Goal: Contribute content: Contribute content

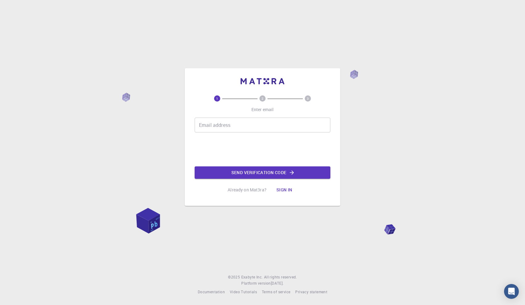
click at [221, 122] on input "Email address" at bounding box center [263, 124] width 136 height 15
type input "tgraveling1@sheffield.ac.uk"
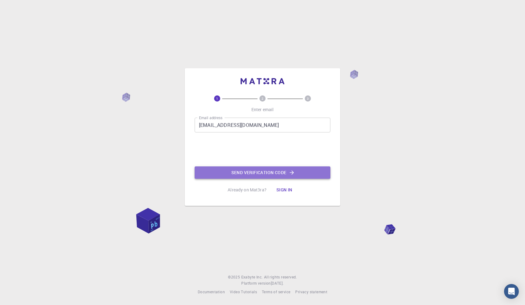
click at [250, 172] on button "Send verification code" at bounding box center [263, 172] width 136 height 12
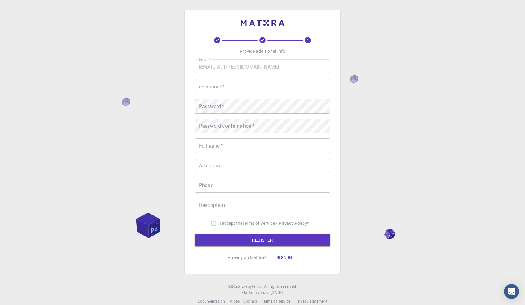
click at [203, 87] on input "username   *" at bounding box center [263, 86] width 136 height 15
type input "t"
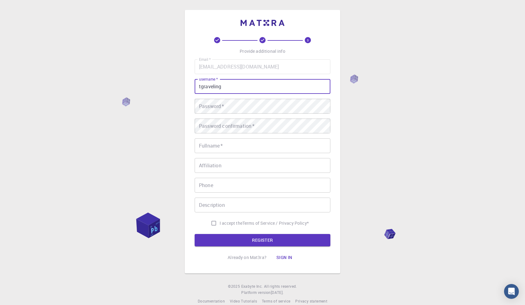
type input "tgraveling"
click at [215, 104] on div "Password   * Password   *" at bounding box center [263, 106] width 136 height 15
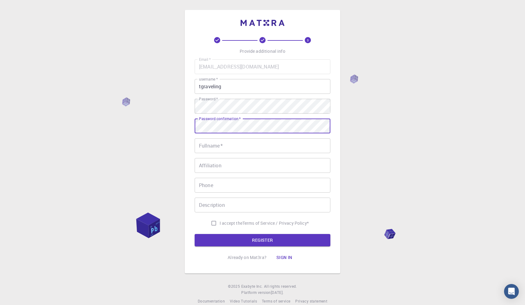
click at [263, 148] on input "Fullname   *" at bounding box center [263, 145] width 136 height 15
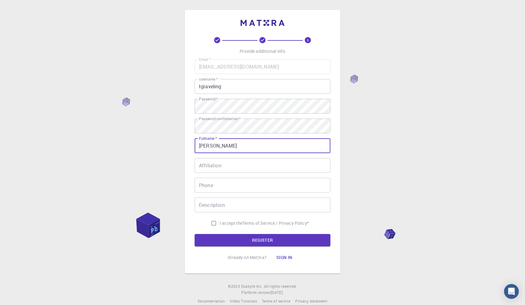
type input "[PERSON_NAME]"
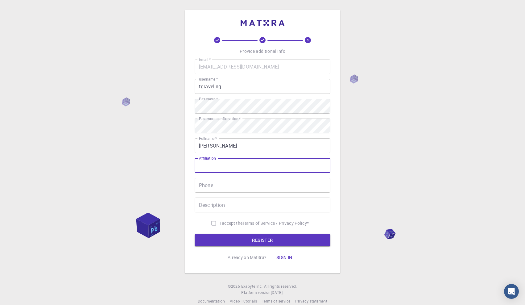
click at [229, 166] on input "Affiliation" at bounding box center [263, 165] width 136 height 15
click at [229, 184] on input "Phone" at bounding box center [263, 185] width 136 height 15
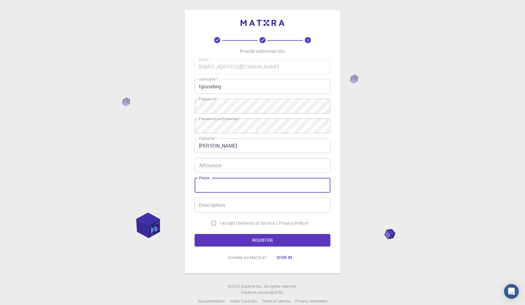
type input "+447942988877"
click at [219, 204] on div "Description Description" at bounding box center [263, 204] width 136 height 15
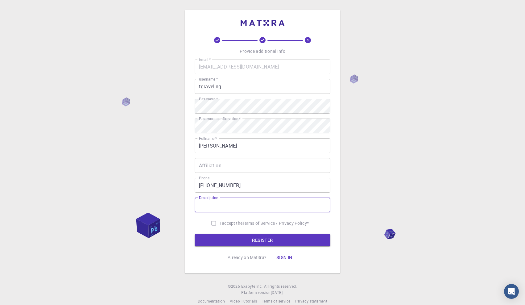
click at [212, 222] on input "I accept the Terms of Service / Privacy Policy *" at bounding box center [214, 223] width 12 height 12
checkbox input "true"
click at [217, 186] on input "+447942988877" at bounding box center [263, 185] width 136 height 15
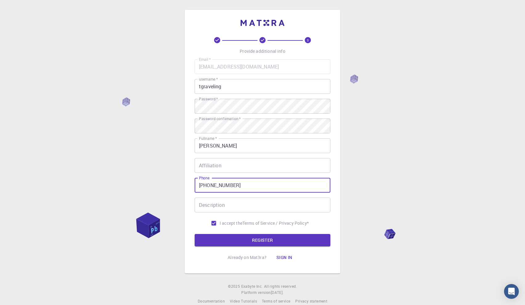
click at [217, 186] on input "+447942988877" at bounding box center [263, 185] width 136 height 15
click at [244, 240] on button "REGISTER" at bounding box center [263, 240] width 136 height 12
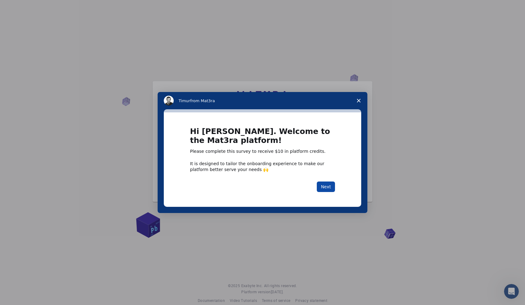
click at [329, 182] on button "Next" at bounding box center [326, 186] width 18 height 10
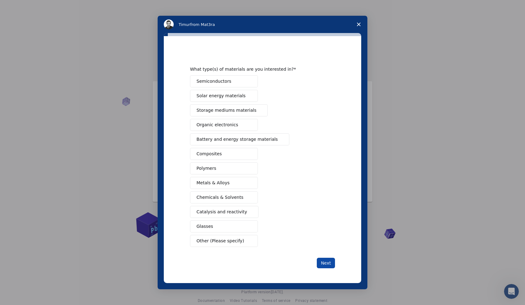
click at [327, 266] on button "Next" at bounding box center [326, 262] width 18 height 10
click at [210, 172] on button "Polymers" at bounding box center [224, 168] width 68 height 12
click at [217, 178] on button "Metals & Alloys" at bounding box center [224, 183] width 68 height 12
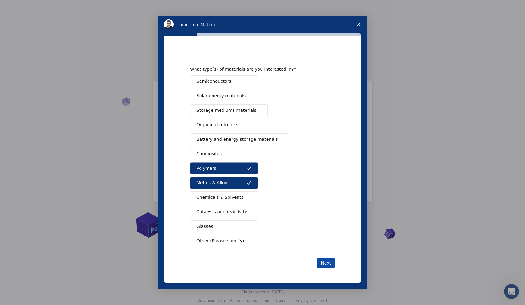
click at [320, 263] on button "Next" at bounding box center [326, 262] width 18 height 10
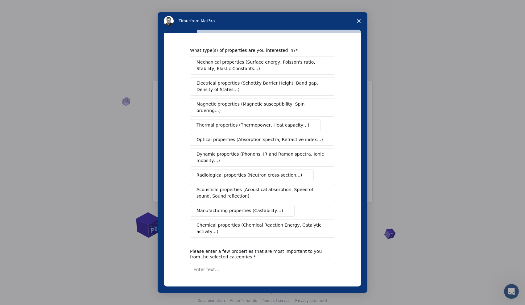
click at [216, 68] on span "Mechanical properties (Surface energy, Poisson's ratio, Stability, Elastic Cons…" at bounding box center [260, 65] width 129 height 13
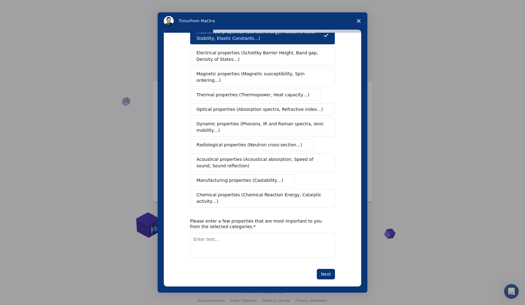
scroll to position [31, 0]
click at [321, 268] on button "Next" at bounding box center [326, 273] width 18 height 10
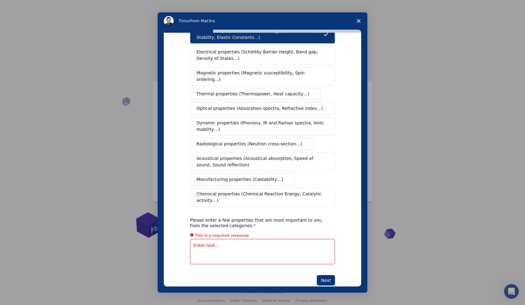
click at [240, 239] on textarea "Enter text..." at bounding box center [262, 251] width 145 height 25
type textarea "mechanical"
click at [357, 20] on polygon "Close survey" at bounding box center [359, 21] width 4 height 4
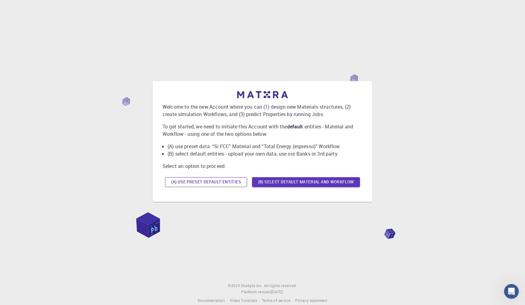
click at [212, 181] on button "(A) Use preset default entities" at bounding box center [206, 182] width 82 height 10
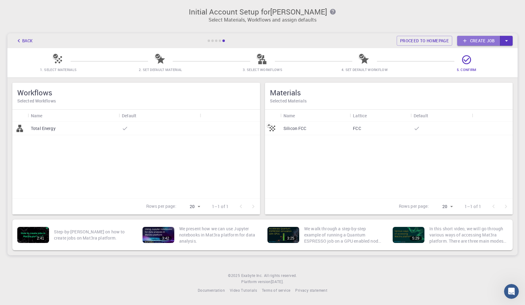
click at [474, 41] on link "Create job" at bounding box center [478, 41] width 43 height 10
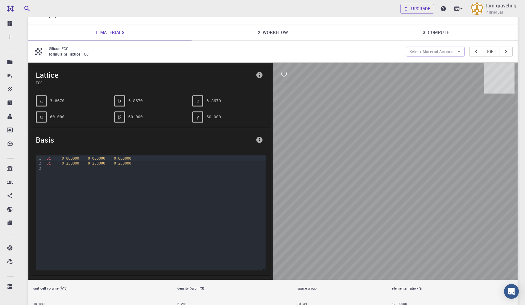
scroll to position [37, 0]
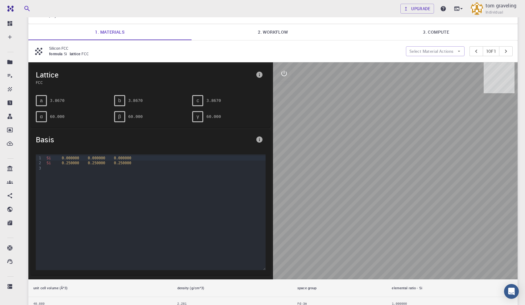
drag, startPoint x: 388, startPoint y: 174, endPoint x: 368, endPoint y: 158, distance: 25.7
click at [368, 158] on div at bounding box center [395, 170] width 244 height 217
drag, startPoint x: 405, startPoint y: 163, endPoint x: 379, endPoint y: 154, distance: 27.3
click at [379, 154] on div at bounding box center [395, 170] width 244 height 217
click at [59, 102] on pre "3.8670" at bounding box center [57, 100] width 14 height 11
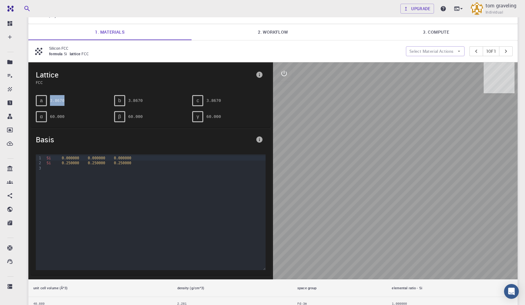
click at [59, 102] on pre "3.8670" at bounding box center [57, 100] width 14 height 11
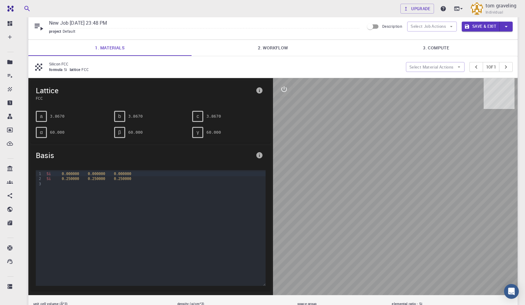
scroll to position [27, 0]
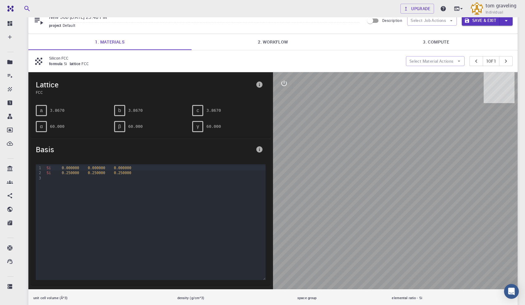
click at [64, 61] on div "formula Si lattice FCC" at bounding box center [225, 64] width 352 height 6
click at [48, 61] on div "Silicon FCC formula Si lattice FCC" at bounding box center [219, 61] width 372 height 12
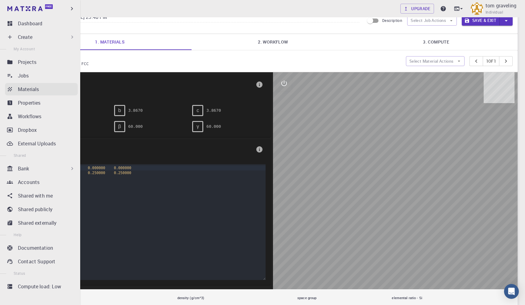
click at [18, 89] on p "Materials" at bounding box center [28, 88] width 21 height 7
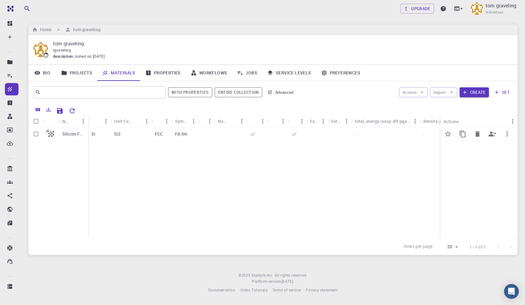
click at [179, 134] on p "Fd-3m" at bounding box center [181, 134] width 13 height 6
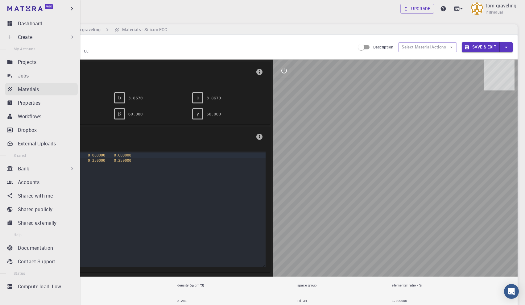
click at [27, 89] on p "Materials" at bounding box center [28, 88] width 21 height 7
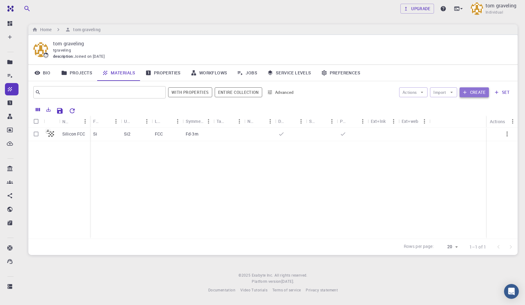
click at [470, 90] on button "Create" at bounding box center [473, 92] width 29 height 10
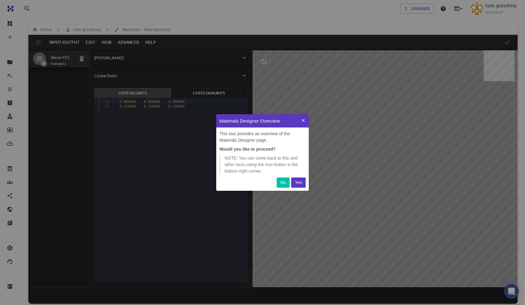
scroll to position [76, 92]
click at [296, 182] on p "Yes" at bounding box center [298, 182] width 7 height 6
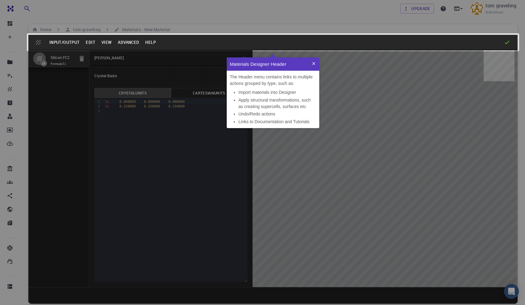
scroll to position [70, 92]
click at [313, 65] on icon at bounding box center [313, 63] width 5 height 5
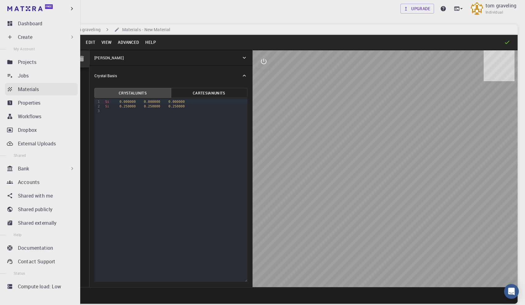
click at [17, 89] on link "Materials" at bounding box center [41, 89] width 73 height 12
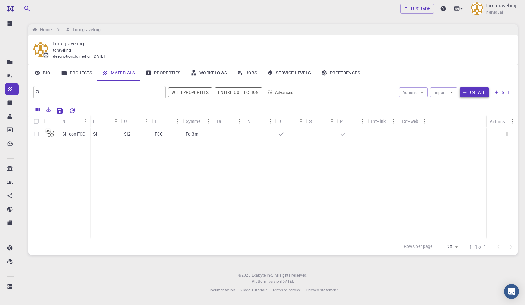
click at [464, 92] on icon "button" at bounding box center [465, 92] width 6 height 6
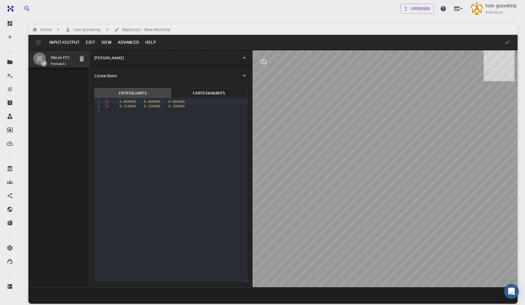
click at [55, 59] on input "Silicon FCC" at bounding box center [63, 57] width 24 height 7
click at [92, 44] on button "Edit" at bounding box center [91, 42] width 16 height 10
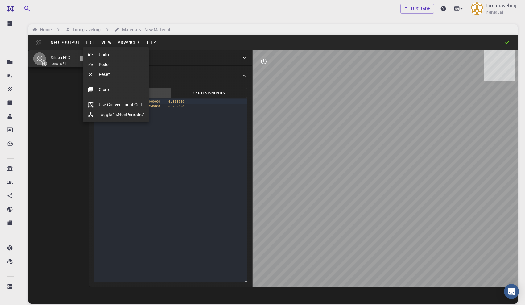
click at [103, 89] on li "Clone" at bounding box center [116, 89] width 66 height 10
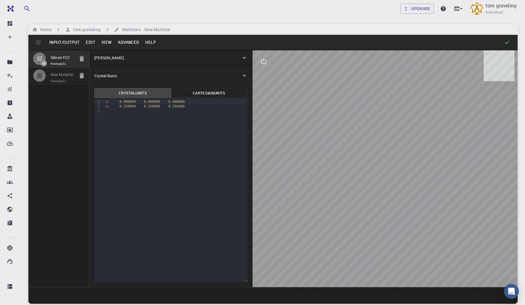
click at [58, 80] on span "Formula: Si" at bounding box center [63, 81] width 24 height 5
click at [61, 57] on input "Silicon FCC" at bounding box center [63, 57] width 24 height 7
click at [60, 76] on input "New Material" at bounding box center [63, 74] width 24 height 7
click at [116, 109] on div at bounding box center [175, 111] width 144 height 5
click at [187, 112] on div "Si 0.500000 0.500000 0.500001" at bounding box center [175, 111] width 144 height 5
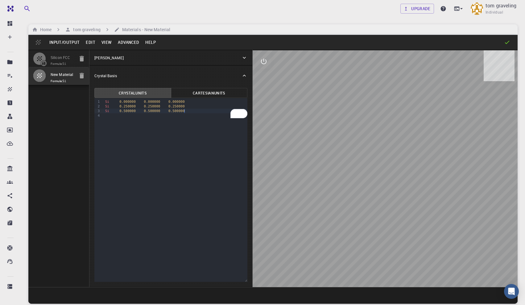
click at [202, 96] on button "Cartesian Units" at bounding box center [209, 93] width 76 height 10
click at [149, 90] on button "Crystal Units" at bounding box center [132, 93] width 76 height 10
click at [187, 55] on div "[PERSON_NAME]" at bounding box center [167, 58] width 147 height 6
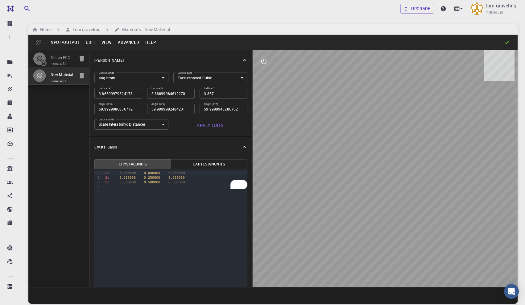
click at [104, 95] on input "3.8669997952417843" at bounding box center [118, 93] width 48 height 10
type input "4"
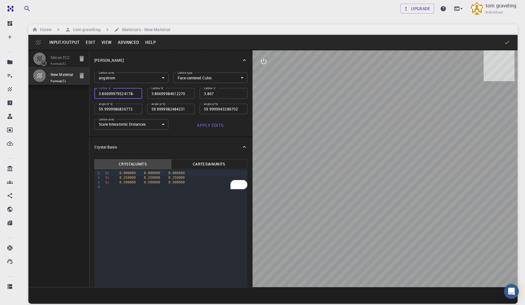
type input "60"
click at [112, 110] on input "60" at bounding box center [118, 109] width 48 height 10
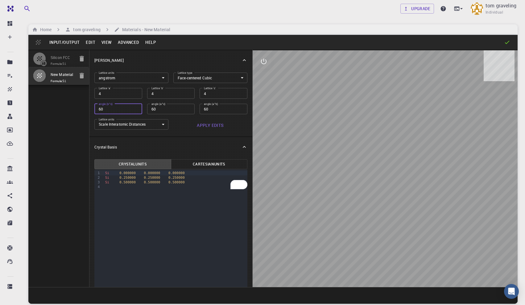
click at [98, 110] on input "60" at bounding box center [118, 109] width 48 height 10
type input "2.828427125"
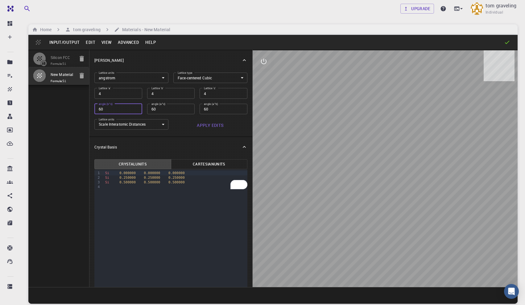
type input "60"
type input "2"
type input "60"
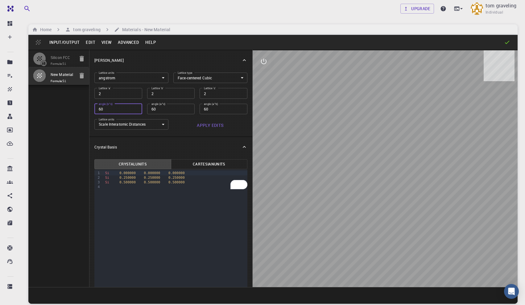
type input "1.414213562"
type input "60"
type input "1"
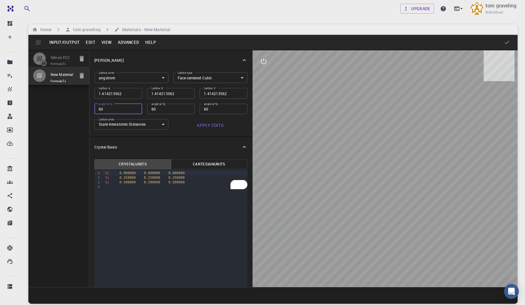
type input "1"
type input "60"
type input "0.707106781"
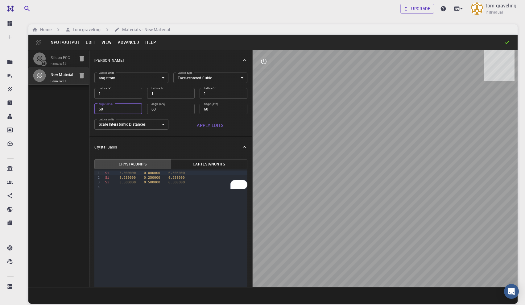
type input "0.707106781"
type input "60"
type input "0.5"
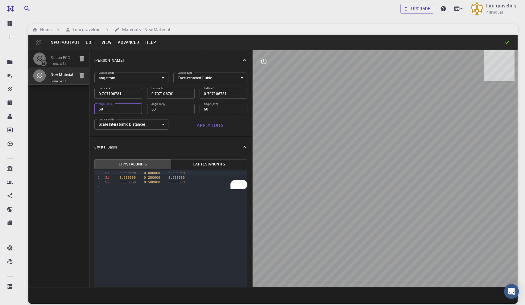
type input "60"
type input "0.353553391"
type input "60"
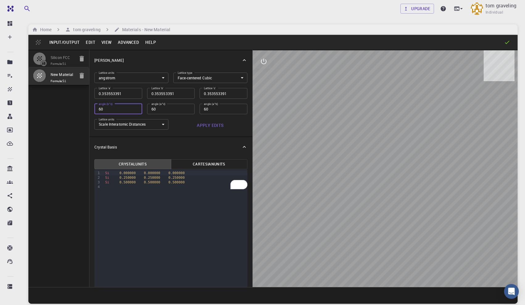
click at [101, 109] on input "60" at bounding box center [118, 109] width 48 height 10
type input "0.25"
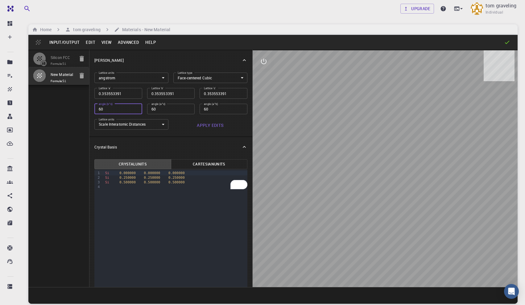
type input "60"
type input "0.176776695"
type input "60"
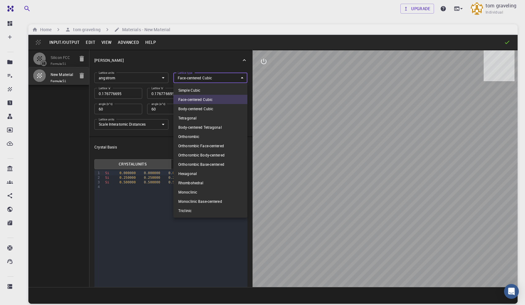
click at [203, 77] on body "Free Dashboard Create New Job New Material Create Material Upload File Import f…" at bounding box center [262, 175] width 525 height 351
click at [198, 89] on li "Simple Cubic" at bounding box center [210, 89] width 74 height 9
type input "CUB"
type input "90"
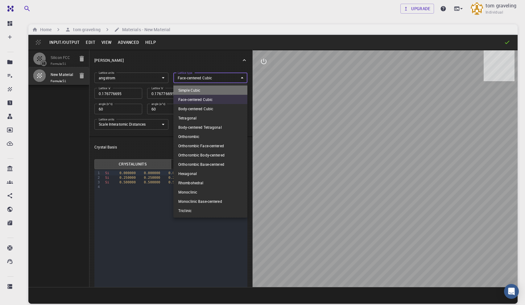
type input "90"
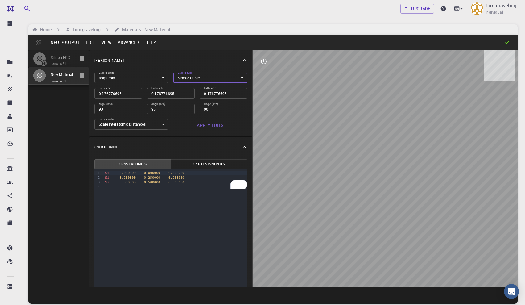
click at [114, 90] on input "0.176776695" at bounding box center [118, 93] width 48 height 10
type input "4"
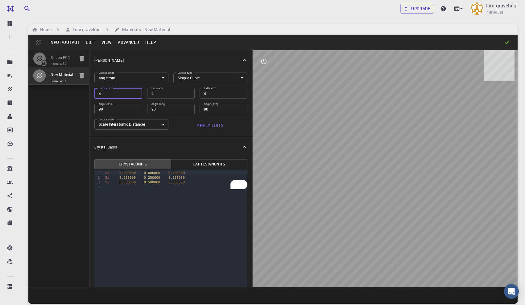
type input "4"
click at [174, 216] on div "9 1 2 3 4 › Si 0.000000 0.000000 0.000000 Si 0.250000 0.250000 0.250000 Si 0.50…" at bounding box center [170, 260] width 153 height 183
click at [210, 122] on button "Apply Edits" at bounding box center [210, 125] width 74 height 12
drag, startPoint x: 350, startPoint y: 166, endPoint x: 345, endPoint y: 147, distance: 19.1
click at [345, 147] on div at bounding box center [385, 168] width 265 height 236
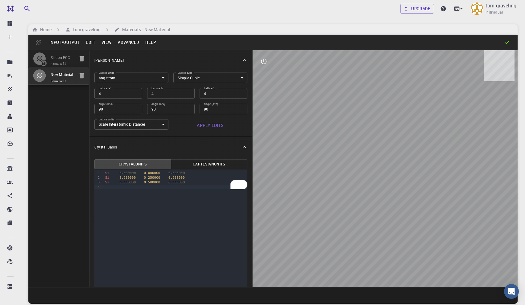
click at [128, 188] on div "To enrich screen reader interactions, please activate Accessibility in Grammarl…" at bounding box center [175, 186] width 144 height 5
click at [138, 183] on div "Si 0.500000 0.500000 0.500000" at bounding box center [175, 182] width 144 height 5
click at [126, 186] on span "0.500000" at bounding box center [127, 187] width 16 height 4
click at [152, 187] on span "0.500000" at bounding box center [152, 187] width 16 height 4
click at [177, 186] on span "0.500000" at bounding box center [176, 187] width 16 height 4
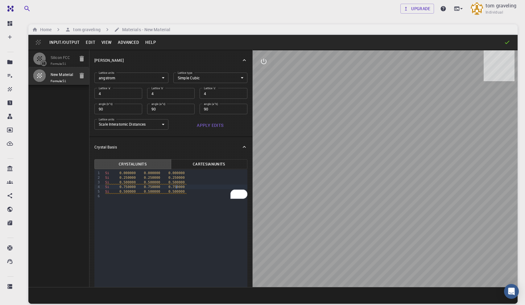
click at [125, 191] on span "0.500000" at bounding box center [127, 191] width 16 height 4
click at [149, 191] on span "0.500000" at bounding box center [152, 191] width 16 height 4
click at [174, 190] on span "0.500000" at bounding box center [176, 191] width 16 height 4
click at [173, 197] on div "To enrich screen reader interactions, please activate Accessibility in Grammarl…" at bounding box center [175, 196] width 144 height 5
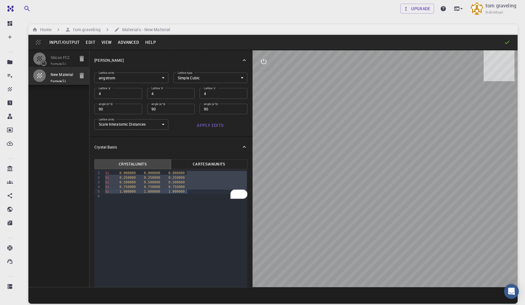
drag, startPoint x: 189, startPoint y: 172, endPoint x: 196, endPoint y: 191, distance: 20.3
click at [196, 191] on div "Si 0.000000 0.000000 0.000000 Si 0.250000 0.250000 0.250000 Si 0.500000 0.50000…" at bounding box center [175, 184] width 144 height 31
drag, startPoint x: 105, startPoint y: 173, endPoint x: 199, endPoint y: 195, distance: 96.5
click at [199, 195] on div "Si 0.000000 0.000000 0.000000 Si 0.250000 0.250000 0.250000 Si 0.500000 0.50000…" at bounding box center [175, 184] width 144 height 31
copy div "Si 0.000000 0.000000 0.000000 Si 0.250000 0.250000 0.250000 Si 0.500000 0.50000…"
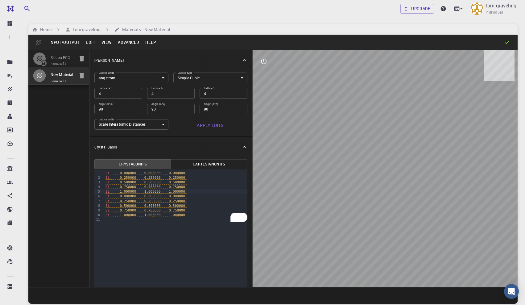
click at [195, 190] on div "Si 1.000000 1.000000 1.000000" at bounding box center [176, 191] width 144 height 5
click at [121, 201] on span "0.000000" at bounding box center [128, 201] width 16 height 4
click at [214, 221] on div "Si 1.000000 1.000000 1.000000" at bounding box center [176, 219] width 144 height 5
click at [151, 228] on div "99 1 2 3 4 5 6 7 8 9 10 11 12 › Si 0.000000 0.000000 0.000000 Si 0.250000 0.250…" at bounding box center [170, 260] width 153 height 183
click at [128, 204] on span "0.250000" at bounding box center [128, 205] width 16 height 4
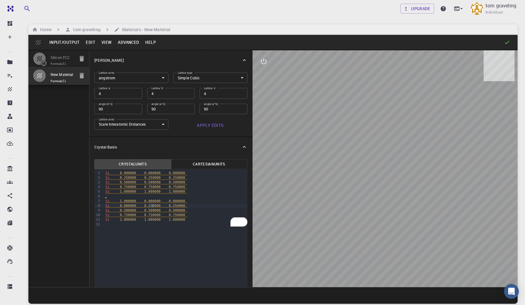
click at [152, 204] on span "0.250000" at bounding box center [152, 205] width 16 height 4
click at [174, 206] on span "0.250000" at bounding box center [175, 205] width 16 height 4
click at [184, 229] on div "99 1 2 3 4 5 6 7 8 9 10 11 12 › Si 0.000000 0.000000 0.000000 Si 0.250000 0.250…" at bounding box center [170, 260] width 153 height 183
click at [172, 204] on span "0.10000" at bounding box center [174, 205] width 14 height 4
click at [153, 206] on span "0.10000" at bounding box center [151, 205] width 14 height 4
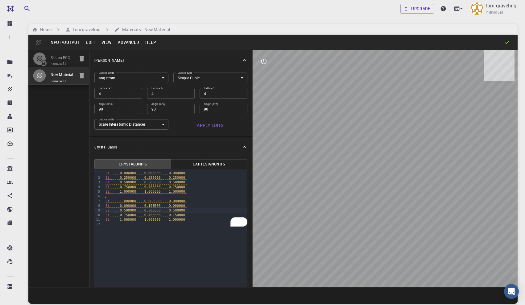
click at [150, 211] on span "0.500000" at bounding box center [152, 210] width 16 height 4
click at [150, 204] on span "0.100000" at bounding box center [152, 205] width 16 height 4
click at [150, 209] on span "0.500000" at bounding box center [152, 210] width 16 height 4
click at [175, 209] on span "0.500000" at bounding box center [177, 210] width 16 height 4
click at [174, 233] on div "99 1 2 3 4 5 6 7 8 9 10 11 12 › Si 0.000000 0.000000 0.000000 Si 0.250000 0.250…" at bounding box center [170, 260] width 153 height 183
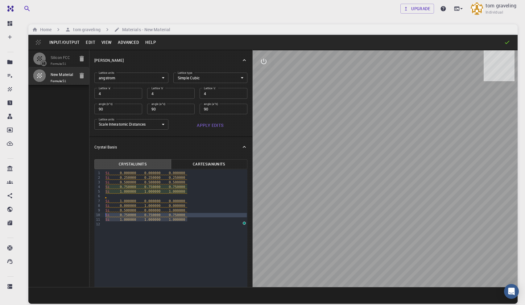
drag, startPoint x: 193, startPoint y: 217, endPoint x: 93, endPoint y: 215, distance: 99.9
click at [93, 215] on div "Crystal Units Cartesian Units 99 1 2 3 4 5 6 7 8 9 10 11 12 › Si 0.000000 0.000…" at bounding box center [170, 257] width 163 height 201
click at [127, 227] on div "99 1 2 3 4 5 6 7 8 9 10 11 › Si 0.000000 0.000000 0.000000 Si 0.250000 0.250000…" at bounding box center [170, 260] width 153 height 183
drag, startPoint x: 373, startPoint y: 152, endPoint x: 343, endPoint y: 152, distance: 30.5
click at [343, 152] on div at bounding box center [385, 168] width 265 height 236
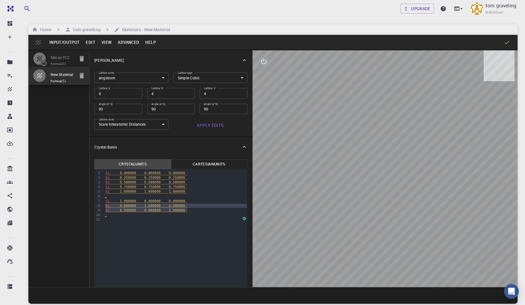
drag, startPoint x: 193, startPoint y: 209, endPoint x: 104, endPoint y: 205, distance: 88.6
click at [104, 205] on div "Si 0.000000 0.000000 0.000000 Si 0.250000 0.250000 0.250000 Si 0.500000 0.50000…" at bounding box center [176, 196] width 144 height 54
click at [113, 212] on div "To enrich screen reader interactions, please activate Accessibility in Grammarl…" at bounding box center [175, 210] width 144 height 5
click at [115, 197] on div "To enrich screen reader interactions, please activate Accessibility in Grammarl…" at bounding box center [175, 196] width 144 height 5
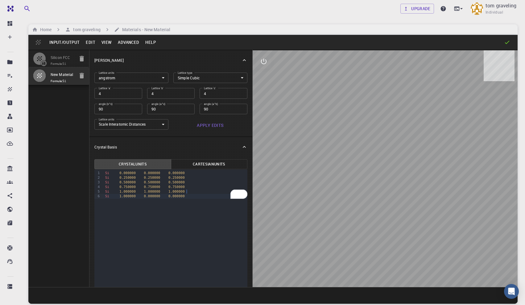
click at [190, 196] on div "Si 1.000000 0.000000 0.000000" at bounding box center [175, 196] width 144 height 5
click at [113, 196] on div "Si 1.000000 0.000000 0.000000" at bounding box center [175, 196] width 144 height 5
click at [97, 197] on div "6" at bounding box center [97, 196] width 6 height 5
click at [92, 196] on div "Crystal Units Cartesian Units Selection deleted 9 1 2 3 4 5 6 › Si 0.000000 0.0…" at bounding box center [170, 257] width 163 height 201
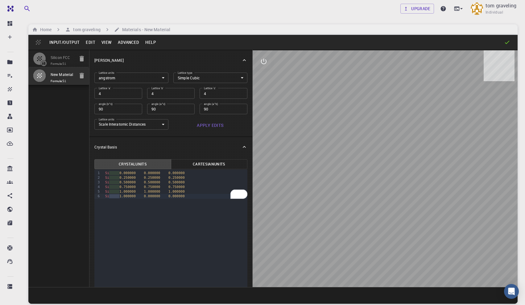
click at [113, 195] on div "Si 1.000000 0.000000 0.000000" at bounding box center [175, 196] width 144 height 5
drag, startPoint x: 102, startPoint y: 197, endPoint x: 150, endPoint y: 199, distance: 47.8
click at [150, 199] on div "9 1 2 3 4 5 6 › Si 0.000000 0.000000 0.000000 Si 0.250000 0.250000 0.250000 Si …" at bounding box center [170, 260] width 153 height 183
drag, startPoint x: 191, startPoint y: 198, endPoint x: 98, endPoint y: 197, distance: 93.1
click at [98, 197] on div "9 1 2 3 4 5 6 › Si 0.000000 0.000000 0.000000 Si 0.250000 0.250000 0.250000 Si …" at bounding box center [170, 260] width 153 height 183
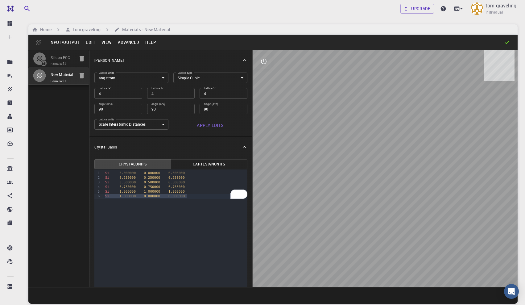
copy div "Si 1.000000 0.000000 0.000000"
click at [201, 201] on div "Si 1.000000 0.000000 0.000000" at bounding box center [175, 201] width 144 height 5
click at [199, 188] on div "Si 0.750000 0.750000 0.750000" at bounding box center [175, 186] width 144 height 5
click at [202, 180] on div "Si 0.500000 0.500000 0.500000" at bounding box center [175, 182] width 144 height 5
click at [200, 173] on div "Si 0.000000 0.000000 0.000000" at bounding box center [175, 172] width 144 height 5
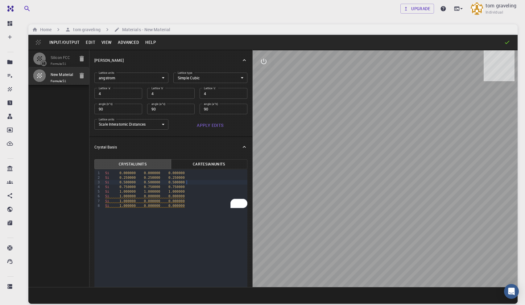
click at [201, 183] on div "Si 0.500000 0.500000 0.500000" at bounding box center [175, 182] width 144 height 5
click at [201, 194] on div "Si 1.000000 0.000000 0.000000" at bounding box center [175, 196] width 144 height 5
click at [201, 188] on div "Si 0.750000 0.750000 0.750000" at bounding box center [175, 186] width 144 height 5
click at [201, 192] on div "Si 1.000000 1.000000 1.000000" at bounding box center [175, 191] width 144 height 5
click at [130, 221] on div "9 1 2 3 4 5 6 7 8 › Si 0.000000 0.000000 0.000000 Si 0.250000 0.250000 0.250000…" at bounding box center [170, 260] width 153 height 183
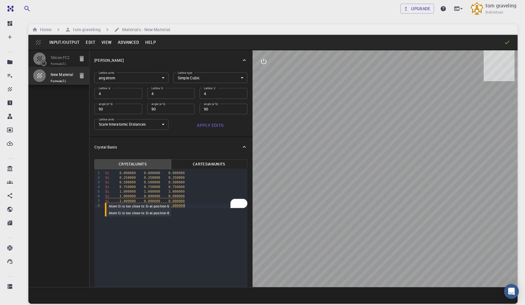
click at [121, 201] on span "1.000000" at bounding box center [127, 201] width 16 height 4
click at [146, 199] on span "0.000000" at bounding box center [152, 201] width 16 height 4
click at [170, 205] on span "0.000000" at bounding box center [176, 205] width 16 height 4
click at [121, 204] on span "1.000000" at bounding box center [127, 205] width 16 height 4
click at [191, 192] on div "Si 1.000000 1.000000 1.000000" at bounding box center [175, 191] width 144 height 5
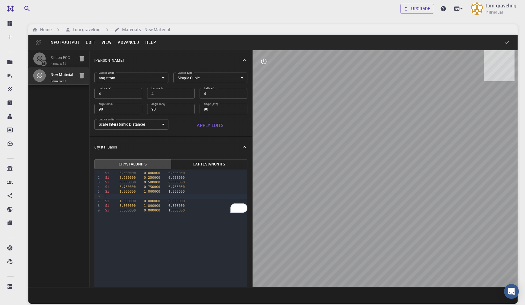
click at [175, 229] on div "9 1 2 3 4 5 6 7 8 9 › Si 0.000000 0.000000 0.000000 Si 0.250000 0.250000 0.2500…" at bounding box center [170, 260] width 153 height 183
drag, startPoint x: 186, startPoint y: 210, endPoint x: 101, endPoint y: 199, distance: 86.3
click at [101, 199] on div "9 1 2 3 4 5 6 7 8 9 › Si 0.000000 0.000000 0.000000 Si 0.250000 0.250000 0.2500…" at bounding box center [170, 260] width 153 height 183
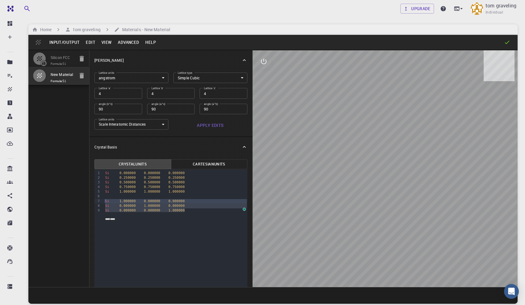
copy div "Si 1.000000 0.000000 0.000000 Si 0.000000 1.000000 0.000000 Si 0.000000 0.00000…"
click at [192, 211] on div "Si 0.000000 0.000000 1.000000" at bounding box center [175, 210] width 144 height 5
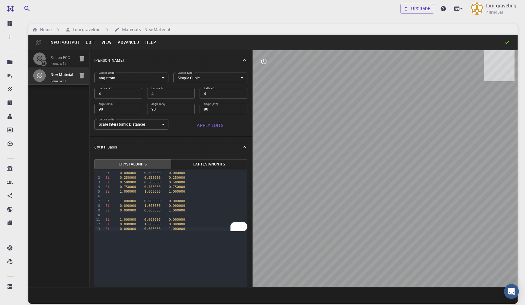
click at [146, 219] on span "0.000000" at bounding box center [152, 219] width 16 height 4
click at [146, 225] on span "1.000000" at bounding box center [152, 224] width 16 height 4
click at [170, 223] on span "0.000000" at bounding box center [177, 224] width 16 height 4
click at [170, 230] on span "1.000000" at bounding box center [177, 229] width 16 height 4
click at [146, 230] on span "0.000000" at bounding box center [152, 229] width 16 height 4
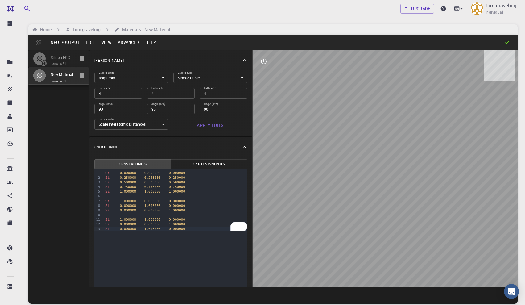
click at [121, 229] on span "0.000000" at bounding box center [128, 229] width 16 height 4
click at [121, 224] on span "0.000000" at bounding box center [128, 224] width 16 height 4
click at [208, 228] on div "Si 1.000000 1.000000 0.000000" at bounding box center [176, 228] width 144 height 5
drag, startPoint x: 191, startPoint y: 230, endPoint x: 90, endPoint y: 222, distance: 100.5
click at [90, 222] on div "Crystal Units Cartesian Units Selection deleted 99 1 2 3 4 5 6 7 8 9 10 11 12 1…" at bounding box center [170, 257] width 163 height 201
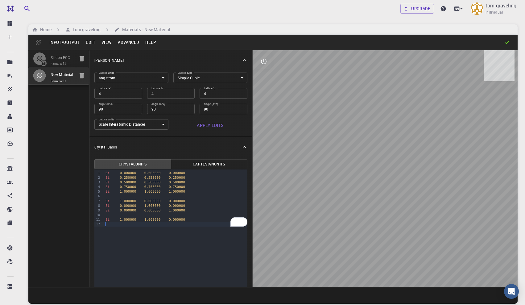
click at [147, 233] on div "99 1 2 3 4 5 6 7 8 9 10 11 12 › Si 0.000000 0.000000 0.000000 Si 0.250000 0.250…" at bounding box center [170, 260] width 153 height 183
click at [181, 223] on div "To enrich screen reader interactions, please activate Accessibility in Grammarl…" at bounding box center [176, 224] width 144 height 5
click at [200, 231] on div "Si 0.000000 0.000000 0.000000 Si 0.250000 0.250000 0.250000 Si 0.500000 0.50000…" at bounding box center [176, 200] width 144 height 63
click at [136, 215] on div "To enrich screen reader interactions, please activate Accessibility in Grammarl…" at bounding box center [176, 214] width 144 height 5
click at [202, 228] on div "Si 1.000000 1.000000 0.000000" at bounding box center [176, 228] width 144 height 5
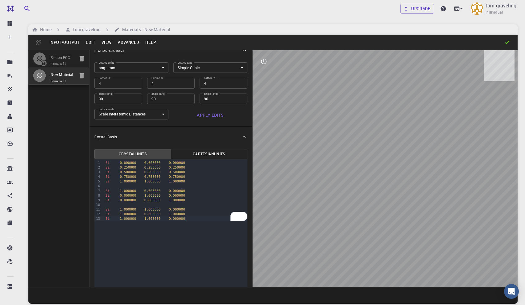
scroll to position [12, 0]
click at [207, 211] on div "Si 1.000000 0.000000 1.000000" at bounding box center [176, 212] width 144 height 5
click at [204, 198] on div "Si 0.000000 0.000000 1.000000" at bounding box center [176, 198] width 144 height 5
click at [204, 203] on div "To enrich screen reader interactions, please activate Accessibility in Grammarl…" at bounding box center [176, 203] width 144 height 5
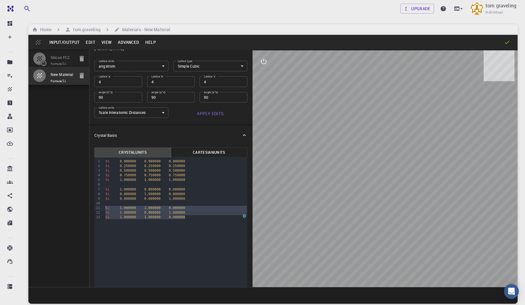
drag, startPoint x: 197, startPoint y: 216, endPoint x: 92, endPoint y: 207, distance: 105.2
click at [92, 207] on div "Crystal Units Cartesian Units Selection deleted 99 1 2 3 4 5 6 7 8 9 10 11 12 1…" at bounding box center [170, 245] width 163 height 201
click at [192, 181] on div "Si 1.000000 1.000000 1.000000" at bounding box center [176, 179] width 144 height 5
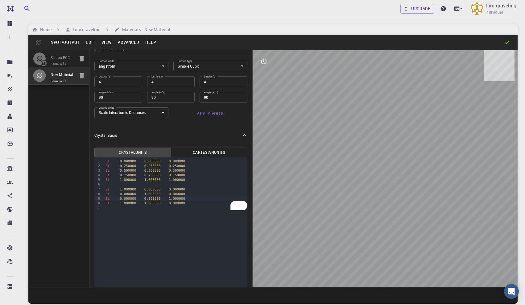
click at [203, 200] on div "Si 0.000000 0.000000 1.000000" at bounding box center [176, 198] width 144 height 5
drag, startPoint x: 193, startPoint y: 207, endPoint x: 109, endPoint y: 207, distance: 84.2
click at [109, 207] on div "Si 1.000000 1.000000 0.000000" at bounding box center [176, 207] width 144 height 5
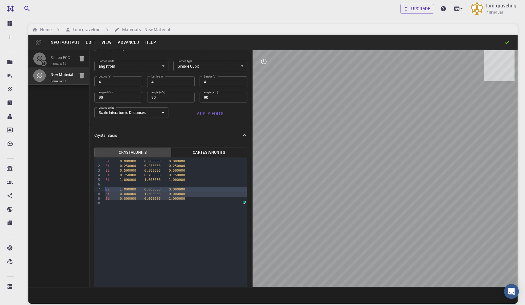
drag, startPoint x: 191, startPoint y: 199, endPoint x: 102, endPoint y: 190, distance: 90.2
click at [102, 190] on div "99 1 2 3 4 5 6 7 8 9 10 › Si 0.000000 0.000000 0.000000 Si 0.250000 0.250000 0.…" at bounding box center [170, 249] width 153 height 183
copy div "Si 1.000000 0.000000 0.000000 Si 0.000000 1.000000 0.000000 Si 0.000000 0.00000…"
click at [199, 200] on div "Si 0.000000 0.000000 1.000000" at bounding box center [176, 198] width 144 height 5
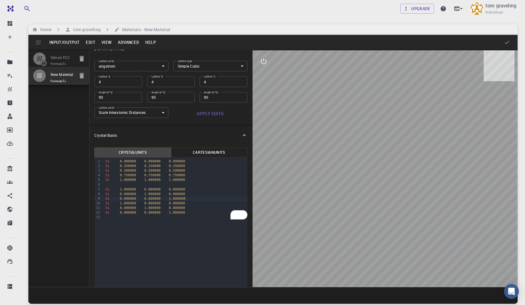
click at [192, 198] on div "Si 0.000000 0.000000 1.000000" at bounding box center [176, 198] width 144 height 5
click at [145, 220] on div "To enrich screen reader interactions, please activate Accessibility in Grammarl…" at bounding box center [176, 221] width 144 height 5
click at [125, 207] on span "1.000000" at bounding box center [128, 208] width 16 height 4
click at [149, 213] on span "1.000000" at bounding box center [152, 212] width 16 height 4
click at [175, 218] on span "1.000000" at bounding box center [177, 217] width 16 height 4
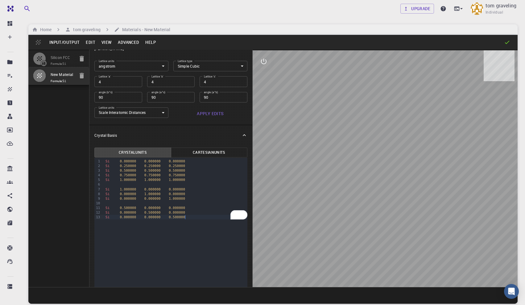
click at [198, 216] on div "Si 0.000000 0.000000 0.500000" at bounding box center [176, 217] width 144 height 5
click at [198, 228] on div "99 1 2 3 4 5 6 7 8 9 10 11 12 13 › Si 0.000000 0.000000 0.000000 Si 0.250000 0.…" at bounding box center [170, 249] width 153 height 183
drag, startPoint x: 196, startPoint y: 199, endPoint x: 92, endPoint y: 187, distance: 103.9
click at [92, 187] on div "Crystal Units Cartesian Units Selection deleted 99 1 2 3 4 5 6 7 8 9 10 11 12 1…" at bounding box center [170, 245] width 163 height 201
click at [206, 220] on div "99 1 2 3 4 5 6 7 8 9 10 11 12 13 › Si 0.000000 0.000000 0.000000 Si 0.250000 0.…" at bounding box center [170, 249] width 153 height 183
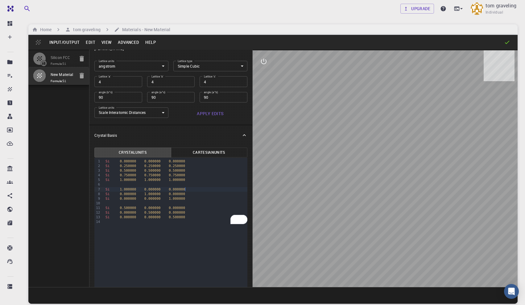
click at [203, 189] on div "Si 1.000000 0.000000 0.000000" at bounding box center [176, 189] width 144 height 5
click at [202, 170] on div "Si 0.500000 0.500000 0.500000" at bounding box center [176, 170] width 144 height 5
click at [210, 115] on button "Apply Edits" at bounding box center [210, 113] width 74 height 12
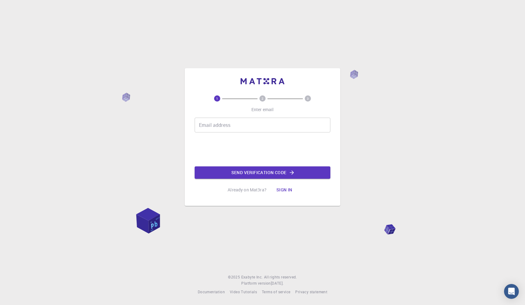
click at [256, 124] on input "Email address" at bounding box center [263, 124] width 136 height 15
type input "[EMAIL_ADDRESS][DOMAIN_NAME]"
click at [232, 172] on button "Send verification code" at bounding box center [263, 172] width 136 height 12
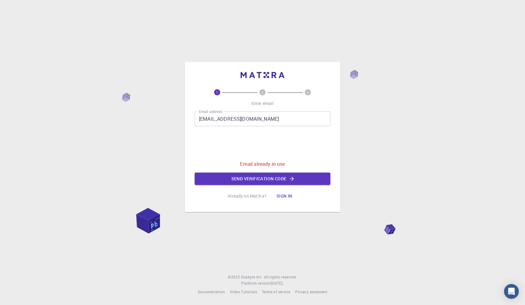
click at [279, 196] on button "Sign in" at bounding box center [284, 196] width 26 height 12
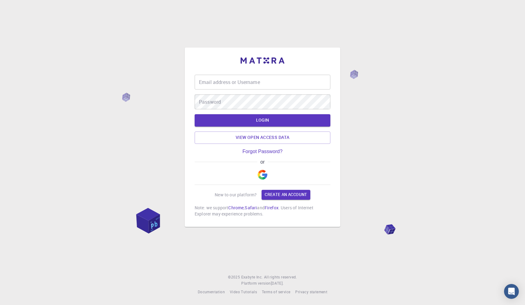
type input "tgraveling"
click at [244, 124] on button "LOGIN" at bounding box center [263, 120] width 136 height 12
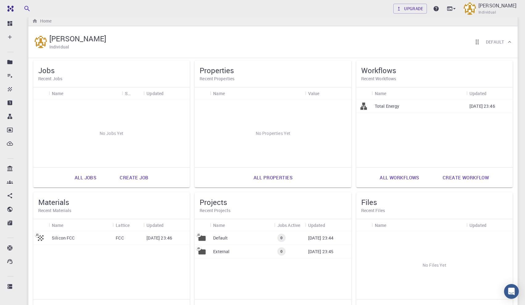
scroll to position [10, 0]
click at [139, 175] on link "Create job" at bounding box center [134, 176] width 42 height 15
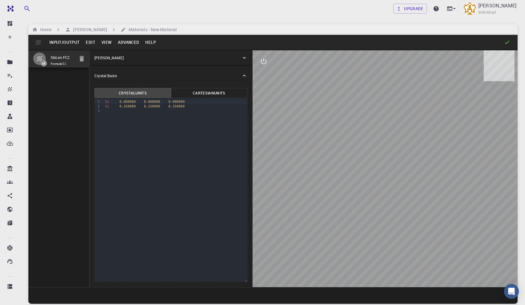
click at [243, 58] on icon at bounding box center [244, 58] width 6 height 6
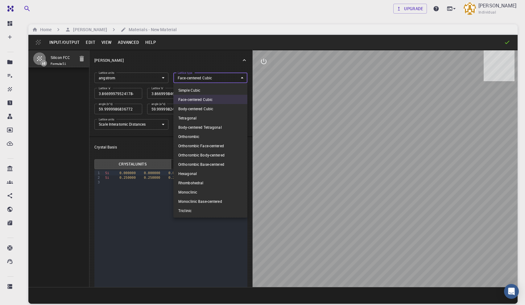
click at [211, 78] on body "Free Dashboard Create New Job New Material Create Material Upload File Import f…" at bounding box center [262, 175] width 525 height 351
click at [220, 87] on li "Simple Cubic" at bounding box center [210, 89] width 74 height 9
type input "CUB"
type input "3.866999795"
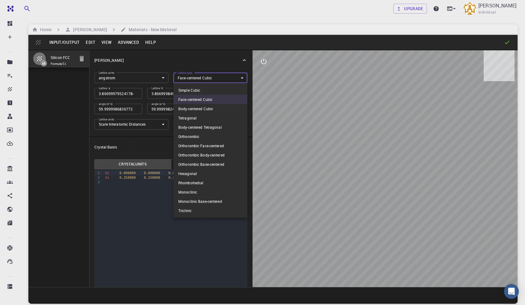
type input "3.866999795"
type input "90"
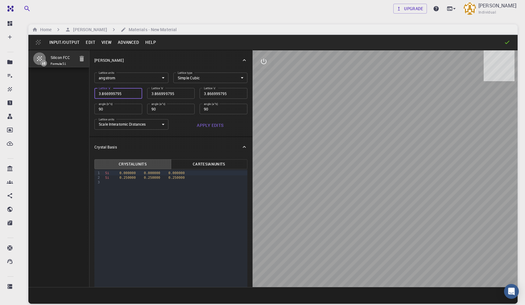
click at [107, 94] on input "3.866999795" at bounding box center [118, 93] width 48 height 10
type input "4"
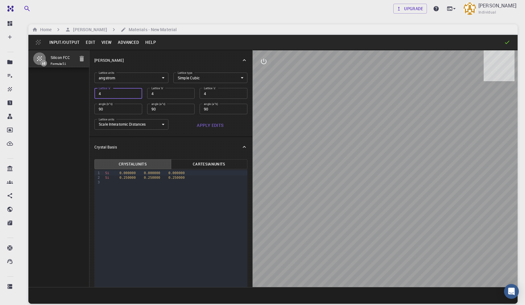
type input "4"
click at [204, 122] on button "Apply Edits" at bounding box center [210, 125] width 74 height 12
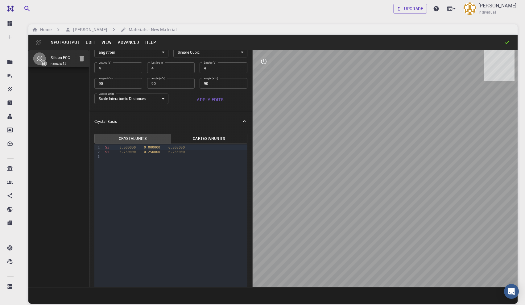
scroll to position [30, 0]
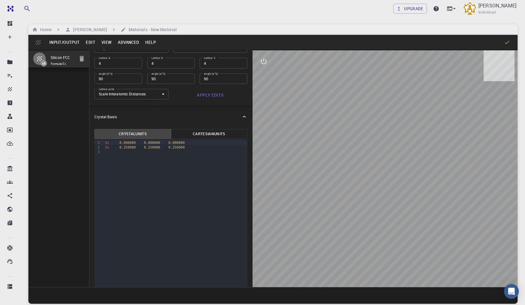
click at [134, 150] on div at bounding box center [175, 152] width 144 height 5
drag, startPoint x: 194, startPoint y: 148, endPoint x: 103, endPoint y: 142, distance: 91.2
click at [103, 142] on div "9 1 2 3 › Si 0.000000 0.000000 0.000000 Si 0.250000 0.250000 0.250000" at bounding box center [170, 230] width 153 height 183
copy div "Si 0.000000 0.000000 0.000000 Si 0.250000 0.250000 0.250000"
click at [194, 143] on div "Si 0.000000 0.000000 0.000000" at bounding box center [175, 142] width 144 height 5
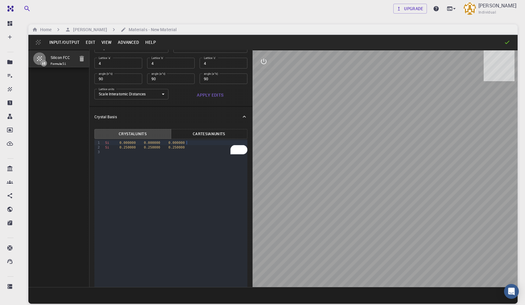
click at [200, 150] on div "To enrich screen reader interactions, please activate Accessibility in Grammarl…" at bounding box center [175, 152] width 144 height 5
click at [200, 148] on div "Si 0.250000 0.250000 0.250000" at bounding box center [175, 147] width 144 height 5
click at [194, 154] on div "To enrich screen reader interactions, please activate Accessibility in Grammarl…" at bounding box center [175, 152] width 144 height 5
click at [193, 157] on div "Si 0.000000 0.000000 0.000000" at bounding box center [175, 156] width 144 height 5
click at [150, 166] on div "To enrich screen reader interactions, please activate Accessibility in Grammarl…" at bounding box center [175, 165] width 144 height 5
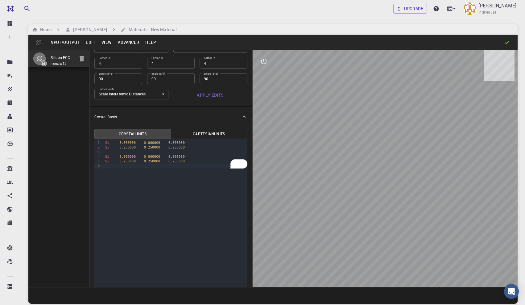
click at [127, 162] on span "0.250000" at bounding box center [127, 161] width 16 height 4
click at [125, 156] on span "0.000000" at bounding box center [127, 156] width 16 height 4
click at [167, 169] on div "Si 0.000000 0.000000 0.000000 Si 0.250000 0.250000 0.250000 Si 0.500000 0.00000…" at bounding box center [175, 154] width 144 height 31
click at [149, 157] on span "0.000000" at bounding box center [152, 156] width 16 height 4
click at [175, 155] on span "0.000000" at bounding box center [176, 156] width 16 height 4
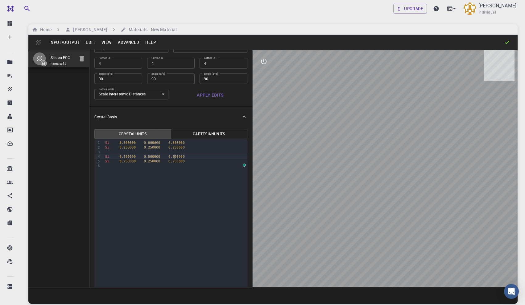
click at [200, 155] on div "Si 0.500000 0.500000 0.500000" at bounding box center [175, 156] width 144 height 5
click at [197, 168] on div "To enrich screen reader interactions, please activate Accessibility in Grammarl…" at bounding box center [175, 165] width 144 height 5
click at [197, 160] on div "Si 0.250000 0.250000 0.250000" at bounding box center [175, 161] width 144 height 5
click at [181, 158] on div "Si 0.500000 0.500000 0.500000" at bounding box center [175, 156] width 144 height 5
click at [242, 163] on div "Open Grammarly." at bounding box center [242, 163] width 7 height 7
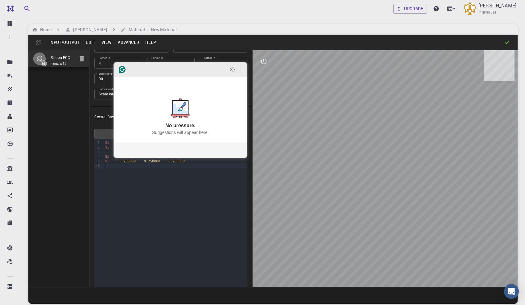
click at [232, 72] on icon "Open Settings" at bounding box center [232, 69] width 5 height 5
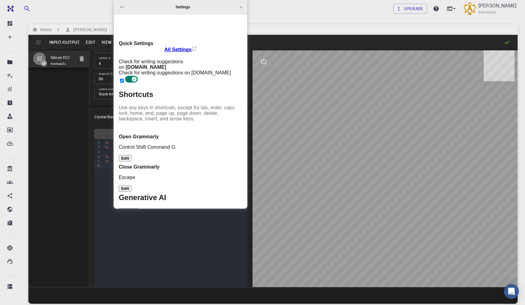
click at [124, 79] on input "Grammarly settings" at bounding box center [122, 81] width 4 height 4
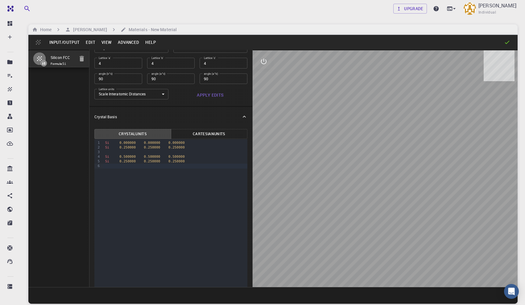
click at [162, 165] on div "To enrich screen reader interactions, please activate Accessibility in Grammarl…" at bounding box center [175, 165] width 144 height 5
click at [188, 173] on div "9 1 2 3 4 5 6 › Si 0.000000 0.000000 0.000000 Si 0.250000 0.250000 0.250000 Si …" at bounding box center [170, 230] width 153 height 183
click at [160, 152] on div "To enrich screen reader interactions, please activate Accessibility in Grammarl…" at bounding box center [175, 152] width 144 height 5
click at [196, 154] on div "Si 0.500000 0.500000 0.500000" at bounding box center [175, 152] width 144 height 5
click at [196, 159] on div "To enrich screen reader interactions, please activate Accessibility in Grammarl…" at bounding box center [175, 161] width 144 height 5
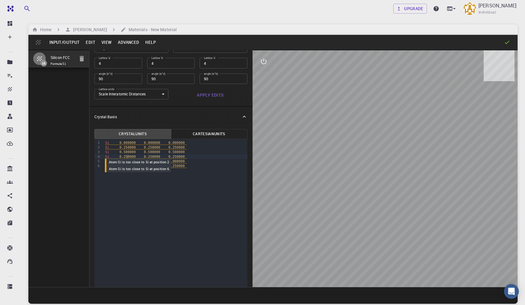
click at [127, 157] on span "0.250000" at bounding box center [127, 156] width 16 height 4
click at [152, 157] on span "0.250000" at bounding box center [152, 156] width 16 height 4
click at [172, 156] on span "0.250000" at bounding box center [172, 156] width 16 height 4
click at [151, 148] on span "0.250000" at bounding box center [152, 147] width 16 height 4
click at [127, 147] on span "0.250000" at bounding box center [127, 147] width 16 height 4
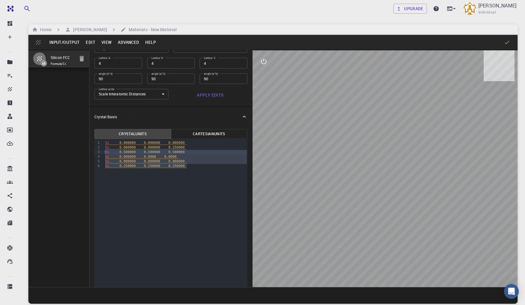
drag, startPoint x: 202, startPoint y: 169, endPoint x: 99, endPoint y: 150, distance: 104.0
click at [99, 150] on div "9 1 2 3 4 5 6 › Si 0.000000 0.000000 0.000000 Si 0.000000 0.000000 0.250000 Si …" at bounding box center [170, 230] width 153 height 183
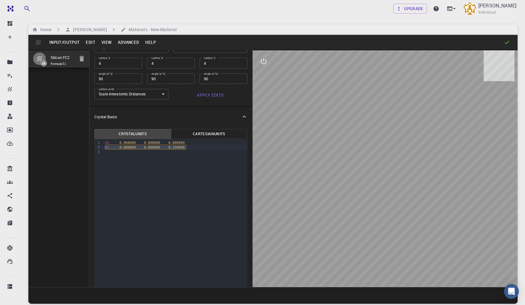
drag, startPoint x: 193, startPoint y: 149, endPoint x: 95, endPoint y: 148, distance: 98.0
click at [95, 148] on div "9 1 2 3 › Si 0.000000 0.000000 0.000000 Si 0.000000 0.000000 0.250000" at bounding box center [170, 230] width 153 height 183
copy span "Si 0.000000 0.000000 0.250000"
click at [109, 152] on div "To enrich screen reader interactions, please activate Accessibility in Grammarl…" at bounding box center [175, 152] width 144 height 5
click at [155, 167] on div "9 1 2 3 4 › Si 0.000000 0.000000 0.000000 Si 0.000000 0.000000 0.250000 Si 0.00…" at bounding box center [170, 230] width 153 height 183
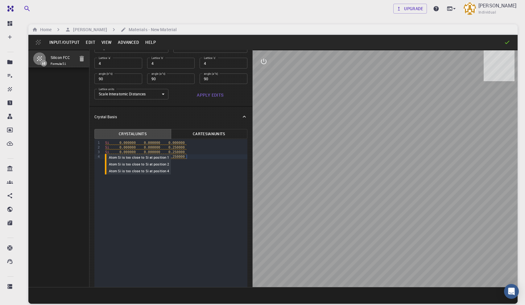
click at [176, 152] on span "0.250000" at bounding box center [176, 152] width 16 height 4
click at [175, 156] on span "0.250000" at bounding box center [176, 156] width 16 height 4
click at [193, 157] on div "Si 0.000000 0.000000 0.750000" at bounding box center [175, 156] width 144 height 5
click at [176, 160] on span "0.250000" at bounding box center [176, 161] width 16 height 4
drag, startPoint x: 194, startPoint y: 162, endPoint x: 102, endPoint y: 162, distance: 91.6
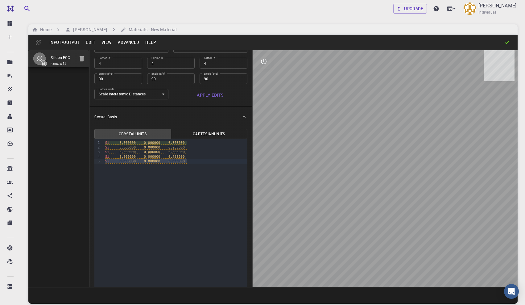
click at [102, 162] on div "9 1 2 3 4 5 › Si 0.000000 0.000000 0.000000 Si 0.000000 0.000000 0.250000 Si 0.…" at bounding box center [170, 230] width 153 height 183
copy span "Si 0.000000 0.000000 0.000000"
click at [191, 160] on div "Si 0.000000 0.000000 0.000000" at bounding box center [175, 161] width 144 height 5
click at [174, 160] on span "0.000000" at bounding box center [176, 161] width 16 height 4
click at [170, 162] on span "0.000000" at bounding box center [176, 161] width 16 height 4
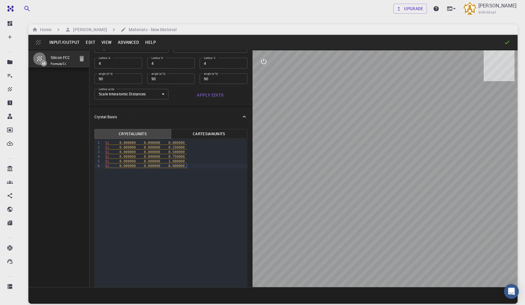
click at [193, 166] on div "Si 0.000000 0.000000 0.000000" at bounding box center [175, 165] width 144 height 5
click at [151, 167] on span "0.000000" at bounding box center [152, 166] width 16 height 4
click at [176, 166] on span "0.000000" at bounding box center [176, 166] width 16 height 4
drag, startPoint x: 193, startPoint y: 165, endPoint x: 95, endPoint y: 165, distance: 97.7
click at [95, 165] on div "9 1 2 3 4 5 6 › Si 0.000000 0.000000 0.000000 Si 0.000000 0.000000 0.250000 Si …" at bounding box center [170, 230] width 153 height 183
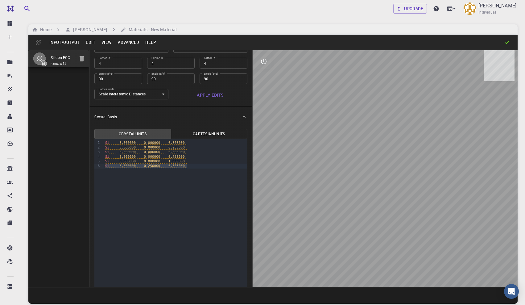
copy span "Si 0.000000 0.250000 0.000000"
click at [199, 166] on div "Si 0.000000 0.250000 0.000000" at bounding box center [175, 165] width 144 height 5
click at [176, 171] on span "0.000000" at bounding box center [176, 171] width 16 height 4
click at [199, 169] on div "Si 0.000000 0.250000 0.250000" at bounding box center [175, 170] width 144 height 5
click at [174, 176] on span "0.000000" at bounding box center [176, 175] width 16 height 4
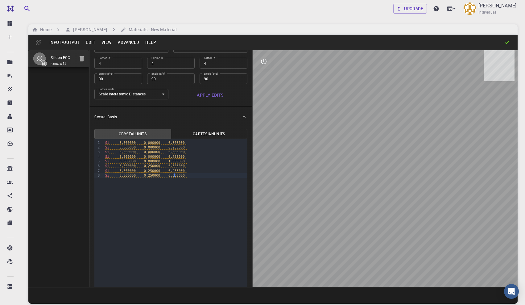
click at [197, 175] on div "Si 0.000000 0.250000 0.500000" at bounding box center [175, 175] width 144 height 5
click at [177, 179] on span "0.000000" at bounding box center [177, 180] width 16 height 4
click at [175, 184] on span "0.000000" at bounding box center [177, 185] width 16 height 4
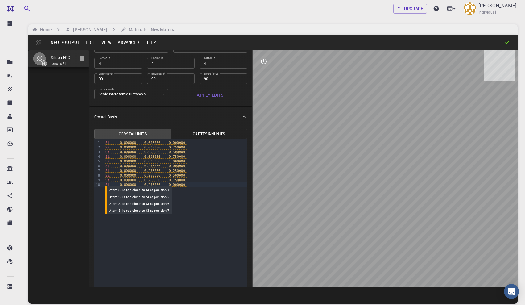
click at [171, 184] on span "0.000000" at bounding box center [177, 185] width 16 height 4
click at [196, 185] on div "Si 0.000000 0.250000 1.000000" at bounding box center [176, 184] width 144 height 5
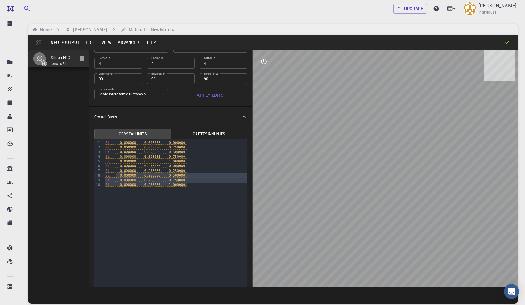
drag, startPoint x: 188, startPoint y: 185, endPoint x: 116, endPoint y: 175, distance: 73.4
click at [116, 175] on div "Si 0.000000 0.000000 0.000000 Si 0.000000 0.000000 0.250000 Si 0.000000 0.00000…" at bounding box center [176, 163] width 144 height 49
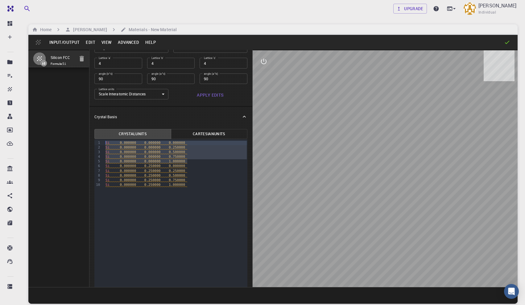
drag, startPoint x: 192, startPoint y: 161, endPoint x: 99, endPoint y: 142, distance: 95.4
click at [99, 142] on div "99 1 2 3 4 5 6 7 8 9 10 › Si 0.000000 0.000000 0.000000 Si 0.000000 0.000000 0.…" at bounding box center [170, 230] width 153 height 183
copy div "Si 0.000000 0.000000 0.000000 Si 0.000000 0.000000 0.250000 Si 0.000000 0.00000…"
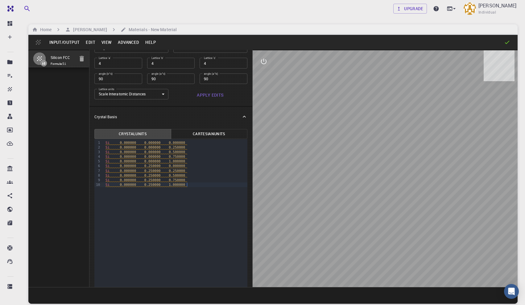
click at [198, 184] on div "Si 0.000000 0.250000 1.000000" at bounding box center [176, 184] width 144 height 5
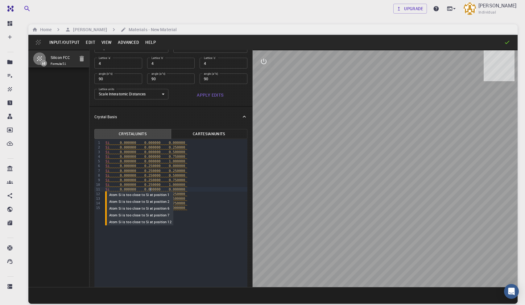
click at [150, 189] on span "0.000000" at bounding box center [152, 189] width 16 height 4
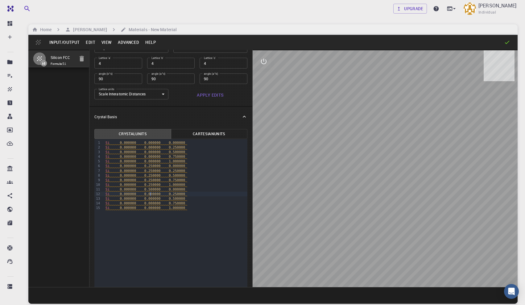
click at [150, 194] on span "0.000000" at bounding box center [152, 194] width 16 height 4
click at [150, 197] on span "0.000000" at bounding box center [152, 198] width 16 height 4
click at [199, 204] on div "Si 0.000000 0.500000 0.750000" at bounding box center [176, 203] width 144 height 5
click at [196, 210] on div "Si 0.000000 0.500000 1.000000" at bounding box center [176, 207] width 144 height 5
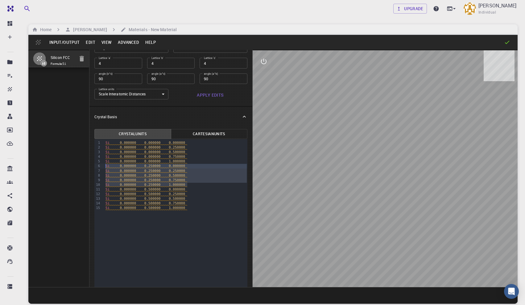
drag, startPoint x: 191, startPoint y: 185, endPoint x: 97, endPoint y: 164, distance: 97.3
click at [97, 164] on div "99 1 2 3 4 5 6 7 8 9 10 11 12 13 14 15 › Si 0.000000 0.000000 0.000000 Si 0.000…" at bounding box center [170, 230] width 153 height 183
copy div "Si 0.000000 0.250000 0.000000 Si 0.000000 0.250000 0.250000 Si 0.000000 0.25000…"
click at [196, 208] on div "Si 0.000000 0.500000 1.000000" at bounding box center [176, 207] width 144 height 5
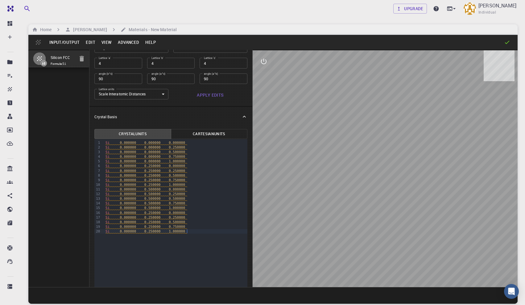
click at [151, 212] on span "0.250000" at bounding box center [152, 213] width 16 height 4
click at [199, 232] on div "Si 0.000000 0.750000 1.000000" at bounding box center [176, 231] width 144 height 5
click at [195, 166] on div "Si 0.000000 0.250000 0.000000" at bounding box center [176, 165] width 144 height 5
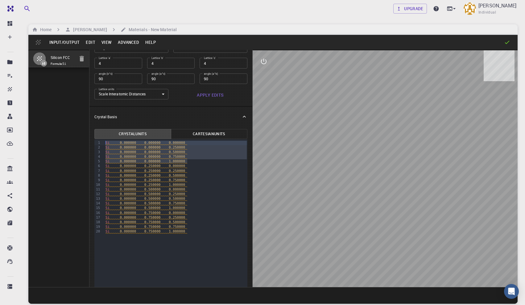
drag, startPoint x: 195, startPoint y: 160, endPoint x: 91, endPoint y: 138, distance: 106.1
click at [91, 138] on div "Crystal Units Cartesian Units Selection deleted 99 1 2 3 4 5 6 7 8 9 10 11 12 1…" at bounding box center [170, 226] width 163 height 201
copy div "Si 0.000000 0.000000 0.000000 Si 0.000000 0.000000 0.250000 Si 0.000000 0.00000…"
click at [199, 233] on div "Si 0.000000 0.750000 1.000000" at bounding box center [176, 231] width 144 height 5
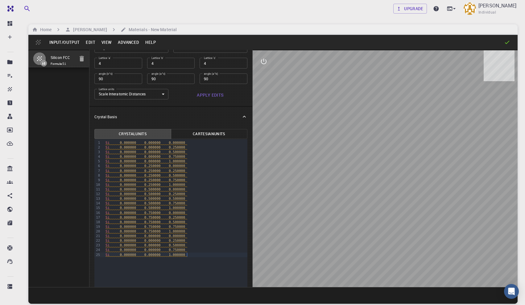
click at [146, 236] on span "0.000000" at bounding box center [152, 236] width 16 height 4
click at [204, 253] on div "Si 0.000000 1.000000 1.000000" at bounding box center [176, 254] width 144 height 5
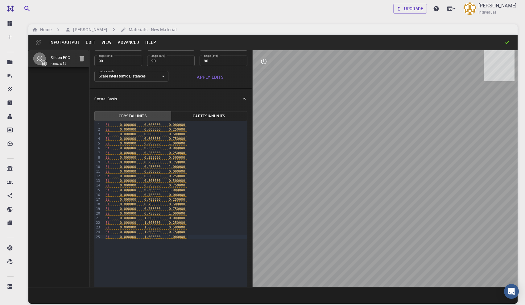
scroll to position [51, 0]
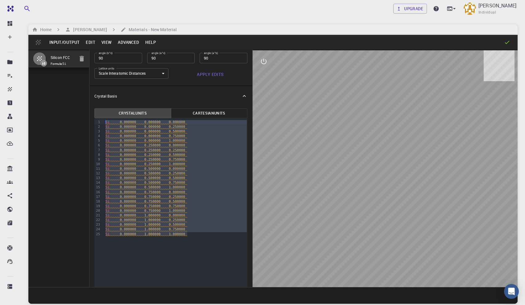
drag, startPoint x: 191, startPoint y: 233, endPoint x: 96, endPoint y: 121, distance: 147.2
click at [96, 121] on div "99 1 2 3 4 5 6 7 8 9 10 11 12 13 14 15 16 17 18 19 20 21 22 23 24 25 › Si 0.000…" at bounding box center [170, 209] width 153 height 183
copy div "Si 0.000000 0.000000 0.000000 Si 0.000000 0.000000 0.250000 Si 0.000000 0.00000…"
click at [193, 233] on div "Si 0.000000 1.000000 1.000000" at bounding box center [176, 234] width 144 height 5
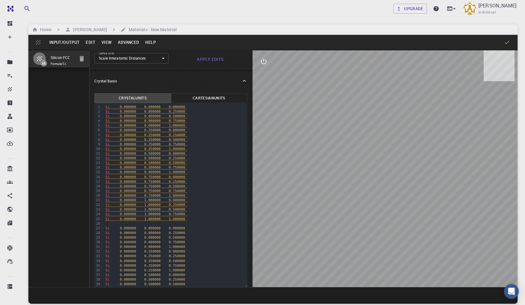
scroll to position [56, 0]
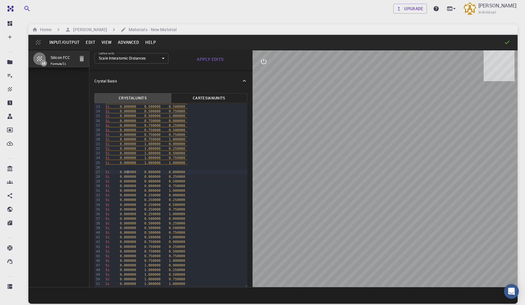
click at [128, 170] on span "0.000000" at bounding box center [128, 172] width 16 height 4
click at [120, 170] on span "0.250000" at bounding box center [128, 172] width 16 height 4
click at [118, 167] on div "To enrich screen reader interactions, please activate Accessibility in Grammarl…" at bounding box center [176, 167] width 144 height 5
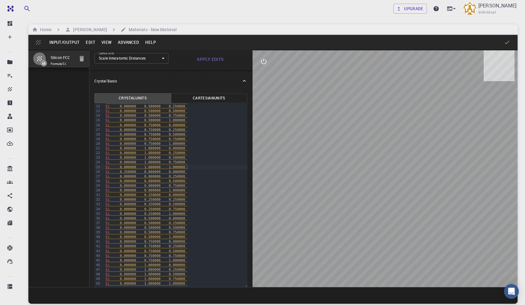
click at [129, 176] on span "0.000000" at bounding box center [128, 176] width 16 height 4
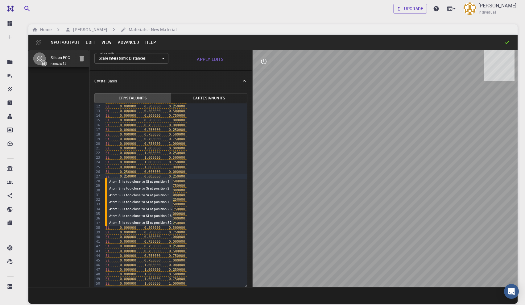
click at [124, 176] on span "0.250000" at bounding box center [128, 176] width 16 height 4
click at [130, 176] on span "0.250000" at bounding box center [128, 176] width 16 height 4
click at [124, 176] on span "0.250000" at bounding box center [128, 176] width 16 height 4
copy span "25"
click at [127, 175] on span "0.250000" at bounding box center [128, 176] width 16 height 4
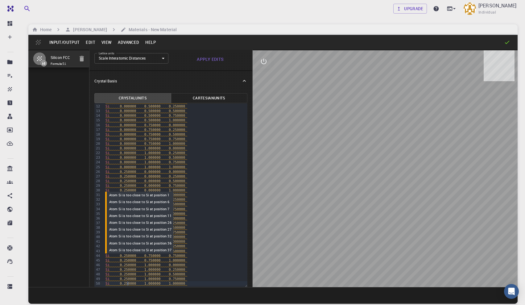
scroll to position [71, 0]
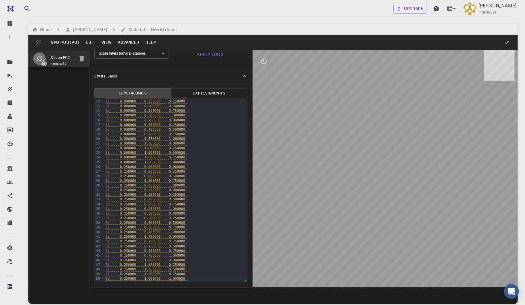
click at [213, 199] on div "Si 0.250000 0.250000 0.500000" at bounding box center [176, 199] width 144 height 5
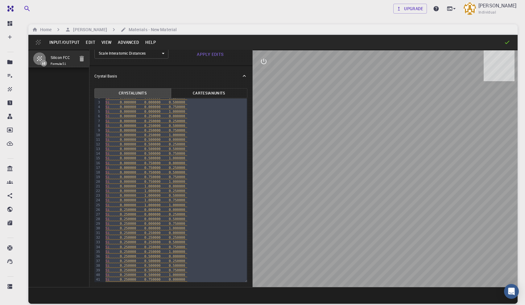
scroll to position [0, 0]
drag, startPoint x: 192, startPoint y: 278, endPoint x: 92, endPoint y: 100, distance: 204.7
click at [92, 100] on div "Crystal Units Cartesian Units Selection deleted 99 1 2 3 4 5 6 7 8 9 10 11 12 1…" at bounding box center [170, 186] width 163 height 201
copy div "Si 0.000000 0.000000 0.000000 Si 0.000000 0.000000 0.250000 Si 0.000000 0.00000…"
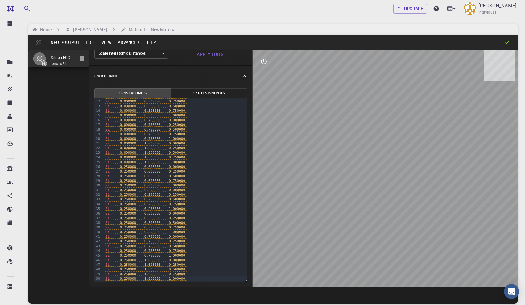
click at [191, 279] on div "Si 0.250000 1.000000 1.000000" at bounding box center [176, 278] width 144 height 5
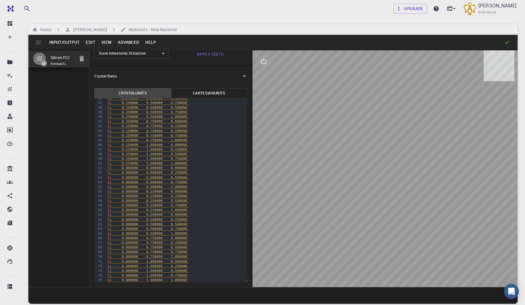
scroll to position [169, 0]
click at [127, 166] on span "0.000000" at bounding box center [130, 166] width 16 height 4
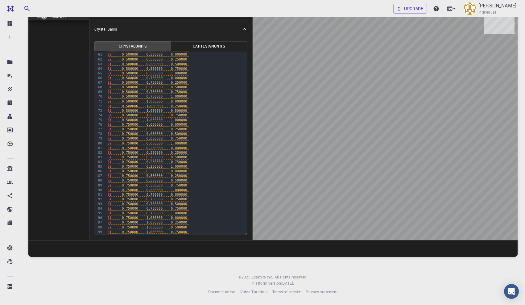
scroll to position [285, 0]
click at [205, 232] on div "Si 0.750000 1.000000 1.000000" at bounding box center [177, 231] width 142 height 5
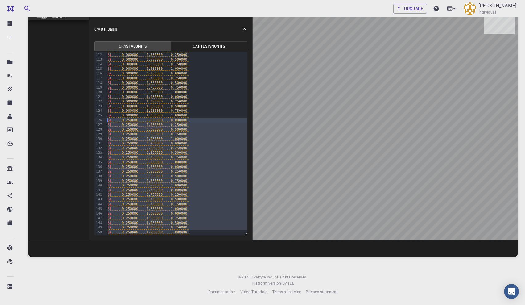
drag, startPoint x: 193, startPoint y: 230, endPoint x: 103, endPoint y: 121, distance: 141.8
click at [103, 121] on div "999 1 2 3 4 5 6 7 8 9 10 11 12 13 14 15 16 17 18 19 20 21 22 23 24 25 26 27 28 …" at bounding box center [170, 142] width 153 height 183
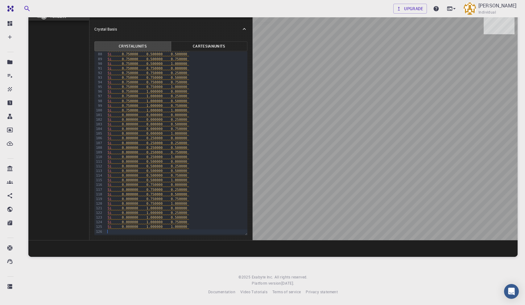
scroll to position [406, 0]
click at [123, 110] on span "0.750000" at bounding box center [130, 110] width 16 height 4
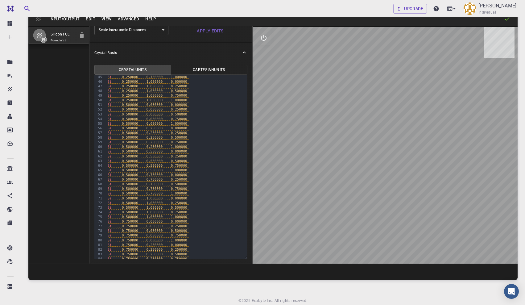
scroll to position [0, 0]
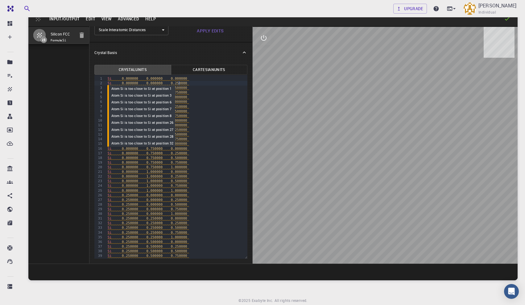
click at [179, 84] on span "0.250000" at bounding box center [179, 83] width 16 height 4
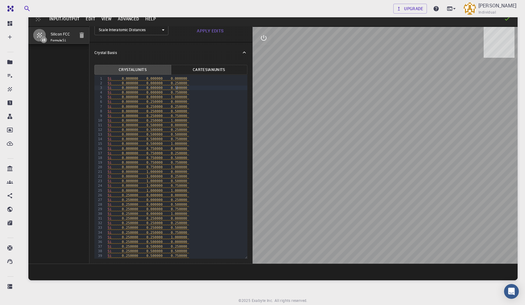
click at [176, 88] on span "0.500000" at bounding box center [179, 88] width 16 height 4
click at [176, 98] on span "1.000000" at bounding box center [179, 97] width 16 height 4
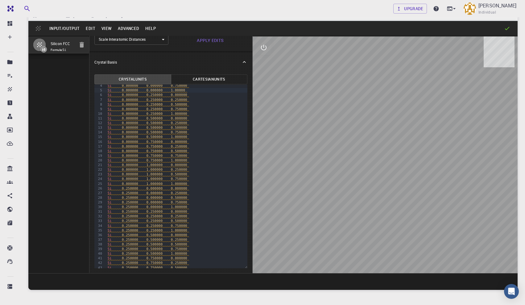
scroll to position [20, 0]
click at [198, 180] on div "Si 0.000000 1.000000 1.000000" at bounding box center [177, 180] width 142 height 5
click at [207, 163] on div "Si 0.250000 0.000000 0.250000" at bounding box center [177, 165] width 142 height 5
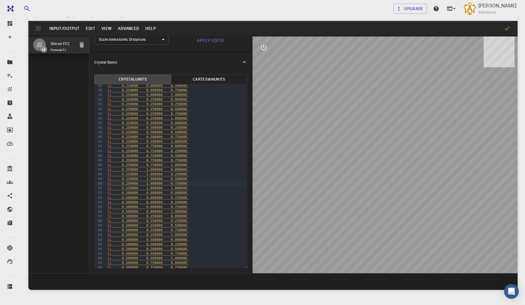
click at [196, 183] on div "Si 0.250000 1.000000 0.750000" at bounding box center [177, 183] width 142 height 5
click at [205, 198] on div "Si 0.500000 1.000000 0.500000" at bounding box center [177, 196] width 142 height 5
click at [214, 203] on div "Si 0.750000 1.000000 0.500000" at bounding box center [177, 205] width 142 height 5
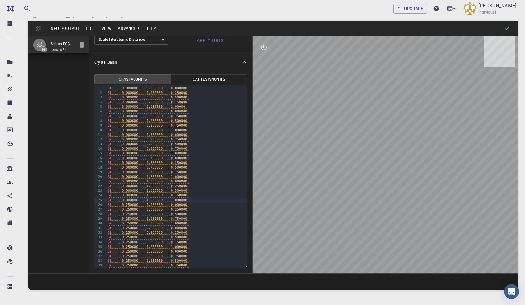
scroll to position [60, 0]
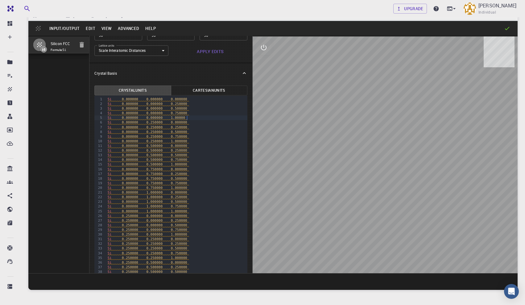
click at [197, 118] on div "Si 0.000000 0.000000 1.00000" at bounding box center [177, 117] width 142 height 5
click at [204, 104] on div "Si 0.000000 0.000000 0.250000" at bounding box center [177, 103] width 142 height 5
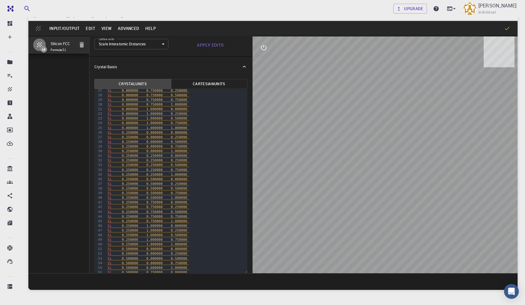
scroll to position [0, 0]
click at [111, 93] on span "Si" at bounding box center [110, 93] width 4 height 4
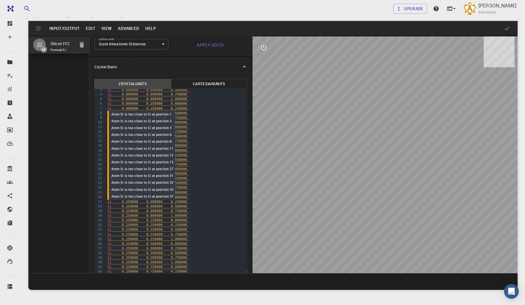
scroll to position [15, 0]
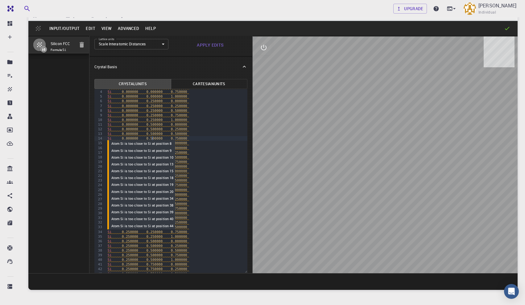
click at [152, 139] on span "0.500000" at bounding box center [154, 138] width 16 height 4
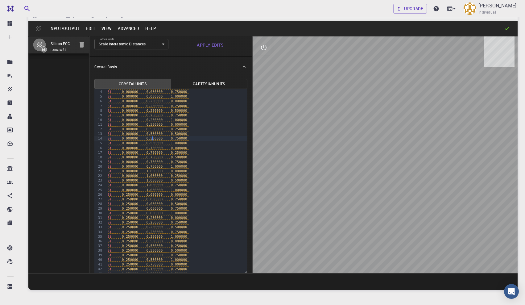
click at [335, 117] on div at bounding box center [385, 154] width 265 height 236
click at [260, 47] on icon "interactive" at bounding box center [263, 47] width 7 height 7
click at [263, 63] on icon "view" at bounding box center [263, 62] width 7 height 7
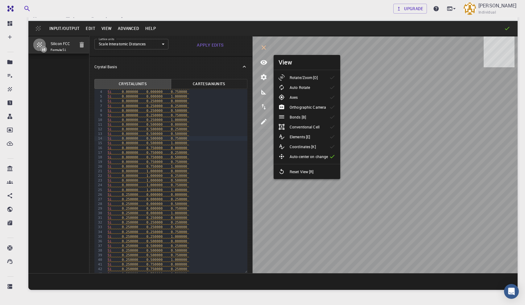
click at [309, 79] on p "Rotate/Zoom [O]" at bounding box center [304, 78] width 28 height 6
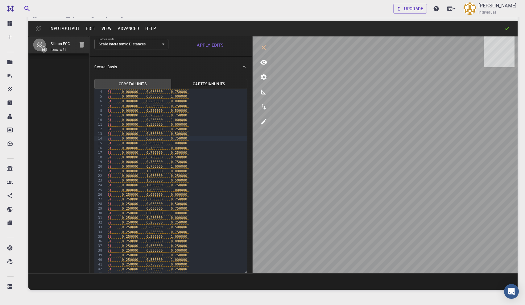
scroll to position [0, 0]
click at [199, 111] on div "Si 0.000000 0.000000 1.000000" at bounding box center [177, 111] width 142 height 5
click at [201, 204] on div "Si 0.000000 1.000000 1.000000" at bounding box center [177, 204] width 142 height 5
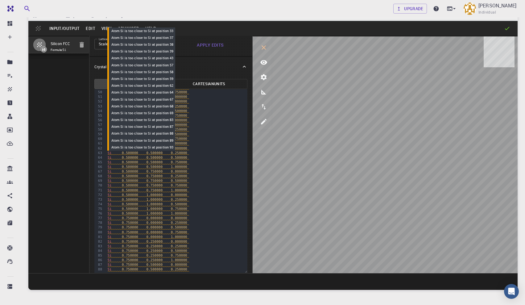
scroll to position [228, 0]
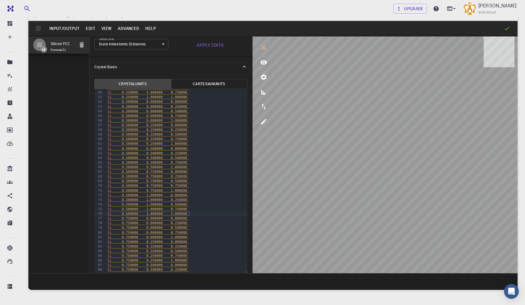
click at [201, 212] on div "Si 0.500000 1.000000 1.000000" at bounding box center [177, 213] width 142 height 5
click at [200, 185] on div "Si 0.750000 1.000000 1.000000" at bounding box center [177, 184] width 142 height 5
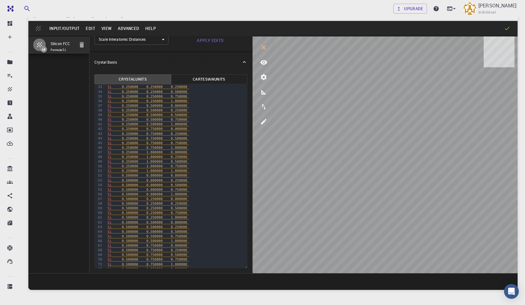
scroll to position [152, 0]
click at [206, 167] on div "Si 0.250000 1.000000 1.000000" at bounding box center [177, 169] width 142 height 5
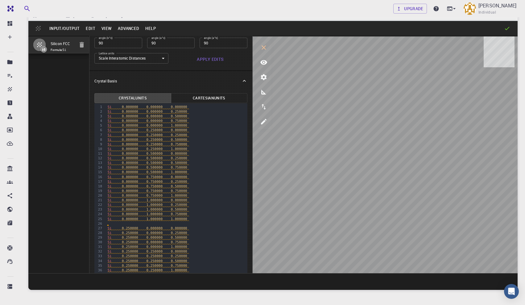
scroll to position [55, 0]
click at [179, 109] on span "0.250000" at bounding box center [179, 109] width 16 height 4
click at [198, 126] on div "Si 0.000000 0.250000 0.000000" at bounding box center [177, 127] width 142 height 5
click at [191, 112] on div "Si 0.000000 0.000000 0.500000" at bounding box center [177, 113] width 142 height 5
click at [176, 109] on span "0.0000" at bounding box center [177, 109] width 12 height 4
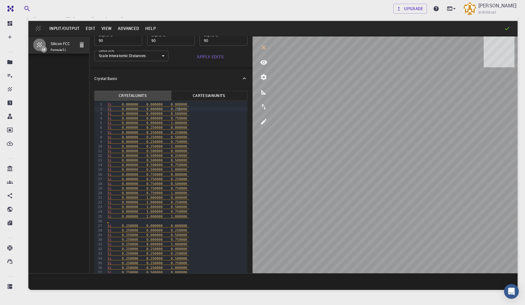
click at [207, 175] on div "Si 0.000000 0.750000 0.000000" at bounding box center [177, 174] width 142 height 5
click at [190, 221] on div "To enrich screen reader interactions, please activate Accessibility in Grammarl…" at bounding box center [177, 221] width 142 height 5
click at [194, 158] on div "To enrich screen reader interactions, please activate Accessibility in Grammarl…" at bounding box center [177, 157] width 142 height 5
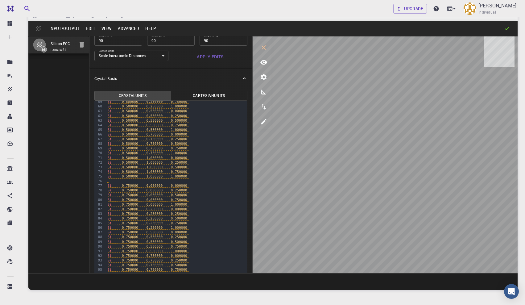
click at [200, 182] on div "To enrich screen reader interactions, please activate Accessibility in Grammarl…" at bounding box center [177, 181] width 142 height 5
click at [202, 165] on div "To enrich screen reader interactions, please activate Accessibility in Grammarl…" at bounding box center [177, 164] width 142 height 5
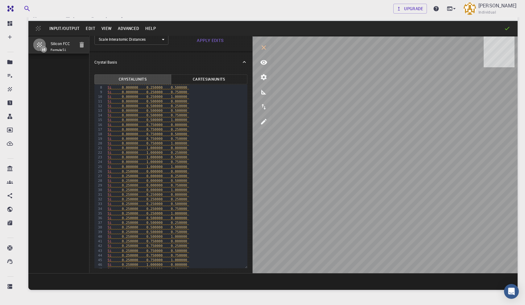
scroll to position [0, 0]
click at [178, 92] on span "0.250000" at bounding box center [179, 93] width 16 height 4
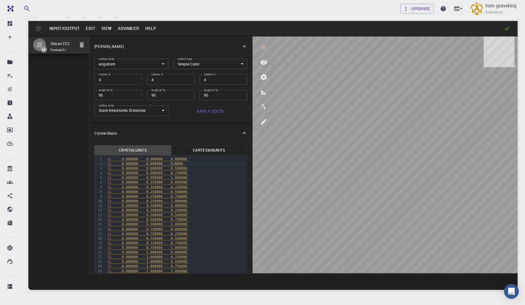
scroll to position [71, 0]
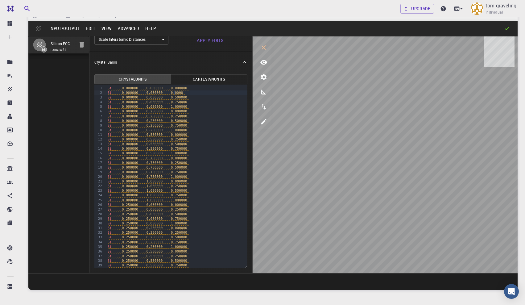
click at [175, 94] on span "0.0000" at bounding box center [177, 93] width 12 height 4
click at [153, 110] on span "0.250000" at bounding box center [154, 111] width 16 height 4
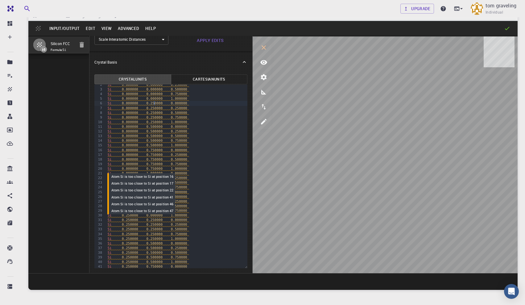
scroll to position [15, 0]
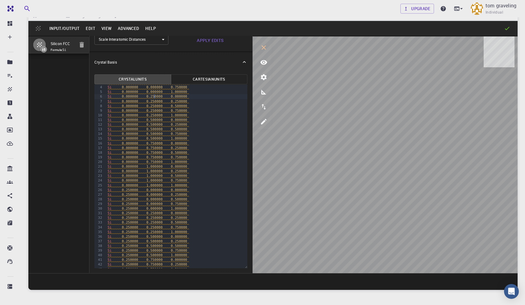
click at [129, 189] on span "0.250000" at bounding box center [130, 190] width 16 height 4
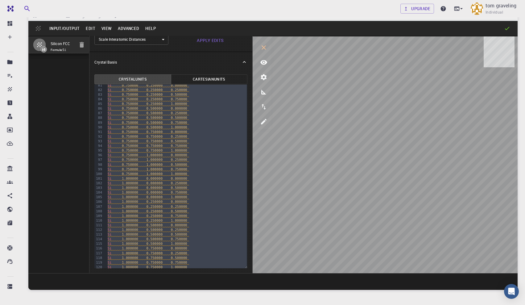
scroll to position [401, 0]
drag, startPoint x: 107, startPoint y: 165, endPoint x: 204, endPoint y: 267, distance: 140.7
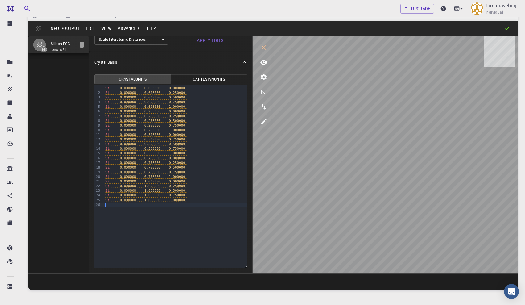
scroll to position [0, 0]
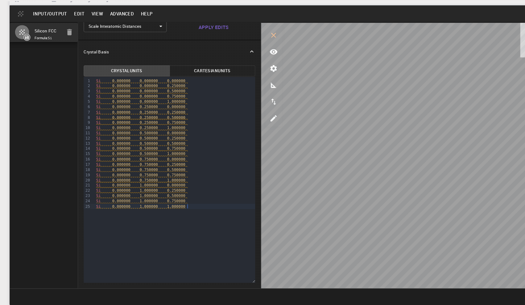
click at [220, 164] on div "Si 0.000000 0.750000 0.250000" at bounding box center [176, 162] width 144 height 5
click at [203, 199] on div "Si 0.000000 1.000000 1.000000" at bounding box center [176, 200] width 144 height 5
click at [172, 199] on span "1.000000" at bounding box center [177, 200] width 16 height 4
click at [122, 200] on span "0.000000" at bounding box center [128, 200] width 16 height 4
click at [129, 200] on span "0.000000" at bounding box center [130, 200] width 16 height 4
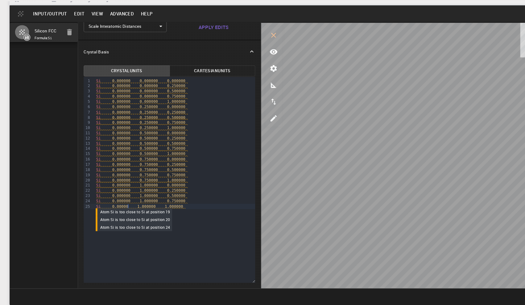
click at [135, 198] on span "Si 0.00000 1.000000 1.000000" at bounding box center [145, 200] width 80 height 4
click at [146, 200] on span "1.000000" at bounding box center [152, 200] width 16 height 4
click at [150, 200] on span "1.000000" at bounding box center [152, 200] width 16 height 4
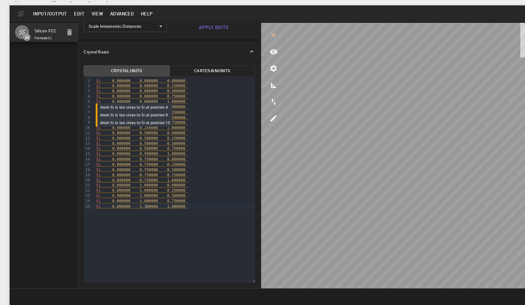
click at [175, 107] on span "1.000000" at bounding box center [177, 107] width 16 height 4
click at [150, 107] on span "0.000000" at bounding box center [152, 107] width 16 height 4
click at [152, 129] on span "0.250000" at bounding box center [152, 130] width 16 height 4
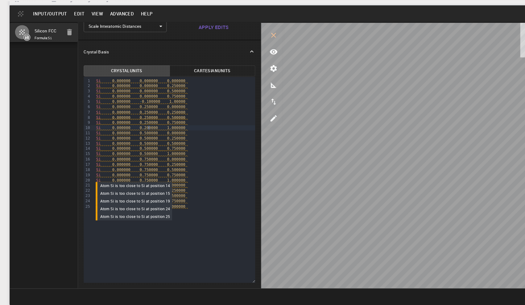
click at [152, 176] on span "0.750000" at bounding box center [152, 177] width 16 height 4
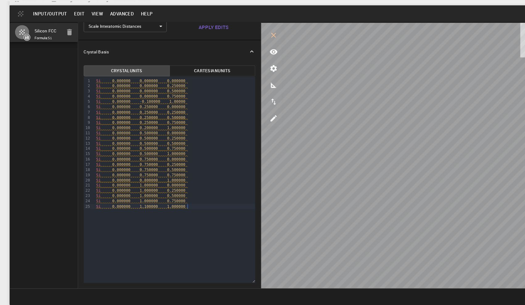
click at [204, 207] on div "99 1 2 3 4 5 6 7 8 9 10 11 12 13 14 15 16 17 18 19 20 21 22 23 24 25 › Si 0.000…" at bounding box center [170, 175] width 153 height 183
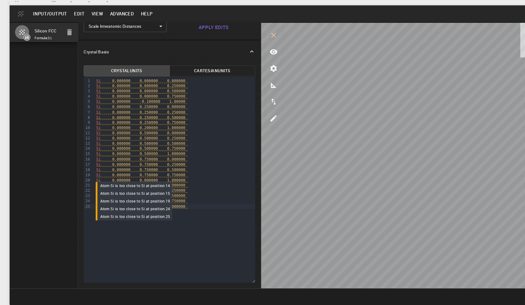
click at [107, 177] on span "Si" at bounding box center [107, 177] width 4 height 4
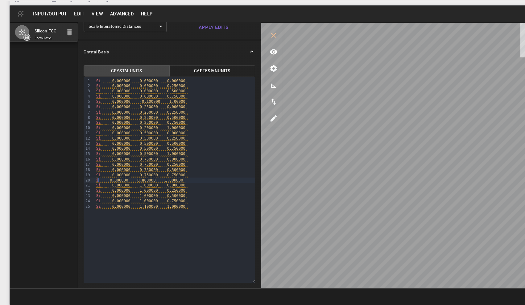
click at [107, 176] on span "i" at bounding box center [106, 177] width 2 height 4
click at [204, 200] on div "Si 0.000000 1.100000 1.000000" at bounding box center [176, 200] width 144 height 5
click at [152, 172] on span "0.750000" at bounding box center [152, 172] width 16 height 4
click at [110, 170] on span "Si 0.000000 0.800000 0.750000" at bounding box center [146, 172] width 82 height 4
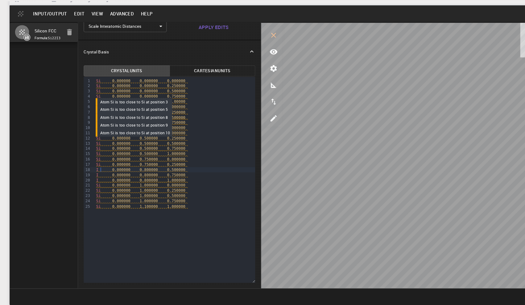
click at [150, 102] on span "0.000000" at bounding box center [152, 102] width 16 height 4
click at [153, 101] on span "0.000000" at bounding box center [152, 102] width 16 height 4
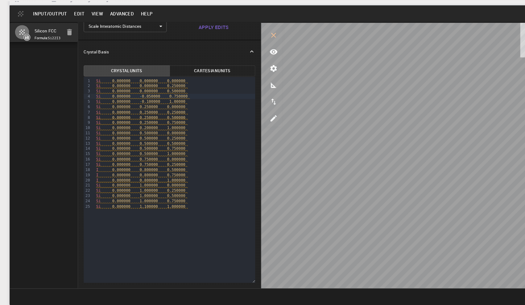
click at [152, 195] on span "1.000000" at bounding box center [152, 195] width 16 height 4
click at [265, 51] on button "interactive" at bounding box center [263, 47] width 15 height 15
click at [263, 119] on icon "edit [e]" at bounding box center [263, 121] width 7 height 7
select select "Color"
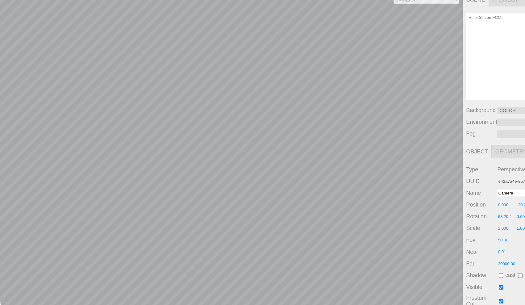
click at [274, 141] on div "Camera OrthographicCamera PerspectiveCamera Objects 33 Vertices 7,225 Triangles…" at bounding box center [216, 157] width 432 height 295
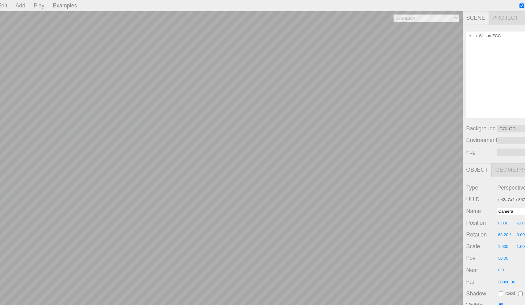
click at [464, 18] on span "Project" at bounding box center [471, 16] width 30 height 12
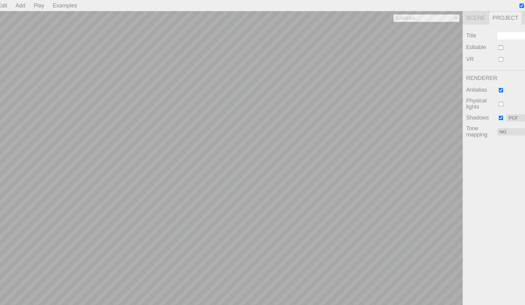
click at [443, 18] on span "Scene" at bounding box center [443, 16] width 23 height 12
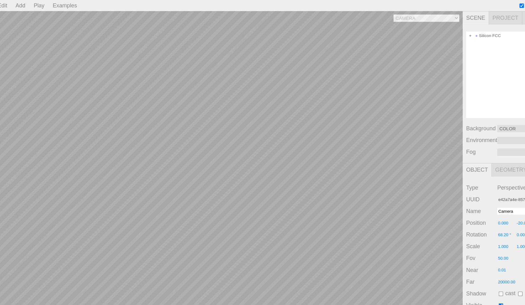
click at [484, 5] on input "checkbox" at bounding box center [485, 5] width 4 height 4
click at [483, 5] on input "checkbox" at bounding box center [485, 5] width 4 height 4
checkbox input "true"
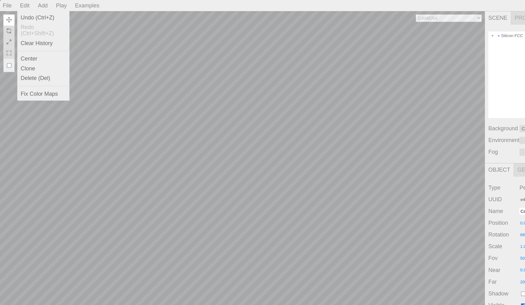
click at [23, 6] on div "Edit" at bounding box center [22, 5] width 14 height 10
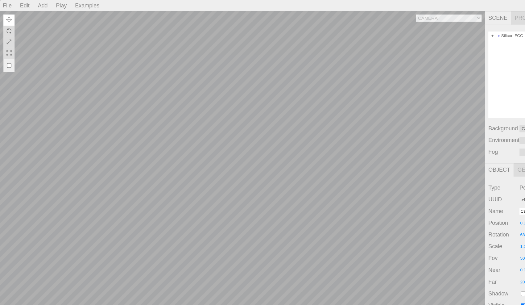
click at [53, 3] on div "Play" at bounding box center [54, 5] width 14 height 10
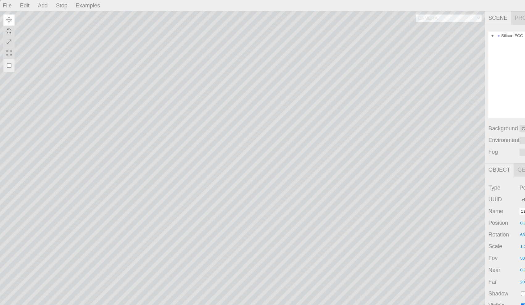
click at [53, 3] on div "Stop" at bounding box center [54, 5] width 15 height 10
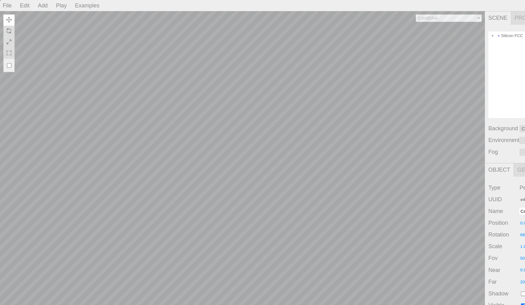
click at [53, 3] on div "Play" at bounding box center [54, 5] width 14 height 10
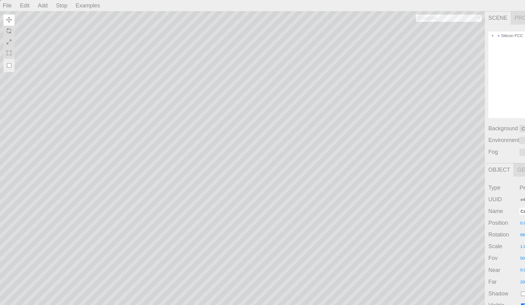
click at [53, 3] on div "Stop" at bounding box center [54, 5] width 15 height 10
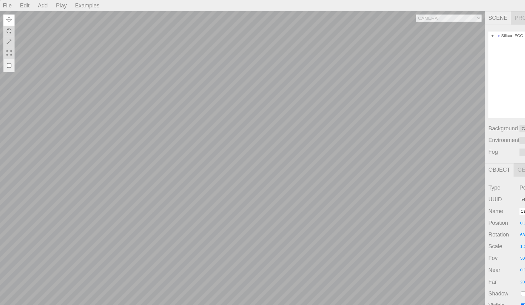
click at [56, 6] on div "Play" at bounding box center [54, 5] width 14 height 10
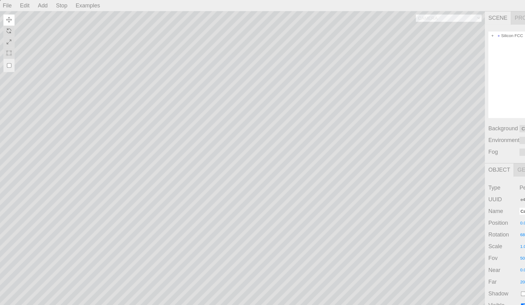
click at [56, 6] on div "Stop" at bounding box center [54, 5] width 15 height 10
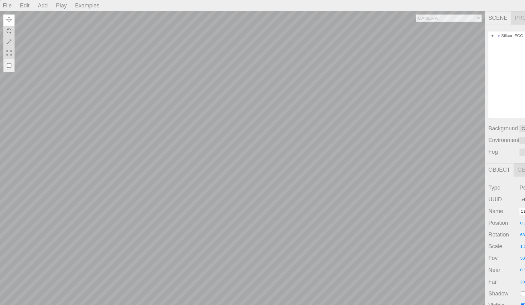
click at [56, 6] on div "Play" at bounding box center [54, 5] width 14 height 10
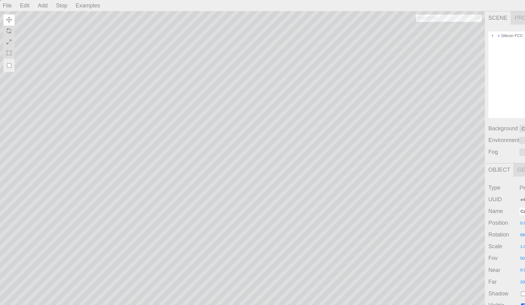
click at [56, 6] on div "Stop" at bounding box center [54, 5] width 15 height 10
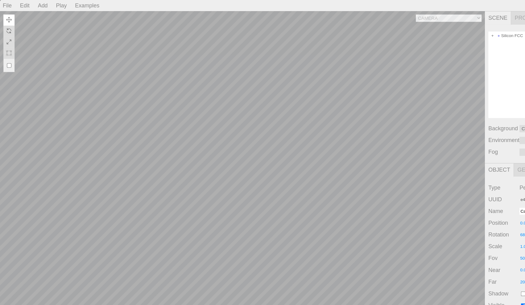
click at [9, 18] on img at bounding box center [8, 17] width 5 height 5
click at [8, 27] on img at bounding box center [8, 27] width 5 height 5
click at [8, 37] on img at bounding box center [8, 37] width 5 height 5
click at [8, 45] on img at bounding box center [8, 47] width 5 height 5
click at [8, 54] on input "checkbox" at bounding box center [8, 58] width 4 height 10
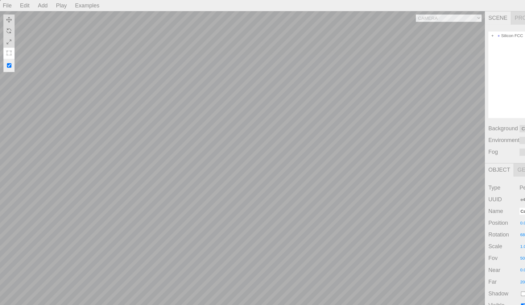
click at [9, 57] on input "checkbox" at bounding box center [8, 58] width 4 height 10
checkbox input "false"
click at [8, 20] on img at bounding box center [8, 17] width 5 height 5
click at [92, 49] on div "Camera OrthographicCamera PerspectiveCamera Objects 33 Vertices 7,225 Triangles…" at bounding box center [216, 157] width 432 height 295
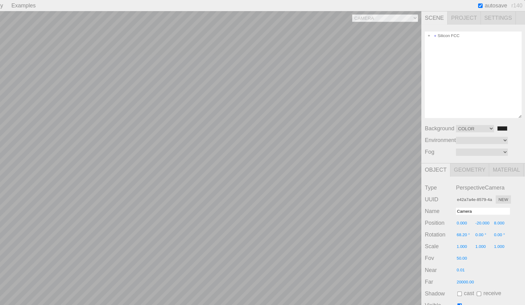
click at [500, 17] on span "Settings" at bounding box center [500, 16] width 31 height 12
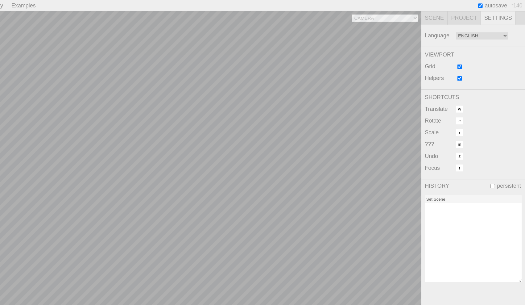
click at [475, 16] on span "Project" at bounding box center [471, 16] width 30 height 12
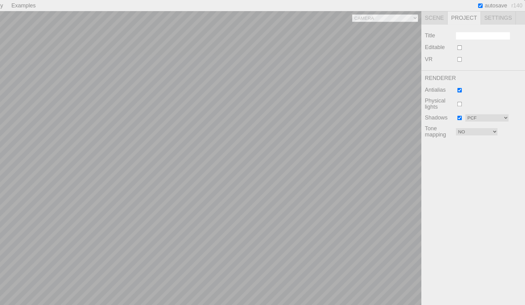
click at [465, 44] on input "checkbox" at bounding box center [466, 42] width 4 height 4
click at [466, 42] on input "checkbox" at bounding box center [466, 42] width 4 height 4
checkbox input "false"
click at [428, 14] on div "Camera OrthographicCamera PerspectiveCamera Objects 33 Vertices 7,225 Triangles…" at bounding box center [216, 157] width 432 height 295
click at [424, 17] on div "Camera OrthographicCamera PerspectiveCamera Objects 33 Vertices 7,225 Triangles…" at bounding box center [216, 157] width 432 height 295
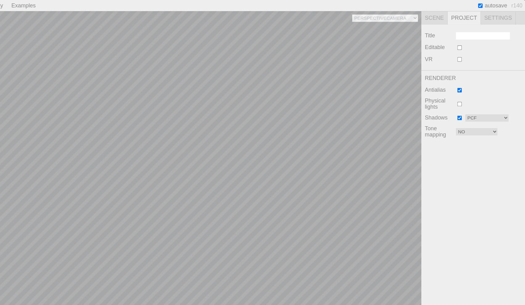
click at [367, 104] on div "Camera OrthographicCamera PerspectiveCamera Objects 33 Vertices 7,225 Triangles…" at bounding box center [216, 157] width 432 height 295
click at [257, 132] on div "Camera OrthographicCamera PerspectiveCamera Objects 33 Vertices 7,225 Triangles…" at bounding box center [216, 157] width 432 height 295
click at [425, 18] on div "Camera OrthographicCamera PerspectiveCamera Objects 33 Vertices 7,225 Triangles…" at bounding box center [216, 157] width 432 height 295
select select "e42a7a4e-8579-4a1a-8db1-cfd364c5447b"
click at [270, 122] on div "Camera OrthographicCamera PerspectiveCamera Objects 33 Vertices 7,225 Triangles…" at bounding box center [216, 157] width 432 height 295
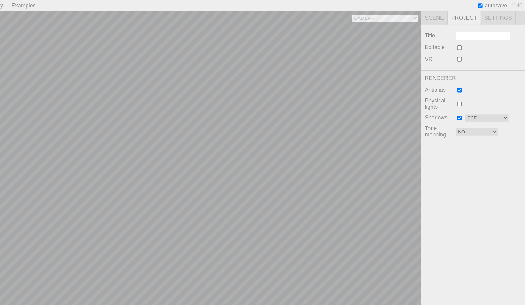
click at [269, 112] on div "Camera OrthographicCamera PerspectiveCamera Objects 33 Vertices 7,225 Triangles…" at bounding box center [216, 157] width 432 height 295
click at [495, 16] on span "Settings" at bounding box center [500, 16] width 31 height 12
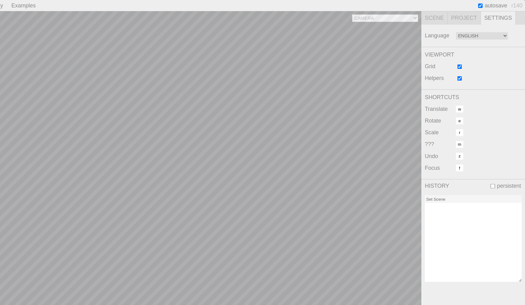
click at [446, 17] on span "Scene" at bounding box center [443, 16] width 23 height 12
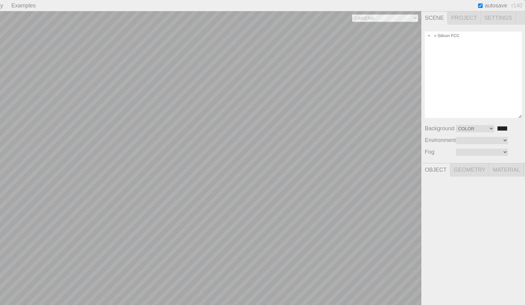
click at [454, 55] on div "Silicon FCC" at bounding box center [478, 66] width 86 height 77
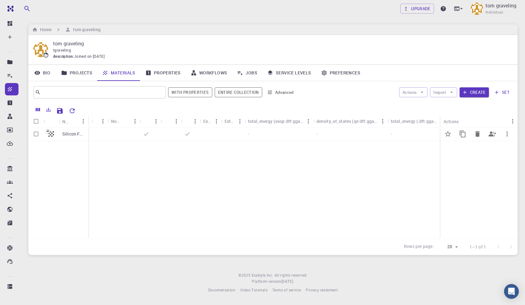
scroll to position [0, 123]
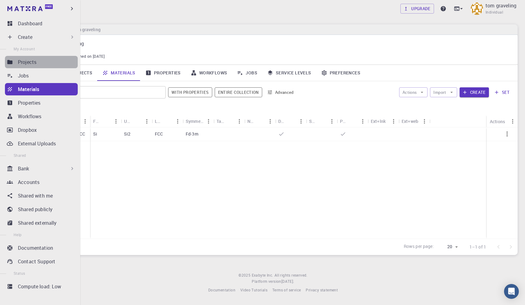
click at [16, 60] on link "Projects" at bounding box center [41, 62] width 73 height 12
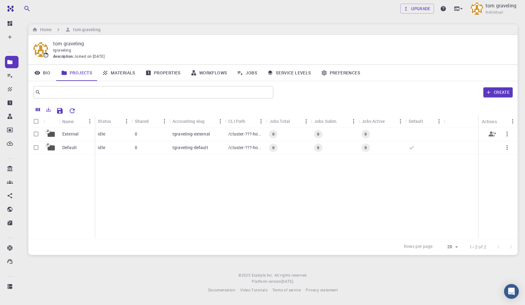
click at [155, 133] on div "0" at bounding box center [151, 134] width 38 height 14
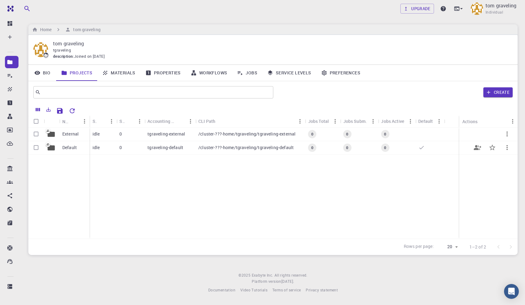
click at [133, 148] on div "0" at bounding box center [130, 148] width 28 height 14
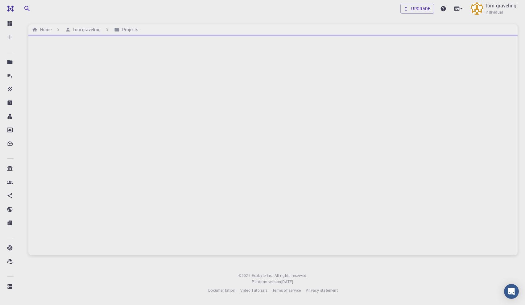
click at [133, 148] on div at bounding box center [272, 145] width 489 height 220
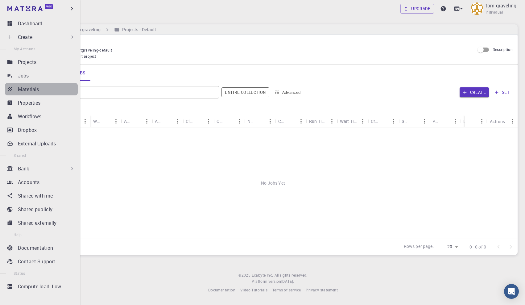
click at [12, 89] on icon at bounding box center [10, 89] width 6 height 6
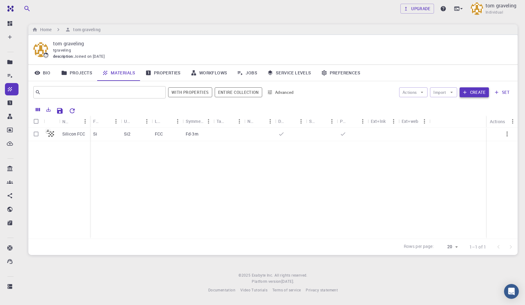
click at [467, 94] on icon "button" at bounding box center [465, 92] width 6 height 6
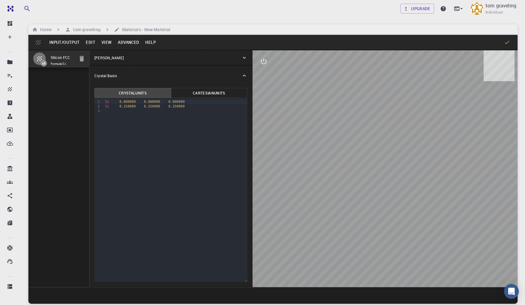
click at [241, 55] on icon at bounding box center [244, 58] width 6 height 6
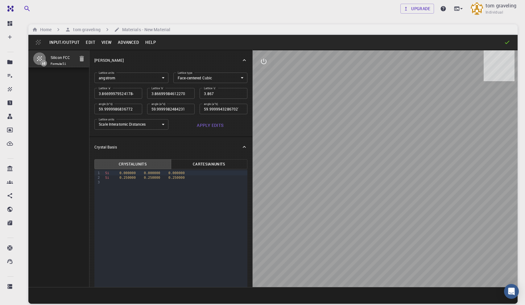
click at [182, 77] on body "Free Dashboard Create New Job New Material Create Material Upload File Import f…" at bounding box center [262, 175] width 525 height 351
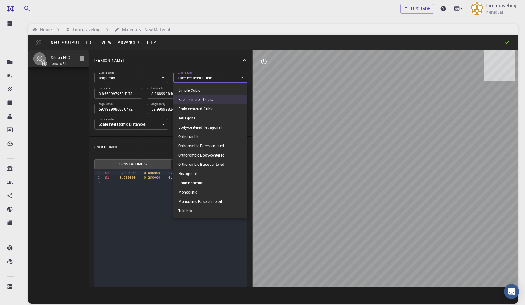
click at [185, 92] on li "Simple Cubic" at bounding box center [210, 89] width 74 height 9
type input "CUB"
type input "3.866999795"
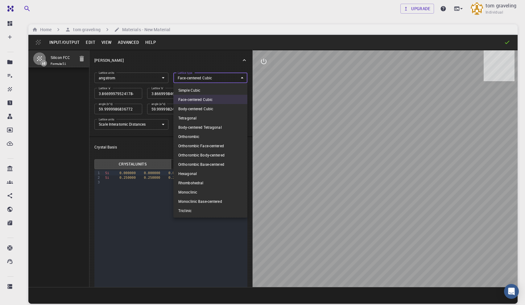
type input "90"
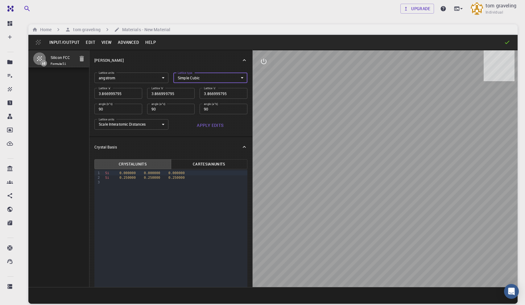
click at [109, 93] on input "3.866999795" at bounding box center [118, 93] width 48 height 10
type input "1"
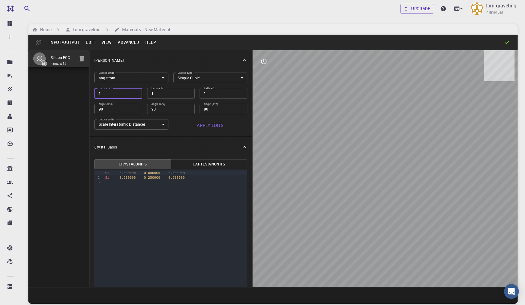
click at [215, 122] on button "Apply Edits" at bounding box center [210, 125] width 74 height 12
click at [102, 92] on input "1" at bounding box center [118, 93] width 48 height 10
type input "4"
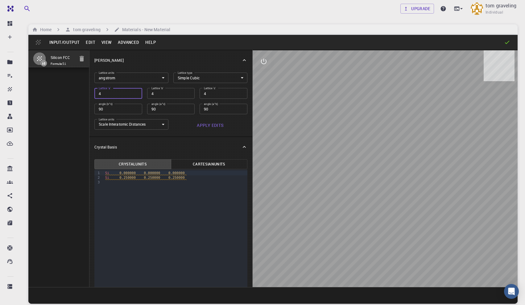
type input "4"
click at [213, 126] on button "Apply Edits" at bounding box center [210, 125] width 74 height 12
drag, startPoint x: 334, startPoint y: 178, endPoint x: 334, endPoint y: 166, distance: 11.7
click at [334, 166] on div at bounding box center [385, 168] width 265 height 236
click at [264, 64] on icon "interactive" at bounding box center [263, 61] width 7 height 7
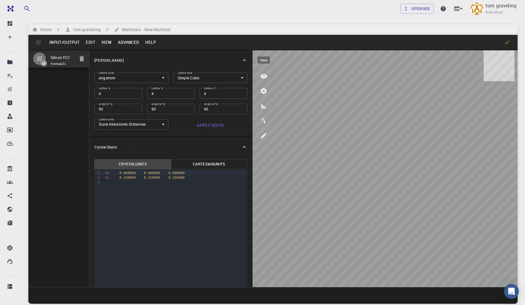
click at [265, 77] on icon "view" at bounding box center [263, 76] width 7 height 5
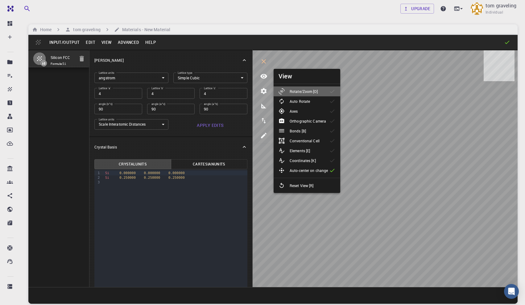
click at [291, 90] on p "Rotate/Zoom [O]" at bounding box center [304, 91] width 28 height 6
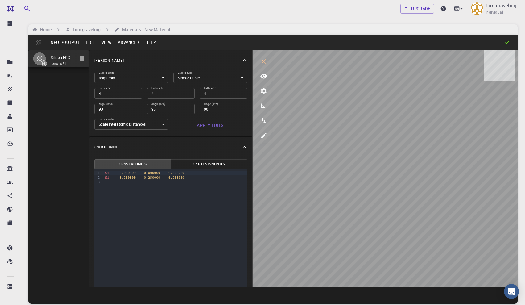
click at [128, 177] on span "0.250000" at bounding box center [127, 177] width 16 height 4
click at [152, 176] on span "0.250000" at bounding box center [152, 177] width 16 height 4
click at [127, 177] on span "0.000000" at bounding box center [127, 177] width 16 height 4
click at [151, 178] on span "0.000000" at bounding box center [152, 177] width 16 height 4
click at [176, 178] on span "0.250000" at bounding box center [176, 177] width 16 height 4
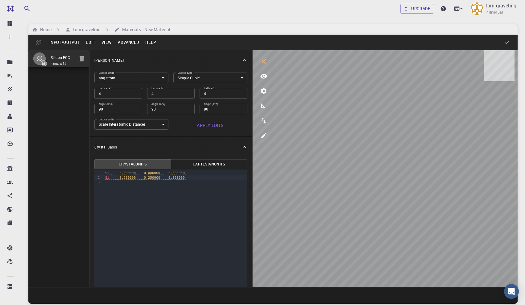
click at [126, 179] on span "0.250000" at bounding box center [127, 177] width 16 height 4
click at [152, 177] on span "0.250000" at bounding box center [152, 177] width 16 height 4
click at [175, 176] on span "0.000000" at bounding box center [176, 177] width 16 height 4
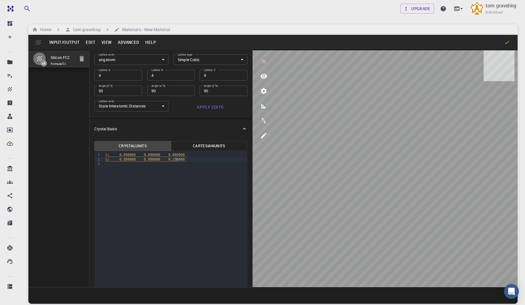
scroll to position [19, 0]
click at [146, 154] on span "0.000000" at bounding box center [152, 154] width 16 height 4
click at [170, 152] on span "0.000000" at bounding box center [176, 154] width 16 height 4
click at [146, 154] on span "1.000000" at bounding box center [152, 154] width 16 height 4
click at [150, 154] on span "1.000000" at bounding box center [152, 154] width 16 height 4
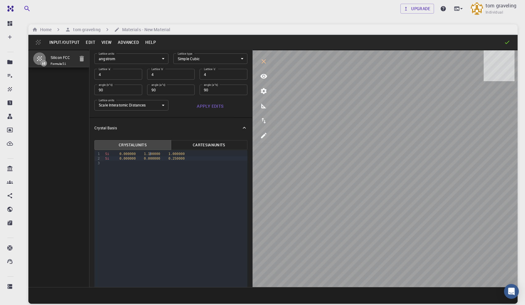
click at [176, 158] on span "0.250000" at bounding box center [176, 158] width 16 height 4
drag, startPoint x: 192, startPoint y: 157, endPoint x: 92, endPoint y: 160, distance: 99.9
click at [92, 160] on div "Crystal Units Cartesian Units 9 1 2 3 › Si 0.000000 1.100000 1.000000 Si 0.0000…" at bounding box center [170, 238] width 163 height 201
copy div "Si 0.000000 0.000000 1.000000"
click at [150, 158] on span "0.000000" at bounding box center [152, 158] width 16 height 4
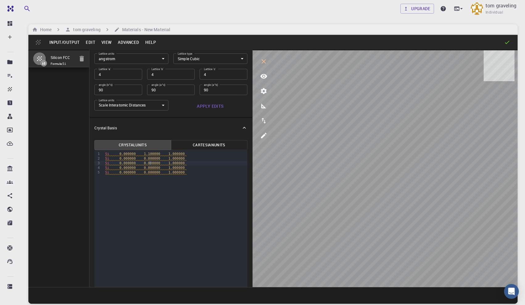
click at [150, 163] on span "0.000000" at bounding box center [152, 163] width 16 height 4
click at [150, 168] on span "0.000000" at bounding box center [152, 168] width 16 height 4
click at [151, 173] on span "0.000000" at bounding box center [152, 172] width 16 height 4
click at [200, 179] on div "9 1 2 3 4 5 › Si 0.000000 1.100000 1.000000 Si 0.000000 0.800000 1.000000 Si 0.…" at bounding box center [170, 241] width 153 height 183
click at [165, 174] on span "Si 0.000000 - 0.100000 1.000000" at bounding box center [147, 172] width 84 height 4
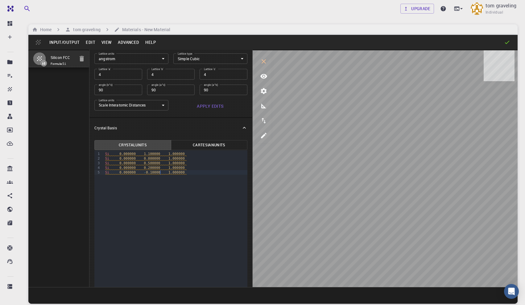
click at [207, 174] on div "Si 0.000000 - 0.10000 1.000000" at bounding box center [175, 172] width 144 height 5
click at [199, 173] on div "Si 0.000000 - 0.10000 1.000000" at bounding box center [175, 172] width 144 height 5
click at [171, 167] on span "1.000000" at bounding box center [176, 168] width 16 height 4
click at [203, 173] on div "Si 0.000000 - 0.10000 1.000000" at bounding box center [175, 172] width 144 height 5
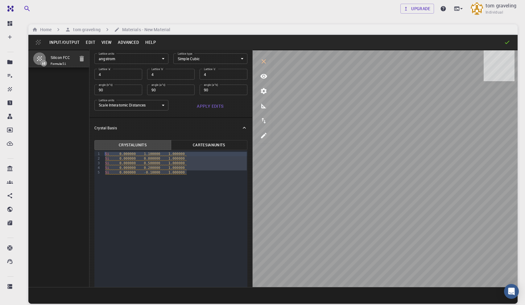
drag, startPoint x: 191, startPoint y: 173, endPoint x: 103, endPoint y: 153, distance: 90.4
click at [103, 153] on div "9 1 2 3 4 5 › Si 0.000000 1.100000 1.000000 Si 0.000000 0.800000 1.000000 Si 0.…" at bounding box center [170, 241] width 153 height 183
copy div "Si 0.000000 1.100000 1.000000 Si 0.000000 0.800000 1.000000 Si 0.000000 0.50000…"
click at [195, 172] on div "Si 0.000000 - 0.10000 1.000000" at bounding box center [175, 172] width 144 height 5
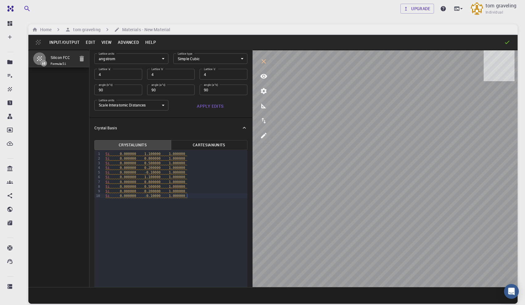
click at [109, 159] on span "Si 0.000000 0.800000 1.000000" at bounding box center [146, 158] width 82 height 4
click at [110, 182] on span "Si 0.000000 0.800000 1.000000" at bounding box center [146, 182] width 82 height 4
click at [177, 177] on span "1.000000" at bounding box center [177, 177] width 16 height 4
click at [177, 182] on span "1.000000" at bounding box center [177, 182] width 16 height 4
click at [177, 185] on span "1.000000" at bounding box center [177, 186] width 16 height 4
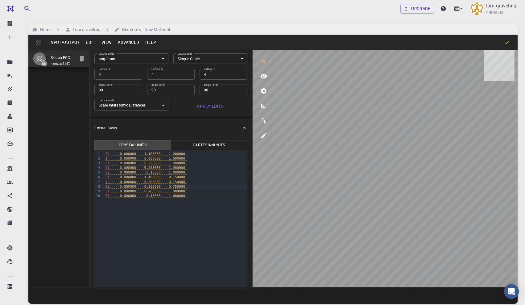
click at [177, 190] on span "1.000000" at bounding box center [177, 191] width 16 height 4
click at [177, 196] on span "1.000000" at bounding box center [177, 196] width 16 height 4
click at [195, 195] on div "Si 0.000000 - 0.10000 0.750000" at bounding box center [176, 195] width 144 height 5
click at [152, 173] on span "0.10000" at bounding box center [153, 172] width 14 height 4
click at [154, 172] on span "0.10000" at bounding box center [153, 172] width 14 height 4
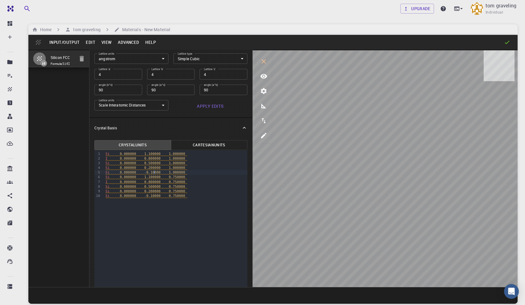
click at [189, 189] on div "Si 0.000000 0.200000 0.750000" at bounding box center [176, 191] width 144 height 5
click at [128, 177] on span "0.000000" at bounding box center [128, 177] width 16 height 4
click at [150, 187] on span "0.500000" at bounding box center [152, 186] width 16 height 4
click at [191, 198] on div "Si 0.000000 1.100000 1.000000 I 0.000000 0.800000 1.000000 Si 0.000000 0.500000…" at bounding box center [176, 174] width 144 height 49
click at [150, 158] on span "0.800000" at bounding box center [152, 158] width 16 height 4
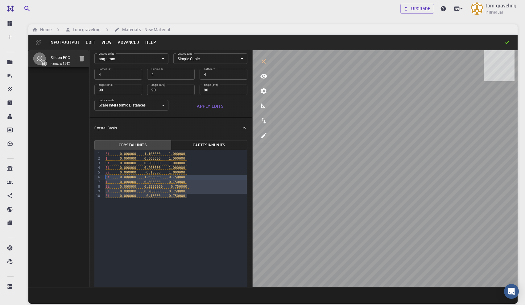
drag, startPoint x: 189, startPoint y: 196, endPoint x: 94, endPoint y: 179, distance: 96.3
click at [94, 179] on div "99 1 2 3 4 5 6 7 8 9 10 › Si 0.000000 1.100000 1.000000 I 0.000000 0.800000 1.0…" at bounding box center [170, 241] width 153 height 183
click at [193, 173] on div "Si 0.000000 - 0.10000 1.000000" at bounding box center [176, 172] width 144 height 5
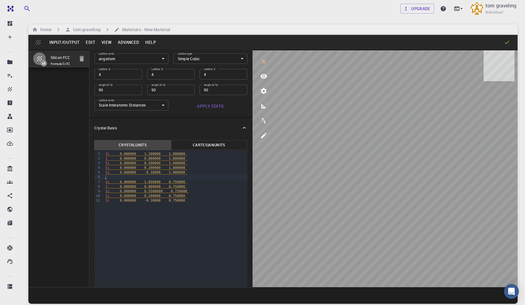
click at [194, 198] on div "Si 0.000000 - 0.10000 0.750000" at bounding box center [176, 200] width 144 height 5
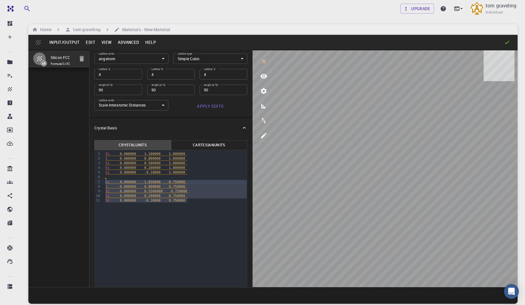
drag, startPoint x: 194, startPoint y: 198, endPoint x: 102, endPoint y: 183, distance: 92.8
click at [102, 183] on div "99 1 2 3 4 5 6 7 8 9 10 11 › Si 0.000000 1.100000 1.000000 I 0.000000 0.800000 …" at bounding box center [170, 241] width 153 height 183
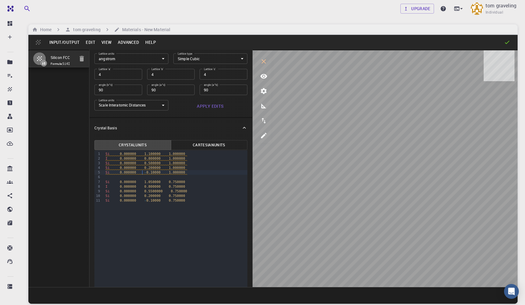
click at [143, 173] on span "Si 0.000000 - 0.10000 1.000000" at bounding box center [146, 172] width 82 height 4
click at [152, 172] on span "0.10000" at bounding box center [153, 172] width 14 height 4
click at [199, 193] on div "Si 0.000000 - 0.10000 0.750000" at bounding box center [176, 195] width 144 height 5
click at [199, 199] on div "Si 0.000000 1.100000 1.000000 I 0.000000 0.800000 1.000000 Si 0.000000 0.500000…" at bounding box center [176, 174] width 144 height 49
click at [150, 157] on span "0.800000" at bounding box center [152, 158] width 16 height 4
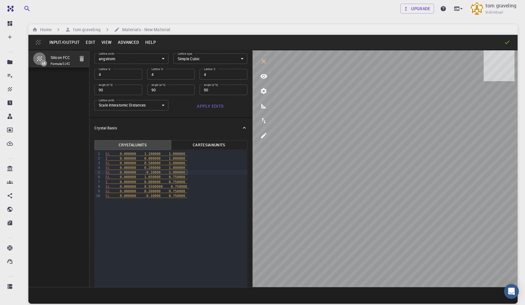
click at [188, 172] on div "Si 0.000000 - 0.10000 1.000000" at bounding box center [176, 172] width 144 height 5
drag, startPoint x: 187, startPoint y: 168, endPoint x: 94, endPoint y: 167, distance: 93.4
click at [94, 167] on div "Crystal Units Cartesian Units 99 1 2 3 4 5 6 7 8 9 10 › Si 0.000000 1.100000 1.…" at bounding box center [170, 238] width 163 height 201
copy span "Si 0.000000 0.200000 1.000000"
click at [196, 168] on div "Si 0.000000 0.200000 1.000000" at bounding box center [176, 167] width 144 height 5
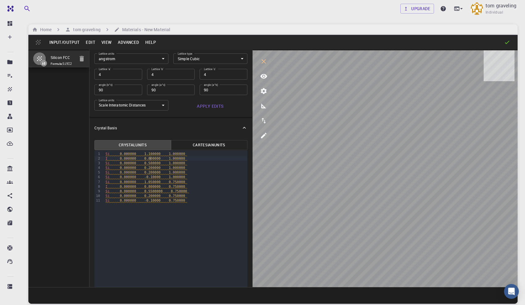
click at [150, 157] on span "0.800000" at bounding box center [152, 158] width 16 height 4
click at [150, 163] on span "0.500000" at bounding box center [152, 163] width 16 height 4
click at [199, 195] on div "Si 0.000000 - 0.10000 0.750000" at bounding box center [176, 195] width 144 height 5
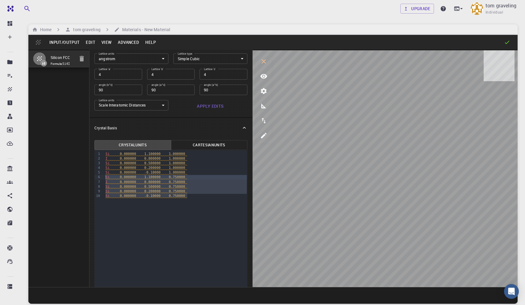
drag, startPoint x: 191, startPoint y: 198, endPoint x: 100, endPoint y: 176, distance: 93.2
click at [100, 176] on div "99 1 2 3 4 5 6 7 8 9 10 › Si 0.000000 1.100000 1.000000 I 0.000000 0.800000 1.0…" at bounding box center [170, 241] width 153 height 183
copy div "Si 0.000000 1.100000 0.750000 I 0.000000 0.800000 0.750000 Si 0.000000 0.500000…"
click at [197, 197] on div "Si 0.000000 - 0.10000 0.750000" at bounding box center [176, 195] width 144 height 5
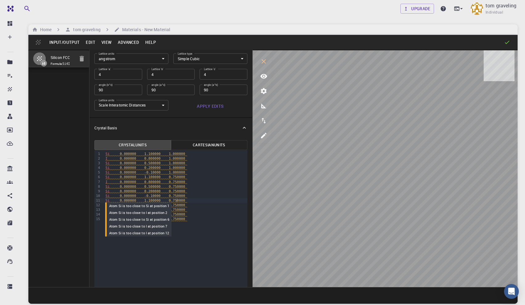
click at [176, 200] on span "0.750000" at bounding box center [177, 200] width 16 height 4
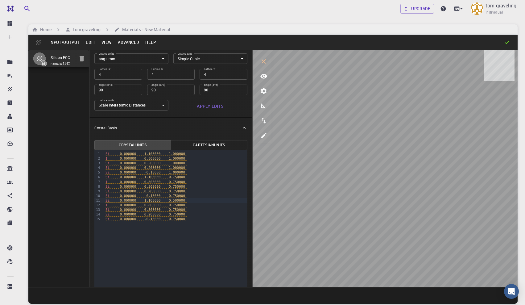
click at [177, 205] on span "0.750000" at bounding box center [177, 205] width 16 height 4
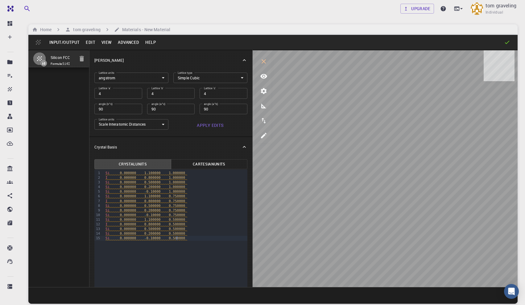
scroll to position [19, 0]
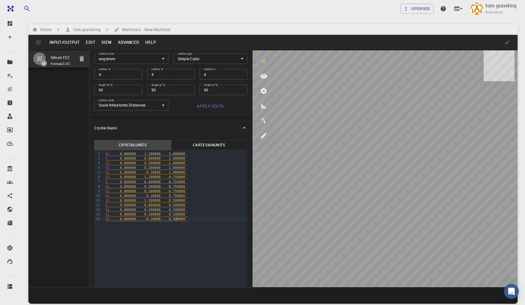
click at [197, 220] on div "Si 0.000000 - 0.10000 0.500000" at bounding box center [176, 218] width 144 height 5
click at [193, 177] on div "Si 0.000000 1.100000 0.750000" at bounding box center [176, 177] width 144 height 5
click at [201, 191] on div "Si 0.000000 0.200000 0.750000" at bounding box center [176, 191] width 144 height 5
click at [190, 181] on div "I 0.000000 0.800000 0.750000" at bounding box center [176, 181] width 144 height 5
click at [192, 187] on div "Si 0.000000 0.500000 0.750000" at bounding box center [176, 186] width 144 height 5
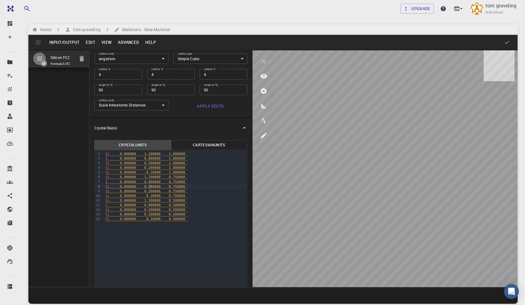
click at [150, 188] on span "0.500000" at bounding box center [152, 186] width 16 height 4
click at [193, 192] on div "Si 0.000000 0.200000 0.750000" at bounding box center [176, 191] width 144 height 5
click at [150, 209] on span "0.500000" at bounding box center [152, 209] width 16 height 4
click at [150, 215] on span "0.200000" at bounding box center [152, 214] width 16 height 4
click at [152, 219] on span "0.10000" at bounding box center [153, 219] width 14 height 4
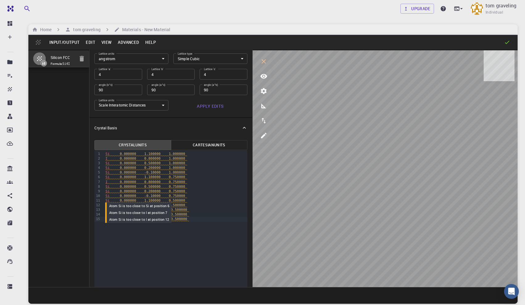
click at [150, 200] on span "1.100000" at bounding box center [152, 200] width 16 height 4
click at [193, 184] on div "Si 0.000000 0.500000 0.750000" at bounding box center [176, 186] width 144 height 5
click at [150, 200] on span "1.100000" at bounding box center [152, 200] width 16 height 4
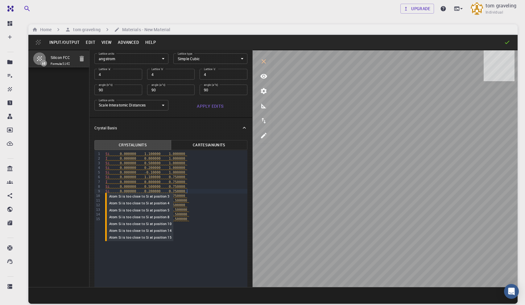
click at [194, 191] on div "Si 0.000000 0.200000 0.750000" at bounding box center [176, 191] width 144 height 5
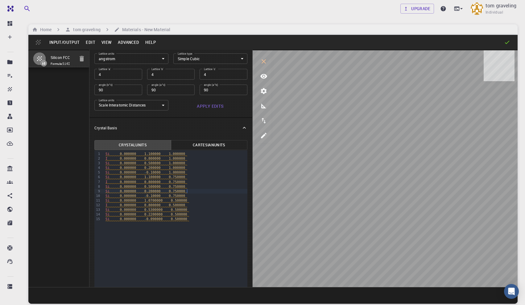
click at [152, 196] on span "0.10000" at bounding box center [153, 196] width 14 height 4
click at [150, 177] on span "1.100000" at bounding box center [152, 177] width 16 height 4
click at [152, 200] on span "1.0700000" at bounding box center [153, 200] width 18 height 4
click at [152, 209] on span "0.5300000" at bounding box center [153, 209] width 18 height 4
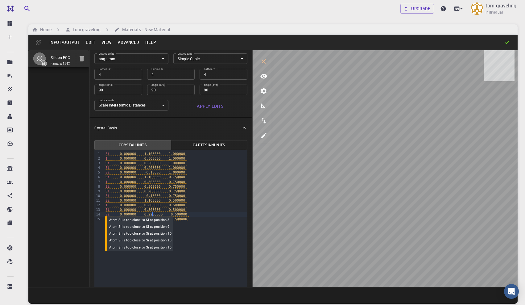
click at [152, 214] on span "0.2200000" at bounding box center [153, 214] width 18 height 4
click at [155, 219] on span "0.090000" at bounding box center [154, 219] width 16 height 4
click at [152, 218] on span "0.10000" at bounding box center [153, 219] width 14 height 4
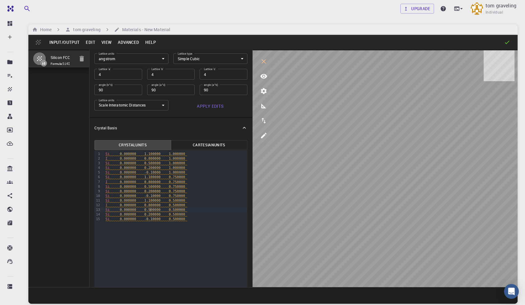
click at [150, 210] on span "0.500000" at bounding box center [152, 209] width 16 height 4
click at [150, 215] on span "0.200000" at bounding box center [152, 214] width 16 height 4
click at [154, 210] on span "0.5200000" at bounding box center [153, 209] width 18 height 4
click at [152, 215] on span "0.200000" at bounding box center [152, 214] width 16 height 4
click at [151, 201] on span "1.100000" at bounding box center [152, 200] width 16 height 4
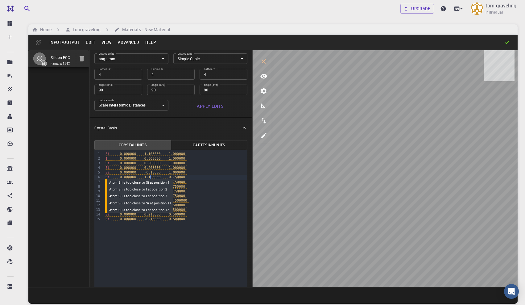
click at [150, 177] on span "1.100000" at bounding box center [152, 177] width 16 height 4
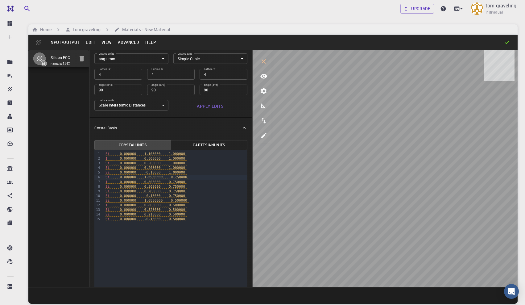
click at [152, 178] on span "1.0900000" at bounding box center [153, 177] width 18 height 4
click at [153, 201] on span "1.0800000" at bounding box center [153, 200] width 18 height 4
click at [152, 210] on span "0.520000" at bounding box center [152, 209] width 16 height 4
click at [150, 187] on span "0.500000" at bounding box center [152, 186] width 16 height 4
click at [152, 210] on span "0.540000" at bounding box center [152, 209] width 16 height 4
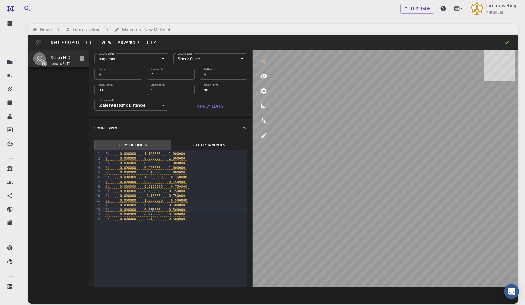
click at [152, 213] on span "0.220000" at bounding box center [152, 214] width 16 height 4
click at [152, 201] on span "1.0600000" at bounding box center [153, 200] width 18 height 4
click at [151, 208] on span "0.580000" at bounding box center [152, 209] width 16 height 4
click at [153, 214] on span "0.240000" at bounding box center [152, 214] width 16 height 4
click at [150, 154] on span "1.100000" at bounding box center [152, 154] width 16 height 4
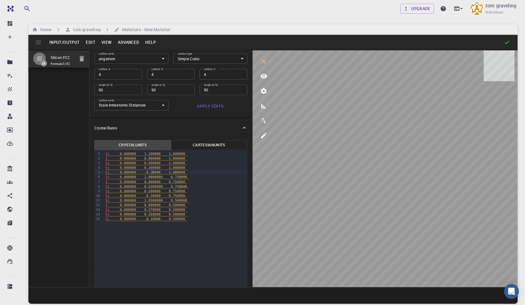
click at [152, 171] on span "0.10000" at bounding box center [153, 172] width 14 height 4
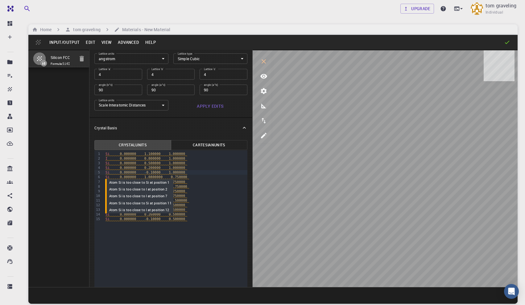
click at [152, 177] on span "1.0800000" at bounding box center [153, 177] width 18 height 4
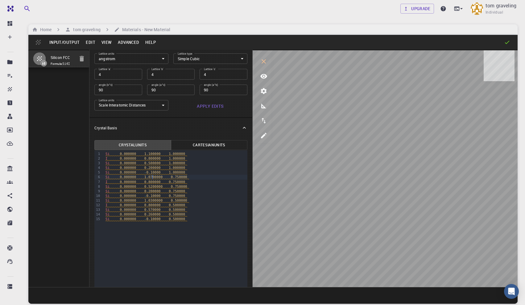
click at [194, 189] on div "Si 0.000000 0.200000 0.750000" at bounding box center [176, 191] width 144 height 5
click at [152, 186] on span "0.5200000" at bounding box center [153, 186] width 18 height 4
click at [151, 199] on span "1.0300000" at bounding box center [153, 200] width 18 height 4
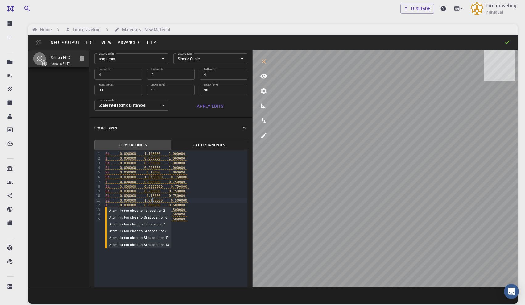
click at [151, 205] on span "0.800000" at bounding box center [152, 205] width 16 height 4
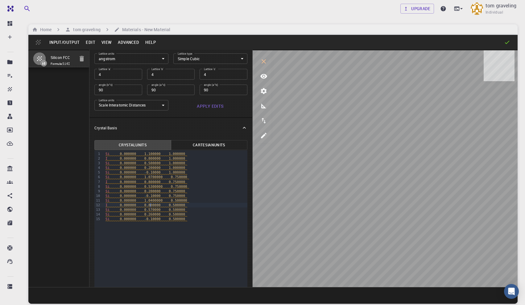
click at [174, 209] on span "0.500000" at bounding box center [177, 209] width 16 height 4
click at [152, 209] on span "0.570000" at bounding box center [152, 209] width 16 height 4
click at [167, 201] on span "Si 0.000000 1.0400000 0.500000" at bounding box center [147, 200] width 84 height 4
click at [162, 200] on span "1.0400000" at bounding box center [153, 200] width 18 height 4
click at [162, 176] on span "1.0700000" at bounding box center [153, 177] width 18 height 4
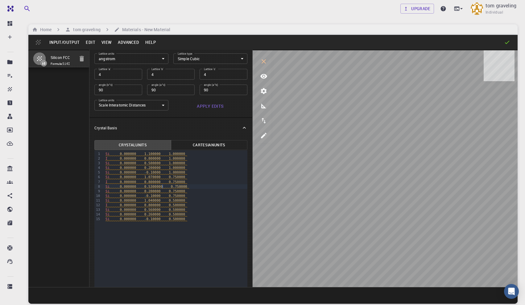
click at [163, 187] on span "Si 0.000000 0.5300000 0.750000" at bounding box center [147, 186] width 84 height 4
click at [153, 178] on span "1.070000" at bounding box center [152, 177] width 16 height 4
click at [162, 178] on span "Si 0.000000 1.0700000 0.750000" at bounding box center [147, 177] width 84 height 4
click at [151, 187] on span "0.530000" at bounding box center [152, 186] width 16 height 4
click at [151, 182] on span "0.800000" at bounding box center [152, 182] width 16 height 4
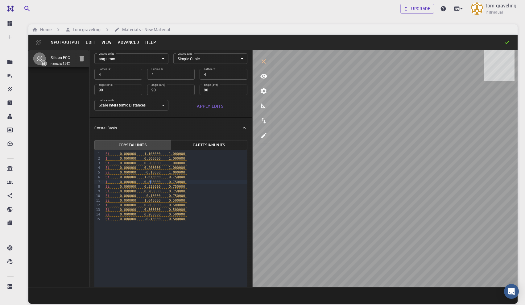
click at [152, 177] on span "1.070000" at bounding box center [152, 177] width 16 height 4
click at [151, 187] on span "0.530000" at bounding box center [152, 186] width 16 height 4
click at [151, 175] on span "1.060000" at bounding box center [152, 177] width 16 height 4
click at [152, 187] on span "0.540000" at bounding box center [152, 186] width 16 height 4
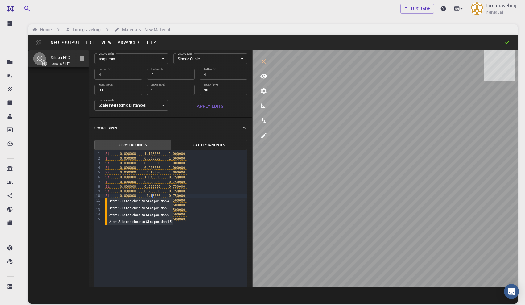
click at [152, 196] on span "0.10000" at bounding box center [153, 196] width 14 height 4
click at [152, 200] on span "1.040000" at bounding box center [152, 200] width 16 height 4
click at [153, 209] on span "0.560000" at bounding box center [152, 209] width 16 height 4
click at [152, 214] on span "0.260000" at bounding box center [152, 214] width 16 height 4
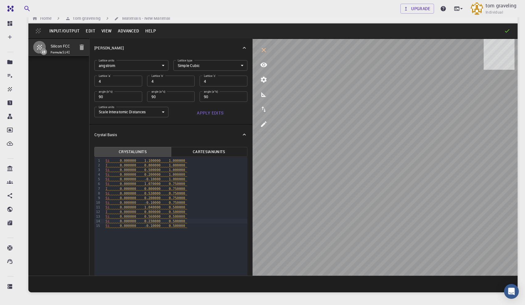
scroll to position [12, 0]
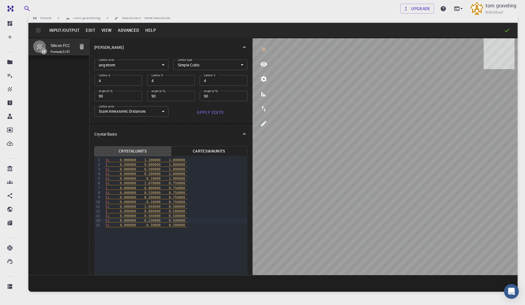
click at [88, 27] on button "Edit" at bounding box center [91, 30] width 16 height 10
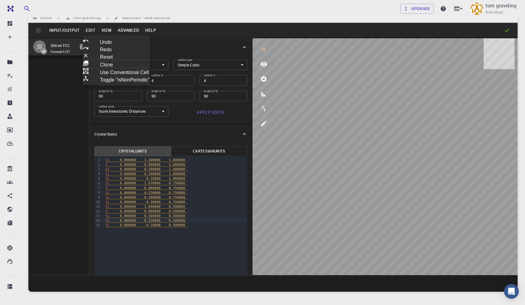
click at [88, 27] on div at bounding box center [262, 152] width 525 height 305
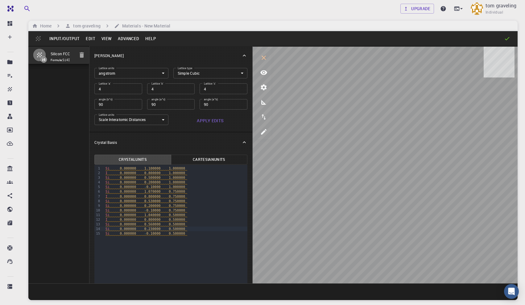
scroll to position [0, 0]
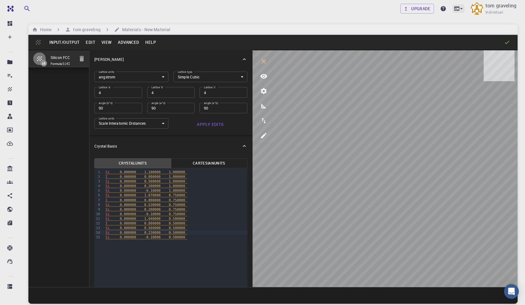
click at [461, 10] on icon at bounding box center [461, 9] width 6 height 6
click at [461, 10] on div at bounding box center [262, 152] width 525 height 305
click at [59, 55] on input "Silicon FCC" at bounding box center [63, 58] width 24 height 8
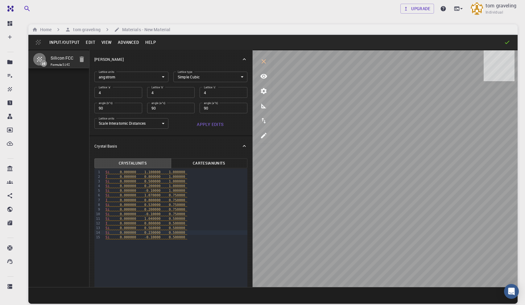
click at [59, 55] on input "Silicon FCC" at bounding box center [63, 58] width 24 height 8
type input "edge1"
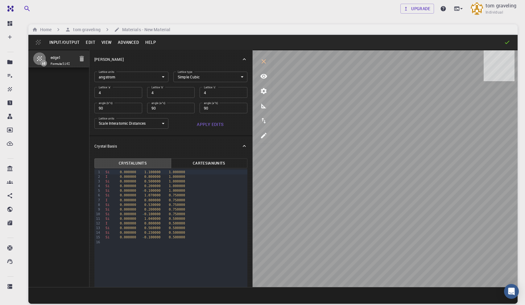
click at [43, 63] on icon at bounding box center [43, 62] width 3 height 3
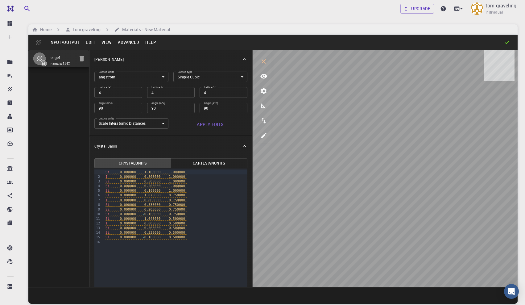
click at [43, 63] on icon at bounding box center [43, 62] width 3 height 3
click at [58, 44] on button "Input/Output" at bounding box center [64, 42] width 36 height 10
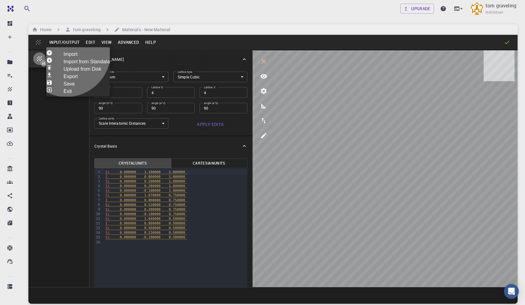
click at [66, 87] on li "Save" at bounding box center [78, 82] width 64 height 7
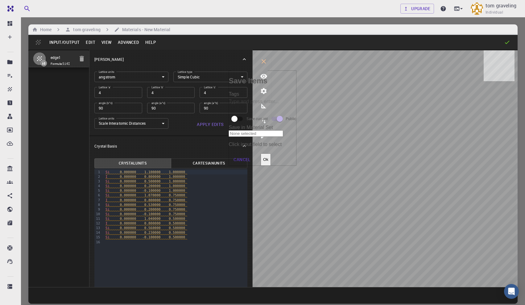
click at [244, 113] on input "Save current" at bounding box center [234, 119] width 35 height 12
click at [251, 113] on input "Save all" at bounding box center [244, 119] width 35 height 12
checkbox input "false"
click at [228, 99] on input "Tags" at bounding box center [262, 102] width 68 height 10
type input "edge1"
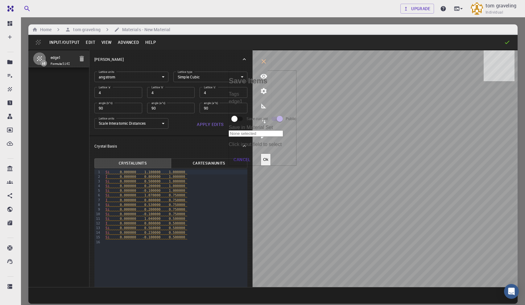
click at [271, 153] on button "Ok" at bounding box center [266, 159] width 10 height 12
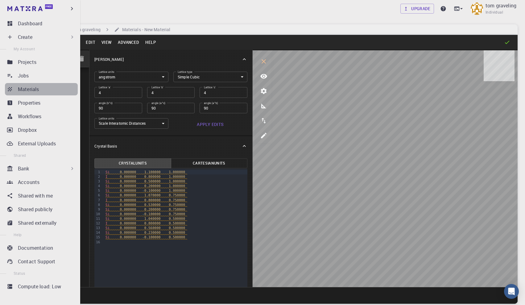
click at [34, 88] on p "Materials" at bounding box center [28, 88] width 21 height 7
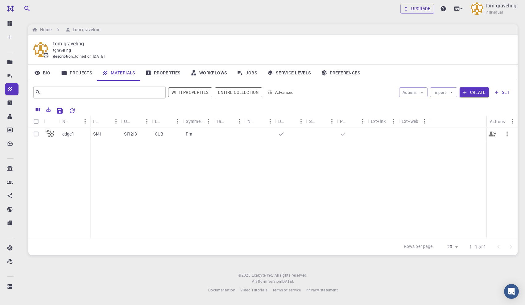
click at [81, 134] on div "edge1" at bounding box center [74, 134] width 31 height 14
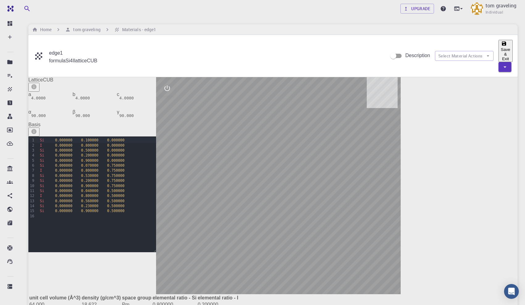
drag, startPoint x: 363, startPoint y: 152, endPoint x: 363, endPoint y: 142, distance: 9.9
click at [363, 142] on div at bounding box center [278, 185] width 244 height 217
click at [171, 84] on icon "interactive" at bounding box center [166, 87] width 7 height 7
click at [175, 96] on button "view" at bounding box center [167, 103] width 15 height 15
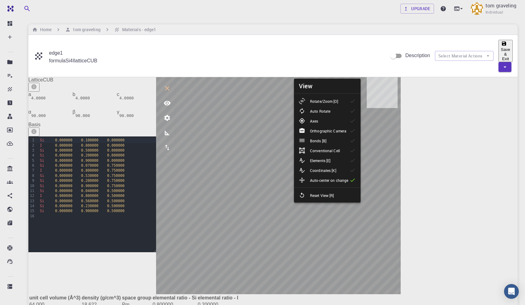
click at [321, 99] on p "Rotate/Zoom [O]" at bounding box center [324, 101] width 28 height 6
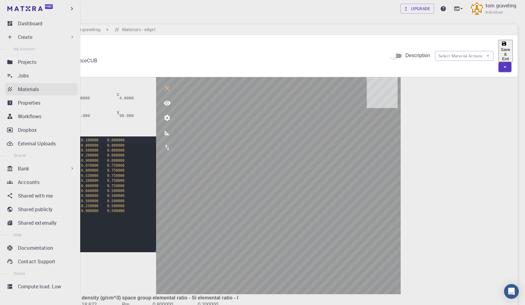
click at [28, 88] on p "Materials" at bounding box center [28, 88] width 21 height 7
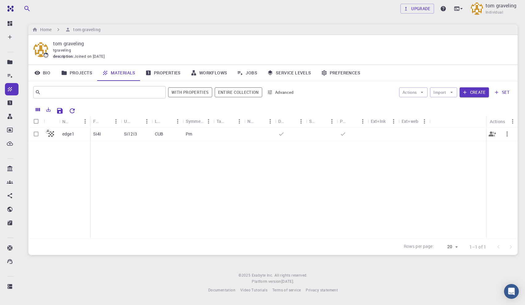
click at [112, 137] on div "Si4I" at bounding box center [105, 134] width 31 height 14
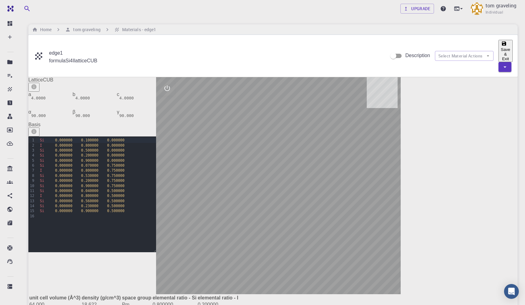
scroll to position [10, 0]
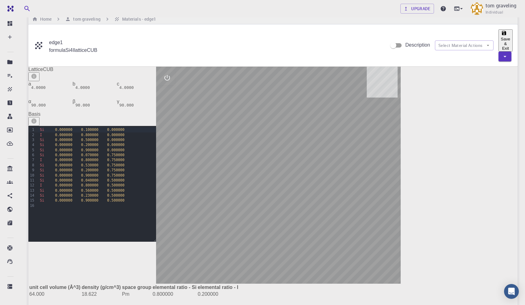
click at [359, 189] on div at bounding box center [278, 175] width 244 height 217
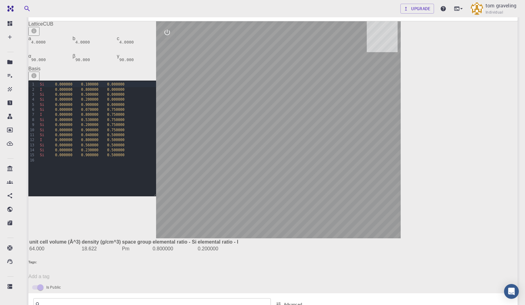
scroll to position [0, 0]
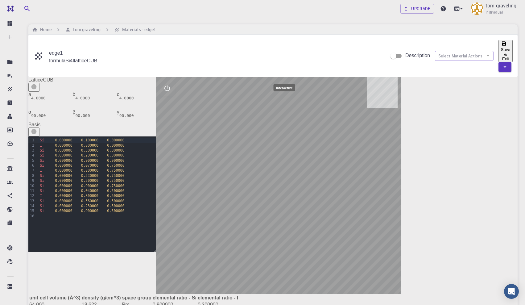
click at [171, 84] on icon "interactive" at bounding box center [166, 87] width 7 height 7
click at [175, 96] on button "view" at bounding box center [167, 103] width 15 height 15
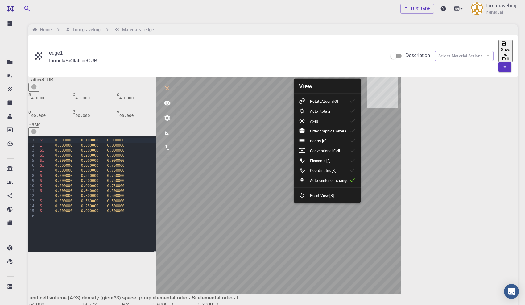
click at [312, 102] on p "Rotate/Zoom [O]" at bounding box center [324, 101] width 28 height 6
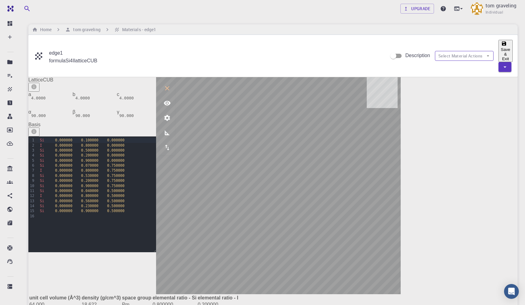
click at [485, 53] on icon "button" at bounding box center [488, 56] width 6 height 6
click at [507, 64] on icon "button" at bounding box center [504, 67] width 7 height 7
click at [507, 47] on div at bounding box center [262, 152] width 525 height 305
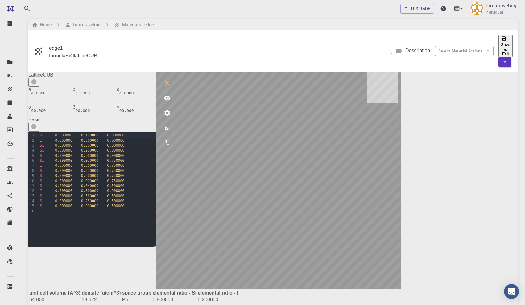
scroll to position [6, 0]
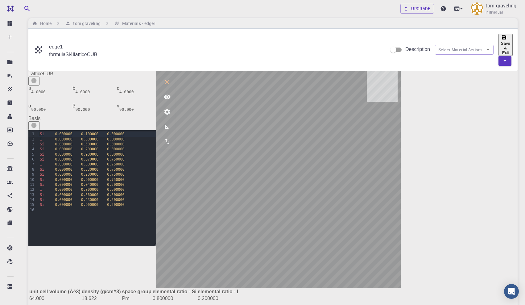
click at [90, 140] on div "99 1 2 3 4 5 6 7 8 9 10 11 12 13 14 15 16 › Si 0.000000 0.100000 0.000000 I 0.0…" at bounding box center [92, 188] width 128 height 116
click at [95, 141] on span "0.800000" at bounding box center [89, 139] width 17 height 4
click at [97, 146] on span "0.500000" at bounding box center [89, 144] width 17 height 4
click at [156, 166] on div "I 0.000000 0.800000 0.750000" at bounding box center [97, 164] width 118 height 5
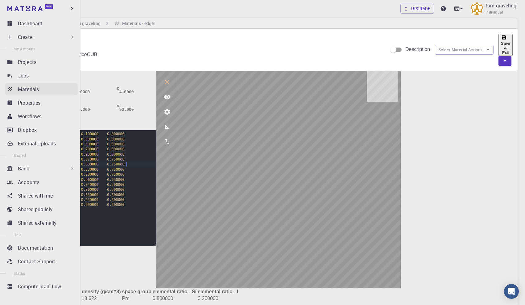
click at [25, 92] on p "Materials" at bounding box center [28, 88] width 21 height 7
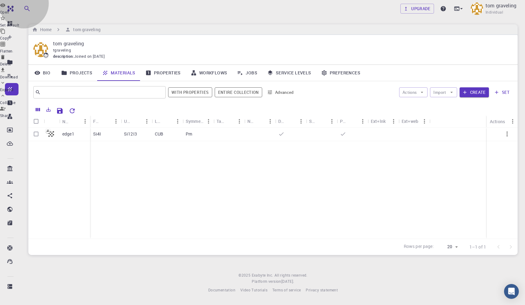
click at [18, 79] on span "Download" at bounding box center [9, 76] width 18 height 5
click at [507, 133] on icon "button" at bounding box center [506, 133] width 7 height 7
click at [491, 9] on div at bounding box center [262, 5] width 525 height 7
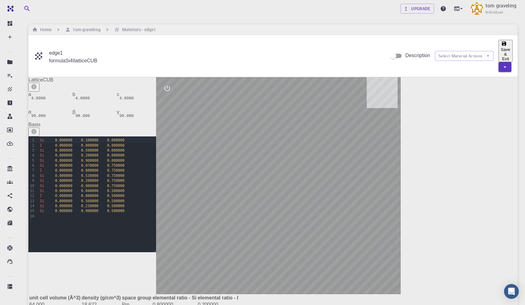
click at [62, 58] on span "formula" at bounding box center [57, 60] width 16 height 5
click at [125, 30] on h6 "Materials - edge1" at bounding box center [138, 29] width 37 height 7
click at [93, 30] on h6 "tom graveling" at bounding box center [86, 29] width 30 height 7
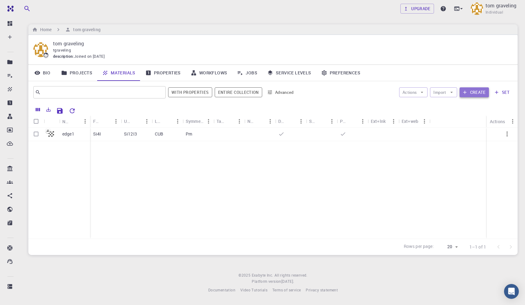
click at [475, 94] on button "Create" at bounding box center [473, 92] width 29 height 10
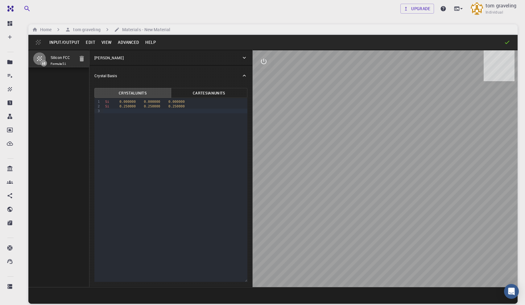
click at [65, 43] on button "Input/Output" at bounding box center [64, 42] width 36 height 10
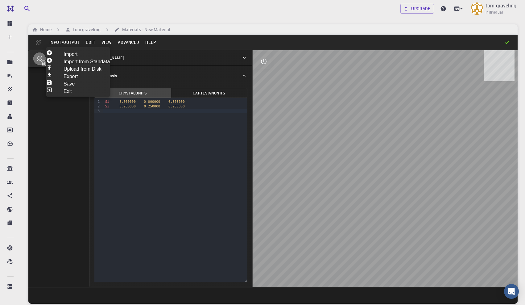
click at [135, 144] on div at bounding box center [262, 152] width 525 height 305
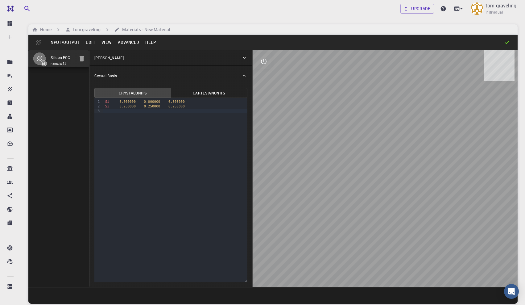
click at [90, 45] on button "Edit" at bounding box center [91, 42] width 16 height 10
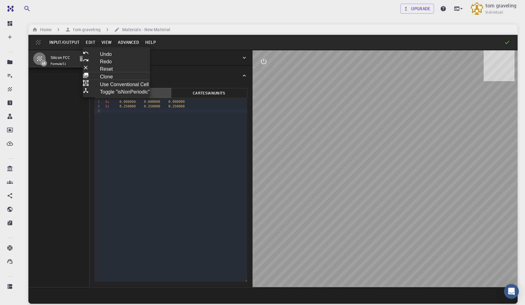
click at [68, 41] on div at bounding box center [262, 152] width 525 height 305
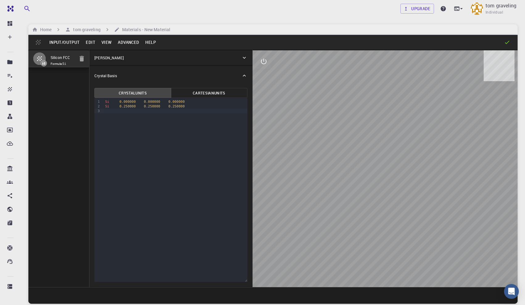
click at [70, 41] on button "Input/Output" at bounding box center [64, 42] width 36 height 10
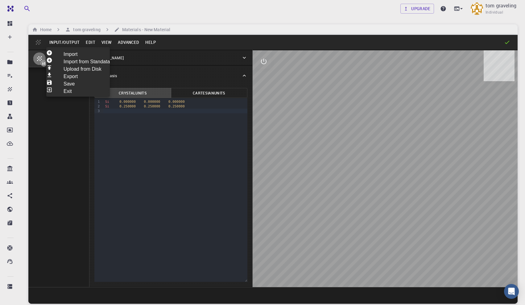
click at [65, 87] on li "Save" at bounding box center [78, 82] width 64 height 7
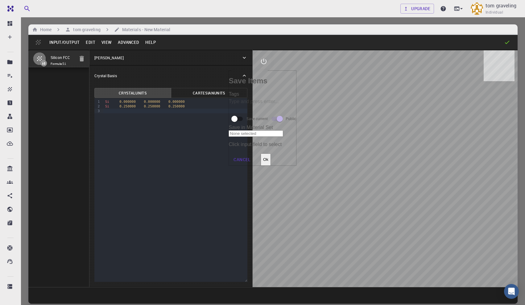
click at [255, 153] on button "Cancel" at bounding box center [241, 159] width 27 height 12
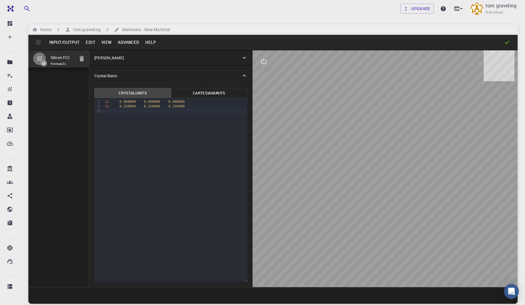
click at [68, 38] on button "Input/Output" at bounding box center [64, 42] width 36 height 10
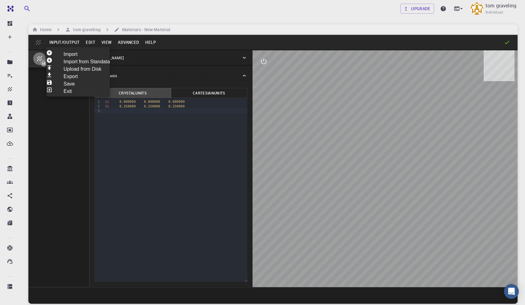
click at [75, 94] on li "Exit" at bounding box center [78, 90] width 64 height 7
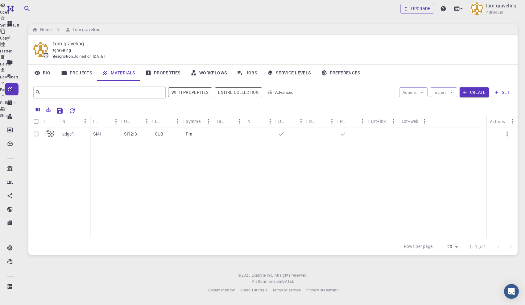
click at [51, 135] on div at bounding box center [262, 152] width 525 height 305
click at [49, 135] on icon at bounding box center [51, 133] width 9 height 9
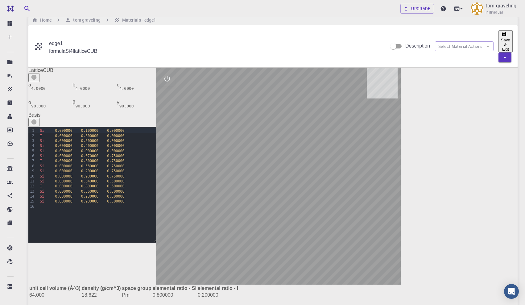
scroll to position [11, 0]
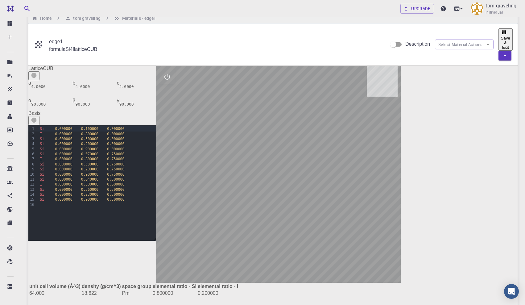
click at [376, 39] on input "Description" at bounding box center [393, 45] width 35 height 12
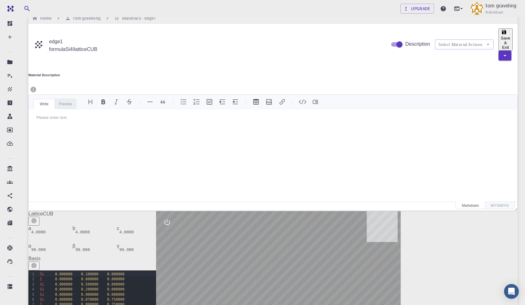
scroll to position [0, 0]
click at [382, 39] on input "Description" at bounding box center [399, 45] width 35 height 12
checkbox input "false"
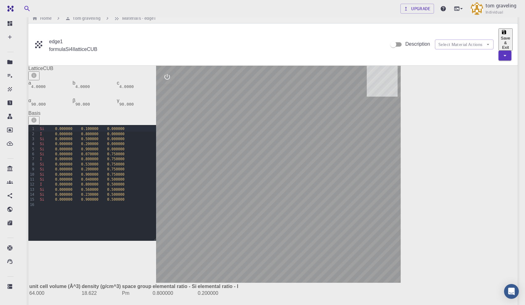
click at [76, 37] on input "edge1" at bounding box center [215, 42] width 333 height 10
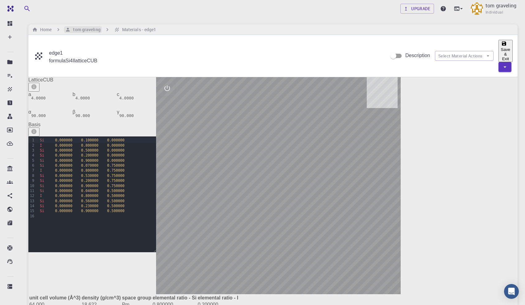
click at [76, 27] on h6 "tom graveling" at bounding box center [86, 29] width 30 height 7
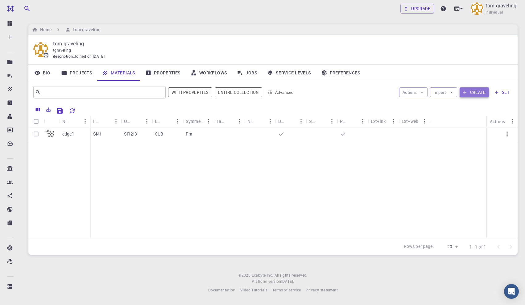
click at [471, 95] on button "Create" at bounding box center [473, 92] width 29 height 10
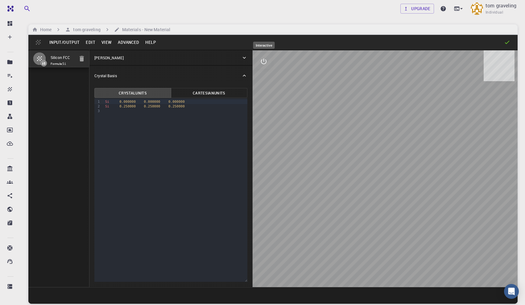
click at [264, 62] on icon "interactive" at bounding box center [263, 61] width 7 height 7
click at [263, 90] on icon "parameters" at bounding box center [264, 91] width 6 height 6
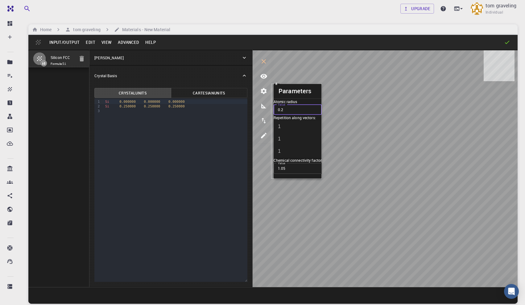
click at [288, 115] on input "0.2" at bounding box center [297, 109] width 48 height 10
type input "0"
type input "1"
type input "0.2"
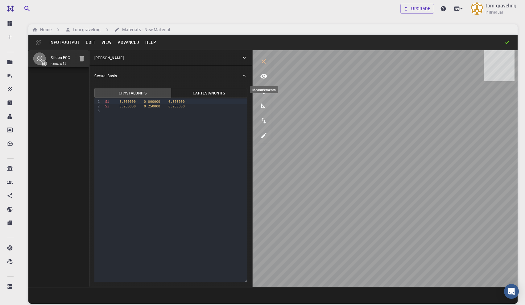
click at [261, 103] on icon "measurements" at bounding box center [263, 105] width 7 height 7
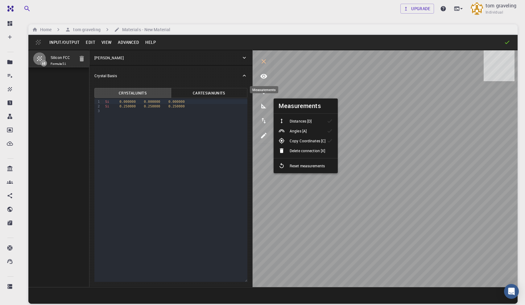
click at [261, 103] on icon "measurements" at bounding box center [263, 105] width 7 height 7
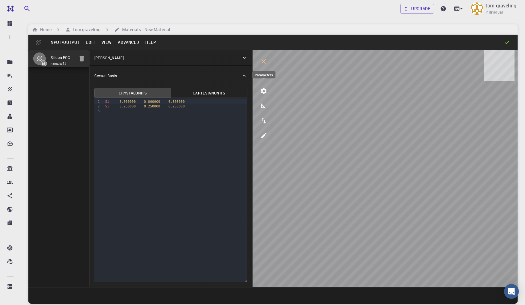
click at [263, 90] on icon "parameters" at bounding box center [263, 90] width 7 height 7
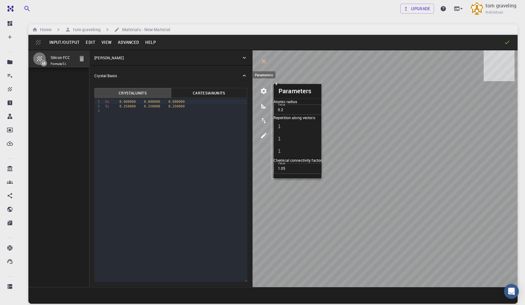
click at [263, 90] on icon "parameters" at bounding box center [263, 90] width 7 height 7
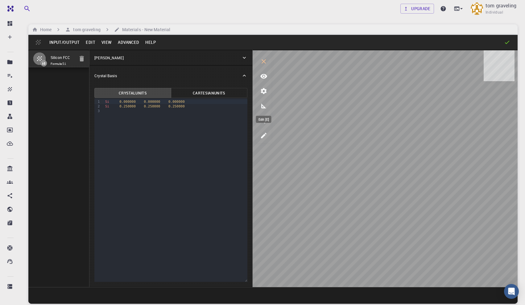
click at [262, 133] on icon "edit [e]" at bounding box center [263, 135] width 7 height 7
select select "Color"
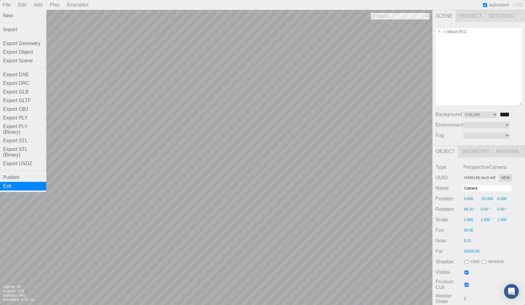
click at [18, 187] on div "Exit" at bounding box center [23, 186] width 46 height 9
type input "3.8669999135585558"
type input "3.8669998981069353"
type input "3.867000102996826"
type input "59.9999982472968"
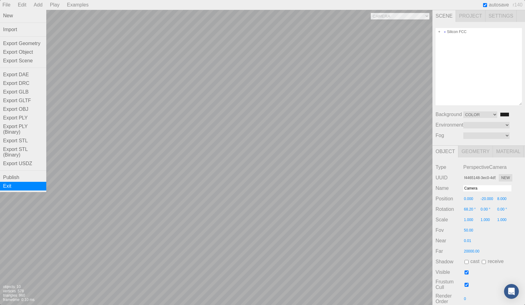
type input "59.99999837947563"
type input "59.999994077402114"
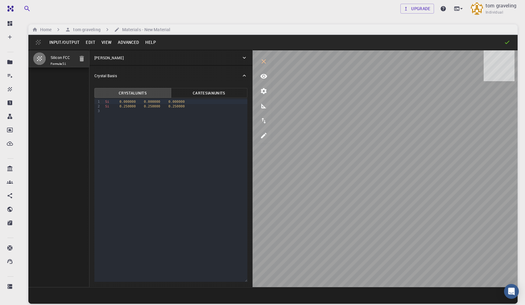
click at [58, 43] on button "Input/Output" at bounding box center [64, 42] width 36 height 10
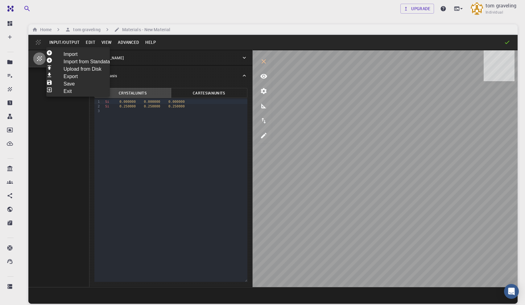
click at [80, 94] on li "Exit" at bounding box center [78, 90] width 64 height 7
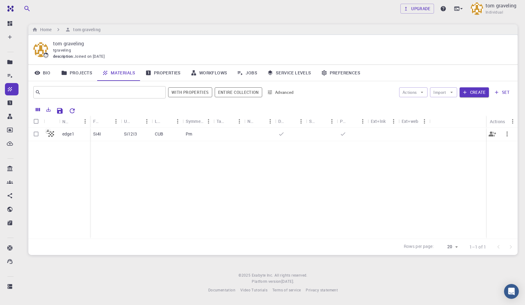
click at [107, 133] on div "Si4I" at bounding box center [105, 134] width 31 height 14
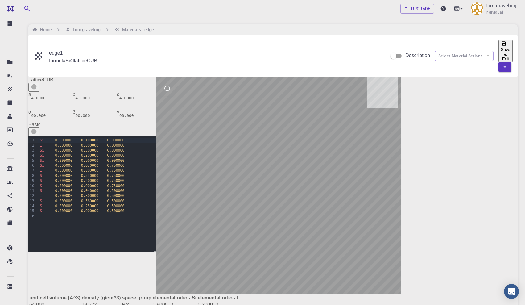
click at [170, 85] on icon "interactive" at bounding box center [167, 88] width 6 height 6
click at [171, 99] on icon "view" at bounding box center [166, 102] width 7 height 7
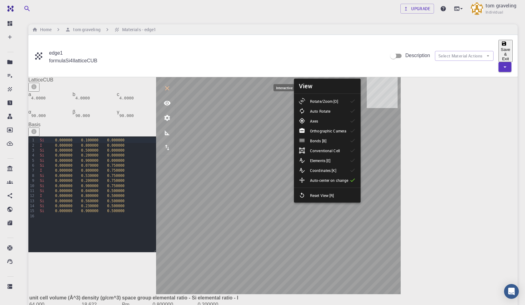
click at [171, 84] on icon "interactive" at bounding box center [166, 87] width 7 height 7
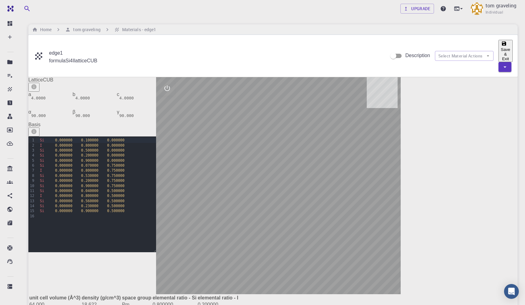
click at [156, 126] on div "Lattice CUB a 4.0000 b 4.0000 c 4.0000 α 90.000 β 90.000 γ 90.000 Basis 99 1 2 …" at bounding box center [92, 185] width 128 height 217
click at [90, 114] on pre "90.000" at bounding box center [83, 115] width 14 height 5
click at [124, 188] on span "0.750000" at bounding box center [115, 185] width 17 height 4
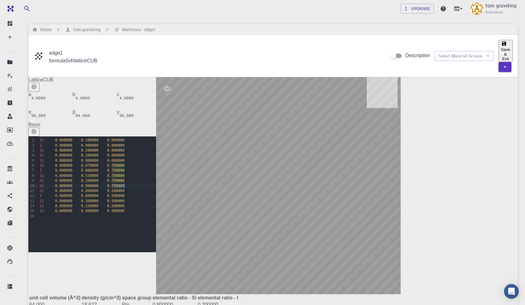
click at [124, 188] on span "0.750000" at bounding box center [115, 185] width 17 height 4
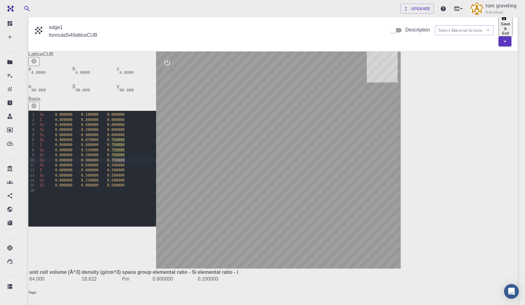
scroll to position [29, 0]
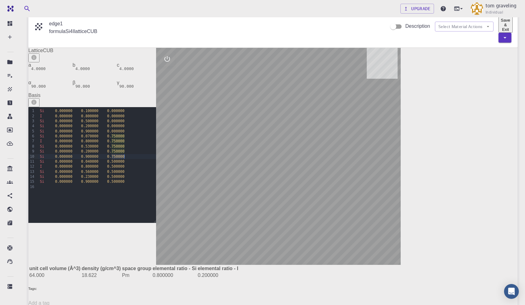
click at [156, 223] on div "99 1 2 3 4 5 6 7 8 9 10 11 12 13 14 15 16 › Si 0.000000 0.100000 0.000000 I 0.0…" at bounding box center [92, 165] width 128 height 116
drag, startPoint x: 264, startPoint y: 236, endPoint x: 268, endPoint y: 261, distance: 25.4
click at [268, 261] on div "Lattice CUB a 4.0000 b 4.0000 c 4.0000 α 90.000 β 90.000 γ 90.000 Basis 99 1 2 …" at bounding box center [272, 163] width 489 height 231
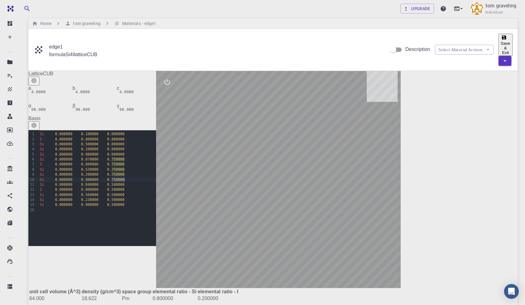
scroll to position [0, 0]
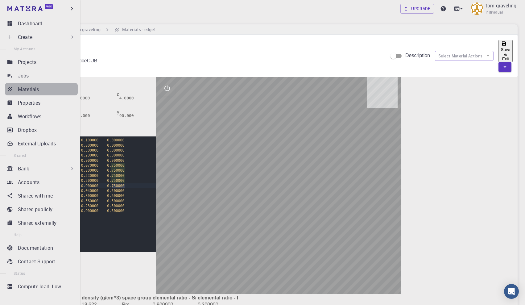
click at [31, 90] on p "Materials" at bounding box center [28, 88] width 21 height 7
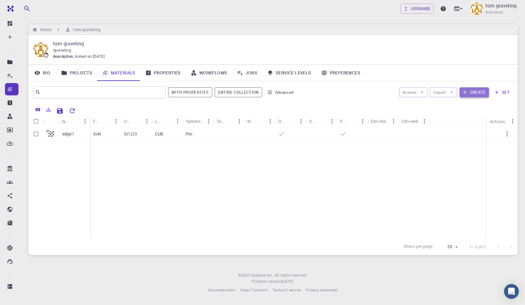
click at [469, 93] on button "Create" at bounding box center [473, 92] width 29 height 10
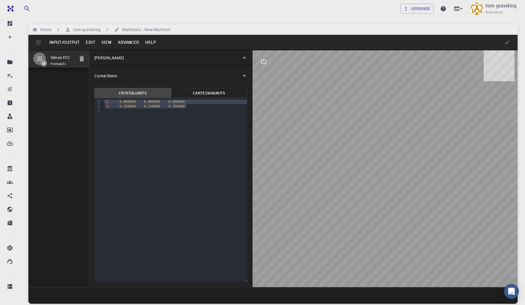
drag, startPoint x: 192, startPoint y: 108, endPoint x: 99, endPoint y: 102, distance: 93.3
click at [99, 102] on div "9 1 2 3 › Si 0.000000 0.000000 0.000000 Si 0.250000 0.250000 0.250000" at bounding box center [170, 189] width 153 height 183
copy div "Si 0.000000 0.000000 0.000000 Si 0.250000 0.250000 0.250000"
click at [121, 117] on div "9 1 2 3 › Si 0.000000 0.000000 0.000000 Si 0.250000 0.250000 0.250000" at bounding box center [170, 189] width 153 height 183
click at [125, 112] on span "0.000000" at bounding box center [127, 111] width 16 height 4
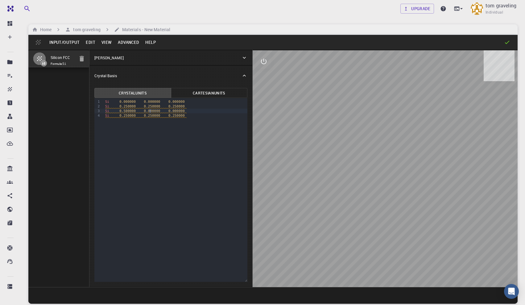
click at [150, 109] on span "0.000000" at bounding box center [152, 111] width 16 height 4
click at [174, 111] on span "0.000000" at bounding box center [176, 111] width 16 height 4
click at [125, 115] on span "0.250000" at bounding box center [127, 115] width 16 height 4
click at [265, 63] on icon "interactive" at bounding box center [263, 61] width 7 height 7
click at [262, 75] on icon "view" at bounding box center [263, 75] width 7 height 7
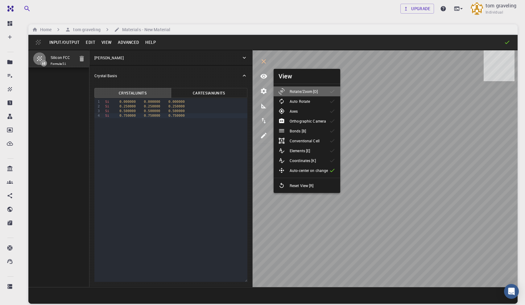
click at [290, 93] on p "Rotate/Zoom [O]" at bounding box center [304, 91] width 28 height 6
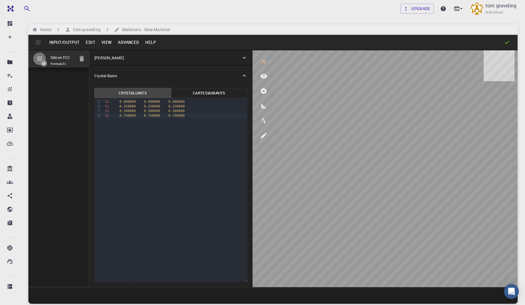
click at [191, 122] on div "9 1 2 3 4 › Si 0.000000 0.000000 0.000000 Si 0.250000 0.250000 0.250000 Si 0.50…" at bounding box center [170, 189] width 153 height 183
drag, startPoint x: 193, startPoint y: 124, endPoint x: 93, endPoint y: 125, distance: 100.2
click at [93, 125] on div "Crystal Units Cartesian Units 9 1 2 3 4 5 6 › Si 0.000000 0.000000 0.000000 Si …" at bounding box center [170, 185] width 163 height 201
drag, startPoint x: 121, startPoint y: 121, endPoint x: 121, endPoint y: 124, distance: 3.4
click at [121, 121] on span "0.000000" at bounding box center [127, 120] width 16 height 4
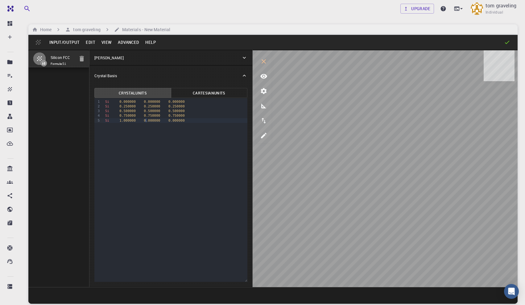
click at [146, 120] on span "0.000000" at bounding box center [152, 120] width 16 height 4
click at [184, 138] on div "9 1 2 3 4 5 › Si 0.000000 0.000000 0.000000 Si 0.250000 0.250000 0.250000 Si 0.…" at bounding box center [170, 189] width 153 height 183
click at [86, 41] on button "Edit" at bounding box center [91, 42] width 16 height 10
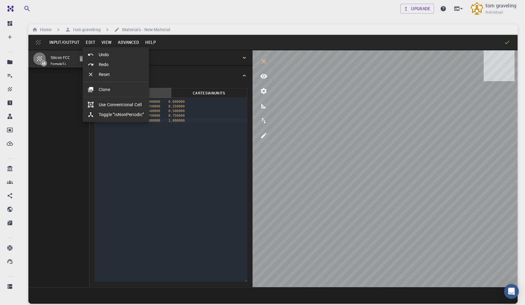
click at [86, 41] on div at bounding box center [262, 152] width 525 height 305
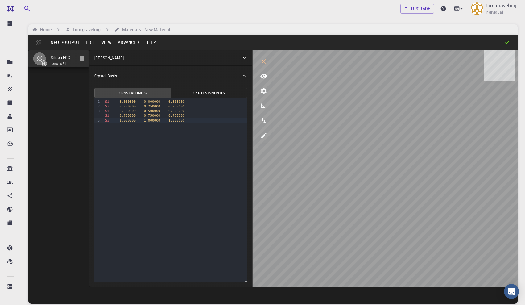
click at [89, 40] on button "Edit" at bounding box center [91, 42] width 16 height 10
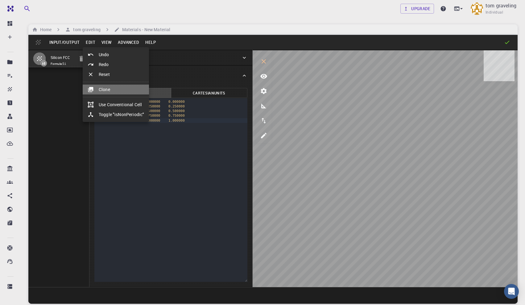
click at [99, 92] on li "Clone" at bounding box center [116, 89] width 66 height 10
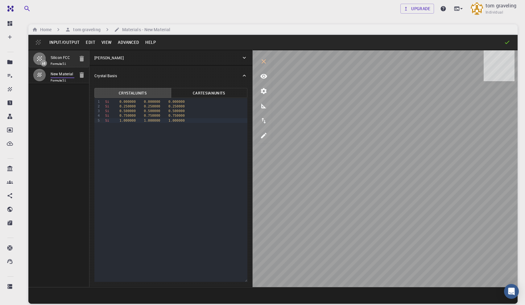
click at [59, 78] on input "New Material" at bounding box center [63, 74] width 24 height 7
click at [57, 59] on input "Silicon FCC" at bounding box center [63, 57] width 24 height 7
click at [92, 40] on button "Edit" at bounding box center [91, 42] width 16 height 10
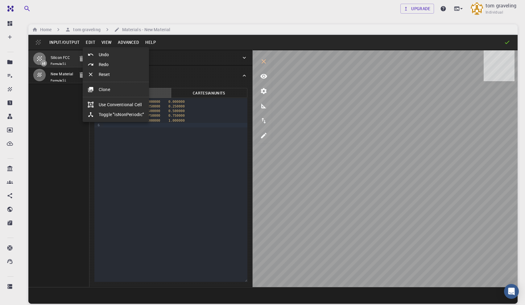
click at [68, 42] on div at bounding box center [262, 152] width 525 height 305
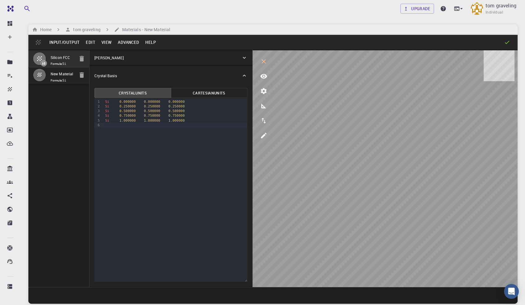
click at [68, 42] on button "Input/Output" at bounding box center [64, 42] width 36 height 10
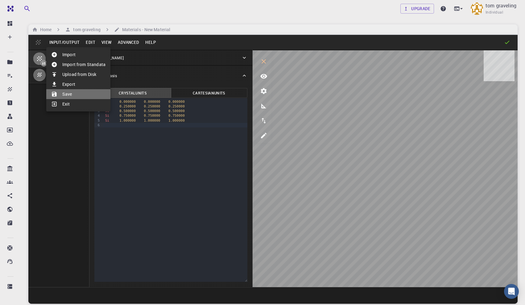
click at [72, 95] on li "Save" at bounding box center [78, 94] width 64 height 10
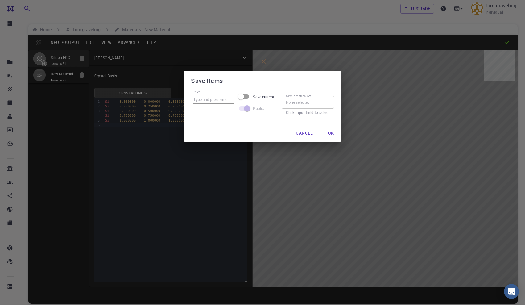
click at [207, 97] on input "Tags" at bounding box center [213, 100] width 40 height 8
type input "sample1"
click at [330, 134] on button "Ok" at bounding box center [331, 133] width 16 height 12
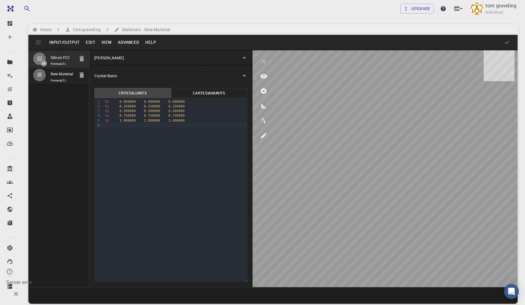
click at [65, 43] on button "Input/Output" at bounding box center [64, 42] width 36 height 10
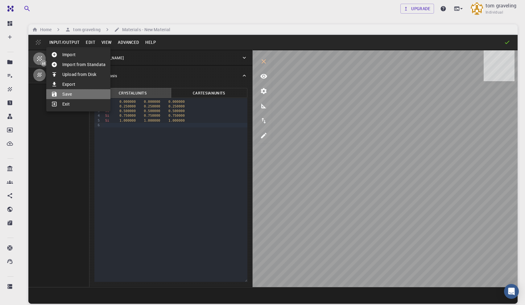
click at [83, 89] on li "Save" at bounding box center [78, 94] width 64 height 10
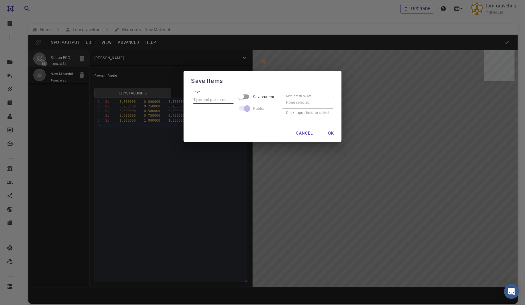
click at [220, 98] on input "Tags" at bounding box center [213, 100] width 40 height 8
type input "sample1"
click at [331, 134] on button "Ok" at bounding box center [331, 133] width 16 height 12
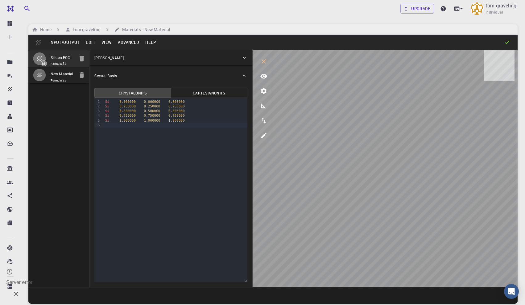
click at [23, 287] on div "Server error" at bounding box center [19, 282] width 26 height 10
click at [60, 58] on input "Silicon FCC" at bounding box center [63, 57] width 24 height 7
type input "sample1"
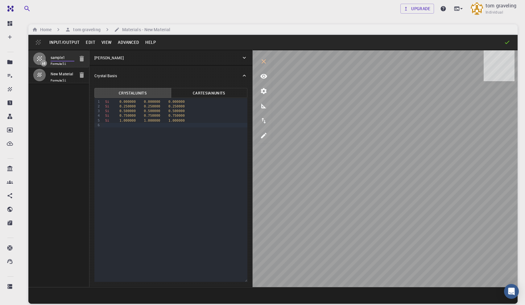
click at [67, 40] on button "Input/Output" at bounding box center [64, 42] width 36 height 10
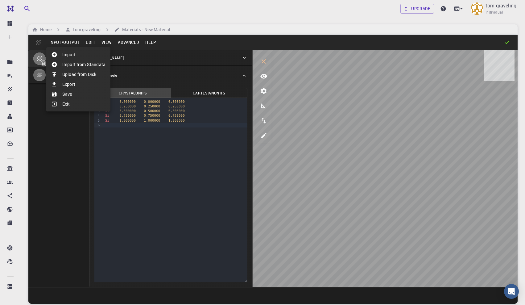
click at [79, 92] on li "Save" at bounding box center [78, 94] width 64 height 10
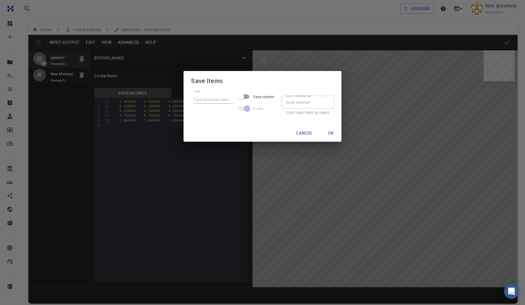
click at [208, 100] on input "Tags" at bounding box center [213, 100] width 40 height 8
type input "sample1"
click at [203, 111] on span "sample1" at bounding box center [206, 111] width 26 height 5
click at [203, 100] on input "Tags" at bounding box center [213, 100] width 40 height 8
type input "sample1"
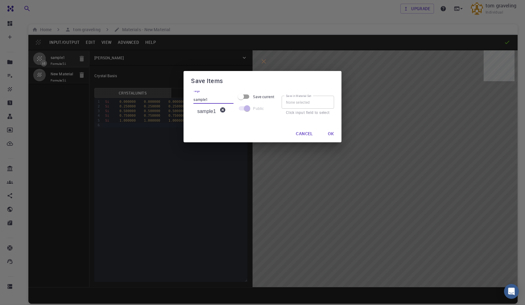
click at [331, 136] on button "Ok" at bounding box center [331, 133] width 16 height 12
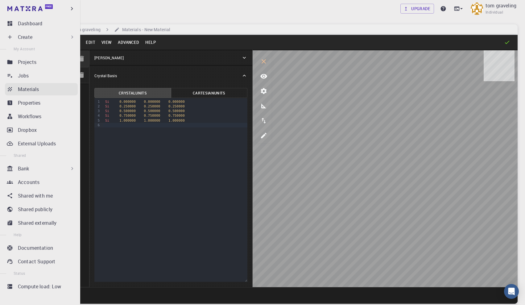
click at [20, 90] on p "Materials" at bounding box center [28, 88] width 21 height 7
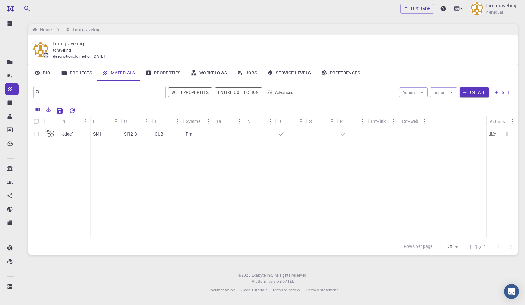
click at [100, 133] on p "Si4I" at bounding box center [97, 134] width 8 height 6
click at [35, 133] on input "Select row" at bounding box center [36, 134] width 12 height 12
checkbox input "true"
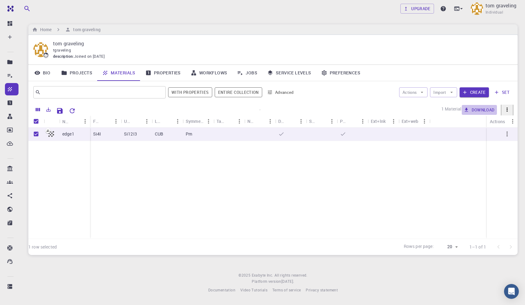
click at [462, 109] on button "Download" at bounding box center [479, 110] width 35 height 10
click at [193, 91] on button "With properties" at bounding box center [190, 92] width 44 height 10
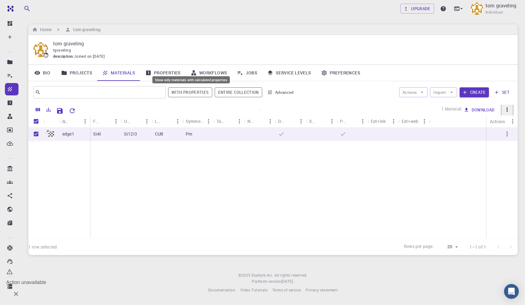
click at [193, 91] on button "With properties" at bounding box center [190, 92] width 44 height 10
click at [275, 91] on button "Advanced" at bounding box center [281, 92] width 32 height 10
click at [275, 90] on div at bounding box center [262, 152] width 525 height 305
click at [513, 136] on button "button" at bounding box center [506, 133] width 15 height 15
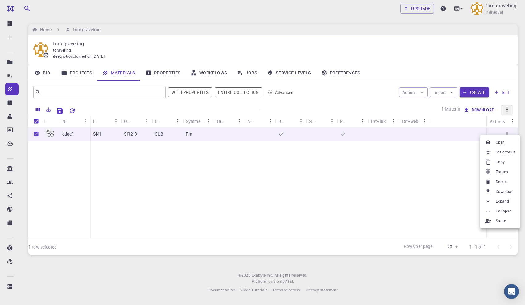
click at [493, 174] on div at bounding box center [489, 172] width 8 height 6
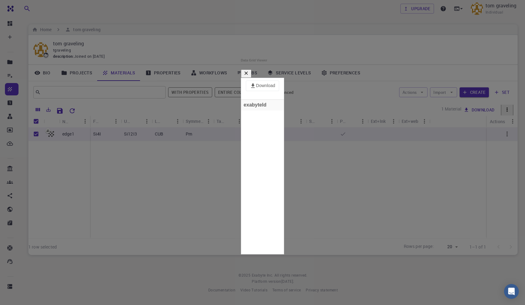
click at [249, 70] on icon "button" at bounding box center [246, 73] width 6 height 6
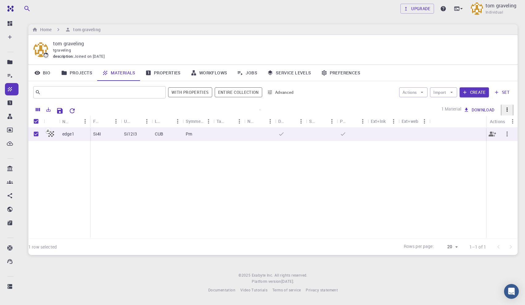
click at [184, 133] on div "Pm" at bounding box center [198, 134] width 31 height 14
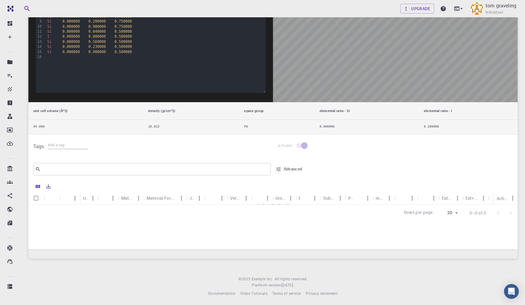
scroll to position [177, 0]
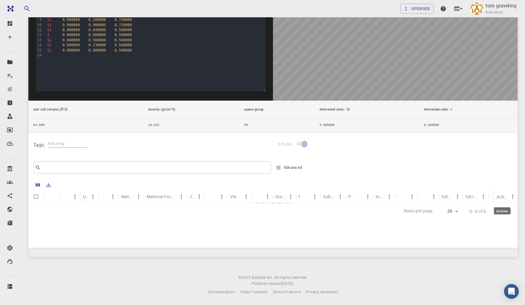
click at [498, 198] on div "Actions" at bounding box center [501, 197] width 11 height 12
click at [511, 196] on icon "Menu" at bounding box center [512, 196] width 7 height 7
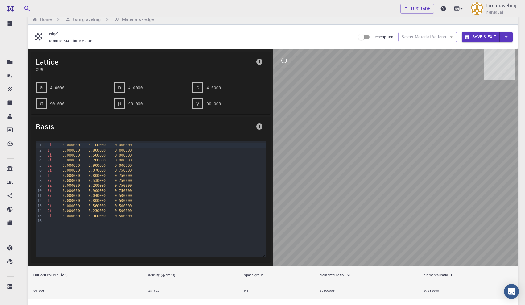
scroll to position [0, 0]
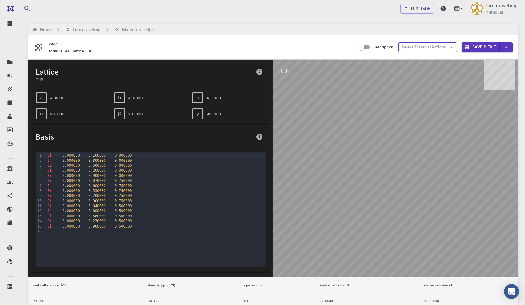
click at [421, 47] on button "Select Material Actions" at bounding box center [427, 47] width 59 height 10
click at [421, 57] on div "edge1 formula Si4I lattice CUB Description Select Material Actions Save & Exit" at bounding box center [272, 47] width 489 height 24
click at [470, 48] on button "Save & Exit" at bounding box center [481, 47] width 38 height 10
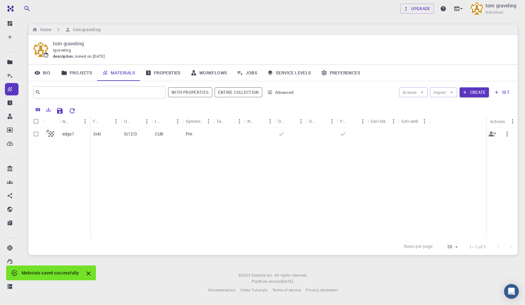
click at [211, 135] on div "Pm" at bounding box center [198, 134] width 31 height 14
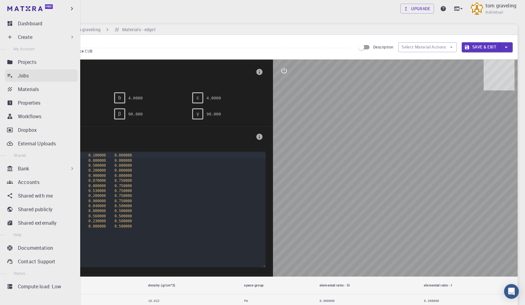
click at [33, 74] on div "Jobs" at bounding box center [48, 75] width 60 height 7
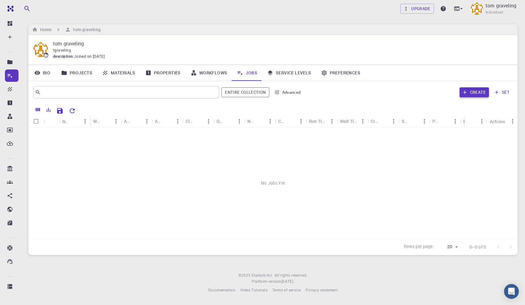
click at [473, 90] on button "Create" at bounding box center [473, 92] width 29 height 10
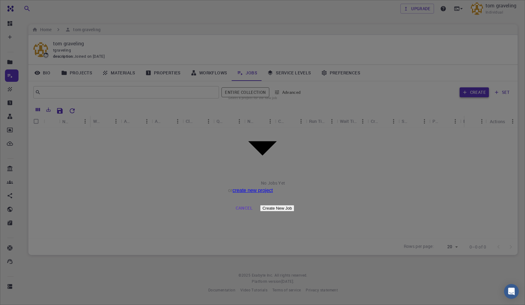
type input "oQYZwhs9m8ib5jBNP"
click at [248, 150] on body "Free Dashboard Create New Job New Material Create Material Upload File Import f…" at bounding box center [262, 152] width 525 height 305
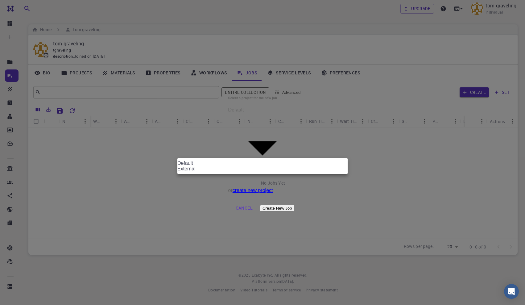
click at [232, 153] on div at bounding box center [262, 152] width 525 height 305
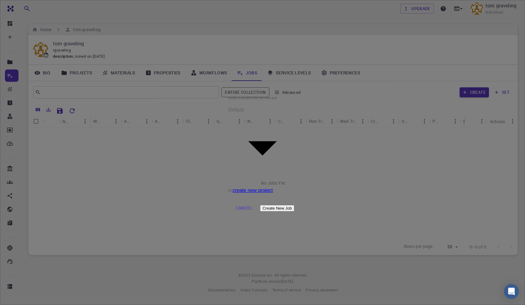
click at [294, 205] on button "Create New Job" at bounding box center [277, 208] width 35 height 6
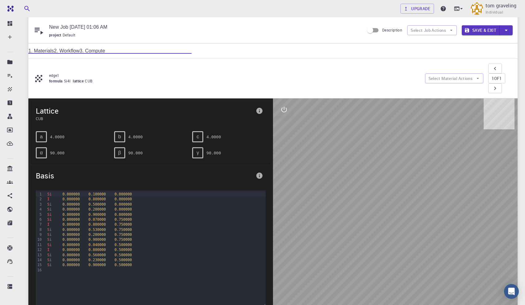
scroll to position [18, 0]
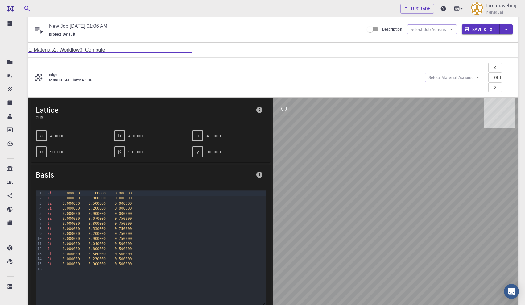
click at [195, 226] on div "Si 0.000000 0.530000 0.750000" at bounding box center [155, 228] width 220 height 5
click at [125, 221] on span "0.750000" at bounding box center [122, 223] width 17 height 4
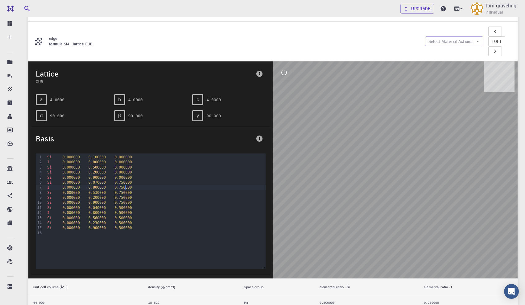
scroll to position [55, 0]
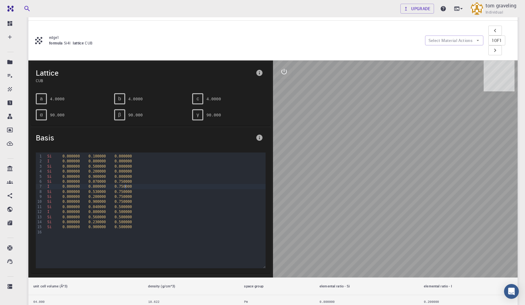
click at [96, 154] on span "0.100000" at bounding box center [96, 156] width 17 height 4
click at [125, 159] on span "0.000000" at bounding box center [122, 161] width 17 height 4
click at [131, 169] on span "0.000000" at bounding box center [122, 171] width 17 height 4
click at [142, 194] on div "Si 0.000000 0.200000 0.750000" at bounding box center [155, 196] width 220 height 5
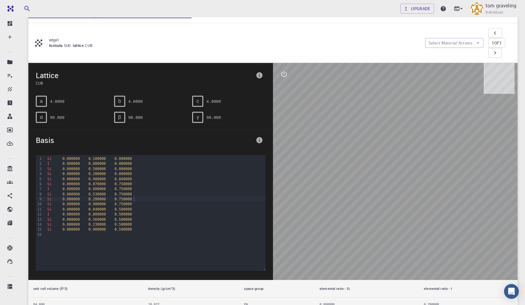
scroll to position [0, 0]
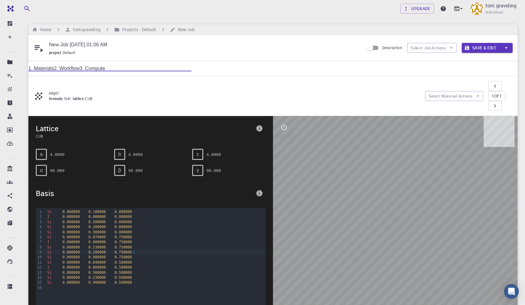
click at [80, 71] on link "2. Workflow" at bounding box center [67, 68] width 26 height 5
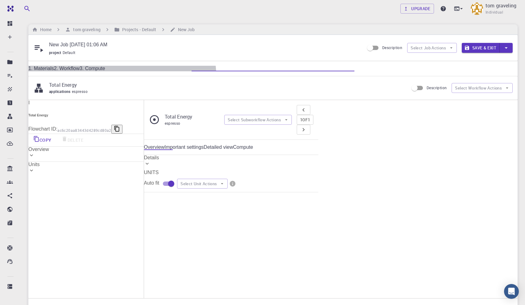
click at [54, 71] on link "1. Materials" at bounding box center [41, 68] width 26 height 5
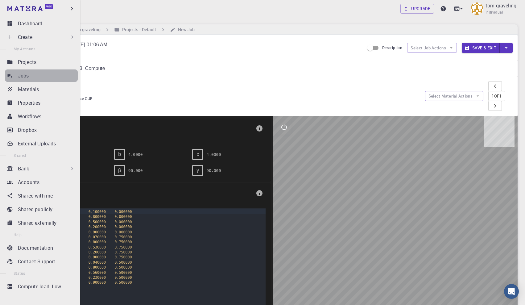
click at [14, 77] on link "Jobs" at bounding box center [41, 75] width 73 height 12
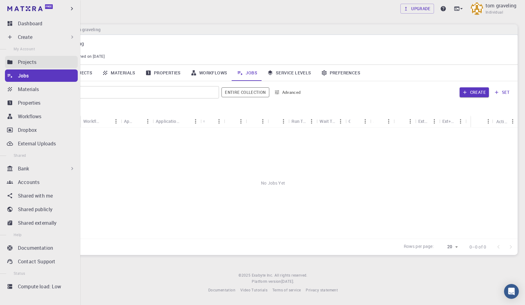
click at [17, 62] on link "Projects" at bounding box center [41, 62] width 73 height 12
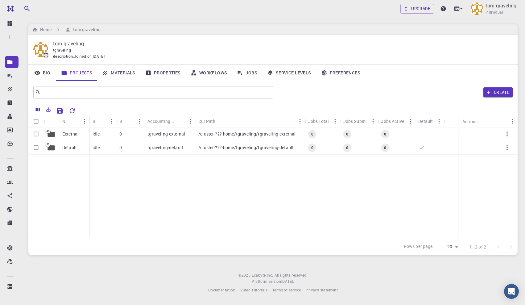
click at [125, 75] on link "Materials" at bounding box center [118, 73] width 43 height 16
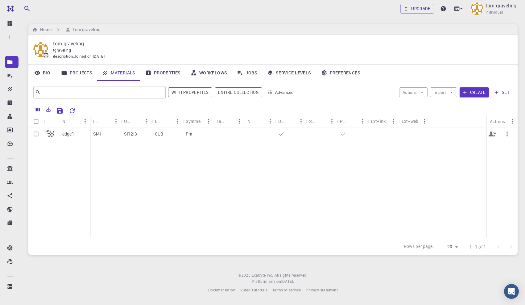
click at [112, 137] on div "Si4I" at bounding box center [105, 134] width 31 height 14
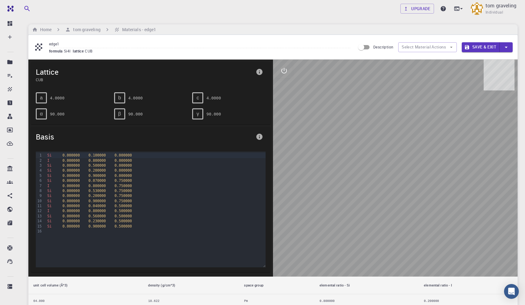
click at [79, 48] on input "edge1" at bounding box center [199, 44] width 301 height 8
click at [83, 28] on h6 "tom graveling" at bounding box center [86, 29] width 30 height 7
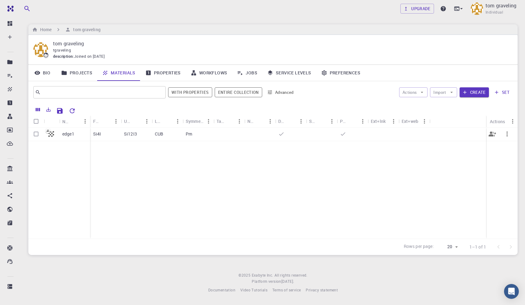
click at [507, 135] on icon "button" at bounding box center [506, 133] width 1 height 5
click at [499, 139] on span "Open" at bounding box center [499, 141] width 9 height 6
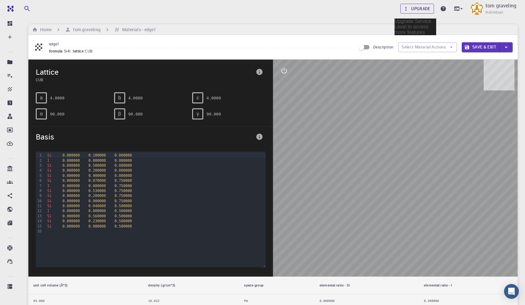
click at [412, 10] on link "Upgrade" at bounding box center [417, 9] width 34 height 10
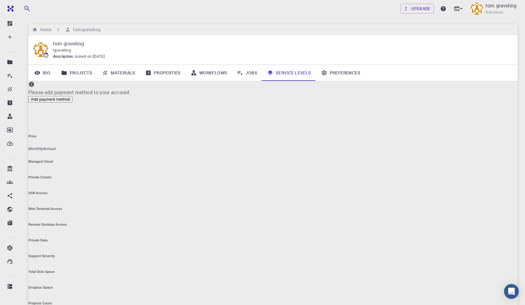
click at [132, 77] on link "Materials" at bounding box center [118, 73] width 43 height 16
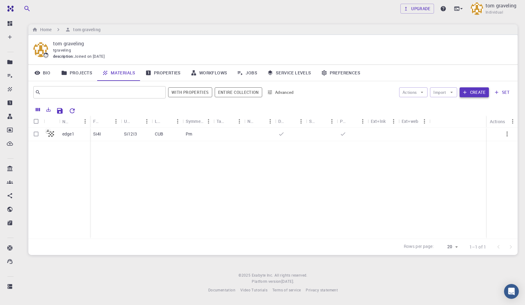
click at [469, 93] on button "Create" at bounding box center [473, 92] width 29 height 10
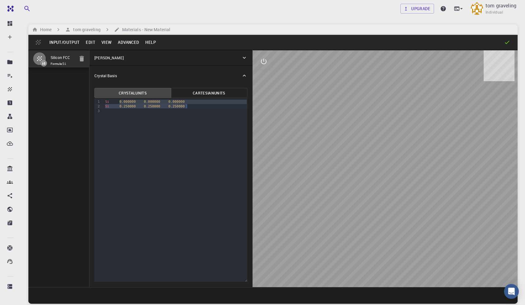
drag, startPoint x: 119, startPoint y: 102, endPoint x: 196, endPoint y: 108, distance: 77.6
click at [196, 108] on div "Si 0.000000 0.000000 0.000000 Si 0.250000 0.250000 0.250000" at bounding box center [175, 106] width 144 height 16
click at [201, 109] on div at bounding box center [175, 111] width 144 height 5
click at [103, 103] on div "Si 0.000000 0.000000 0.000000" at bounding box center [175, 101] width 144 height 5
drag, startPoint x: 103, startPoint y: 103, endPoint x: 193, endPoint y: 107, distance: 90.1
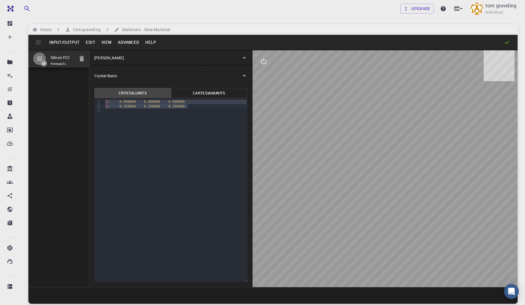
click at [193, 107] on div "Si 0.000000 0.000000 0.000000 Si 0.250000 0.250000 0.250000" at bounding box center [175, 106] width 144 height 16
copy div "Si 0.000000 0.000000 0.000000 Si 0.250000 0.250000 0.250000"
click at [192, 111] on div at bounding box center [175, 111] width 144 height 5
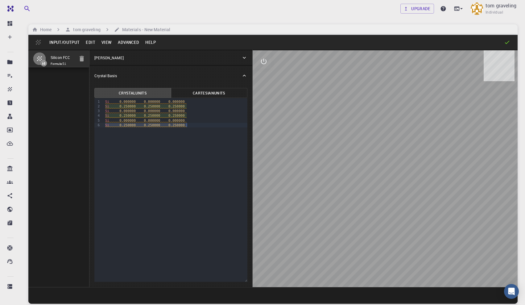
drag, startPoint x: 103, startPoint y: 123, endPoint x: 197, endPoint y: 125, distance: 94.1
click at [197, 125] on div "Si 0.250000 0.250000 0.250000" at bounding box center [175, 125] width 144 height 5
click at [124, 111] on span "0.000000" at bounding box center [127, 111] width 16 height 4
click at [150, 109] on span "0.000000" at bounding box center [152, 111] width 16 height 4
click at [174, 110] on span "0.000000" at bounding box center [176, 111] width 16 height 4
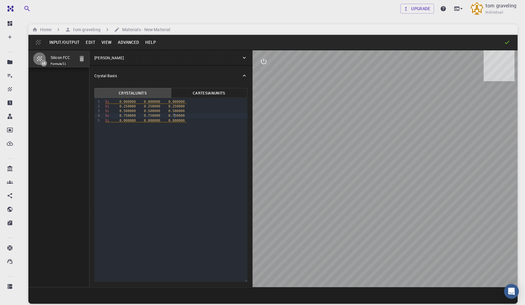
click at [121, 118] on span "0.000000" at bounding box center [127, 120] width 16 height 4
click at [146, 120] on span "0.000000" at bounding box center [152, 120] width 16 height 4
click at [170, 121] on span "0.000000" at bounding box center [176, 120] width 16 height 4
click at [202, 158] on div "9 1 2 3 4 5 › Si 0.000000 0.000000 0.000000 Si 0.250000 0.250000 0.250000 Si 0.…" at bounding box center [170, 189] width 153 height 183
click at [243, 59] on icon at bounding box center [244, 58] width 6 height 6
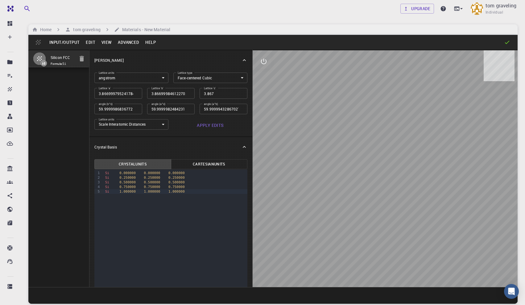
click at [202, 81] on body "Free Dashboard Create New Job New Material Create Material Upload File Import f…" at bounding box center [262, 175] width 525 height 351
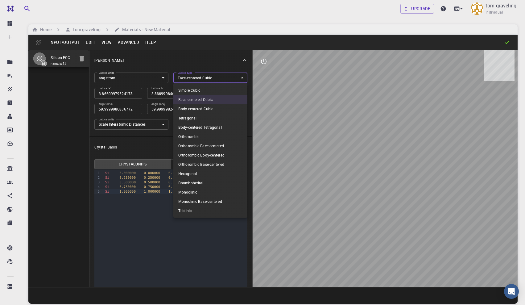
click at [195, 88] on li "Simple Cubic" at bounding box center [210, 89] width 74 height 9
type input "CUB"
type input "3.866999795"
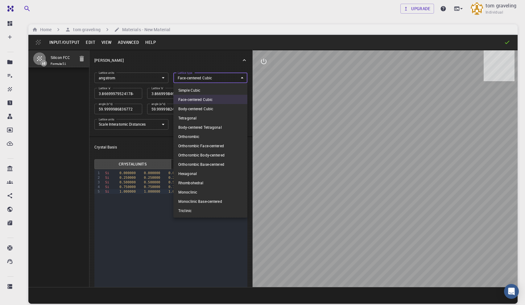
type input "90"
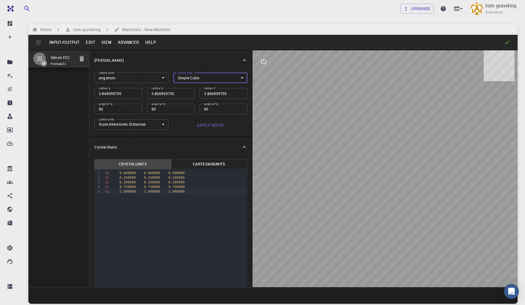
click at [201, 126] on button "Apply Edits" at bounding box center [210, 125] width 74 height 12
click at [68, 42] on button "Input/Output" at bounding box center [64, 42] width 36 height 10
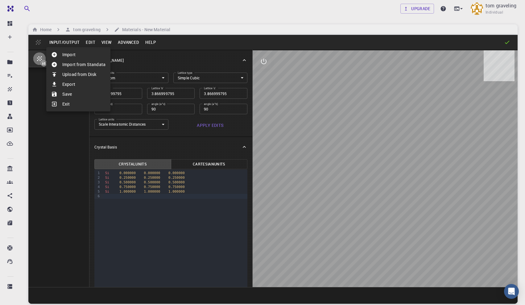
click at [39, 40] on div at bounding box center [262, 152] width 525 height 305
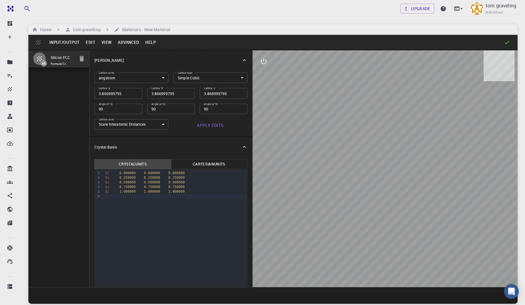
click at [39, 41] on div "Input/Output Edit View Advanced Help" at bounding box center [272, 42] width 489 height 15
click at [66, 42] on button "Input/Output" at bounding box center [64, 42] width 36 height 10
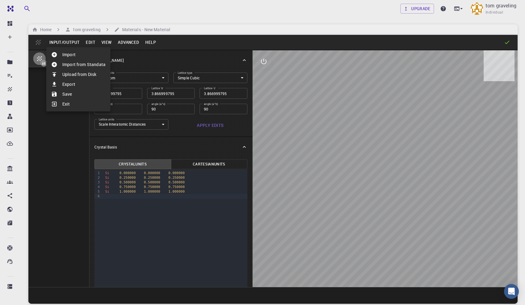
click at [73, 41] on div at bounding box center [262, 152] width 525 height 305
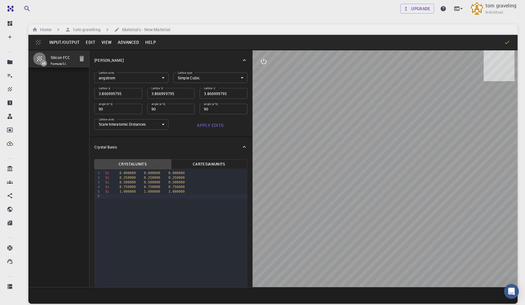
click at [130, 40] on button "Advanced" at bounding box center [128, 42] width 27 height 10
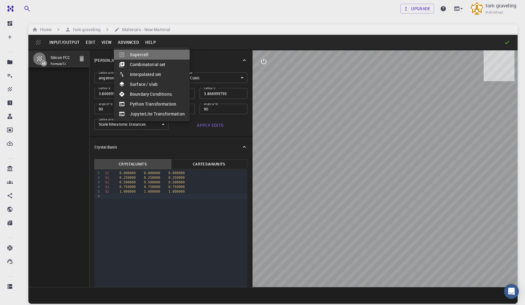
click at [135, 55] on li "Supercell" at bounding box center [152, 55] width 76 height 10
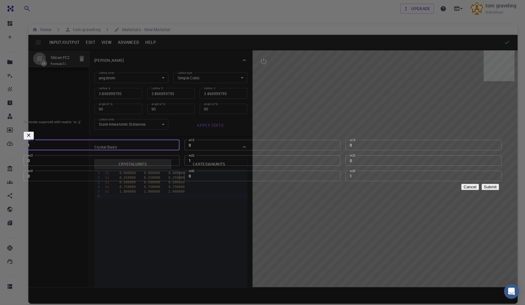
click at [179, 142] on input "1" at bounding box center [101, 145] width 156 height 10
type input "1"
type input "2"
click at [247, 156] on input "1" at bounding box center [262, 160] width 156 height 10
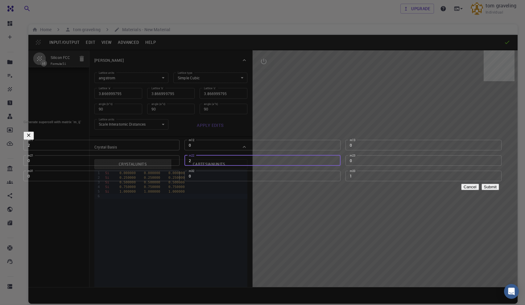
type input "2"
click at [345, 170] on input "1" at bounding box center [423, 175] width 156 height 10
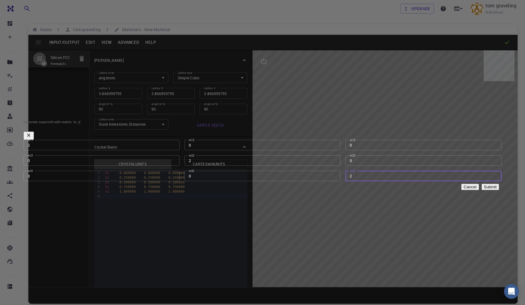
type input "2"
click at [481, 189] on button "Submit" at bounding box center [490, 186] width 18 height 6
type input "TRI"
type input "7.73399959"
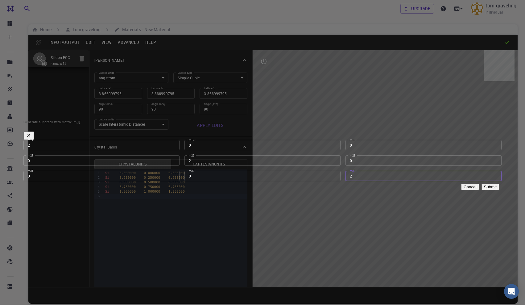
type input "7.73399959"
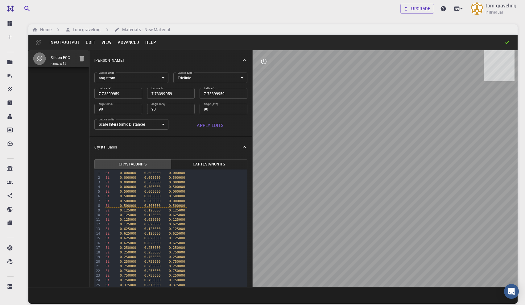
drag, startPoint x: 329, startPoint y: 170, endPoint x: 317, endPoint y: 159, distance: 15.7
click at [317, 159] on div at bounding box center [385, 168] width 265 height 236
click at [265, 60] on icon "interactive" at bounding box center [264, 62] width 6 height 6
click at [263, 77] on icon "view" at bounding box center [263, 76] width 7 height 5
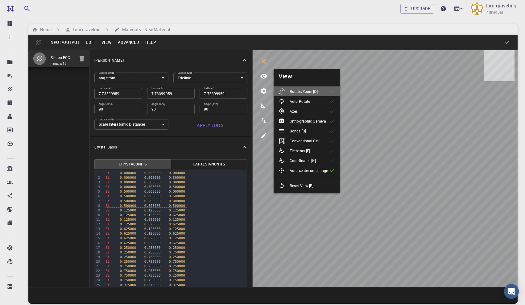
click at [282, 92] on icon at bounding box center [281, 91] width 6 height 6
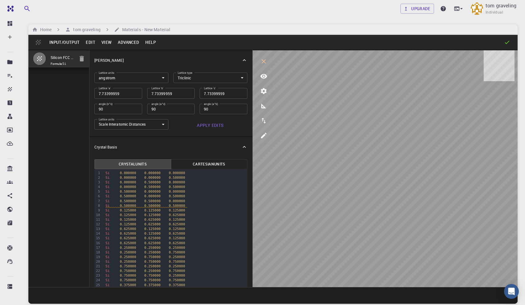
click at [129, 44] on button "Advanced" at bounding box center [128, 42] width 27 height 10
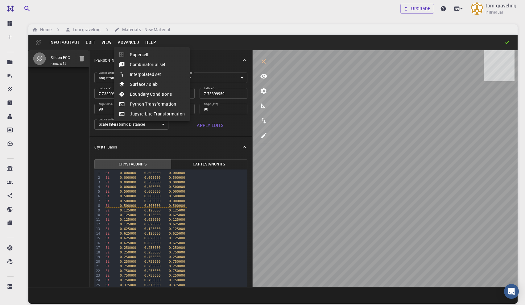
click at [150, 60] on li "Combinatorial set" at bounding box center [152, 65] width 76 height 10
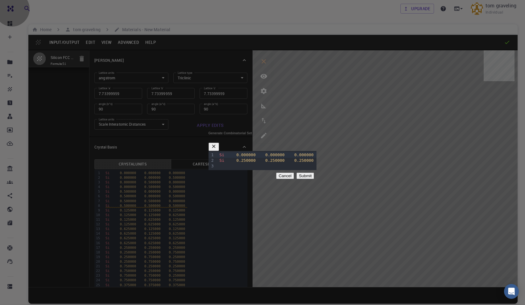
click at [294, 179] on button "Cancel" at bounding box center [285, 175] width 18 height 6
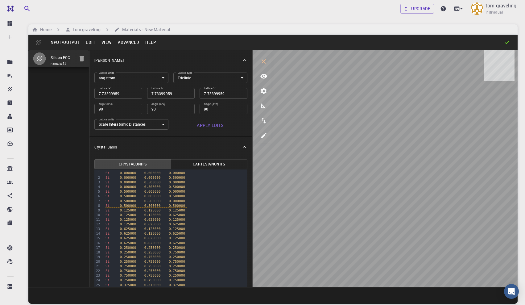
click at [122, 43] on button "Advanced" at bounding box center [128, 42] width 27 height 10
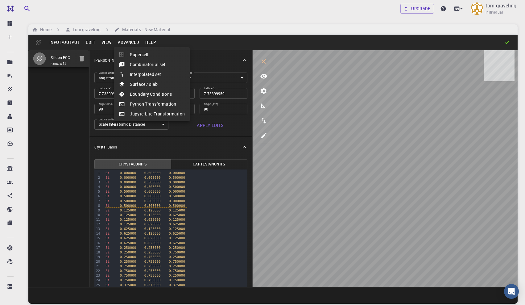
click at [144, 53] on li "Supercell" at bounding box center [152, 55] width 76 height 10
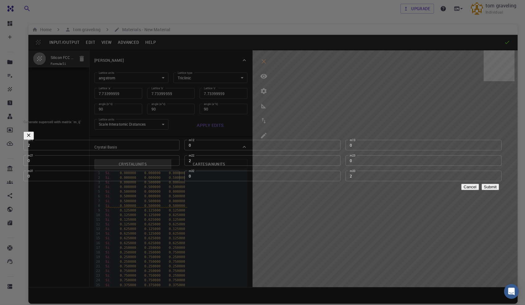
click at [179, 140] on input "2" at bounding box center [101, 145] width 156 height 10
type input "1"
click at [250, 155] on input "2" at bounding box center [262, 160] width 156 height 10
type input "1"
click at [345, 170] on input "2" at bounding box center [423, 175] width 156 height 10
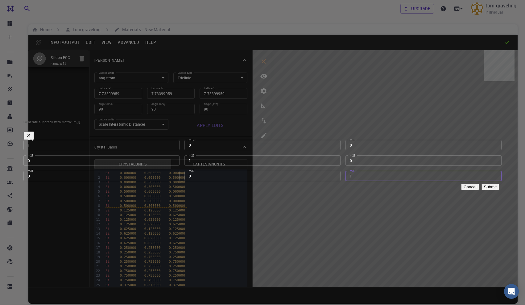
type input "1"
click at [481, 189] on button "Submit" at bounding box center [490, 186] width 18 height 6
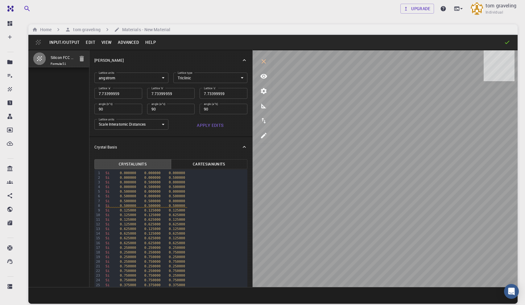
click at [115, 37] on button "Advanced" at bounding box center [128, 42] width 27 height 10
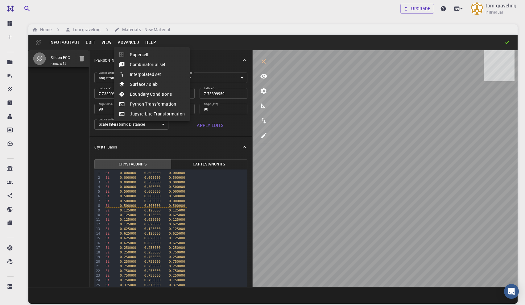
click at [199, 134] on div at bounding box center [262, 152] width 525 height 305
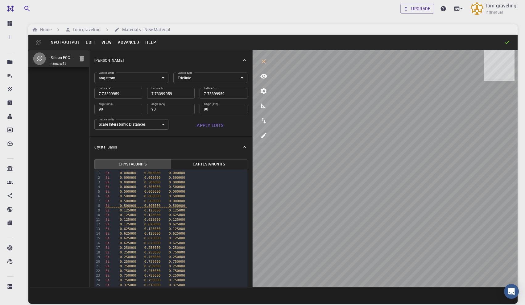
click at [203, 123] on button "Apply Edits" at bounding box center [210, 125] width 74 height 12
click at [135, 42] on button "Advanced" at bounding box center [128, 42] width 27 height 10
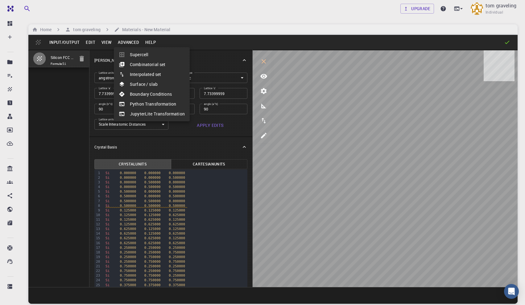
click at [141, 55] on li "Supercell" at bounding box center [152, 55] width 76 height 10
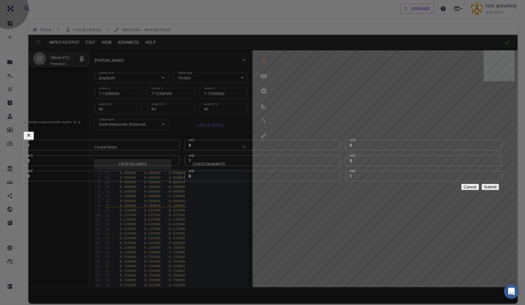
click at [481, 190] on button "Submit" at bounding box center [490, 186] width 18 height 6
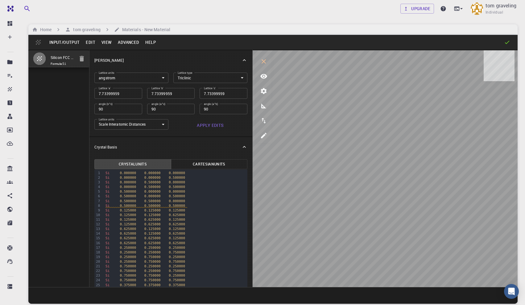
click at [208, 126] on button "Apply Edits" at bounding box center [210, 125] width 74 height 12
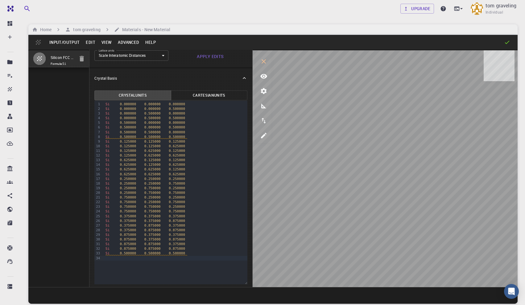
scroll to position [71, 0]
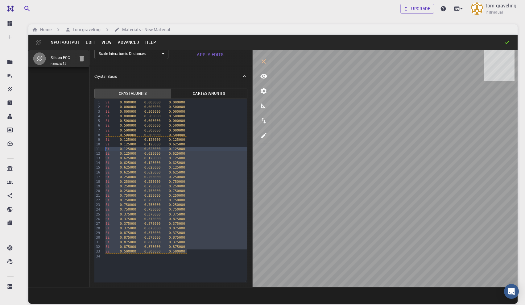
drag, startPoint x: 190, startPoint y: 251, endPoint x: 103, endPoint y: 148, distance: 134.5
click at [103, 148] on div "99 1 2 3 4 5 6 7 8 9 10 11 12 13 14 15 16 17 18 19 20 21 22 23 24 25 26 27 28 2…" at bounding box center [170, 190] width 153 height 183
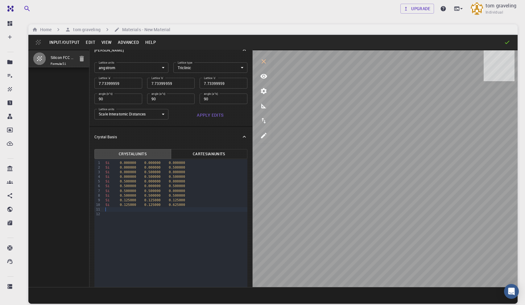
scroll to position [5, 0]
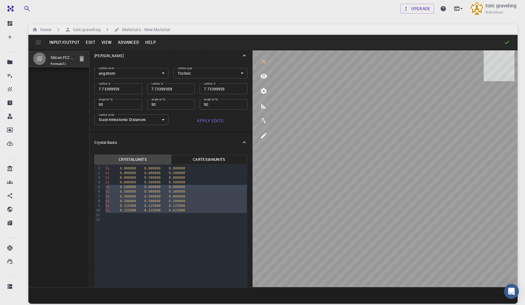
drag, startPoint x: 193, startPoint y: 213, endPoint x: 108, endPoint y: 187, distance: 89.2
click at [108, 187] on div "Si 0.000000 0.000000 0.000000 Si 0.000000 0.000000 0.500000 Si 0.000000 0.50000…" at bounding box center [176, 194] width 144 height 58
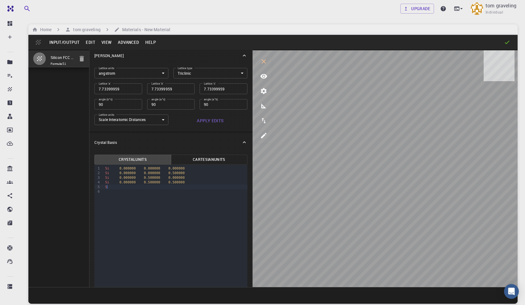
click at [127, 172] on span "0.000000" at bounding box center [127, 173] width 16 height 4
click at [129, 190] on div at bounding box center [175, 191] width 144 height 5
click at [153, 173] on span "0.000000" at bounding box center [152, 173] width 16 height 4
click at [115, 89] on input "7.73399959" at bounding box center [118, 88] width 48 height 10
type input "4"
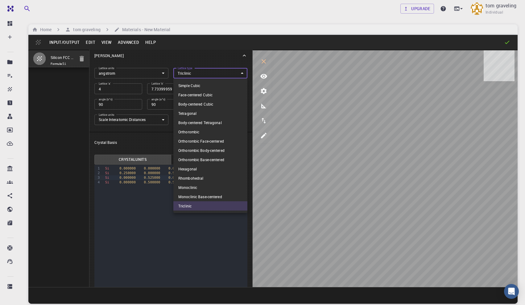
click at [192, 72] on body "Free Dashboard Create New Job New Material Create Material Upload File Import f…" at bounding box center [262, 175] width 525 height 351
click at [195, 84] on li "Simple Cubic" at bounding box center [210, 85] width 74 height 9
type input "CUB"
type input "4"
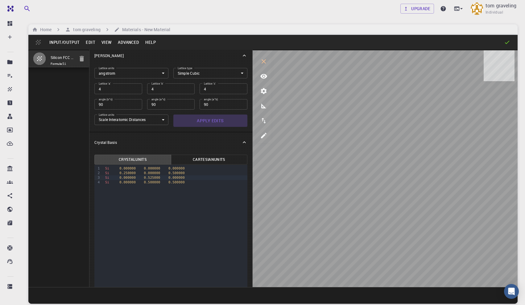
click at [205, 120] on button "Apply Edits" at bounding box center [210, 120] width 74 height 12
click at [175, 173] on span "0.500000" at bounding box center [176, 173] width 16 height 4
click at [151, 172] on span "0.000000" at bounding box center [152, 173] width 16 height 4
click at [125, 177] on span "0.000000" at bounding box center [127, 177] width 16 height 4
click at [127, 182] on span "0.000000" at bounding box center [127, 182] width 16 height 4
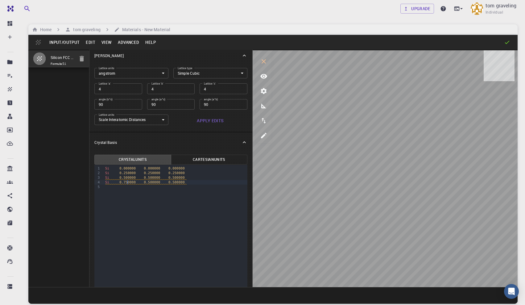
click at [152, 182] on span "0.500000" at bounding box center [152, 182] width 16 height 4
click at [176, 181] on span "0.500000" at bounding box center [176, 182] width 16 height 4
click at [202, 184] on div "Si 0.750000 0.750000 0.750000" at bounding box center [175, 182] width 144 height 5
click at [151, 186] on span "0.780000" at bounding box center [152, 187] width 16 height 4
click at [128, 187] on span "0.780000" at bounding box center [127, 187] width 16 height 4
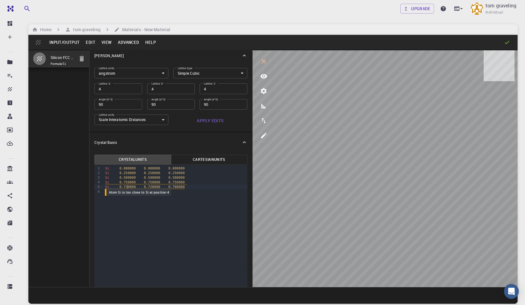
click at [176, 187] on span "0.780000" at bounding box center [176, 187] width 16 height 4
click at [127, 186] on span "0.720000" at bounding box center [127, 187] width 16 height 4
click at [152, 187] on span "0.720000" at bounding box center [152, 187] width 16 height 4
click at [127, 187] on span "0.690000" at bounding box center [127, 187] width 16 height 4
click at [176, 188] on span "0.720000" at bounding box center [176, 187] width 16 height 4
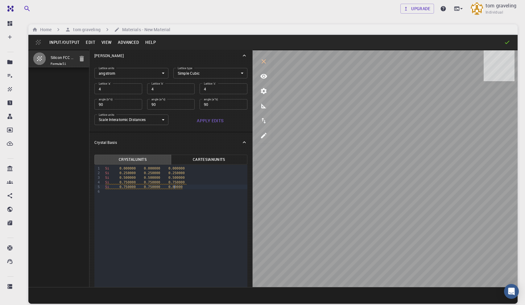
click at [102, 87] on input "4" at bounding box center [118, 88] width 48 height 10
type input "1"
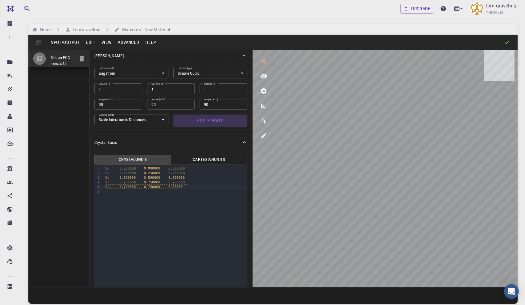
click at [213, 121] on button "Apply Edits" at bounding box center [210, 120] width 74 height 12
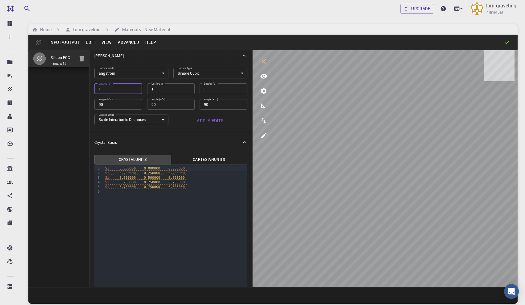
click at [101, 86] on input "1" at bounding box center [118, 88] width 48 height 10
type input "14"
click at [205, 115] on button "Apply Edits" at bounding box center [210, 120] width 74 height 12
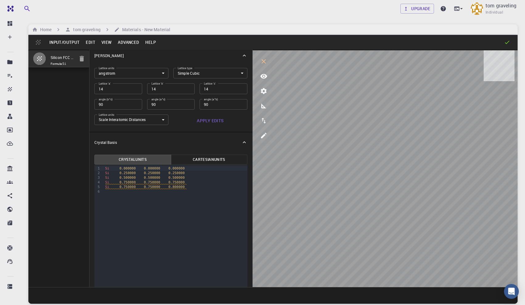
click at [100, 88] on input "14" at bounding box center [118, 88] width 48 height 10
click at [101, 88] on input "14" at bounding box center [118, 88] width 48 height 10
type input "4"
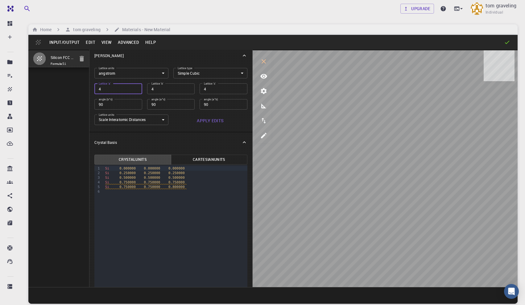
type input "4"
click at [205, 119] on button "Apply Edits" at bounding box center [210, 120] width 74 height 12
click at [174, 188] on span "0.800000" at bounding box center [176, 187] width 16 height 4
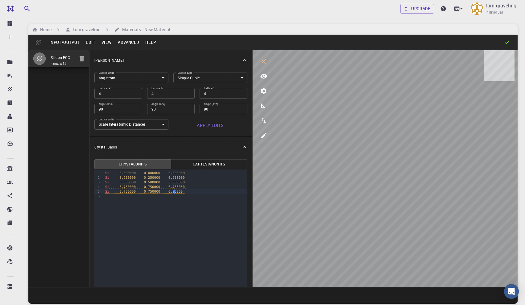
scroll to position [5, 0]
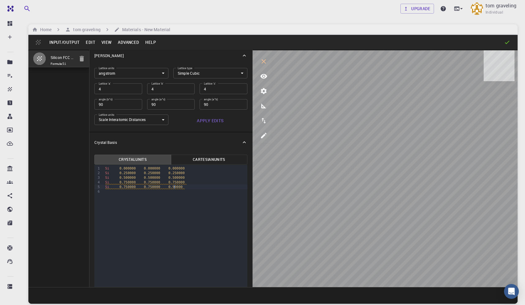
click at [210, 183] on div "Si 0.750000 0.750000 0.750000" at bounding box center [175, 182] width 144 height 5
click at [207, 186] on div "Si 0.750000 0.750000 0.90000" at bounding box center [175, 186] width 144 height 5
click at [200, 183] on div "Si 0.750000 0.750000 0.750000" at bounding box center [175, 182] width 144 height 5
click at [200, 187] on div "Si 0.750000 0.750000 0.900000" at bounding box center [175, 186] width 144 height 5
click at [205, 119] on button "Apply Edits" at bounding box center [210, 120] width 74 height 12
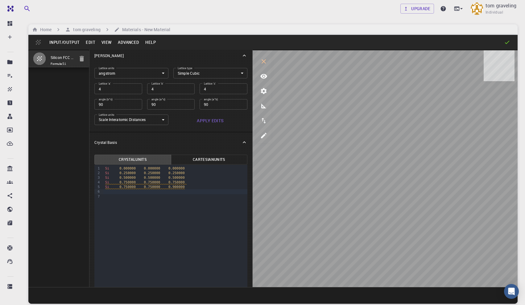
click at [126, 174] on span "0.250000" at bounding box center [127, 173] width 16 height 4
click at [121, 168] on span "0.000000" at bounding box center [127, 168] width 16 height 4
click at [146, 170] on div "Si 0.000000 0.000000 0.000000" at bounding box center [175, 168] width 144 height 5
click at [170, 168] on span "0.000000" at bounding box center [176, 168] width 16 height 4
click at [151, 174] on span "0.250000" at bounding box center [152, 173] width 16 height 4
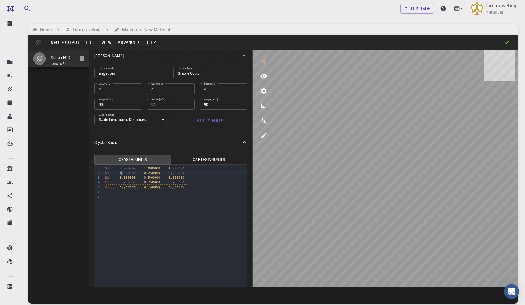
click at [121, 174] on span "1.000000" at bounding box center [127, 173] width 16 height 4
click at [150, 174] on span "0.250000" at bounding box center [152, 173] width 16 height 4
click at [177, 173] on span "0.250000" at bounding box center [176, 173] width 16 height 4
click at [141, 199] on div "Si 0.000000 1.000000 1.000000 Si 0.000000 0.750000 1.000000 Si 0.500000 0.50000…" at bounding box center [175, 182] width 144 height 35
click at [125, 177] on span "0.500000" at bounding box center [127, 177] width 16 height 4
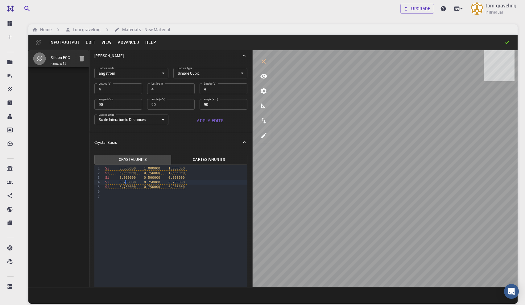
click at [126, 183] on span "0.750000" at bounding box center [127, 182] width 16 height 4
click at [127, 187] on span "0.750000" at bounding box center [127, 187] width 16 height 4
click at [174, 178] on span "0.500000" at bounding box center [176, 177] width 16 height 4
click at [176, 183] on span "0.750000" at bounding box center [176, 182] width 16 height 4
click at [174, 187] on span "0.900000" at bounding box center [176, 187] width 16 height 4
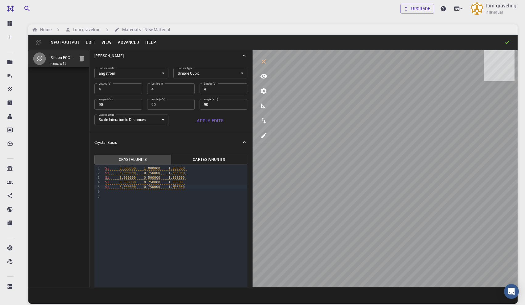
click at [149, 182] on span "0.750000" at bounding box center [152, 182] width 16 height 4
click at [152, 187] on span "0.750000" at bounding box center [152, 187] width 16 height 4
click at [200, 188] on div "Si 0.000000 0.000000 1.000000" at bounding box center [175, 186] width 144 height 5
click at [184, 197] on div at bounding box center [175, 196] width 144 height 5
click at [180, 190] on div at bounding box center [175, 191] width 144 height 5
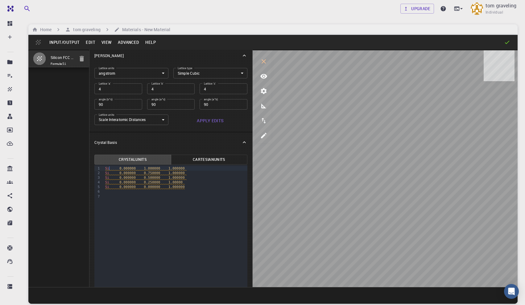
click at [109, 168] on span "Si 0.000000 1.000000 1.000000" at bounding box center [146, 168] width 82 height 4
click at [114, 193] on div at bounding box center [175, 191] width 144 height 5
click at [149, 182] on span "0.250000" at bounding box center [150, 182] width 16 height 4
click at [149, 193] on div at bounding box center [175, 191] width 144 height 5
click at [148, 184] on span "0.50000" at bounding box center [149, 182] width 14 height 4
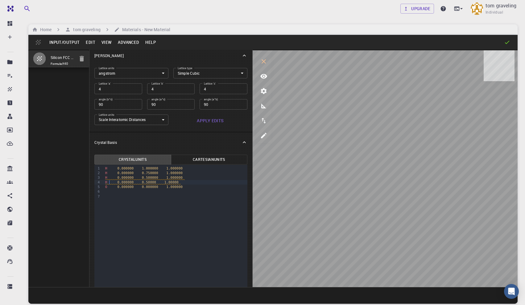
click at [108, 183] on span "H 0.000000 0.50000 1.00000" at bounding box center [143, 182] width 76 height 4
click at [108, 176] on span "H 0.000000 0.500000 1.000000" at bounding box center [145, 177] width 80 height 4
click at [115, 174] on span "H 0.000000 0.750000 1.000000" at bounding box center [145, 173] width 80 height 4
click at [113, 168] on div "H 0.000000 1.000000 1.000000" at bounding box center [175, 168] width 144 height 5
click at [116, 187] on div "O 0.000000 0.000000 1.000000" at bounding box center [175, 186] width 144 height 5
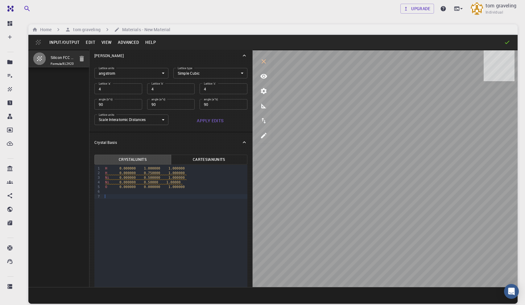
click at [146, 199] on div "H 0.000000 1.000000 1.000000 H 0.000000 0.750000 1.000000 Ni 0.000000 0.500000 …" at bounding box center [175, 182] width 144 height 35
click at [149, 182] on span "0.50000" at bounding box center [151, 182] width 14 height 4
click at [154, 199] on div "H 0.000000 1.000000 1.000000 H 0.000000 0.750000 1.000000 Ni 0.000000 0.500000 …" at bounding box center [175, 182] width 144 height 35
click at [148, 214] on div "9 1 2 3 4 5 6 7 › H 0.000000 1.000000 1.000000 H 0.000000 0.750000 1.000000 Ni …" at bounding box center [170, 256] width 153 height 183
click at [109, 183] on span "Ni" at bounding box center [107, 182] width 4 height 4
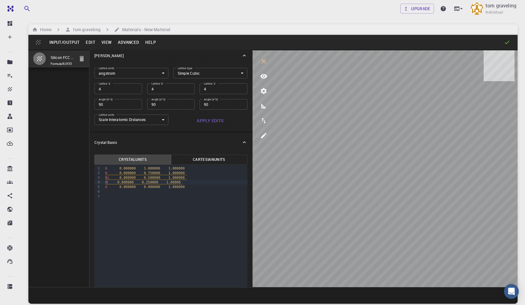
click at [109, 178] on span "Ni 0.000000 0.500000 1.000000" at bounding box center [146, 177] width 82 height 4
click at [125, 201] on div "9 1 2 3 4 5 6 7 › H 0.000000 1.000000 1.000000 H 0.000000 0.750000 1.000000 Ni …" at bounding box center [170, 256] width 153 height 183
click at [109, 177] on span "Ni 0.000000 0.500000 1.000000" at bounding box center [146, 177] width 82 height 4
click at [108, 187] on div "O 0.000000 0.000000 1.000000" at bounding box center [175, 186] width 144 height 5
click at [112, 182] on div "H 0.000000 0.250000 1.00000" at bounding box center [175, 182] width 144 height 5
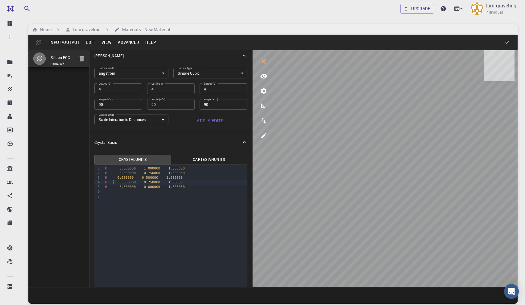
click at [113, 178] on div "H 0.000000 0.500000 1.000000" at bounding box center [175, 177] width 144 height 5
click at [182, 182] on span "1.00000" at bounding box center [175, 182] width 14 height 4
click at [201, 186] on div "H 0.000000 0.000000 1.000000" at bounding box center [175, 186] width 144 height 5
click at [201, 174] on div "H 0.000000 0.750000 1.000000" at bounding box center [175, 172] width 144 height 5
click at [201, 185] on div "H 0.000000 0.000000 1.000000" at bounding box center [175, 186] width 144 height 5
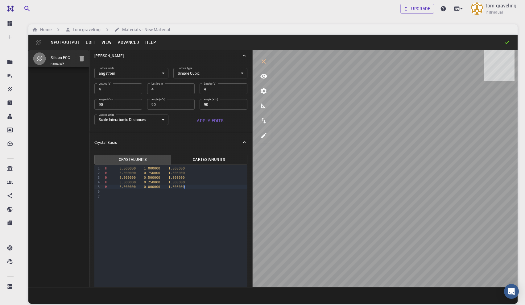
click at [200, 179] on div "H 0.000000 0.500000 1.000000" at bounding box center [175, 177] width 144 height 5
click at [202, 184] on div "H 0.000000 0.250000 1.000000" at bounding box center [175, 182] width 144 height 5
click at [169, 195] on div at bounding box center [175, 196] width 144 height 5
click at [111, 174] on div "H 0.000000 0.750000 1.000000" at bounding box center [175, 172] width 144 height 5
click at [107, 173] on div "H 0.000000 0.750000 1.000000" at bounding box center [175, 172] width 144 height 5
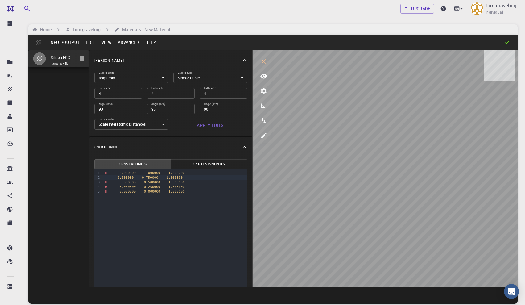
scroll to position [5, 0]
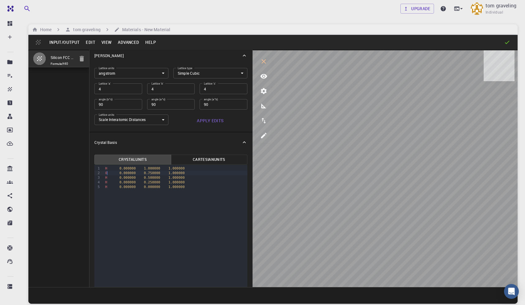
click at [195, 184] on div "H 0.000000 0.250000 1.000000" at bounding box center [175, 182] width 144 height 5
click at [197, 190] on div "H 0.000000 1.000000 1.000000 O 0.000000 0.750000 1.000000 H 0.000000 0.500000 1…" at bounding box center [175, 178] width 144 height 26
click at [152, 173] on span "0.750000" at bounding box center [152, 173] width 16 height 4
click at [150, 197] on div "9 1 2 3 4 5 › H 0.000000 1.000000 1.000000 O 0.000000 0.70000 1.000000 H 0.0000…" at bounding box center [170, 256] width 153 height 183
click at [150, 173] on span "0.70000" at bounding box center [151, 173] width 14 height 4
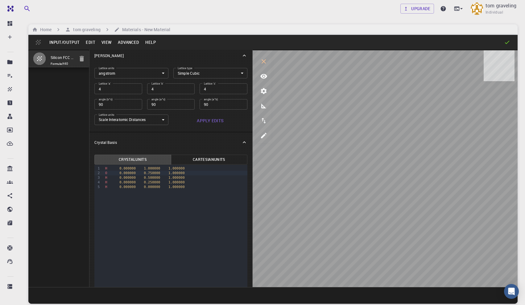
click at [197, 189] on div "H 0.000000 0.000000 1.000000" at bounding box center [175, 186] width 144 height 5
click at [121, 167] on span "0.000000" at bounding box center [127, 168] width 16 height 4
click at [175, 217] on div "9 1 2 3 4 5 6 › H 1.000000 1.000000 1.000000 O 0.000000 0.750000 1.000000 H 0.0…" at bounding box center [170, 256] width 153 height 183
click at [223, 194] on div "H 1.000000 1.000000 1.000000 O 0.000000 0.750000 1.000000 H 0.000000 0.500000 1…" at bounding box center [175, 180] width 144 height 31
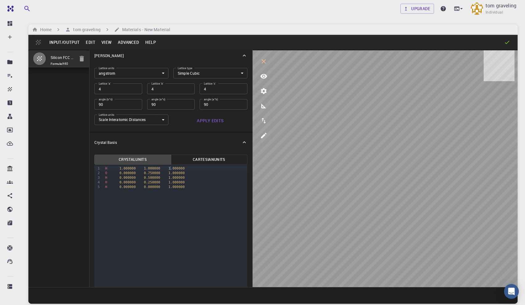
click at [170, 169] on span "1.000000" at bounding box center [176, 168] width 16 height 4
click at [170, 168] on span "0.000000" at bounding box center [176, 168] width 16 height 4
click at [121, 170] on span "1.000000" at bounding box center [127, 168] width 16 height 4
click at [170, 188] on span "1.000000" at bounding box center [176, 187] width 16 height 4
click at [146, 186] on span "0.000000" at bounding box center [152, 187] width 16 height 4
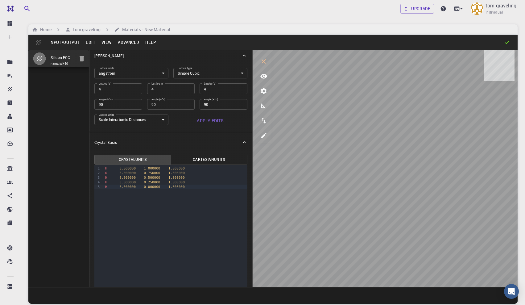
click at [121, 187] on span "0.000000" at bounding box center [127, 187] width 16 height 4
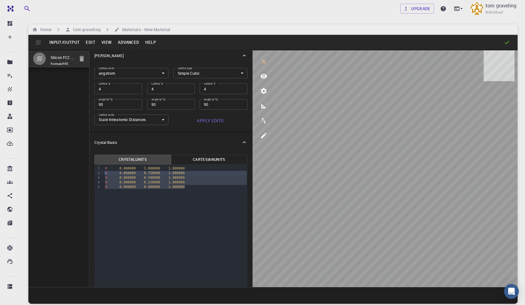
drag, startPoint x: 189, startPoint y: 187, endPoint x: 103, endPoint y: 171, distance: 87.7
click at [103, 171] on div "9 1 2 3 4 5 › H 0.000000 1.000000 1.000000 O 0.000000 0.750000 1.000000 H 0.000…" at bounding box center [170, 256] width 153 height 183
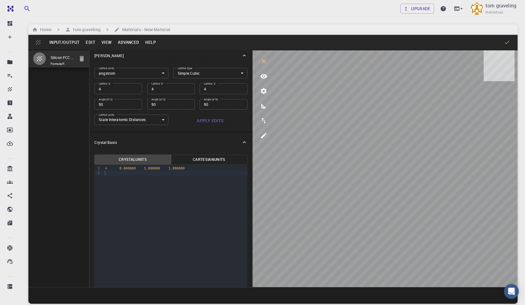
click at [146, 169] on span "1.000000" at bounding box center [152, 168] width 16 height 4
click at [170, 169] on span "1.000000" at bounding box center [176, 168] width 16 height 4
click at [146, 169] on span "1.000000" at bounding box center [152, 168] width 16 height 4
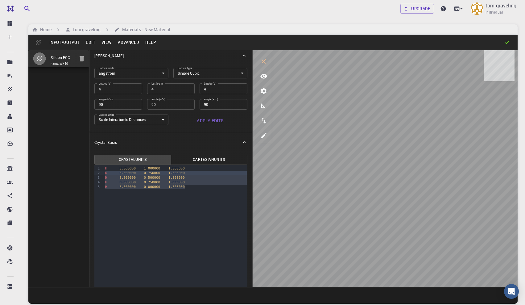
click at [152, 192] on div "9 1 2 3 4 5 › H 0.000000 1.000000 1.000000 O 0.000000 0.750000 1.000000 H 0.000…" at bounding box center [170, 256] width 153 height 183
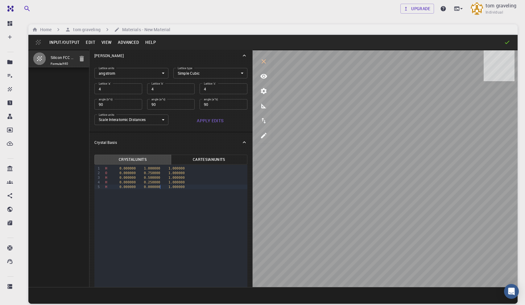
click at [160, 185] on div "H 0.000000 0.000000 1.000000" at bounding box center [175, 186] width 144 height 5
click at [146, 169] on span "1.000000" at bounding box center [152, 168] width 16 height 4
click at [152, 172] on span "0.750000" at bounding box center [152, 173] width 16 height 4
click at [150, 182] on span "0.250000" at bounding box center [152, 182] width 16 height 4
click at [146, 188] on span "0.000000" at bounding box center [152, 187] width 16 height 4
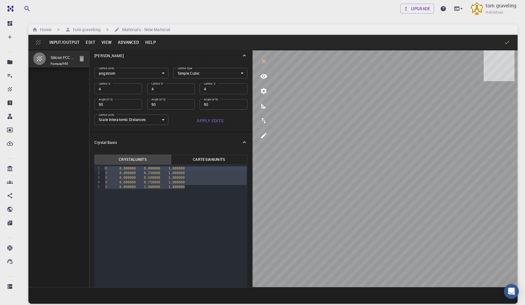
drag, startPoint x: 194, startPoint y: 187, endPoint x: 89, endPoint y: 166, distance: 106.7
click at [89, 166] on div "Crystal Units Cartesian Units Selection deleted 9 1 2 3 4 5 › H 0.000000 0.0000…" at bounding box center [170, 252] width 163 height 201
copy div "H 0.000000 0.000000 1.000000 O 0.000000 0.250000 1.000000 H 0.000000 0.500000 1…"
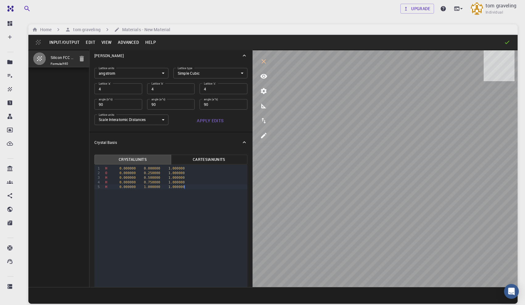
click at [190, 189] on div "H 0.000000 0.000000 1.000000 O 0.000000 0.250000 1.000000 H 0.000000 0.500000 1…" at bounding box center [175, 178] width 144 height 26
click at [201, 180] on div "H 0.000000 0.750000 1.000000" at bounding box center [175, 182] width 144 height 5
click at [206, 187] on div "H 0.000000 1.000000 1.000000" at bounding box center [175, 186] width 144 height 5
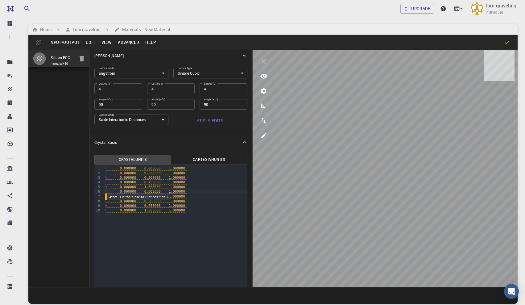
click at [175, 191] on span "1.000000" at bounding box center [177, 191] width 16 height 4
click at [175, 196] on span "1.000000" at bounding box center [177, 196] width 16 height 4
click at [175, 201] on span "1.000000" at bounding box center [177, 201] width 16 height 4
click at [175, 206] on span "1.000000" at bounding box center [177, 205] width 16 height 4
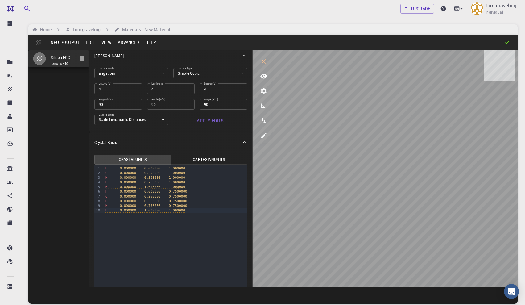
click at [175, 209] on span "1.000000" at bounding box center [177, 210] width 16 height 4
click at [193, 210] on div "H 0.000000 1.000000 0.7500000" at bounding box center [176, 210] width 144 height 5
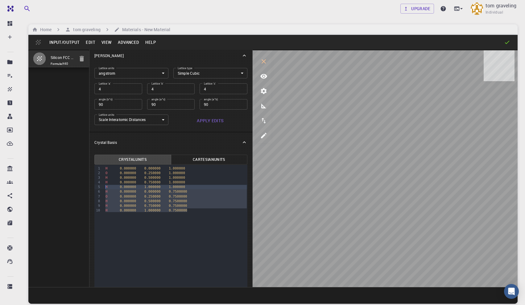
drag, startPoint x: 190, startPoint y: 210, endPoint x: 101, endPoint y: 188, distance: 91.1
click at [101, 188] on div "99 1 2 3 4 5 6 7 8 9 10 › H 0.000000 0.000000 1.000000 O 0.000000 0.250000 1.00…" at bounding box center [170, 256] width 153 height 183
copy div "H 0.000000 1.000000 1.000000 H 0.000000 0.000000 0.7500000 O 0.000000 0.250000 …"
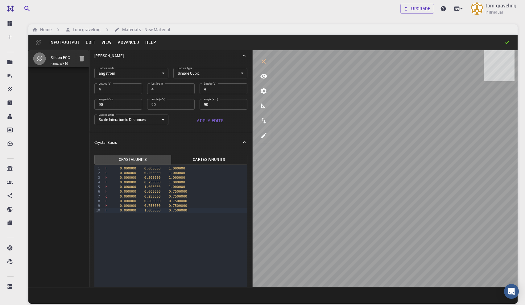
click at [193, 211] on div "H 0.000000 1.000000 0.7500000" at bounding box center [176, 210] width 144 height 5
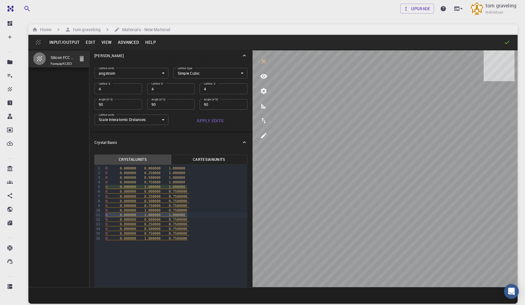
drag, startPoint x: 191, startPoint y: 215, endPoint x: 92, endPoint y: 215, distance: 98.7
click at [92, 215] on div "Crystal Units Cartesian Units Selection deleted 99 1 2 3 4 5 6 7 8 9 10 11 12 1…" at bounding box center [170, 252] width 163 height 201
click at [202, 231] on div "H 0.000000 0.750000 0.7500000" at bounding box center [176, 228] width 144 height 5
click at [201, 214] on div "H 0.000000 0.000000 0.7500000" at bounding box center [176, 214] width 144 height 5
click at [196, 191] on div "H 0.000000 0.000000 0.7500000" at bounding box center [176, 191] width 144 height 5
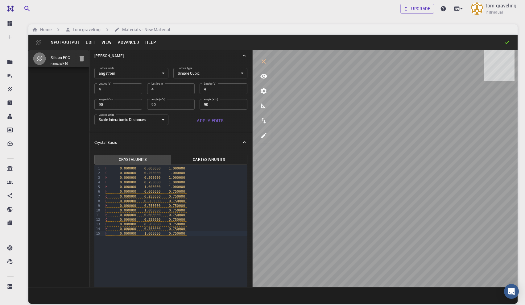
click at [175, 215] on span "0.750000" at bounding box center [177, 215] width 16 height 4
click at [174, 220] on span "0.750000" at bounding box center [177, 219] width 16 height 4
click at [175, 224] on span "0.750000" at bounding box center [177, 224] width 16 height 4
click at [175, 228] on span "0.750000" at bounding box center [177, 229] width 16 height 4
click at [174, 234] on span "0.750000" at bounding box center [177, 233] width 16 height 4
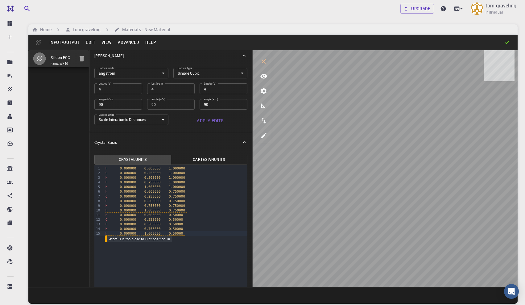
click at [177, 233] on span "0.50000" at bounding box center [176, 233] width 14 height 4
click at [177, 227] on span "0.50000" at bounding box center [176, 229] width 14 height 4
click at [177, 223] on span "0.50000" at bounding box center [176, 224] width 14 height 4
click at [177, 219] on span "0.50000" at bounding box center [176, 219] width 14 height 4
click at [177, 215] on span "0.50000" at bounding box center [176, 215] width 14 height 4
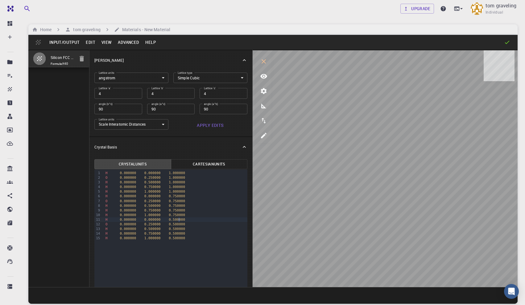
scroll to position [5, 0]
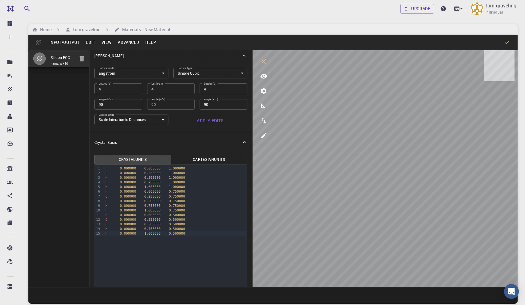
click at [185, 232] on div "H 0.000000 1.000000 0.500000" at bounding box center [176, 233] width 144 height 5
click at [185, 229] on span "0.500000" at bounding box center [177, 229] width 16 height 4
click at [183, 224] on span "0.500000" at bounding box center [177, 224] width 16 height 4
click at [183, 219] on span "0.500000" at bounding box center [177, 219] width 16 height 4
click at [184, 213] on span "0.500000" at bounding box center [177, 215] width 16 height 4
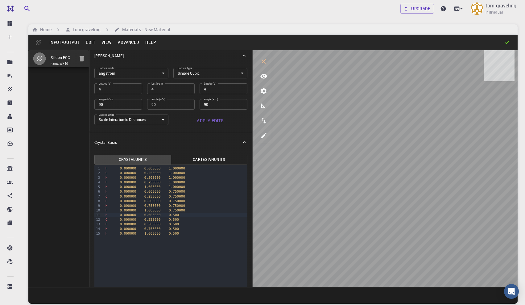
click at [184, 210] on span "0.750000" at bounding box center [177, 210] width 16 height 4
click at [184, 205] on span "0.750000" at bounding box center [177, 205] width 16 height 4
click at [184, 200] on span "0.750000" at bounding box center [177, 201] width 16 height 4
click at [182, 195] on span "0.750000" at bounding box center [177, 196] width 16 height 4
click at [184, 189] on div "H 0.000000 0.000000 0.750000" at bounding box center [176, 191] width 144 height 5
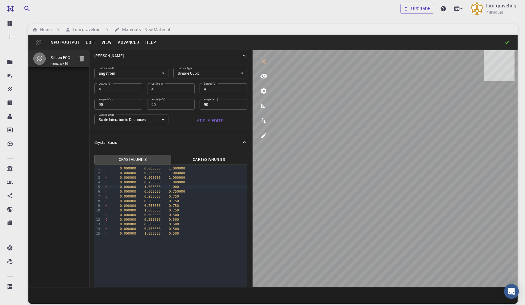
click at [184, 192] on span "0.750000" at bounding box center [177, 191] width 16 height 4
click at [183, 182] on span "1.000000" at bounding box center [177, 182] width 16 height 4
click at [182, 177] on span "1.000000" at bounding box center [177, 177] width 16 height 4
click at [181, 173] on span "1.000000" at bounding box center [177, 173] width 16 height 4
click at [181, 169] on span "1.000000" at bounding box center [177, 168] width 16 height 4
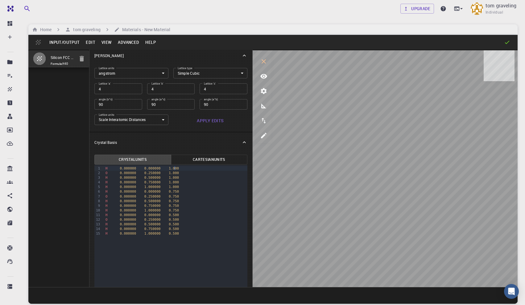
click at [156, 169] on span "0.000000" at bounding box center [152, 168] width 16 height 4
click at [157, 174] on span "0.250000" at bounding box center [152, 173] width 16 height 4
click at [158, 177] on span "0.500000" at bounding box center [152, 177] width 16 height 4
click at [158, 181] on span "0.750000" at bounding box center [152, 182] width 16 height 4
click at [157, 188] on span "1.000000" at bounding box center [152, 187] width 16 height 4
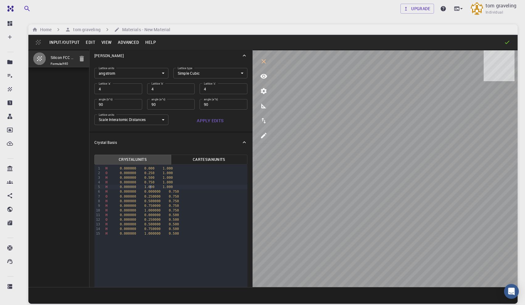
click at [158, 193] on span "0.000000" at bounding box center [152, 191] width 16 height 4
click at [159, 196] on div "O 0.000000 0.250000 0.750" at bounding box center [176, 196] width 144 height 5
click at [158, 201] on div "H 0.000000 0.500000 0.750" at bounding box center [176, 201] width 144 height 5
click at [159, 207] on div "H 0.000000 0.750000 0.750" at bounding box center [176, 205] width 144 height 5
click at [158, 212] on span "1.000000" at bounding box center [152, 210] width 16 height 4
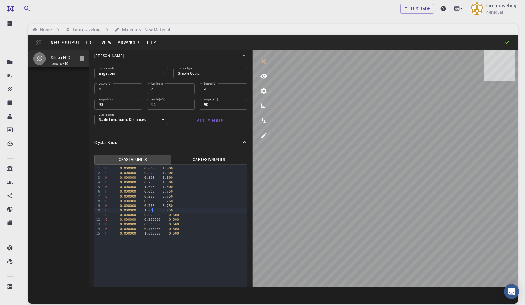
click at [158, 216] on span "0.000000" at bounding box center [152, 215] width 16 height 4
click at [158, 220] on span "0.250000" at bounding box center [152, 219] width 16 height 4
click at [158, 226] on div "H 0.000000 0.500000 0.500" at bounding box center [176, 224] width 144 height 5
click at [158, 229] on span "0.750000" at bounding box center [152, 229] width 16 height 4
click at [159, 234] on span "1.000000" at bounding box center [152, 233] width 16 height 4
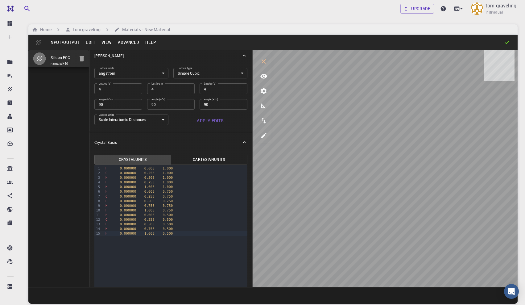
click at [135, 234] on span "0.000000" at bounding box center [128, 233] width 16 height 4
click at [133, 229] on span "0.000000" at bounding box center [128, 229] width 16 height 4
click at [133, 224] on span "0.000000" at bounding box center [128, 224] width 16 height 4
click at [133, 215] on span "0.000000" at bounding box center [128, 215] width 16 height 4
click at [133, 220] on span "0.000000" at bounding box center [128, 219] width 16 height 4
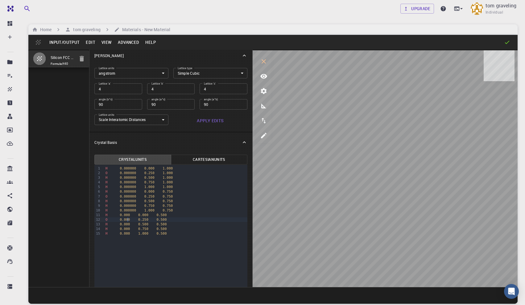
click at [132, 209] on span "0.000000" at bounding box center [128, 210] width 16 height 4
click at [132, 204] on span "0.000000" at bounding box center [128, 205] width 16 height 4
click at [132, 199] on span "0.000000" at bounding box center [128, 201] width 16 height 4
click at [132, 193] on span "0.000000" at bounding box center [128, 191] width 16 height 4
click at [133, 197] on span "0.000000" at bounding box center [128, 196] width 16 height 4
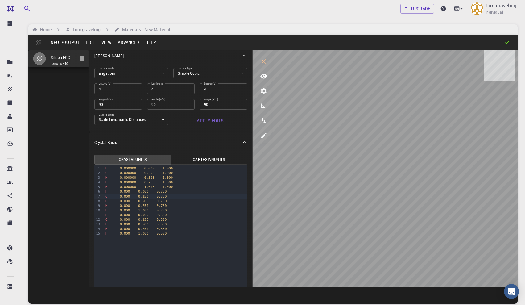
click at [133, 187] on span "0.000000" at bounding box center [128, 187] width 16 height 4
click at [133, 179] on span "0.000000" at bounding box center [128, 177] width 16 height 4
click at [133, 182] on span "0.000000" at bounding box center [128, 182] width 16 height 4
click at [133, 173] on span "0.000000" at bounding box center [128, 173] width 16 height 4
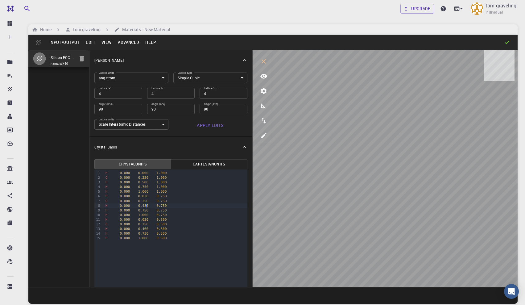
scroll to position [5, 0]
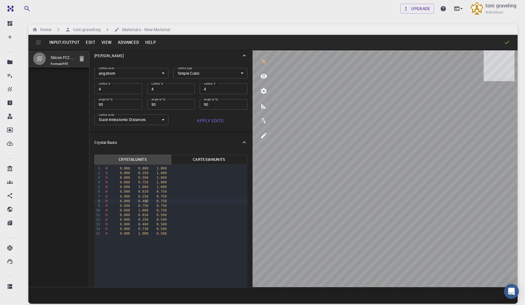
click at [145, 215] on span "0.020" at bounding box center [143, 215] width 10 height 4
click at [187, 235] on div "H 0.000 1.000 0.500" at bounding box center [176, 233] width 144 height 5
click at [184, 234] on div "H 0.000 1.000 0.500" at bounding box center [176, 233] width 144 height 5
click at [119, 168] on div "H 0.000 0.000 1.000" at bounding box center [176, 168] width 144 height 5
click at [117, 173] on div "O 0.000 0.250 1.000" at bounding box center [176, 172] width 144 height 5
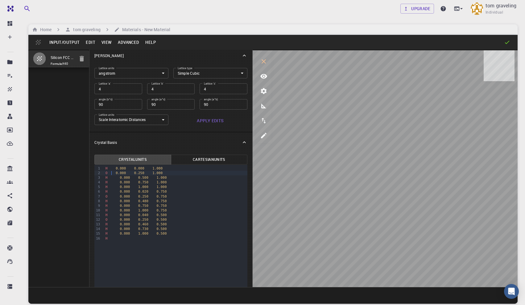
click at [115, 180] on div "H 0.000 0.750 1.000" at bounding box center [176, 182] width 144 height 5
click at [114, 177] on div "H 0.000 0.500 1.000" at bounding box center [176, 177] width 144 height 5
click at [116, 187] on div "H 0.000 1.000 1.000" at bounding box center [176, 186] width 144 height 5
click at [115, 193] on div "H 0.000 0.020 0.750" at bounding box center [176, 191] width 144 height 5
click at [115, 195] on div "O 0.000 0.250 0.750" at bounding box center [176, 196] width 144 height 5
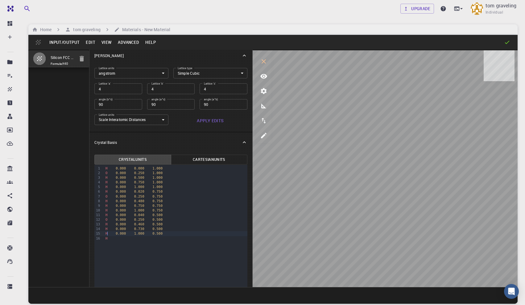
click at [117, 237] on div "H" at bounding box center [176, 238] width 144 height 5
click at [129, 238] on div "H" at bounding box center [176, 238] width 144 height 5
click at [143, 238] on div "H" at bounding box center [176, 238] width 144 height 5
drag, startPoint x: 167, startPoint y: 238, endPoint x: 95, endPoint y: 239, distance: 72.2
click at [95, 239] on div "99 1 2 3 4 5 6 7 8 9 10 11 12 13 14 15 16 › H 0.000 0.000 1.000 O 0.000 0.250 1…" at bounding box center [170, 256] width 153 height 183
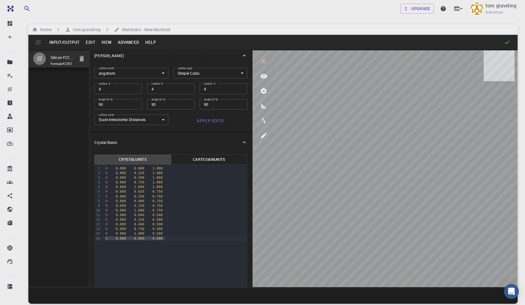
copy div "H 0.000 0.000 0.000"
click at [174, 237] on div "H 0.000 0.000 0.000" at bounding box center [176, 238] width 144 height 5
click at [159, 239] on span "0.000" at bounding box center [157, 238] width 10 height 4
drag, startPoint x: 167, startPoint y: 252, endPoint x: 102, endPoint y: 237, distance: 66.6
click at [102, 237] on div "99 1 2 3 4 5 6 7 8 9 10 11 12 13 14 15 16 17 18 19 › H 0.000 0.000 1.000 O 0.00…" at bounding box center [170, 256] width 153 height 183
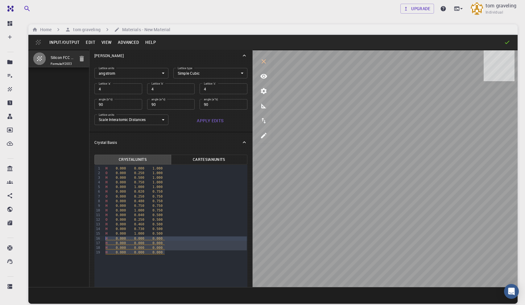
copy div "H 0.000 0.000 0.000 H 0.000 0.000 0.000 H 0.000 0.000 0.000 H 0.000 0.000 0.000"
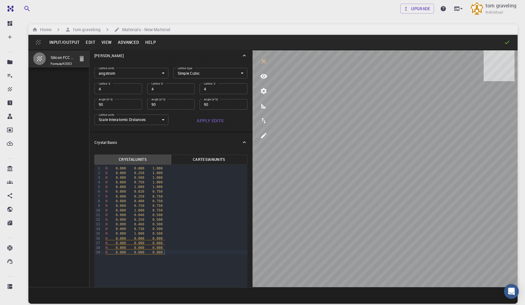
click at [167, 252] on div "H 0.000 0.000 0.000" at bounding box center [176, 252] width 144 height 5
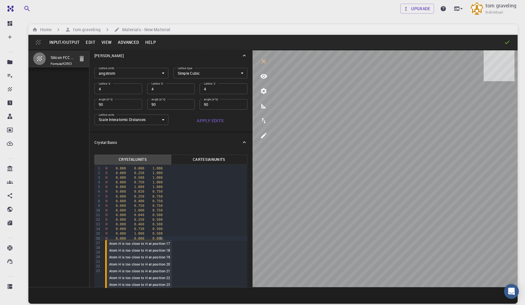
click at [160, 237] on span "0.000" at bounding box center [157, 238] width 10 height 4
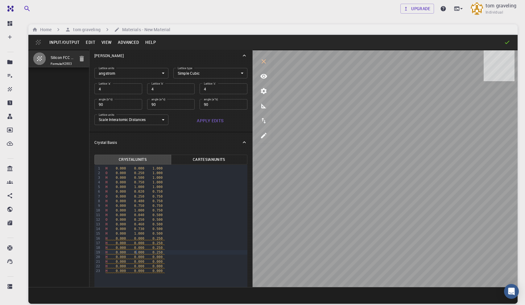
click at [135, 254] on span "0.000" at bounding box center [139, 252] width 10 height 4
click at [143, 248] on span "0.000" at bounding box center [139, 247] width 10 height 4
click at [146, 242] on span "H 0.000 0.000 0.250" at bounding box center [134, 243] width 59 height 4
click at [144, 261] on span "0.000" at bounding box center [139, 261] width 10 height 4
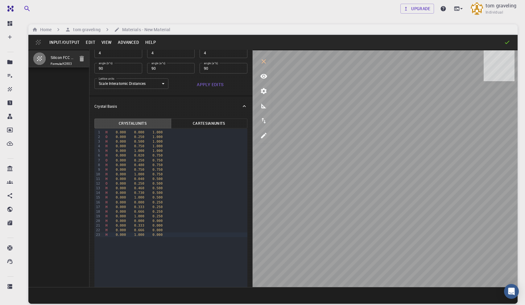
scroll to position [44, 0]
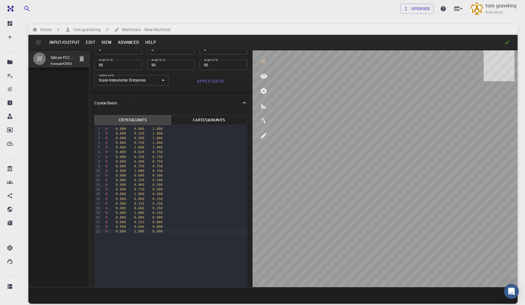
click at [142, 199] on span "0.000" at bounding box center [139, 199] width 10 height 4
drag, startPoint x: 144, startPoint y: 202, endPoint x: 139, endPoint y: 203, distance: 5.3
click at [139, 203] on div "H 0.000 0.333 0.250" at bounding box center [176, 203] width 144 height 5
click at [140, 204] on span "0.4" at bounding box center [137, 203] width 6 height 4
click at [142, 199] on div "H 0.000 0.10 0.250" at bounding box center [176, 198] width 144 height 5
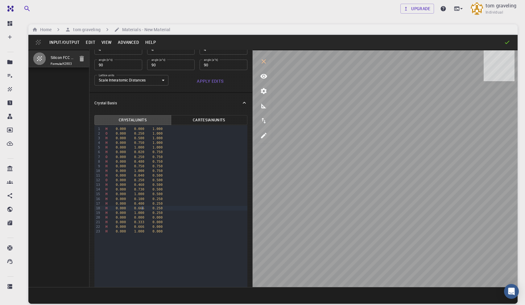
click at [143, 208] on span "0.666" at bounding box center [139, 208] width 10 height 4
click at [141, 218] on span "0.000" at bounding box center [139, 217] width 10 height 4
click at [140, 218] on span "0.000" at bounding box center [139, 217] width 10 height 4
click at [144, 221] on span "0.333" at bounding box center [139, 222] width 10 height 4
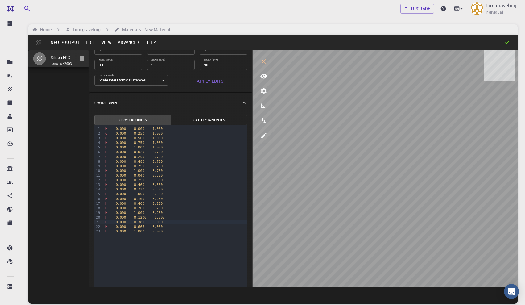
click at [147, 216] on div "H 0.000 0.1200 0.000" at bounding box center [176, 217] width 144 height 5
click at [142, 227] on span "0.666" at bounding box center [139, 226] width 10 height 4
click at [144, 227] on span "0.666" at bounding box center [139, 226] width 10 height 4
click at [186, 232] on div "H 0.000 1.000 0.000" at bounding box center [176, 231] width 144 height 5
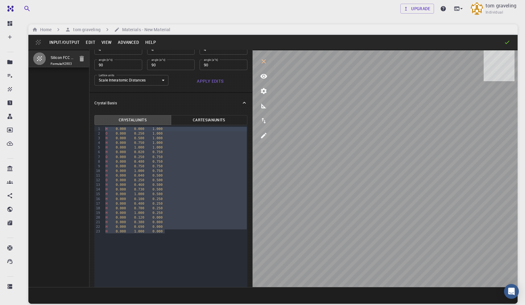
drag, startPoint x: 171, startPoint y: 232, endPoint x: 91, endPoint y: 127, distance: 131.9
click at [91, 127] on div "Crystal Units Cartesian Units Selection deleted 99 1 2 3 4 5 6 7 8 9 10 11 12 1…" at bounding box center [170, 213] width 163 height 201
copy div "H 0.000 0.000 1.000 O 0.000 0.250 1.000 H 0.000 0.500 1.000 H 0.000 0.750 1.000…"
click at [177, 233] on div "H 0.000 1.000 0.000" at bounding box center [176, 231] width 144 height 5
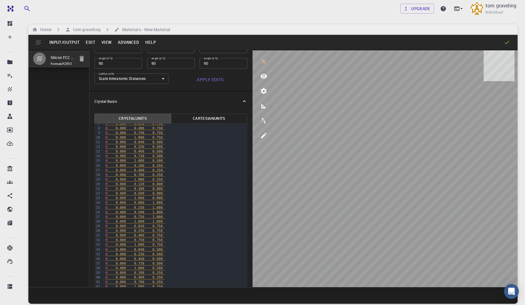
scroll to position [33, 0]
click at [122, 202] on span "0.000" at bounding box center [121, 201] width 10 height 4
click at [122, 202] on span "0.200" at bounding box center [121, 201] width 10 height 4
click at [124, 200] on span "0.400" at bounding box center [121, 201] width 10 height 4
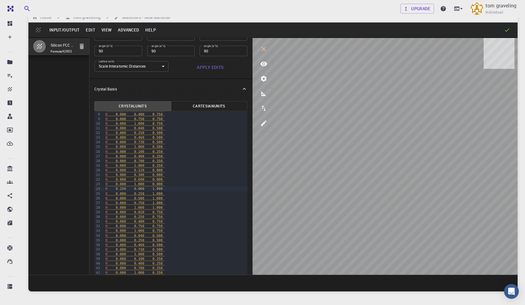
click at [122, 189] on span "0.250" at bounding box center [121, 189] width 10 height 4
click at [124, 187] on span "0.250" at bounding box center [121, 189] width 10 height 4
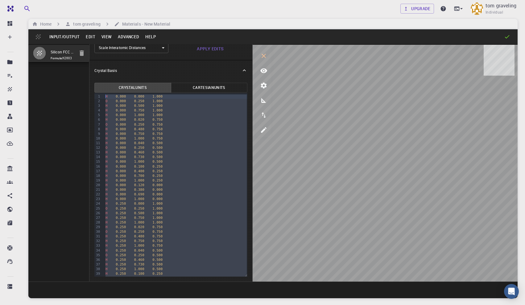
drag, startPoint x: 167, startPoint y: 273, endPoint x: 95, endPoint y: 87, distance: 199.6
click at [95, 87] on div "Crystal Units Cartesian Units Selection deleted 99 1 2 3 4 5 6 7 8 9 10 11 12 1…" at bounding box center [170, 179] width 153 height 194
copy div "H 0.000 0.000 1.000 O 0.000 0.250 1.000 H 0.000 0.500 1.000 H 0.000 0.750 1.000…"
click at [170, 275] on div "H 0.000 0.000 1.000 O 0.000 0.250 1.000 H 0.000 0.500 1.000 H 0.000 0.750 1.000…" at bounding box center [176, 168] width 144 height 217
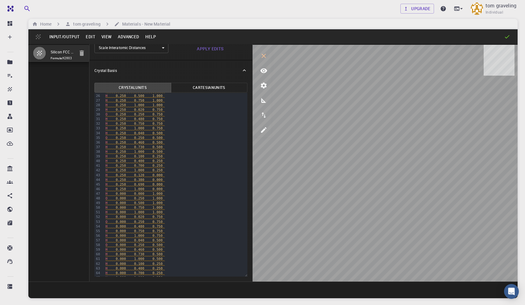
scroll to position [123, 0]
click at [121, 188] on span "0.000" at bounding box center [121, 188] width 10 height 4
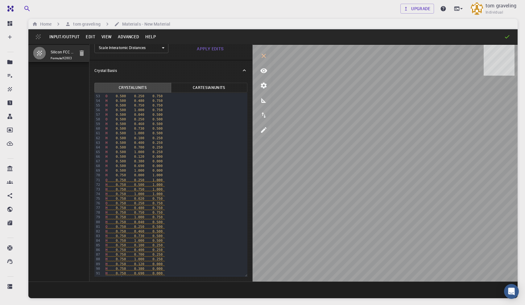
scroll to position [247, 0]
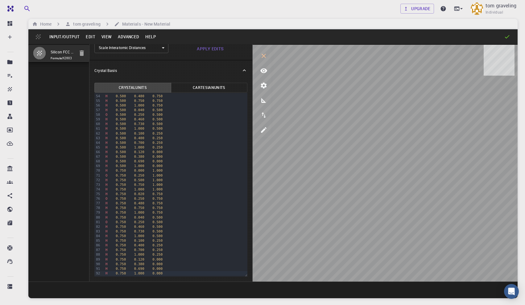
click at [172, 273] on div "H 0.750 1.000 0.000" at bounding box center [176, 273] width 144 height 5
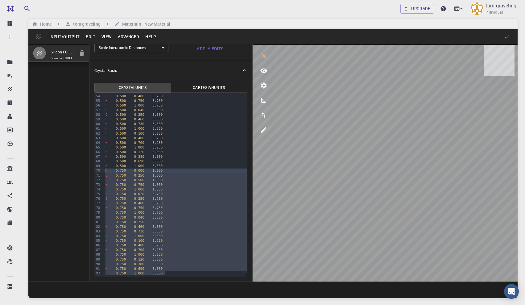
drag, startPoint x: 172, startPoint y: 273, endPoint x: 107, endPoint y: 169, distance: 122.5
click at [107, 169] on div "H 0.000 0.000 1.000 O 0.000 0.250 1.000 H 0.000 0.500 1.000 H 0.000 0.750 1.000…" at bounding box center [176, 61] width 144 height 431
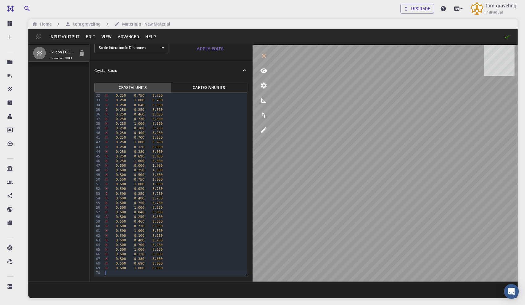
scroll to position [145, 0]
click at [228, 199] on div "H 0.500 0.480 0.750" at bounding box center [176, 198] width 144 height 5
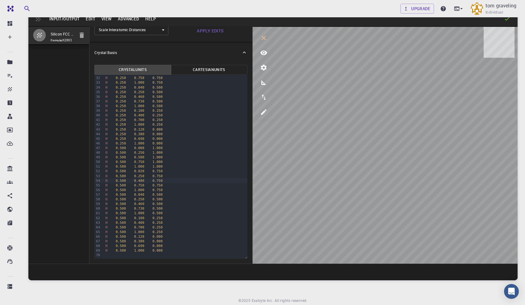
scroll to position [32, 0]
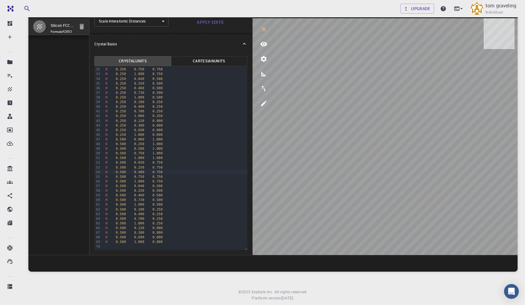
click at [171, 245] on div at bounding box center [176, 246] width 144 height 5
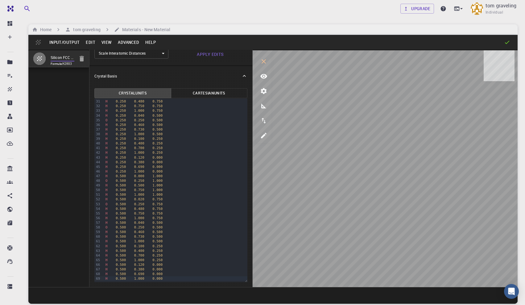
click at [63, 56] on input "Silicon FCC - supercell [[2,0,0],[0,2,0],[0,0,2]] - supercell [[1,0,0],[0,1,0],…" at bounding box center [63, 57] width 24 height 7
type input "sample2"
click at [69, 40] on button "Input/Output" at bounding box center [64, 42] width 36 height 10
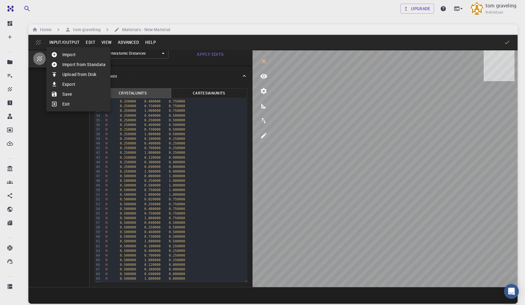
click at [13, 97] on div at bounding box center [262, 152] width 525 height 305
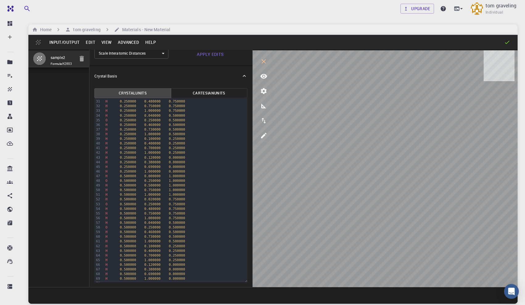
click at [23, 88] on div "Upgrade [PERSON_NAME] Individual Home [PERSON_NAME] Materials - New Material In…" at bounding box center [273, 175] width 504 height 351
click at [70, 43] on button "Input/Output" at bounding box center [64, 42] width 36 height 10
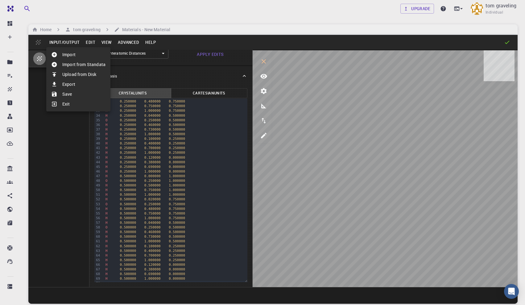
click at [71, 92] on li "Save" at bounding box center [78, 94] width 64 height 10
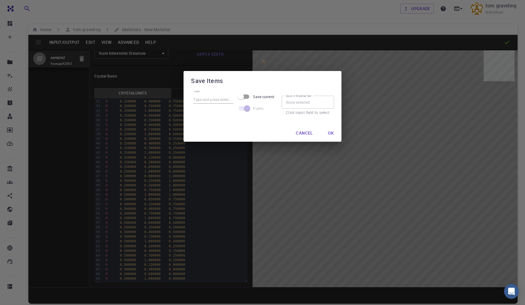
click at [245, 97] on input "Save current" at bounding box center [240, 97] width 35 height 12
click at [245, 97] on input "Save all" at bounding box center [250, 97] width 35 height 12
click at [243, 97] on input "Save current" at bounding box center [240, 97] width 35 height 12
click at [245, 97] on input "Save all" at bounding box center [250, 97] width 35 height 12
click at [245, 97] on input "Save current" at bounding box center [240, 97] width 35 height 12
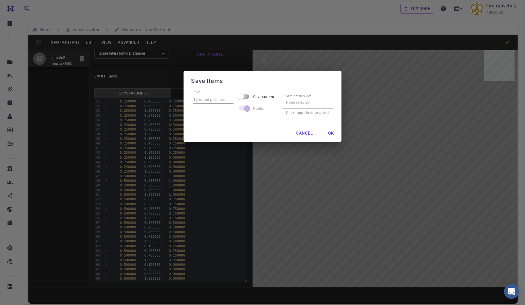
checkbox input "true"
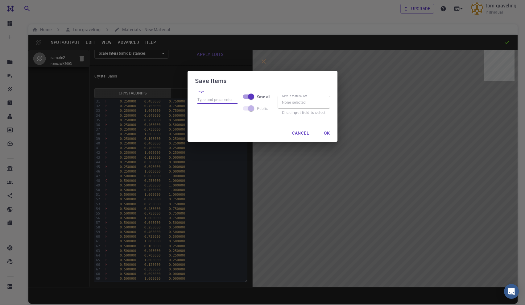
click at [218, 102] on input "Tags" at bounding box center [217, 100] width 40 height 8
type input "sample2"
click at [325, 131] on button "Ok" at bounding box center [327, 133] width 16 height 12
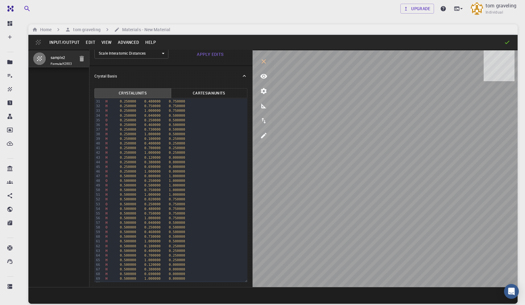
click at [70, 43] on button "Input/Output" at bounding box center [64, 42] width 36 height 10
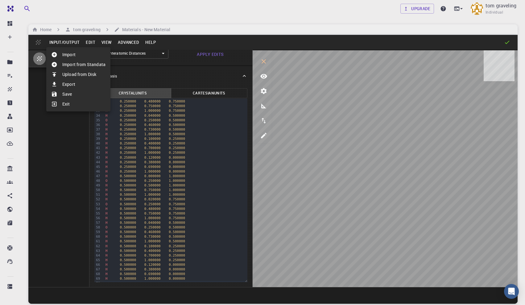
click at [65, 92] on li "Save" at bounding box center [78, 94] width 64 height 10
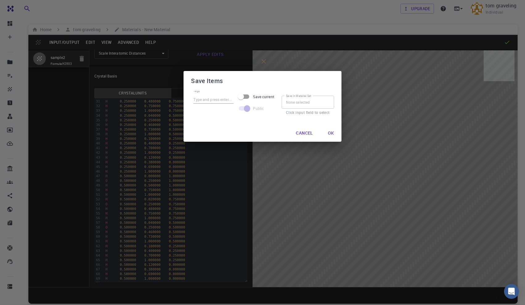
click at [220, 97] on input "Tags" at bounding box center [213, 100] width 40 height 8
type input "sample2"
click at [331, 131] on button "Ok" at bounding box center [331, 133] width 16 height 12
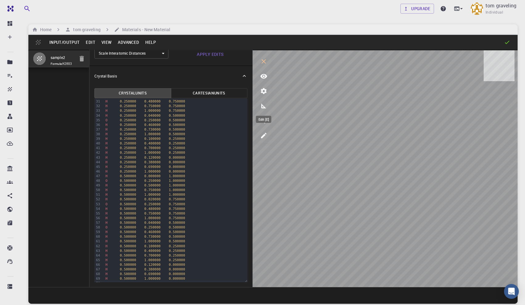
click at [265, 137] on icon "edit [e]" at bounding box center [263, 135] width 7 height 7
select select "Color"
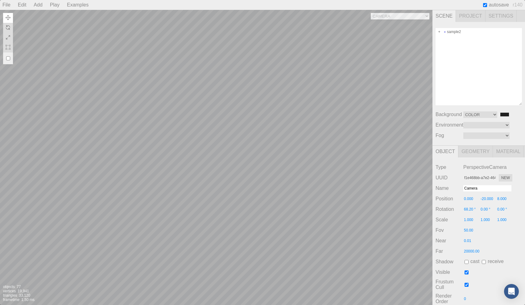
click at [226, 162] on div "Camera OrthographicCamera PerspectiveCamera Objects 77 Vertices 19,941 Triangle…" at bounding box center [216, 157] width 432 height 295
click at [473, 151] on span "Geometry" at bounding box center [475, 152] width 35 height 12
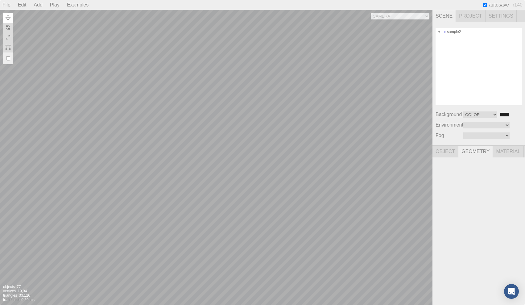
click at [446, 153] on span "Object" at bounding box center [445, 152] width 26 height 12
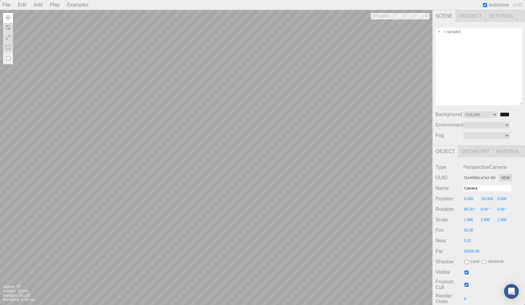
click at [466, 262] on input "checkbox" at bounding box center [466, 262] width 4 height 4
checkbox input "true"
type input "114edebc-9478-4763-9bcc-cdb2b98dfa0d"
type input "PerspectiveCamera"
type input "0.00 °"
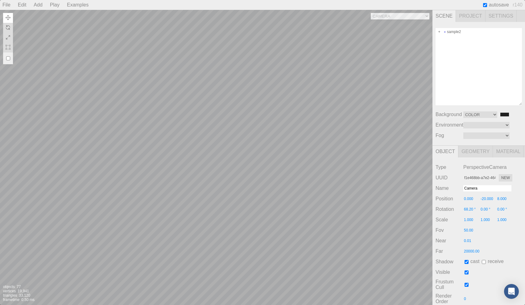
type input "-57.57 °"
type input "-90.00 °"
type input "20.00"
type input "1.00"
click at [466, 262] on input "checkbox" at bounding box center [466, 262] width 4 height 4
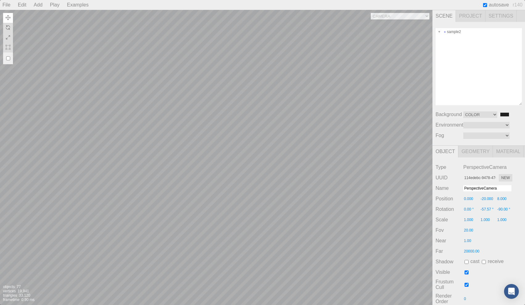
checkbox input "true"
type input "0.00 °"
type input "-57.57 °"
type input "-90.00 °"
click at [483, 261] on input "checkbox" at bounding box center [484, 262] width 4 height 4
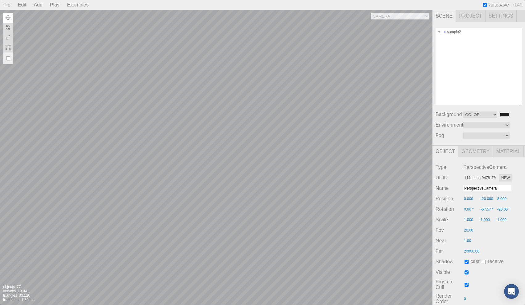
checkbox input "true"
type input "0.00 °"
type input "-57.57 °"
type input "-90.00 °"
click at [483, 261] on input "checkbox" at bounding box center [484, 262] width 4 height 4
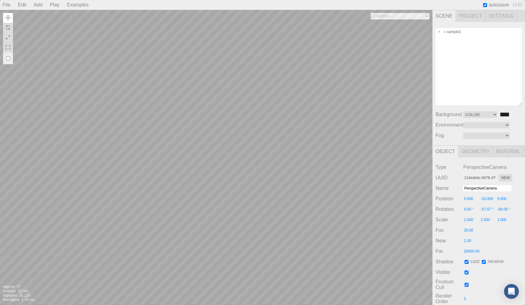
checkbox input "false"
type input "0.00 °"
type input "-57.57 °"
type input "-90.00 °"
click at [465, 261] on input "checkbox" at bounding box center [466, 262] width 4 height 4
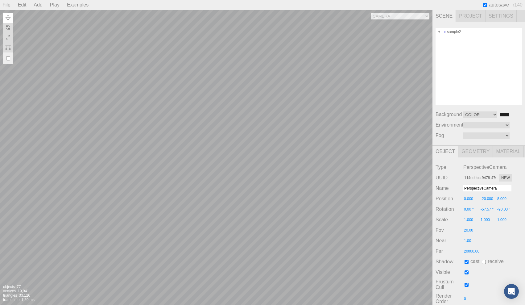
checkbox input "false"
type input "0.00 °"
type input "-57.57 °"
type input "-90.00 °"
click at [467, 262] on input "checkbox" at bounding box center [466, 262] width 4 height 4
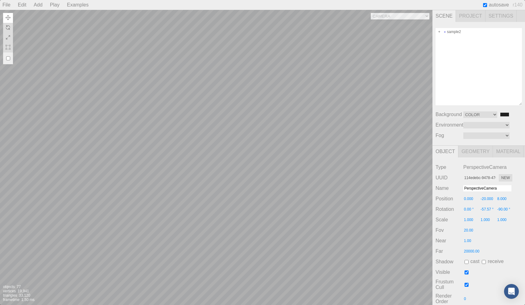
checkbox input "true"
type input "0.00 °"
type input "-57.57 °"
type input "-90.00 °"
click at [466, 261] on input "checkbox" at bounding box center [466, 262] width 4 height 4
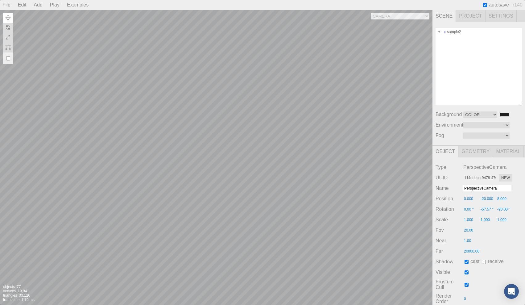
checkbox input "false"
type input "0.00 °"
type input "-57.57 °"
type input "-90.00 °"
click at [466, 270] on div "Visible" at bounding box center [478, 271] width 86 height 7
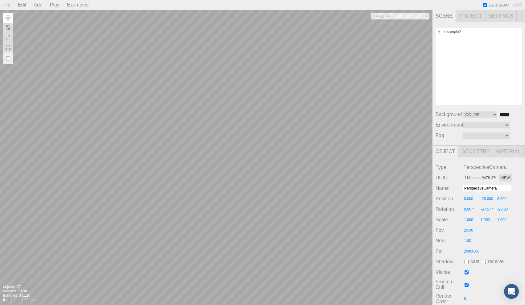
click at [466, 271] on input "checkbox" at bounding box center [466, 272] width 4 height 4
checkbox input "false"
type input "0.00 °"
type input "-57.57 °"
type input "-90.00 °"
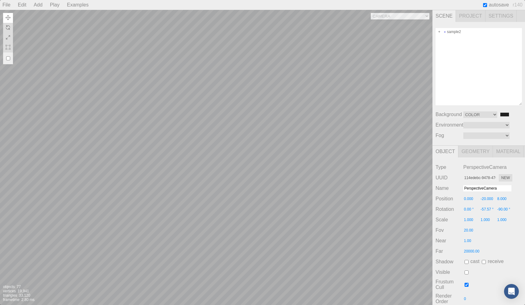
click at [466, 271] on input "checkbox" at bounding box center [466, 272] width 4 height 4
checkbox input "true"
type input "0.00 °"
type input "-57.57 °"
type input "-90.00 °"
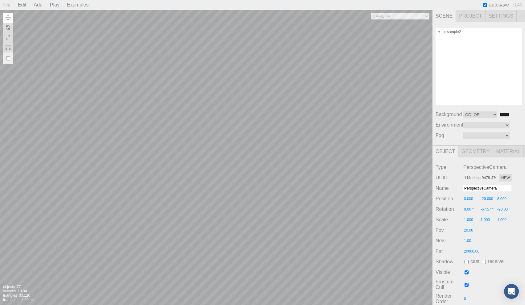
click at [466, 285] on input "checkbox" at bounding box center [466, 284] width 4 height 4
checkbox input "false"
type input "0.00 °"
type input "-57.57 °"
type input "-90.00 °"
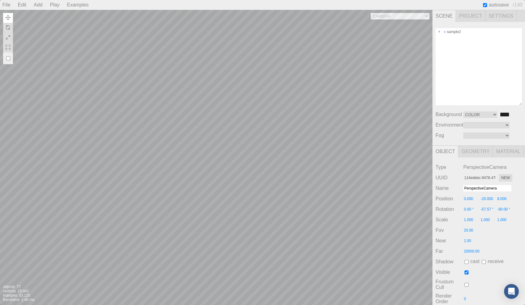
click at [466, 285] on input "checkbox" at bounding box center [466, 284] width 4 height 4
checkbox input "true"
type input "0.00 °"
type input "-57.57 °"
type input "-90.00 °"
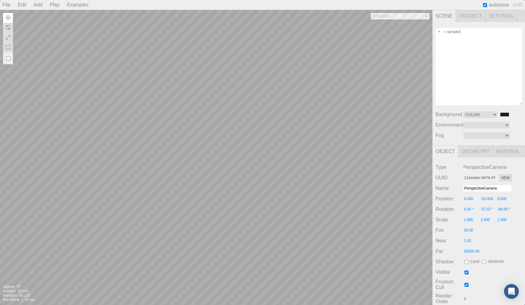
click at [476, 150] on span "Geometry" at bounding box center [475, 152] width 35 height 12
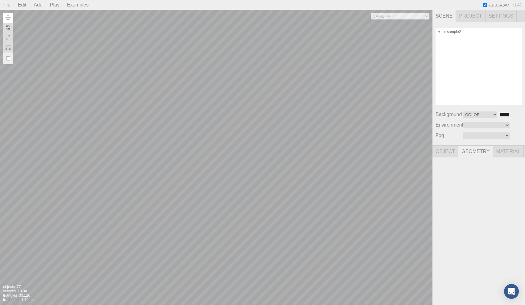
click at [500, 152] on span "Material" at bounding box center [508, 152] width 31 height 12
click at [449, 150] on span "Object" at bounding box center [445, 152] width 26 height 12
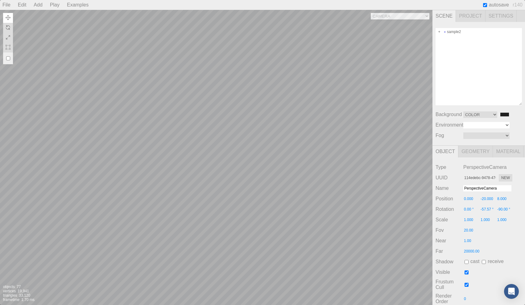
click at [480, 125] on select "Equirect ModelViewer" at bounding box center [486, 125] width 46 height 6
click at [479, 124] on select "Equirect ModelViewer" at bounding box center [480, 125] width 34 height 6
click at [476, 126] on select "Equirect ModelViewer" at bounding box center [480, 125] width 34 height 6
select select "None"
click at [472, 134] on select "Linear Exponential" at bounding box center [486, 135] width 46 height 6
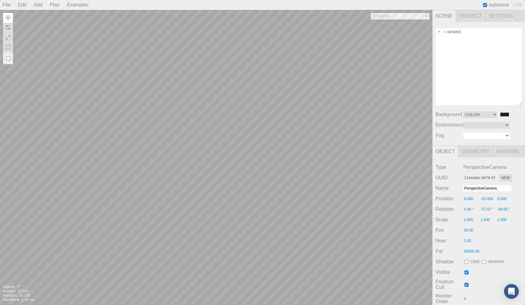
select select "Fog"
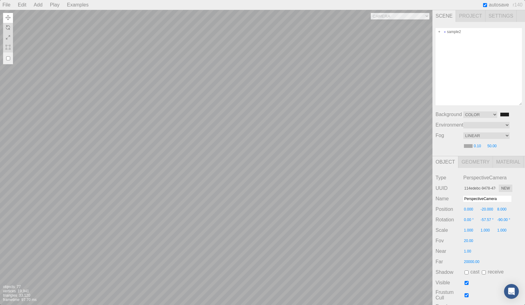
click at [479, 146] on input "0.10" at bounding box center [480, 146] width 14 height 6
click at [479, 146] on input "0.14" at bounding box center [480, 146] width 14 height 6
click at [477, 146] on input "0.14" at bounding box center [480, 146] width 14 height 6
type input "0.62"
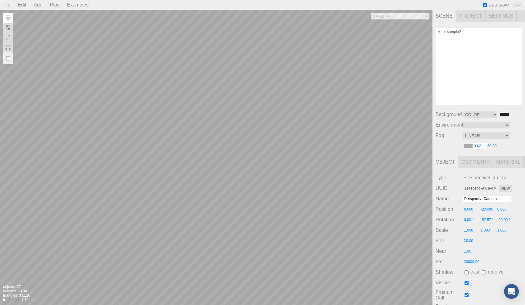
drag, startPoint x: 477, startPoint y: 146, endPoint x: 485, endPoint y: 146, distance: 8.0
click at [485, 146] on input "0.62" at bounding box center [480, 146] width 14 height 6
click at [471, 146] on input "#aaaaaa" at bounding box center [468, 145] width 10 height 5
click at [472, 139] on div "sample2 Background Color Texture Equirect #202020 Environment Equirect ModelVie…" at bounding box center [478, 89] width 92 height 134
click at [472, 138] on select "Linear Exponential" at bounding box center [486, 135] width 46 height 6
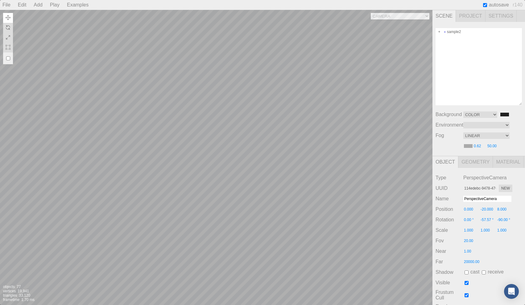
click at [469, 146] on input "#aaaaaa" at bounding box center [468, 145] width 10 height 5
type input "#ff0000"
click at [474, 133] on select "Linear Exponential" at bounding box center [486, 135] width 46 height 6
select select "None"
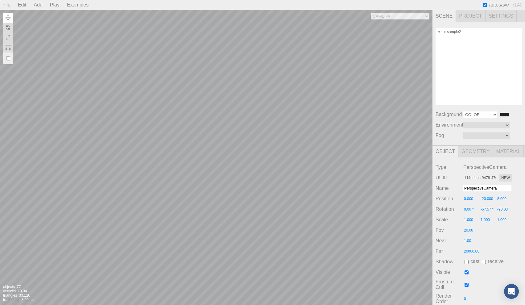
click at [479, 116] on select "Color Texture Equirect" at bounding box center [480, 114] width 34 height 6
select select "Texture"
click at [471, 115] on select "Color Texture Equirect" at bounding box center [480, 114] width 34 height 6
click at [483, 114] on select "Color Texture Equirect" at bounding box center [480, 114] width 34 height 6
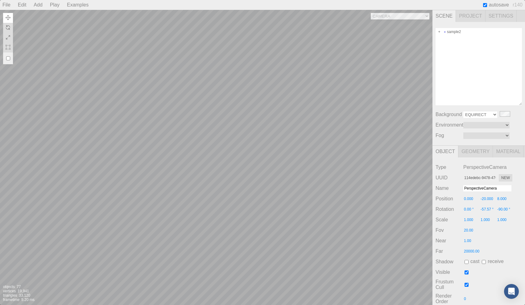
select select "Color"
click at [476, 115] on select "Color Texture Equirect" at bounding box center [480, 114] width 34 height 6
click at [506, 113] on input "#202020" at bounding box center [504, 114] width 10 height 5
type input "#7f2929"
click at [474, 114] on select "Color Texture Equirect" at bounding box center [480, 114] width 34 height 6
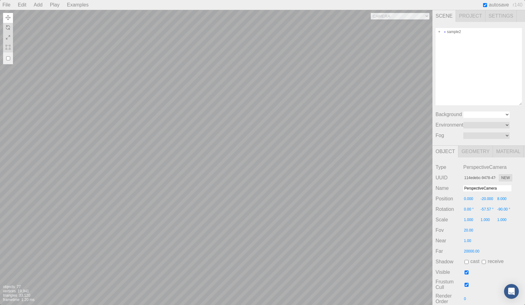
click at [498, 114] on select "Color Texture Equirect" at bounding box center [486, 114] width 46 height 6
select select "Color"
click at [508, 113] on input "#7f2929" at bounding box center [504, 114] width 10 height 5
type input "#000000"
click at [471, 69] on div "sample2" at bounding box center [478, 66] width 86 height 77
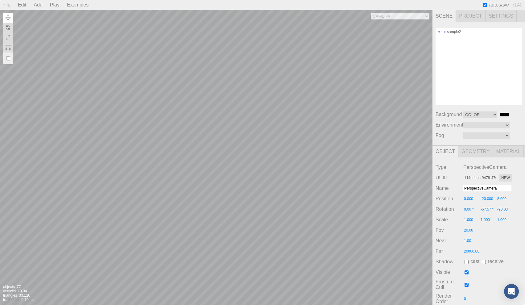
click at [477, 13] on span "Project" at bounding box center [471, 16] width 30 height 12
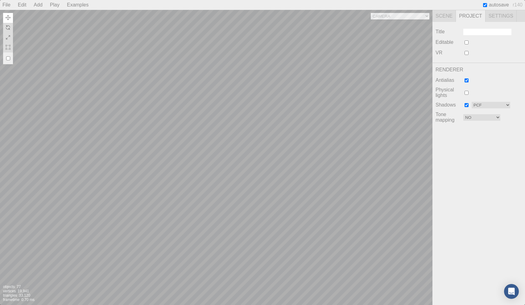
click at [465, 41] on input "checkbox" at bounding box center [466, 42] width 4 height 4
checkbox input "true"
click at [498, 17] on span "Settings" at bounding box center [500, 16] width 31 height 12
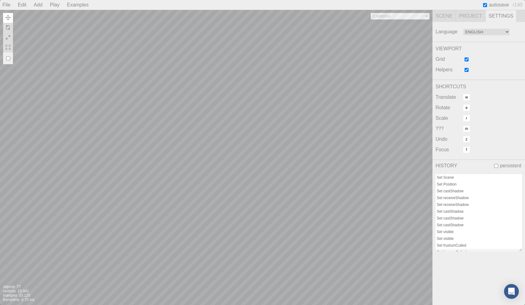
click at [467, 15] on span "Project" at bounding box center [471, 16] width 30 height 12
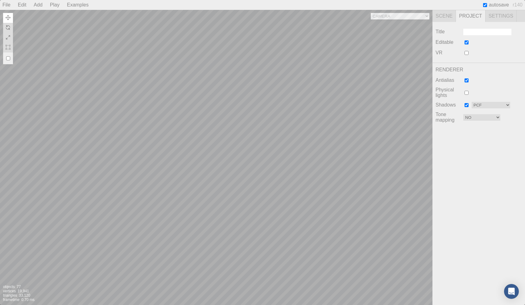
click at [444, 16] on span "Scene" at bounding box center [443, 16] width 23 height 12
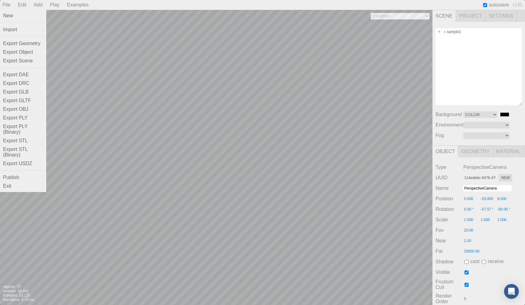
click at [6, 2] on div "File" at bounding box center [6, 5] width 13 height 10
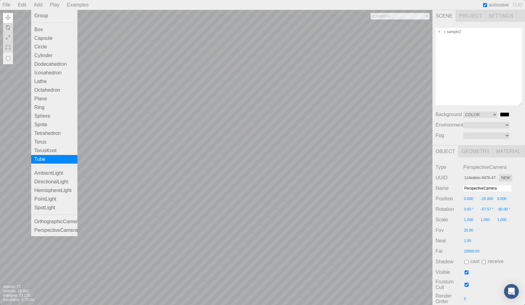
click at [53, 161] on div "Tube" at bounding box center [54, 159] width 46 height 9
type input "3509c540-79be-41a8-9cba-55c639e49672"
type input "Tube"
type input "0.000"
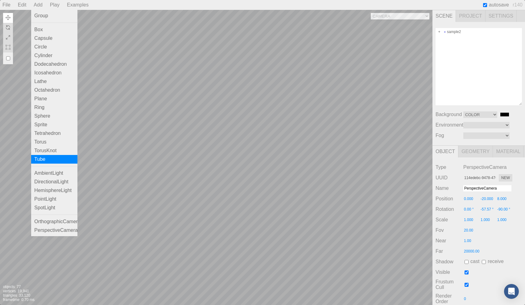
type input "0.00 °"
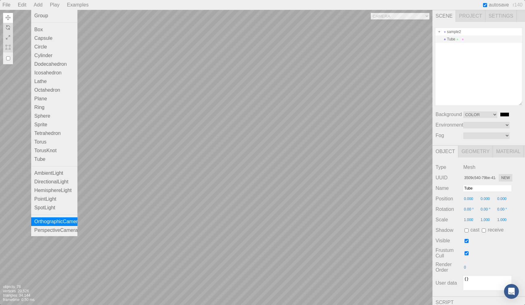
click at [58, 226] on div "OrthographicCamera" at bounding box center [54, 221] width 46 height 9
type input "63ee85d8-45f1-475e-85c9-8744f9923f67"
type input "OrthographicCamera"
type input "0.00 °"
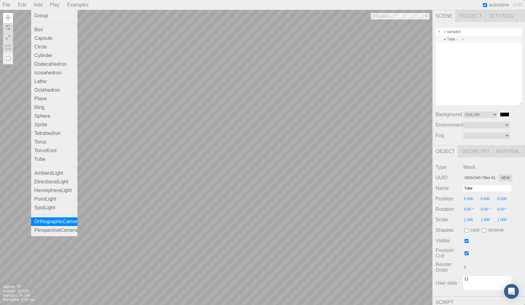
type input "0.00 °"
type input "-1.47"
type input "1.47"
type input "1.00"
type input "-1.00"
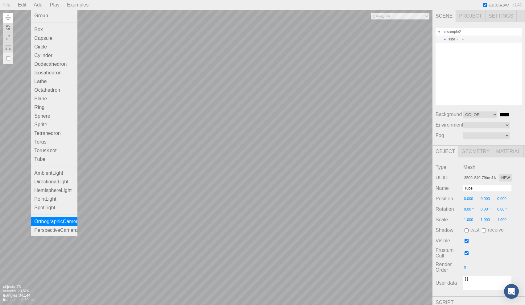
type input "0.10"
type input "2000.00"
click at [58, 226] on div "OrthographicCamera" at bounding box center [54, 221] width 46 height 9
type input "f0173e6a-b84f-4085-a1d7-5a5f43c0c2f8"
type input "0.00 °"
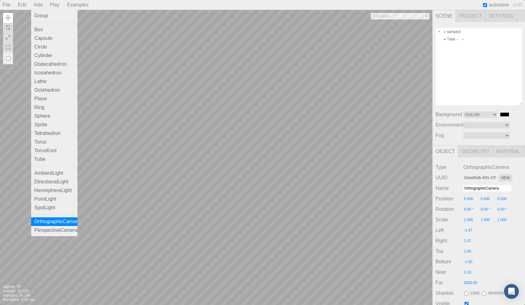
type input "0.00 °"
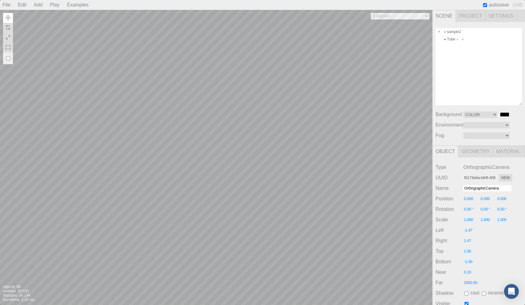
click at [177, 168] on div "Camera OrthographicCamera PerspectiveCamera OrthographicCamera OrthographicCame…" at bounding box center [216, 157] width 432 height 295
type input "3509c540-79be-41a8-9cba-55c639e49672"
type input "Tube"
type input "0.00 °"
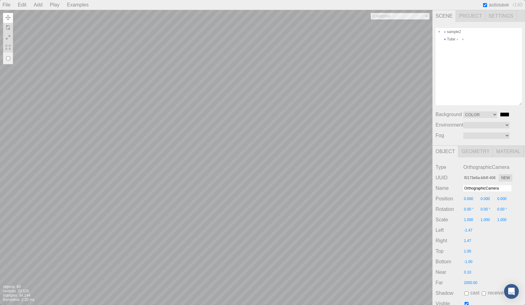
type input "0.00 °"
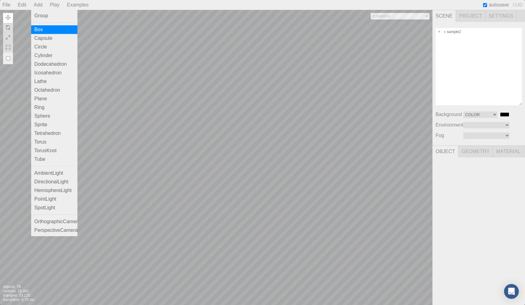
click at [42, 29] on div "Box" at bounding box center [54, 29] width 46 height 9
type input "066b2f58-cf68-4ea0-aa80-40ad2c49e69b"
type input "Box"
type input "0.00 °"
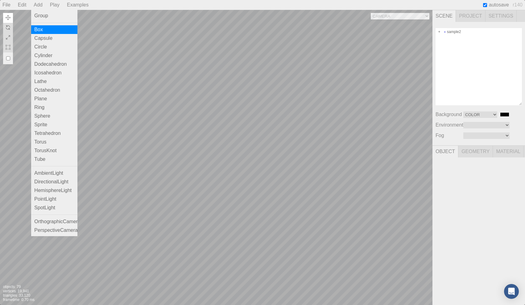
type input "0.00 °"
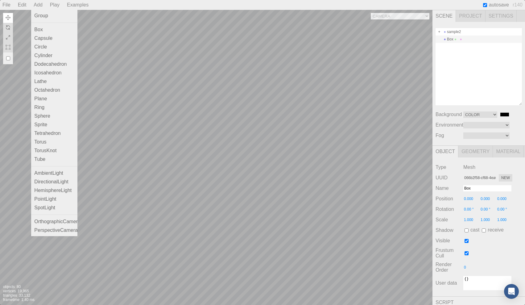
click at [210, 161] on div "Camera OrthographicCamera PerspectiveCamera OrthographicCamera OrthographicCame…" at bounding box center [216, 157] width 432 height 295
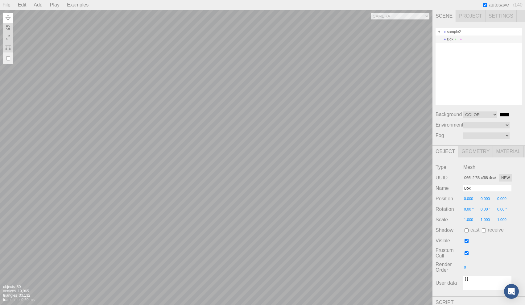
click at [185, 188] on div "Camera OrthographicCamera PerspectiveCamera OrthographicCamera OrthographicCame…" at bounding box center [216, 157] width 432 height 295
type input "-1.587"
type input "-1.451"
type input "-1.298"
type input "0.00 °"
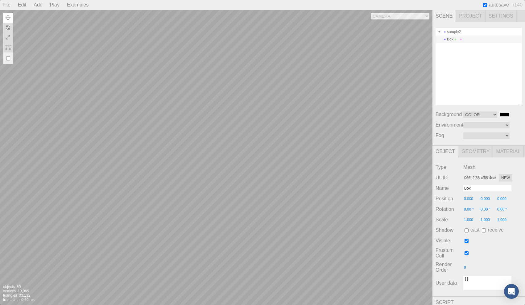
type input "0.00 °"
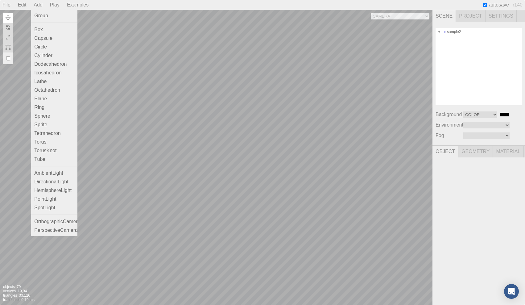
click at [43, 6] on div "Add" at bounding box center [38, 5] width 14 height 10
click at [43, 36] on div "Capsule" at bounding box center [54, 38] width 46 height 9
type input "49f6a611-483f-4dfc-811f-4c6c201fc600"
type input "Capsule"
type input "0.000"
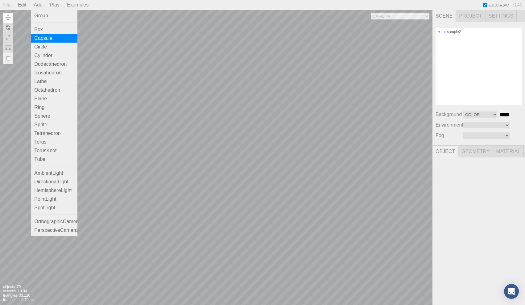
type input "0.000"
type input "0.00 °"
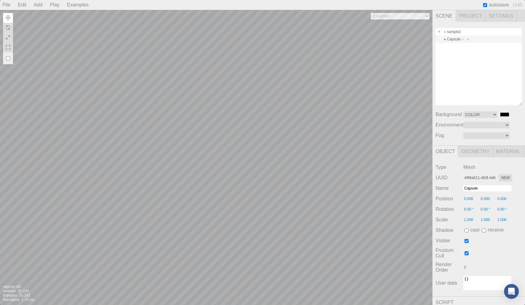
click at [206, 182] on div "Camera OrthographicCamera PerspectiveCamera OrthographicCamera OrthographicCame…" at bounding box center [216, 157] width 432 height 295
click at [165, 186] on div "Camera OrthographicCamera PerspectiveCamera OrthographicCamera OrthographicCame…" at bounding box center [216, 157] width 432 height 295
type input "-3.044"
type input "-1.950"
type input "-0.736"
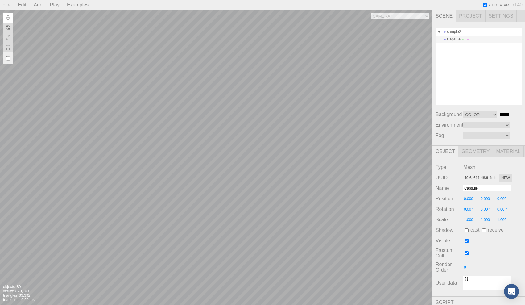
type input "0.00 °"
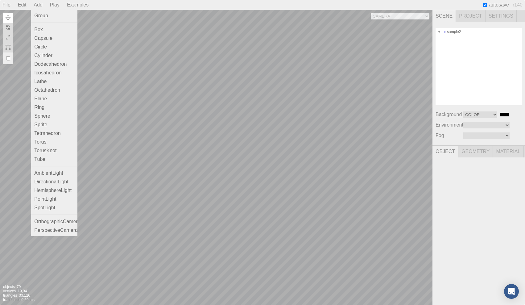
click at [42, 6] on div "Add" at bounding box center [38, 5] width 14 height 10
click at [47, 82] on div "Lathe" at bounding box center [54, 81] width 46 height 9
type input "9c77cc11-e86d-42d3-ac59-06747cd8e899"
type input "Lathe"
type input "0.000"
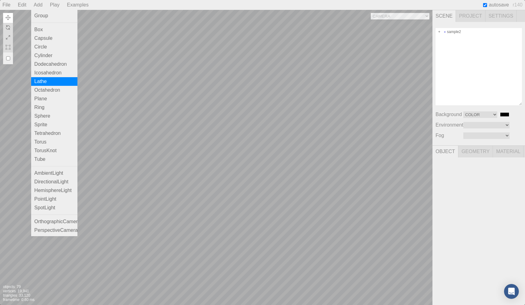
type input "0.000"
type input "0.00 °"
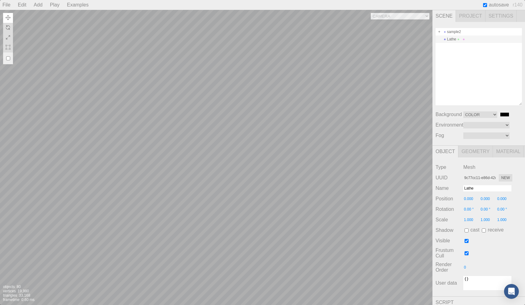
click at [162, 185] on div "Camera OrthographicCamera PerspectiveCamera OrthographicCamera OrthographicCame…" at bounding box center [216, 157] width 432 height 295
type input "-2.972"
type input "-2.191"
type input "-0.889"
type input "0.00 °"
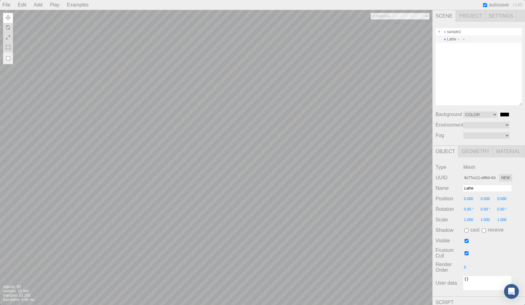
type input "0.00 °"
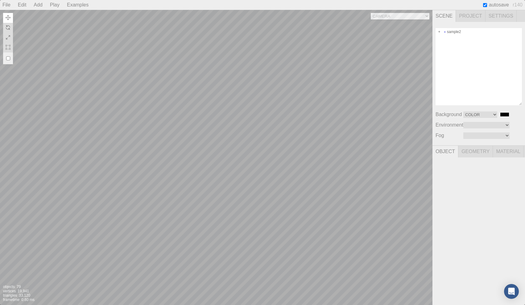
click at [53, 6] on div "Play" at bounding box center [54, 5] width 14 height 10
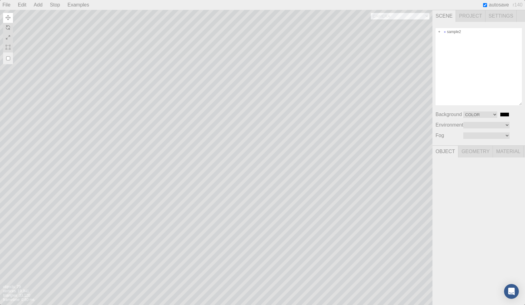
click at [53, 6] on div "Stop" at bounding box center [54, 5] width 15 height 10
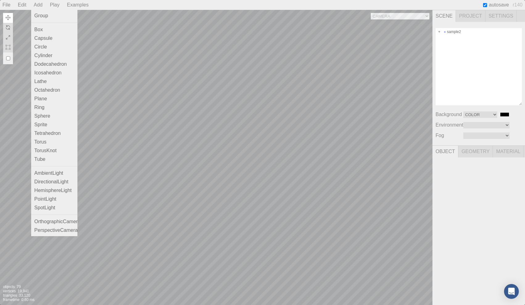
click at [37, 6] on div "Add" at bounding box center [38, 5] width 14 height 10
click at [51, 137] on div "Tetrahedron" at bounding box center [54, 133] width 46 height 9
type input "3faad138-ad45-4da0-9ab8-e195fd8501ca"
type input "Tetrahedron"
type input "0.000"
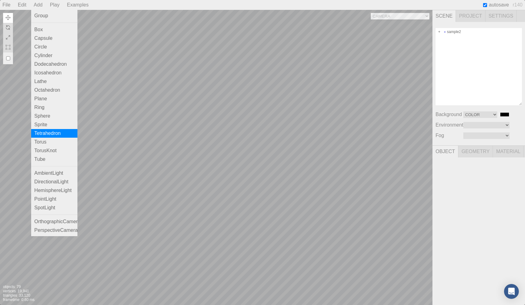
type input "0.000"
type input "0.00 °"
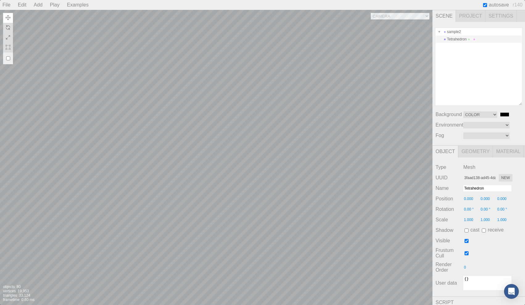
click at [144, 181] on div "Camera OrthographicCamera PerspectiveCamera OrthographicCamera OrthographicCame…" at bounding box center [216, 157] width 432 height 295
type input "-4.350"
type input "-2.148"
type input "-0.672"
type input "0.00 °"
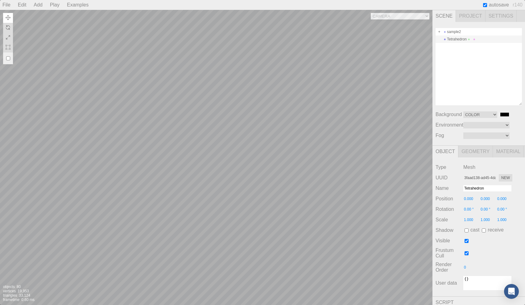
type input "0.00 °"
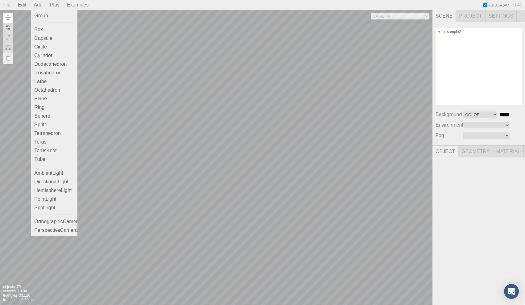
click at [34, 6] on div "Add" at bounding box center [38, 5] width 14 height 10
click at [45, 74] on div "Icosahedron" at bounding box center [54, 72] width 46 height 9
type input "335cc0e3-4bc6-4041-b699-4c198c64101e"
type input "Icosahedron"
type input "0.000"
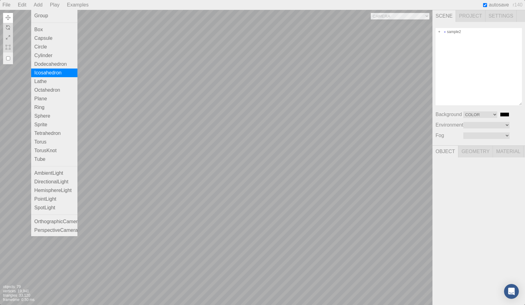
type input "0.000"
type input "0.00 °"
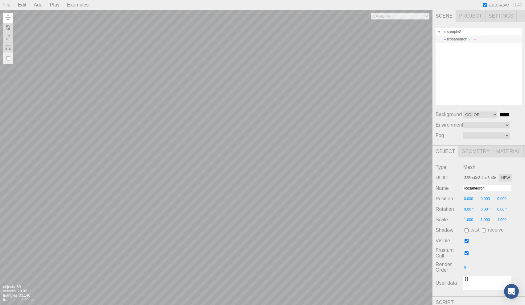
click at [159, 170] on div "Camera OrthographicCamera PerspectiveCamera OrthographicCamera OrthographicCame…" at bounding box center [216, 157] width 432 height 295
type input "-3.438"
type input "-1.214"
type input "-0.245"
type input "0.00 °"
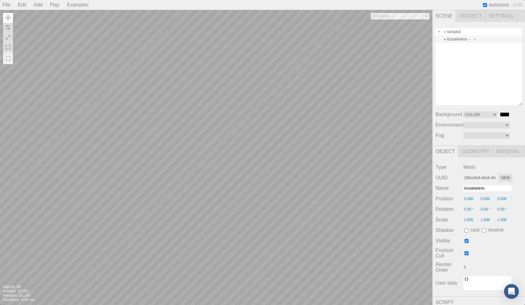
type input "0.00 °"
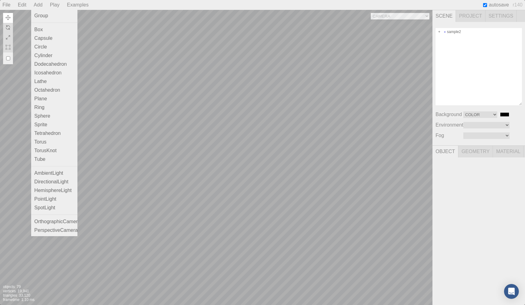
scroll to position [132, 0]
click at [41, 19] on div "Group" at bounding box center [54, 15] width 46 height 9
type input "b3315c00-e718-4561-b1bb-66d8902b0e71"
type input "Group"
type input "0.000"
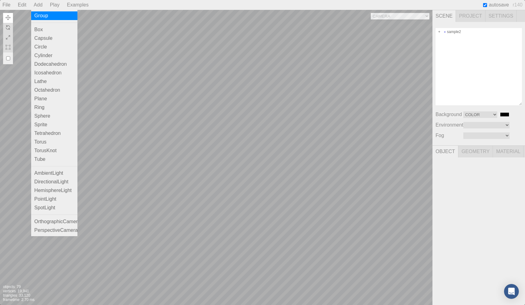
type input "0.000"
type input "0.00 °"
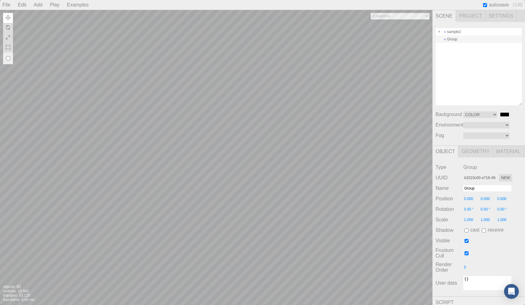
click at [160, 167] on div "Camera OrthographicCamera PerspectiveCamera OrthographicCamera OrthographicCame…" at bounding box center [216, 157] width 432 height 295
type input "-3.436"
type input "-1.269"
type input "-0.277"
type input "0.00 °"
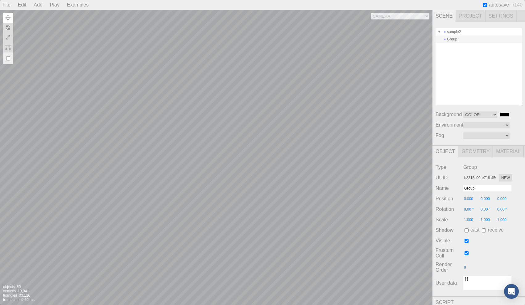
type input "0.00 °"
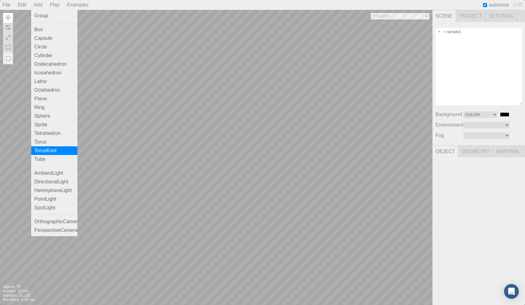
click at [55, 151] on div "TorusKnot" at bounding box center [54, 150] width 46 height 9
type input "9d476e03-066e-4182-aebf-32764bbe4dd2"
type input "TorusKnot"
type input "0.000"
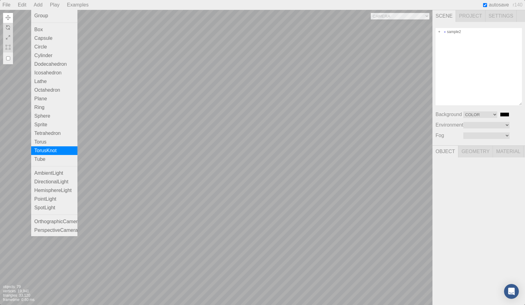
type input "0.000"
type input "0.00 °"
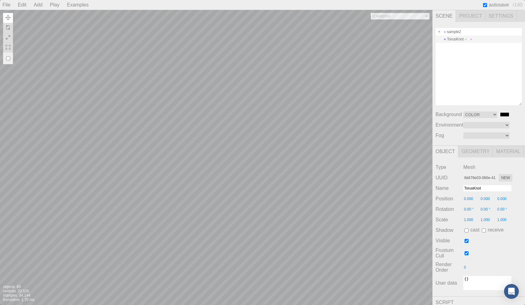
click at [178, 219] on div "Camera OrthographicCamera PerspectiveCamera OrthographicCamera OrthographicCame…" at bounding box center [216, 157] width 432 height 295
click at [217, 173] on div "Camera OrthographicCamera PerspectiveCamera OrthographicCamera OrthographicCame…" at bounding box center [216, 157] width 432 height 295
click at [174, 203] on div "Camera OrthographicCamera PerspectiveCamera OrthographicCamera OrthographicCame…" at bounding box center [216, 157] width 432 height 295
type input "-2.628"
type input "-3.066"
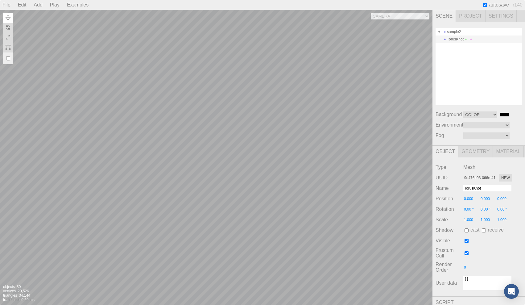
type input "-0.863"
type input "0.00 °"
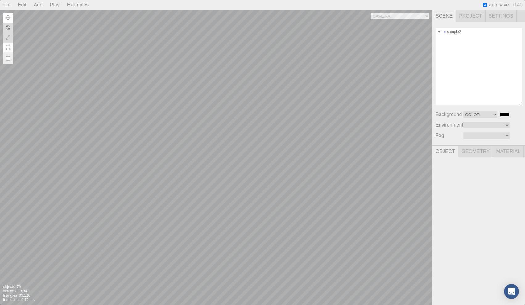
click at [9, 46] on img at bounding box center [8, 47] width 5 height 5
click at [9, 18] on img at bounding box center [8, 17] width 5 height 5
click at [133, 115] on div "Camera OrthographicCamera PerspectiveCamera OrthographicCamera OrthographicCame…" at bounding box center [216, 157] width 432 height 295
click at [8, 27] on img at bounding box center [8, 27] width 5 height 5
click at [159, 117] on div "Camera OrthographicCamera PerspectiveCamera OrthographicCamera OrthographicCame…" at bounding box center [216, 157] width 432 height 295
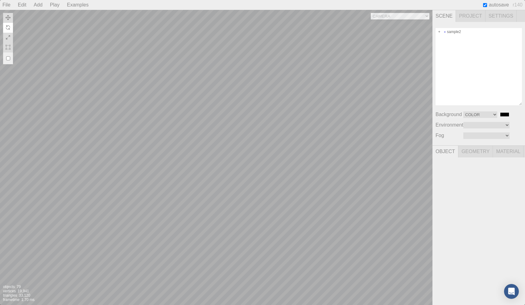
click at [169, 175] on div "Camera OrthographicCamera PerspectiveCamera OrthographicCamera OrthographicCame…" at bounding box center [216, 157] width 432 height 295
click at [166, 189] on div "Camera OrthographicCamera PerspectiveCamera OrthographicCamera OrthographicCame…" at bounding box center [216, 157] width 432 height 295
click at [167, 187] on div "Camera OrthographicCamera PerspectiveCamera OrthographicCamera OrthographicCame…" at bounding box center [216, 157] width 432 height 295
click at [8, 18] on img at bounding box center [8, 17] width 5 height 5
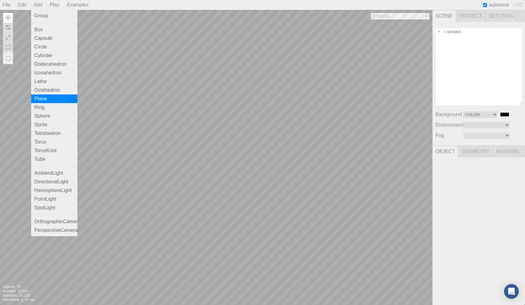
click at [171, 198] on div "Camera OrthographicCamera PerspectiveCamera OrthographicCamera OrthographicCame…" at bounding box center [216, 157] width 432 height 295
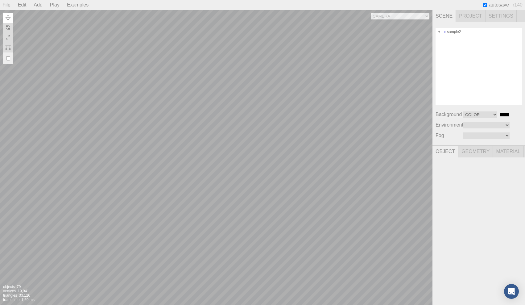
click at [168, 202] on div "Camera OrthographicCamera PerspectiveCamera OrthographicCamera OrthographicCame…" at bounding box center [216, 157] width 432 height 295
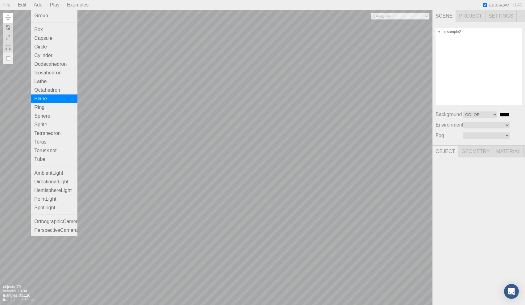
click at [47, 100] on div "Plane" at bounding box center [54, 98] width 46 height 9
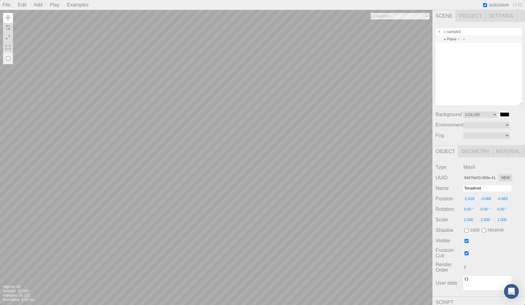
click at [180, 173] on div "Camera OrthographicCamera PerspectiveCamera OrthographicCamera OrthographicCame…" at bounding box center [216, 157] width 432 height 295
click at [200, 172] on div "Camera OrthographicCamera PerspectiveCamera OrthographicCamera OrthographicCame…" at bounding box center [216, 157] width 432 height 295
click at [123, 195] on div "Camera OrthographicCamera PerspectiveCamera OrthographicCamera OrthographicCame…" at bounding box center [216, 157] width 432 height 295
click at [303, 196] on div "Camera OrthographicCamera PerspectiveCamera OrthographicCamera OrthographicCame…" at bounding box center [216, 157] width 432 height 295
click at [468, 209] on input "0.20 °" at bounding box center [471, 209] width 17 height 6
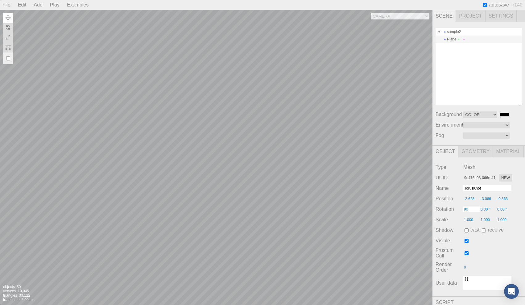
type input "90"
click at [469, 198] on input "-2.628" at bounding box center [471, 199] width 17 height 6
click at [469, 198] on input "9.980" at bounding box center [471, 199] width 17 height 6
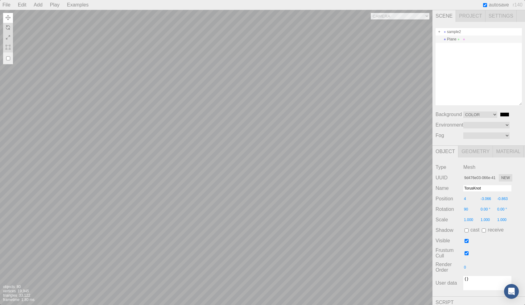
click at [335, 188] on div "Camera OrthographicCamera PerspectiveCamera OrthographicCamera OrthographicCame…" at bounding box center [216, 157] width 432 height 295
click at [334, 183] on div "Camera OrthographicCamera PerspectiveCamera OrthographicCamera OrthographicCame…" at bounding box center [216, 157] width 432 height 295
click at [467, 198] on input "4" at bounding box center [471, 199] width 17 height 6
type input "0"
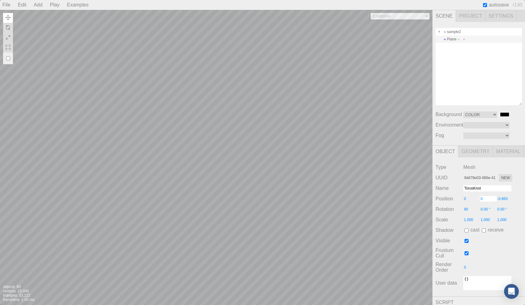
type input "0"
type input "90.00 °"
click at [330, 196] on div "Camera OrthographicCamera PerspectiveCamera OrthographicCamera OrthographicCame…" at bounding box center [216, 157] width 432 height 295
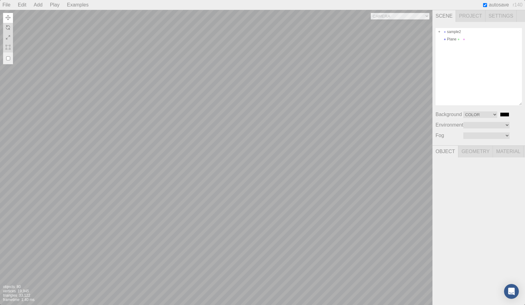
click at [275, 189] on div "Camera OrthographicCamera PerspectiveCamera OrthographicCamera OrthographicCame…" at bounding box center [216, 157] width 432 height 295
click at [217, 160] on div "Camera OrthographicCamera PerspectiveCamera OrthographicCamera OrthographicCame…" at bounding box center [216, 157] width 432 height 295
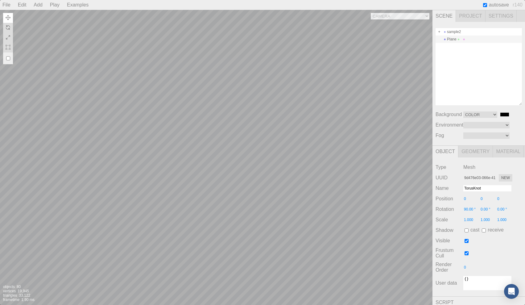
click at [213, 156] on div "Camera OrthographicCamera PerspectiveCamera OrthographicCamera OrthographicCame…" at bounding box center [216, 157] width 432 height 295
click at [483, 199] on input "0" at bounding box center [488, 199] width 17 height 6
click at [337, 207] on div "Camera OrthographicCamera PerspectiveCamera OrthographicCamera OrthographicCame…" at bounding box center [216, 157] width 432 height 295
click at [482, 199] on input "2.020" at bounding box center [488, 199] width 17 height 6
type input "1"
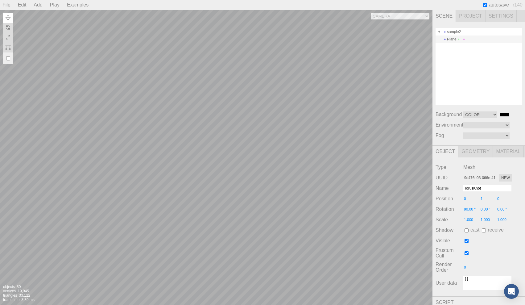
click at [466, 199] on input "0" at bounding box center [471, 199] width 17 height 6
type input "1"
click at [358, 178] on div "Camera OrthographicCamera PerspectiveCamera OrthographicCamera OrthographicCame…" at bounding box center [216, 157] width 432 height 295
click at [499, 199] on input "0" at bounding box center [504, 199] width 17 height 6
click at [320, 205] on div "Camera OrthographicCamera PerspectiveCamera OrthographicCamera OrthographicCame…" at bounding box center [216, 157] width 432 height 295
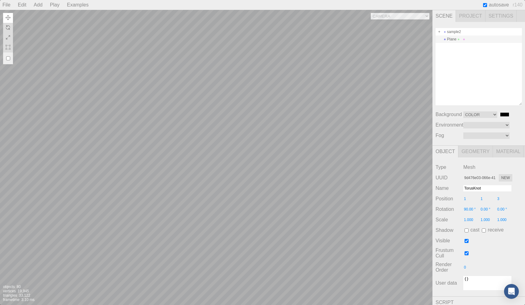
click at [236, 171] on div "Camera OrthographicCamera PerspectiveCamera OrthographicCamera OrthographicCame…" at bounding box center [216, 157] width 432 height 295
click at [499, 198] on input "3" at bounding box center [504, 199] width 17 height 6
type input "2"
click at [483, 221] on input "1.000" at bounding box center [488, 220] width 17 height 6
type input "3"
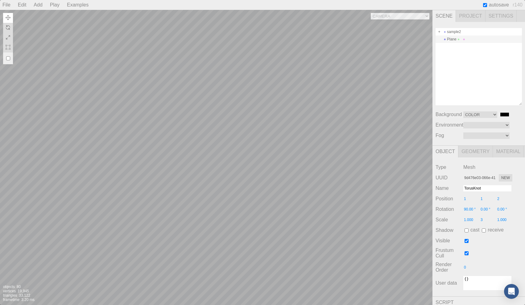
click at [501, 221] on input "1.000" at bounding box center [504, 220] width 17 height 6
type input "3"
click at [467, 220] on input "1.000" at bounding box center [471, 220] width 17 height 6
type input "3"
click at [500, 199] on input "2" at bounding box center [504, 199] width 17 height 6
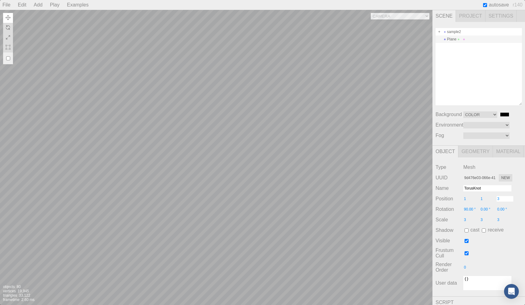
type input "3"
click at [483, 198] on input "1" at bounding box center [488, 199] width 17 height 6
click at [483, 199] on input "2" at bounding box center [488, 199] width 17 height 6
type input "1"
click at [466, 199] on input "1" at bounding box center [471, 199] width 17 height 6
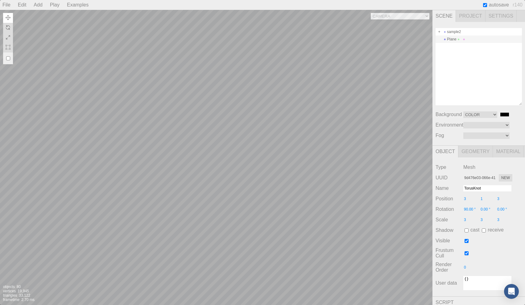
click at [469, 200] on input "3" at bounding box center [471, 199] width 17 height 6
click at [467, 197] on input "2" at bounding box center [471, 199] width 17 height 6
type input "1"
click at [390, 218] on div "Camera OrthographicCamera PerspectiveCamera OrthographicCamera OrthographicCame…" at bounding box center [216, 157] width 432 height 295
click at [275, 182] on div "Camera OrthographicCamera PerspectiveCamera OrthographicCamera OrthographicCame…" at bounding box center [216, 157] width 432 height 295
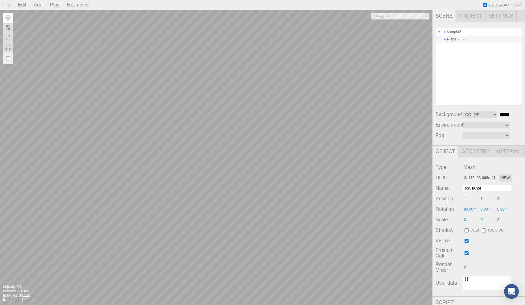
click at [250, 107] on div "Camera OrthographicCamera PerspectiveCamera OrthographicCamera OrthographicCame…" at bounding box center [216, 157] width 432 height 295
click at [230, 249] on div "Camera OrthographicCamera PerspectiveCamera OrthographicCamera OrthographicCame…" at bounding box center [216, 157] width 432 height 295
click at [186, 138] on div "Camera OrthographicCamera PerspectiveCamera OrthographicCamera OrthographicCame…" at bounding box center [216, 157] width 432 height 295
click at [248, 125] on div "Camera OrthographicCamera PerspectiveCamera OrthographicCamera OrthographicCame…" at bounding box center [216, 157] width 432 height 295
click at [336, 155] on div "Camera OrthographicCamera PerspectiveCamera OrthographicCamera OrthographicCame…" at bounding box center [216, 157] width 432 height 295
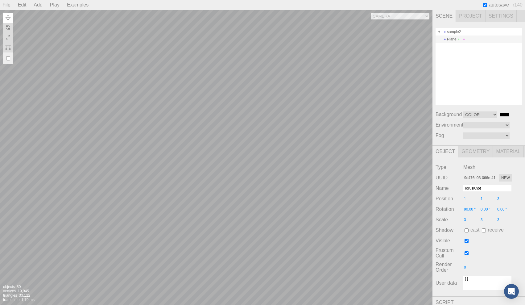
click at [330, 143] on div "Camera OrthographicCamera PerspectiveCamera OrthographicCamera OrthographicCame…" at bounding box center [216, 157] width 432 height 295
click at [340, 139] on div "Camera OrthographicCamera PerspectiveCamera OrthographicCamera OrthographicCame…" at bounding box center [216, 157] width 432 height 295
click at [331, 159] on div "Camera OrthographicCamera PerspectiveCamera OrthographicCamera OrthographicCame…" at bounding box center [216, 157] width 432 height 295
click at [272, 153] on div "Camera OrthographicCamera PerspectiveCamera OrthographicCamera OrthographicCame…" at bounding box center [216, 157] width 432 height 295
click at [296, 175] on div "Camera OrthographicCamera PerspectiveCamera OrthographicCamera OrthographicCame…" at bounding box center [216, 157] width 432 height 295
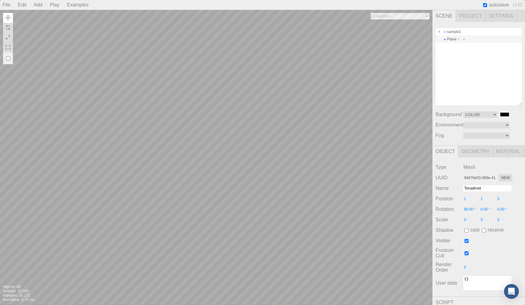
click at [107, 159] on div "Camera OrthographicCamera PerspectiveCamera OrthographicCamera OrthographicCame…" at bounding box center [216, 157] width 432 height 295
click at [251, 187] on div "Camera OrthographicCamera PerspectiveCamera OrthographicCamera OrthographicCame…" at bounding box center [216, 157] width 432 height 295
click at [468, 166] on span "Mesh" at bounding box center [469, 167] width 12 height 6
click at [476, 154] on span "Geometry" at bounding box center [475, 152] width 35 height 12
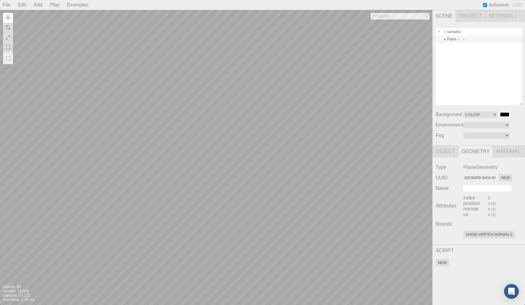
click at [507, 150] on span "Material" at bounding box center [508, 152] width 31 height 12
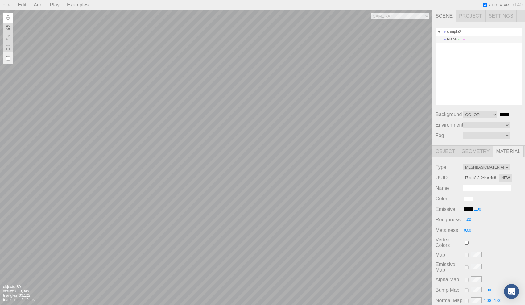
click at [469, 196] on div "Color #ffffff" at bounding box center [478, 198] width 86 height 7
click at [469, 200] on input "#ffffff" at bounding box center [468, 198] width 10 height 5
type input "#ff0000"
click at [494, 218] on div "Roughness 1.00" at bounding box center [478, 219] width 86 height 7
click at [468, 208] on input "#000000" at bounding box center [468, 209] width 10 height 5
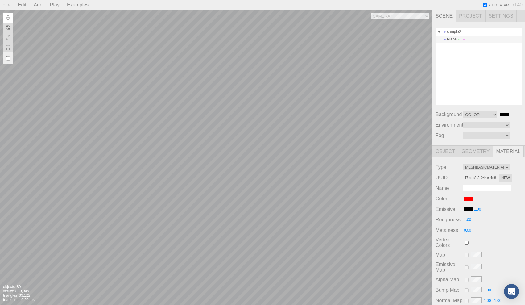
click at [476, 210] on input "1.00" at bounding box center [478, 209] width 10 height 6
click at [478, 209] on input "0.5" at bounding box center [478, 209] width 10 height 6
type input "1"
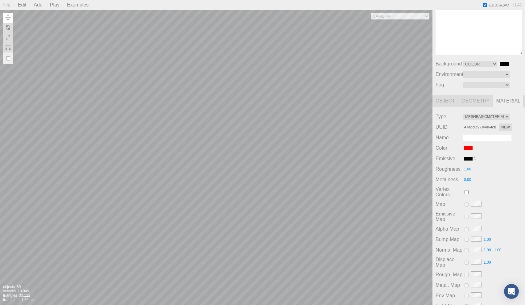
scroll to position [210, 0]
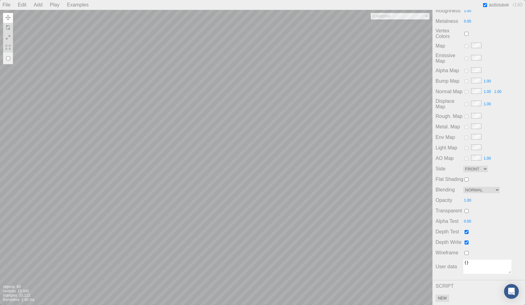
click at [466, 252] on input "checkbox" at bounding box center [466, 253] width 4 height 4
checkbox input "false"
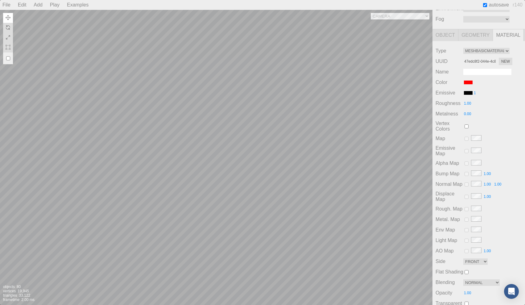
scroll to position [0, 0]
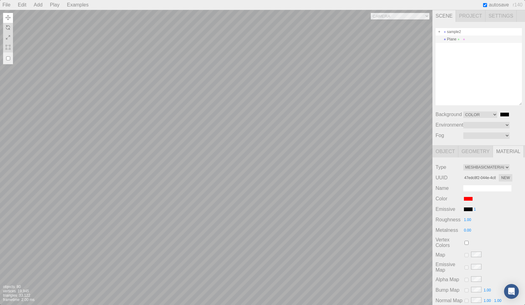
click at [466, 199] on input "#ff0000" at bounding box center [468, 198] width 10 height 5
type input "#ff0000"
click at [491, 228] on div "Metalness 0.00" at bounding box center [478, 229] width 86 height 7
click at [368, 140] on div "Camera OrthographicCamera PerspectiveCamera OrthographicCamera OrthographicCame…" at bounding box center [216, 157] width 432 height 295
click at [456, 31] on div "sample2" at bounding box center [478, 31] width 86 height 7
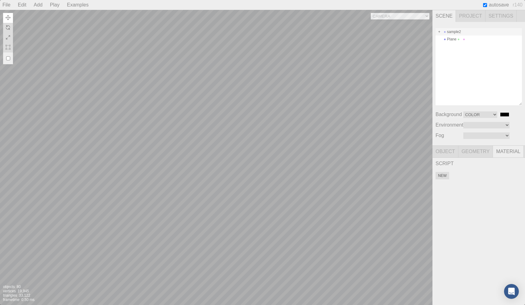
click at [471, 150] on span "Geometry" at bounding box center [475, 152] width 35 height 12
click at [494, 16] on span "Settings" at bounding box center [500, 16] width 31 height 12
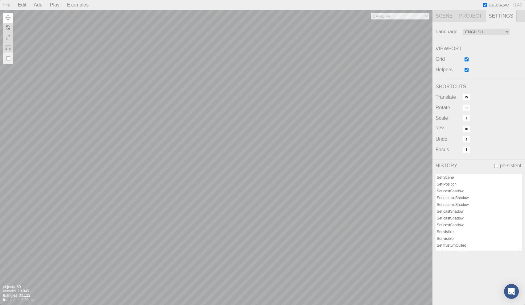
click at [466, 60] on input "checkbox" at bounding box center [466, 59] width 4 height 4
checkbox input "true"
click at [466, 68] on input "checkbox" at bounding box center [466, 70] width 4 height 4
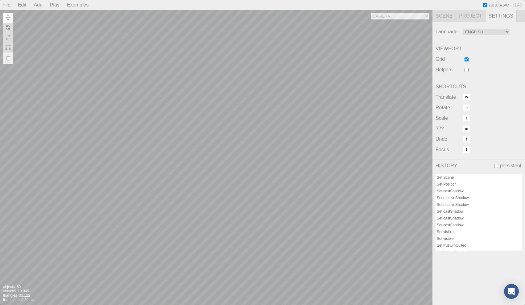
checkbox input "true"
click at [464, 17] on span "Project" at bounding box center [471, 16] width 30 height 12
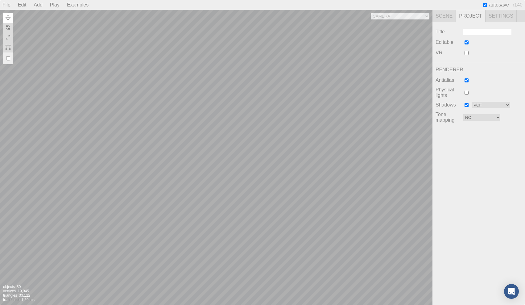
drag, startPoint x: 443, startPoint y: 16, endPoint x: 445, endPoint y: 23, distance: 7.1
click at [445, 23] on div "Scene Project Settings sample2 Plane Background Color Texture Equirect #000000 …" at bounding box center [478, 157] width 92 height 295
click at [464, 92] on input "checkbox" at bounding box center [466, 93] width 4 height 4
click at [465, 92] on input "checkbox" at bounding box center [466, 93] width 4 height 4
click at [466, 92] on input "checkbox" at bounding box center [466, 93] width 4 height 4
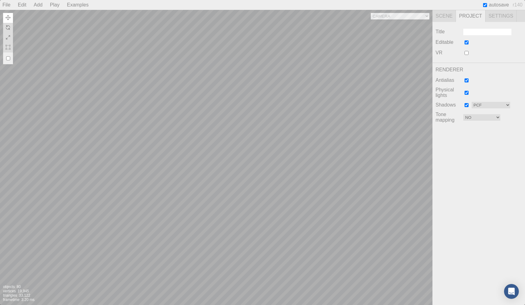
click at [466, 92] on input "checkbox" at bounding box center [466, 93] width 4 height 4
checkbox input "false"
click at [446, 16] on span "Scene" at bounding box center [443, 16] width 23 height 12
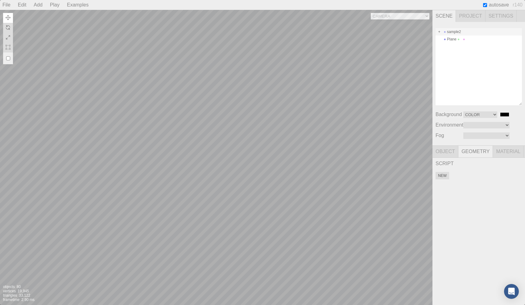
click at [502, 150] on span "Material" at bounding box center [508, 152] width 31 height 12
click at [474, 150] on span "Geometry" at bounding box center [475, 152] width 35 height 12
click at [446, 151] on span "Object" at bounding box center [445, 152] width 26 height 12
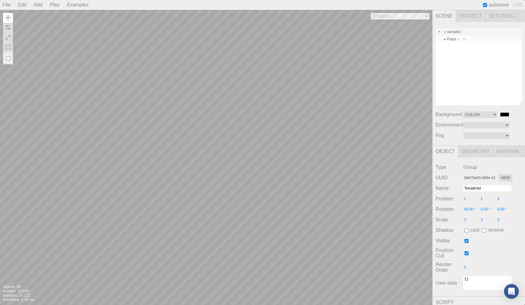
click at [456, 39] on div "Plane" at bounding box center [478, 38] width 86 height 7
click at [499, 152] on span "Material" at bounding box center [508, 152] width 31 height 12
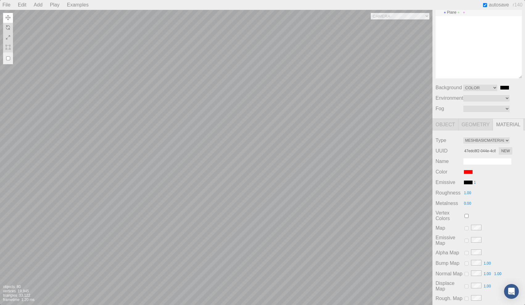
scroll to position [29, 0]
click at [466, 213] on input "checkbox" at bounding box center [466, 214] width 4 height 4
click at [335, 165] on div "Camera OrthographicCamera PerspectiveCamera OrthographicCamera OrthographicCame…" at bounding box center [216, 157] width 432 height 295
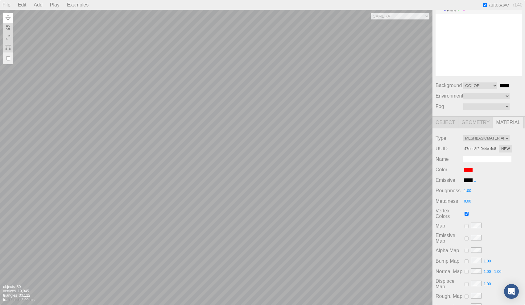
click at [466, 214] on input "checkbox" at bounding box center [466, 214] width 4 height 4
checkbox input "false"
click at [280, 176] on div "Camera OrthographicCamera PerspectiveCamera OrthographicCamera OrthographicCame…" at bounding box center [216, 157] width 432 height 295
click at [310, 183] on div "Camera OrthographicCamera PerspectiveCamera OrthographicCamera OrthographicCame…" at bounding box center [216, 157] width 432 height 295
click at [126, 116] on div "Camera OrthographicCamera PerspectiveCamera OrthographicCamera OrthographicCame…" at bounding box center [216, 157] width 432 height 295
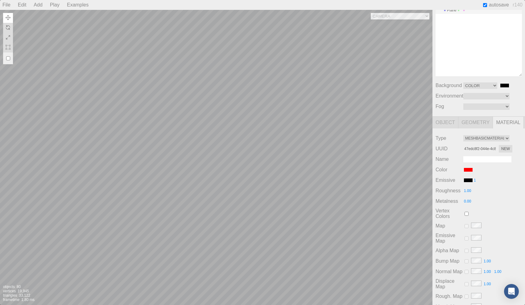
click at [225, 179] on div "Camera OrthographicCamera PerspectiveCamera OrthographicCamera OrthographicCame…" at bounding box center [216, 157] width 432 height 295
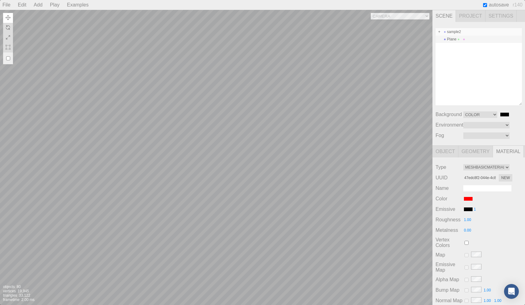
click at [456, 31] on div "sample2" at bounding box center [478, 31] width 86 height 7
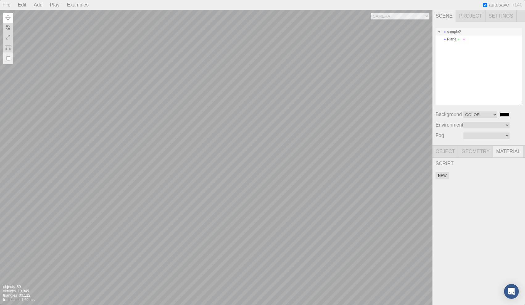
click at [242, 125] on div "Camera OrthographicCamera PerspectiveCamera OrthographicCamera OrthographicCame…" at bounding box center [216, 157] width 432 height 295
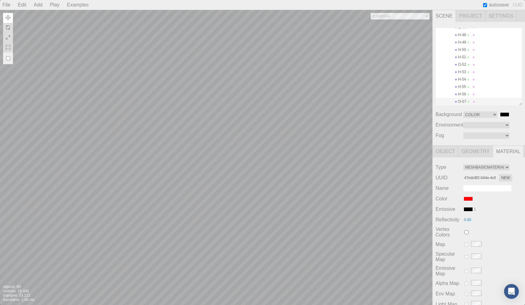
click at [469, 199] on input "#ff0000" at bounding box center [468, 198] width 10 height 5
type input "#ff0000"
click at [353, 207] on div "Camera OrthographicCamera PerspectiveCamera OrthographicCamera OrthographicCame…" at bounding box center [216, 157] width 432 height 295
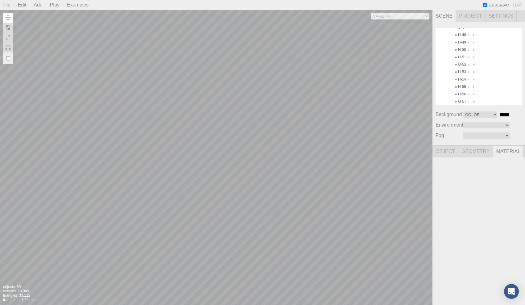
click at [365, 216] on div "Camera OrthographicCamera PerspectiveCamera OrthographicCamera OrthographicCame…" at bounding box center [216, 157] width 432 height 295
click at [255, 155] on div "Camera OrthographicCamera PerspectiveCamera OrthographicCamera OrthographicCame…" at bounding box center [216, 157] width 432 height 295
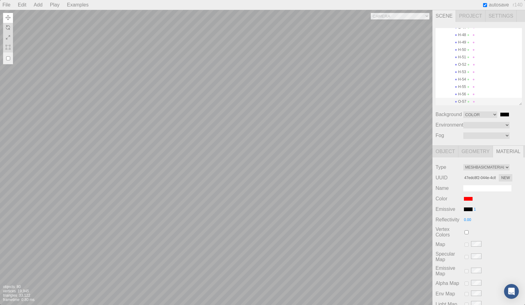
click at [239, 162] on div "Camera OrthographicCamera PerspectiveCamera OrthographicCamera OrthographicCame…" at bounding box center [216, 157] width 432 height 295
click at [247, 202] on div "Camera OrthographicCamera PerspectiveCamera OrthographicCamera OrthographicCame…" at bounding box center [216, 157] width 432 height 295
click at [234, 176] on div "Camera OrthographicCamera PerspectiveCamera OrthographicCamera OrthographicCame…" at bounding box center [216, 157] width 432 height 295
click at [257, 175] on div "Camera OrthographicCamera PerspectiveCamera OrthographicCamera OrthographicCame…" at bounding box center [216, 157] width 432 height 295
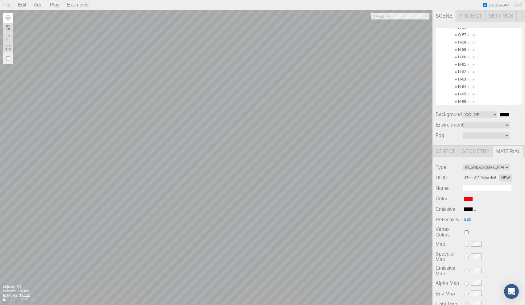
scroll to position [441, 0]
click at [222, 187] on div "Camera OrthographicCamera PerspectiveCamera OrthographicCamera OrthographicCame…" at bounding box center [216, 157] width 432 height 295
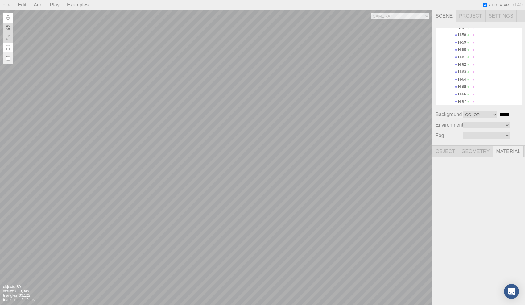
click at [7, 50] on button at bounding box center [8, 48] width 10 height 10
click at [265, 166] on div "Camera OrthographicCamera PerspectiveCamera OrthographicCamera OrthographicCame…" at bounding box center [216, 157] width 432 height 295
click at [35, 45] on img at bounding box center [33, 47] width 5 height 5
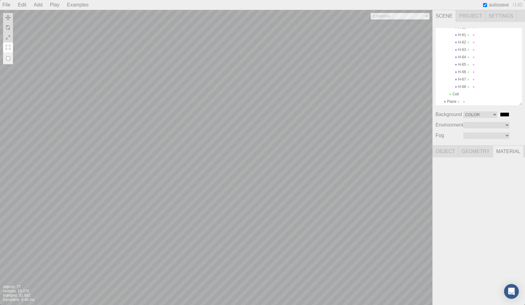
click at [8, 49] on img at bounding box center [8, 47] width 5 height 5
click at [265, 167] on div "Camera OrthographicCamera PerspectiveCamera OrthographicCamera OrthographicCame…" at bounding box center [216, 157] width 432 height 295
click at [245, 187] on div "Camera OrthographicCamera PerspectiveCamera OrthographicCamera OrthographicCame…" at bounding box center [216, 157] width 432 height 295
click at [8, 19] on img at bounding box center [8, 17] width 5 height 5
click at [234, 208] on div "Camera OrthographicCamera PerspectiveCamera OrthographicCamera OrthographicCame…" at bounding box center [216, 157] width 432 height 295
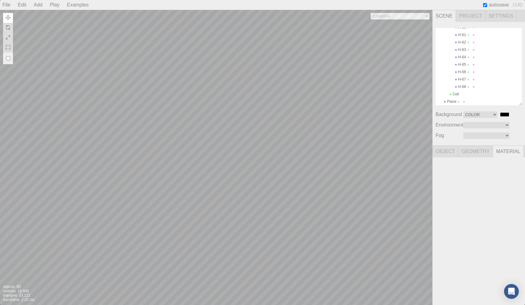
click at [6, 16] on img at bounding box center [8, 17] width 5 height 5
click at [11, 48] on button at bounding box center [8, 48] width 10 height 10
click at [236, 166] on div "Camera OrthographicCamera PerspectiveCamera OrthographicCamera OrthographicCame…" at bounding box center [216, 157] width 432 height 295
click at [470, 154] on span "Geometry" at bounding box center [475, 152] width 35 height 12
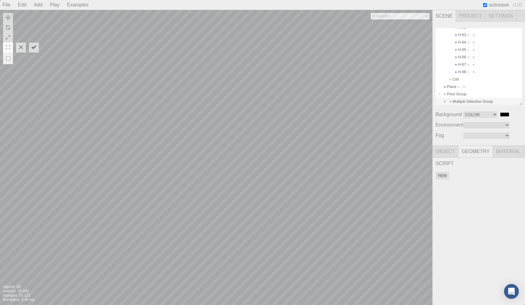
click at [448, 153] on span "Object" at bounding box center [445, 152] width 26 height 12
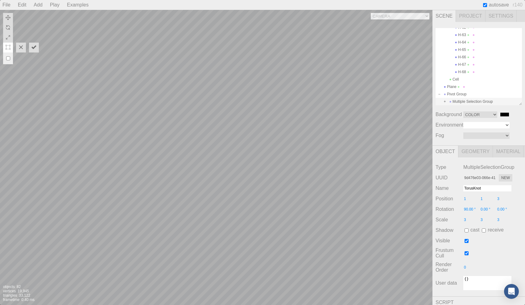
click at [488, 125] on select "Equirect ModelViewer" at bounding box center [486, 125] width 46 height 6
click at [492, 125] on select "Equirect ModelViewer" at bounding box center [480, 125] width 34 height 6
select select "None"
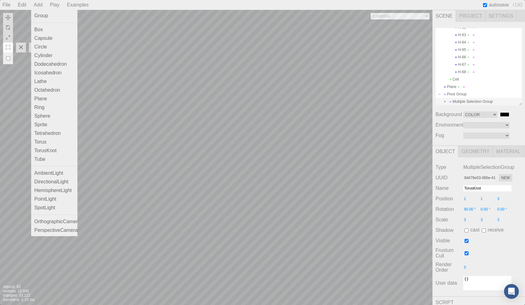
click at [39, 6] on div "Add" at bounding box center [38, 5] width 14 height 10
click at [43, 18] on div "Group" at bounding box center [54, 15] width 46 height 9
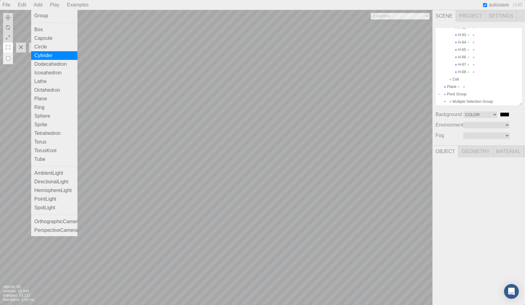
scroll to position [463, 0]
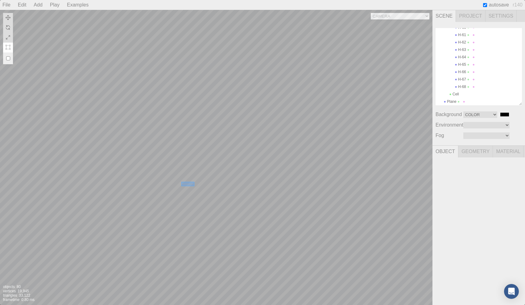
click at [182, 182] on div "Camera OrthographicCamera PerspectiveCamera OrthographicCamera OrthographicCame…" at bounding box center [216, 157] width 432 height 295
click at [234, 199] on div "Camera OrthographicCamera PerspectiveCamera OrthographicCamera OrthographicCame…" at bounding box center [216, 157] width 432 height 295
click at [236, 167] on div "Camera OrthographicCamera PerspectiveCamera OrthographicCamera OrthographicCame…" at bounding box center [216, 157] width 432 height 295
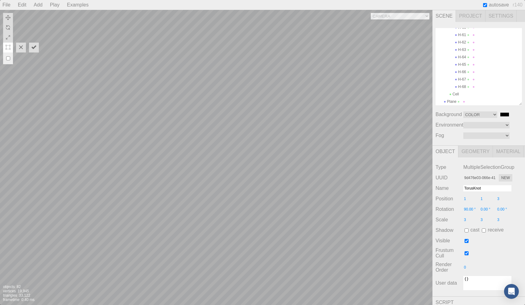
scroll to position [478, 0]
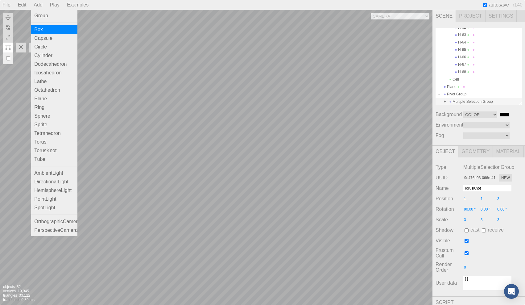
click at [40, 32] on div "Box" at bounding box center [54, 29] width 46 height 9
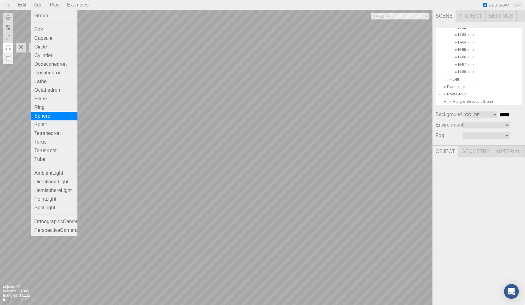
click at [43, 117] on div "Sphere" at bounding box center [54, 116] width 46 height 9
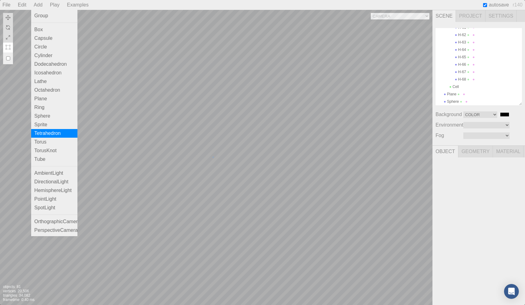
scroll to position [470, 0]
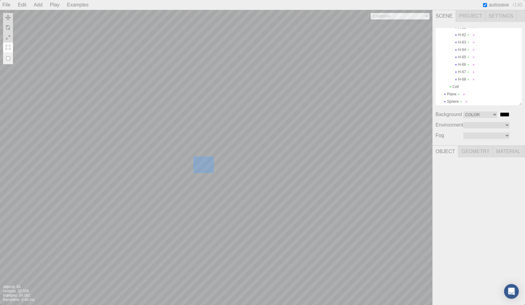
click at [202, 169] on div "Camera OrthographicCamera PerspectiveCamera OrthographicCamera OrthographicCame…" at bounding box center [216, 157] width 432 height 295
click at [219, 147] on div "Camera OrthographicCamera PerspectiveCamera OrthographicCamera OrthographicCame…" at bounding box center [216, 157] width 432 height 295
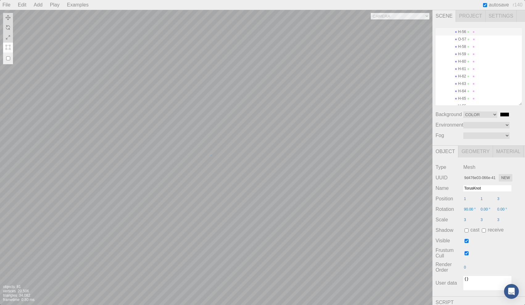
click at [211, 154] on div "Camera OrthographicCamera PerspectiveCamera OrthographicCamera OrthographicCame…" at bounding box center [216, 157] width 432 height 295
click at [198, 203] on div "Camera OrthographicCamera PerspectiveCamera OrthographicCamera OrthographicCame…" at bounding box center [216, 157] width 432 height 295
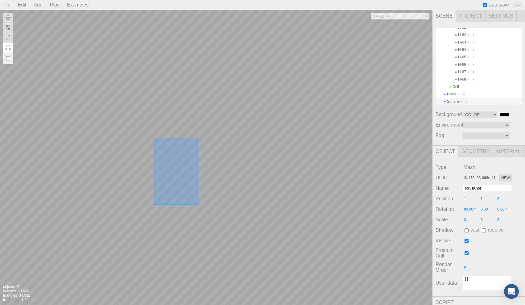
click at [145, 132] on div "Camera OrthographicCamera PerspectiveCamera OrthographicCamera OrthographicCame…" at bounding box center [216, 157] width 432 height 295
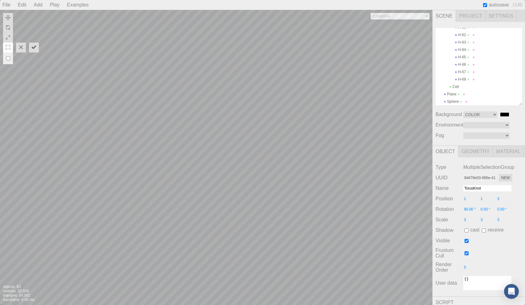
scroll to position [485, 0]
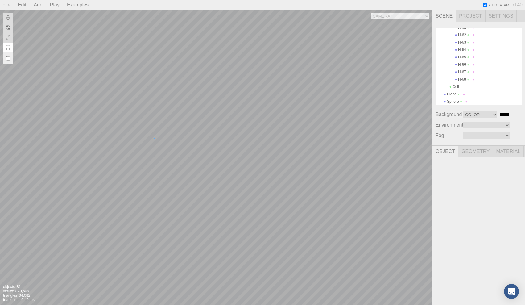
click at [154, 138] on div "Camera OrthographicCamera PerspectiveCamera OrthographicCamera OrthographicCame…" at bounding box center [216, 157] width 432 height 295
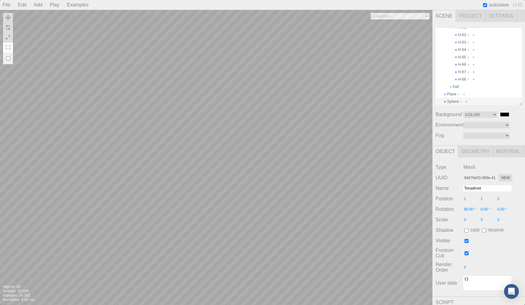
click at [506, 152] on span "Material" at bounding box center [508, 152] width 31 height 12
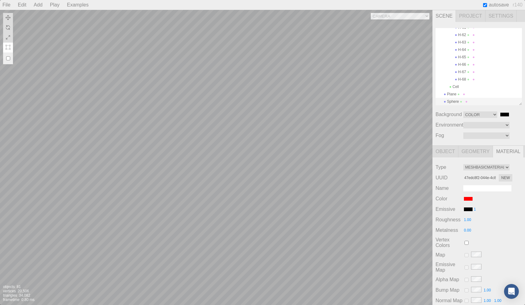
click at [481, 153] on span "Geometry" at bounding box center [475, 152] width 35 height 12
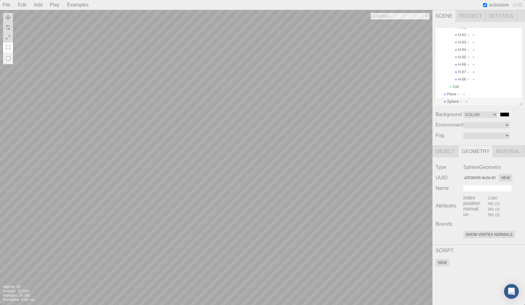
click at [445, 151] on span "Object" at bounding box center [445, 152] width 26 height 12
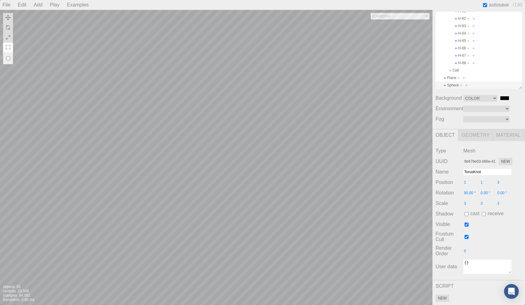
scroll to position [0, 0]
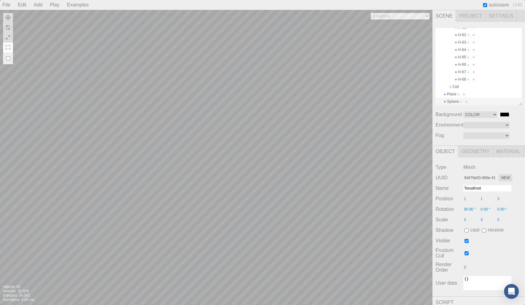
click at [503, 114] on input "#000000" at bounding box center [504, 114] width 10 height 5
type input "#000000"
click at [509, 261] on div "Type Mesh UUID 9d476e03-066e-4182-aebf-32764bbe4dd2 New Name TorusKnot Position…" at bounding box center [478, 226] width 92 height 139
click at [512, 153] on span "Material" at bounding box center [508, 152] width 31 height 12
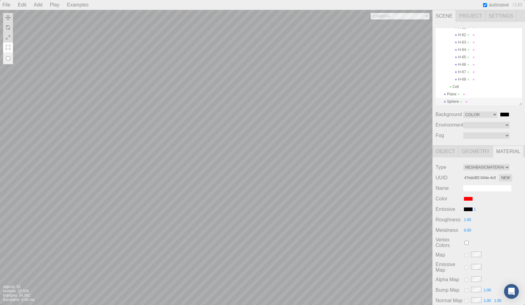
click at [467, 200] on input "#ff0000" at bounding box center [468, 198] width 10 height 5
type input "#ff0000"
click at [503, 219] on div "Roughness 1.00" at bounding box center [478, 219] width 86 height 7
click at [447, 150] on span "Object" at bounding box center [445, 152] width 26 height 12
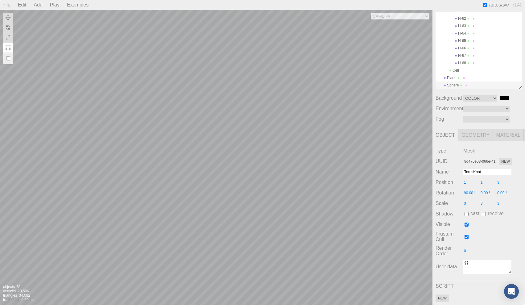
scroll to position [18, 0]
click at [465, 223] on input "checkbox" at bounding box center [466, 224] width 4 height 4
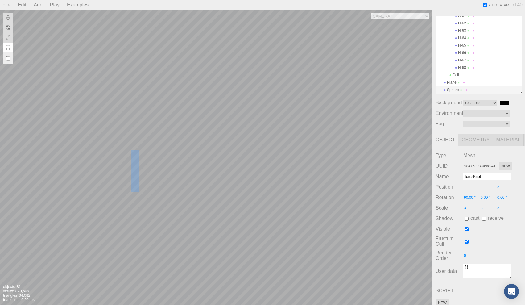
click at [140, 160] on div "Camera OrthographicCamera PerspectiveCamera OrthographicCamera OrthographicCame…" at bounding box center [216, 157] width 432 height 295
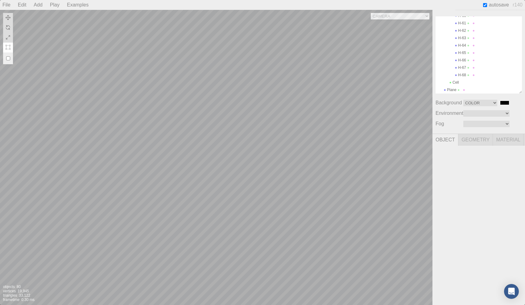
scroll to position [463, 0]
click at [243, 212] on div "Camera OrthographicCamera PerspectiveCamera OrthographicCamera OrthographicCame…" at bounding box center [216, 157] width 432 height 295
click at [8, 19] on img at bounding box center [8, 17] width 5 height 5
click at [250, 220] on div "Camera OrthographicCamera PerspectiveCamera OrthographicCamera OrthographicCame…" at bounding box center [216, 157] width 432 height 295
click at [207, 180] on div "Camera OrthographicCamera PerspectiveCamera OrthographicCamera OrthographicCame…" at bounding box center [216, 157] width 432 height 295
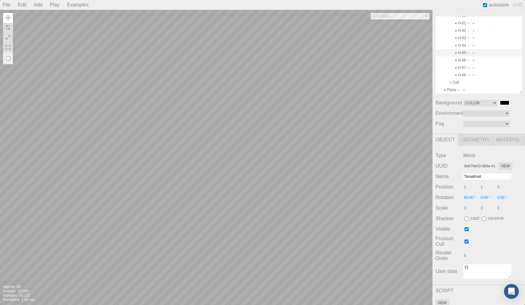
scroll to position [456, 0]
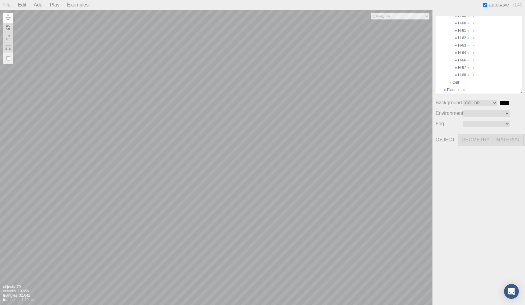
click at [224, 187] on div "Camera OrthographicCamera PerspectiveCamera OrthographicCamera OrthographicCame…" at bounding box center [216, 157] width 432 height 295
click at [246, 195] on div "Camera OrthographicCamera PerspectiveCamera OrthographicCamera OrthographicCame…" at bounding box center [216, 157] width 432 height 295
click at [267, 202] on div "Camera OrthographicCamera PerspectiveCamera OrthographicCamera OrthographicCame…" at bounding box center [216, 157] width 432 height 295
click at [268, 189] on div "Camera OrthographicCamera PerspectiveCamera OrthographicCamera OrthographicCame…" at bounding box center [216, 157] width 432 height 295
click at [270, 172] on div "Camera OrthographicCamera PerspectiveCamera OrthographicCamera OrthographicCame…" at bounding box center [216, 157] width 432 height 295
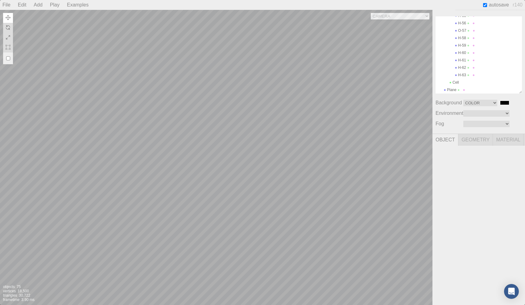
scroll to position [419, 0]
click at [272, 151] on div "Camera OrthographicCamera PerspectiveCamera OrthographicCamera OrthographicCame…" at bounding box center [216, 157] width 432 height 295
click at [273, 157] on div "Camera OrthographicCamera PerspectiveCamera OrthographicCamera OrthographicCame…" at bounding box center [216, 157] width 432 height 295
click at [276, 138] on div "Camera OrthographicCamera PerspectiveCamera OrthographicCamera OrthographicCame…" at bounding box center [216, 157] width 432 height 295
click at [254, 133] on div "Camera OrthographicCamera PerspectiveCamera OrthographicCamera OrthographicCame…" at bounding box center [216, 157] width 432 height 295
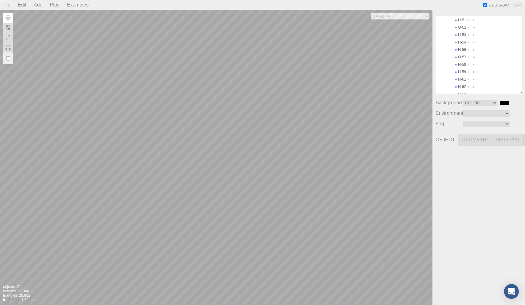
click at [233, 128] on div "Camera OrthographicCamera PerspectiveCamera OrthographicCamera OrthographicCame…" at bounding box center [216, 157] width 432 height 295
click at [216, 123] on div "Camera OrthographicCamera PerspectiveCamera OrthographicCamera OrthographicCame…" at bounding box center [216, 157] width 432 height 295
click at [199, 121] on div "Camera OrthographicCamera PerspectiveCamera OrthographicCamera OrthographicCame…" at bounding box center [216, 157] width 432 height 295
click at [201, 136] on div "Camera OrthographicCamera PerspectiveCamera OrthographicCamera OrthographicCame…" at bounding box center [216, 157] width 432 height 295
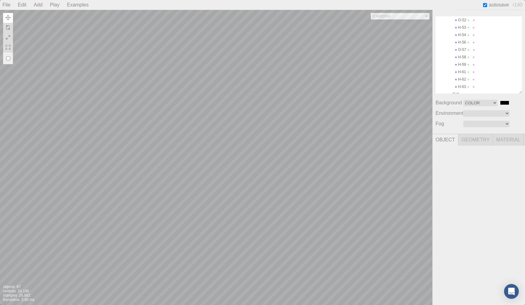
click at [201, 149] on div "Camera OrthographicCamera PerspectiveCamera OrthographicCamera OrthographicCame…" at bounding box center [216, 157] width 432 height 295
click at [205, 165] on div "Camera OrthographicCamera PerspectiveCamera OrthographicCamera OrthographicCame…" at bounding box center [216, 157] width 432 height 295
click at [226, 173] on div "Camera OrthographicCamera PerspectiveCamera OrthographicCamera OrthographicCame…" at bounding box center [216, 157] width 432 height 295
click at [247, 181] on div "Camera OrthographicCamera PerspectiveCamera OrthographicCamera OrthographicCame…" at bounding box center [216, 157] width 432 height 295
click at [253, 165] on div "Camera OrthographicCamera PerspectiveCamera OrthographicCamera OrthographicCame…" at bounding box center [216, 157] width 432 height 295
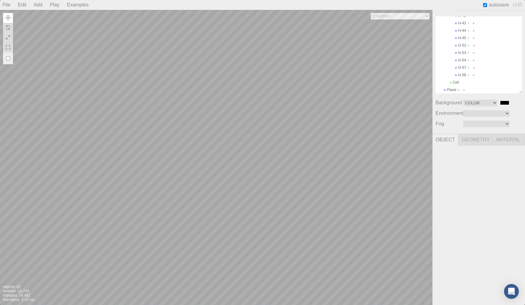
click at [233, 158] on div "Camera OrthographicCamera PerspectiveCamera OrthographicCamera OrthographicCame…" at bounding box center [216, 157] width 432 height 295
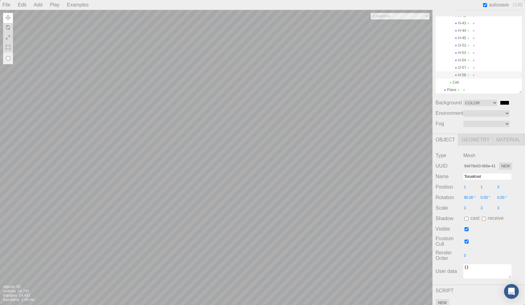
scroll to position [322, 0]
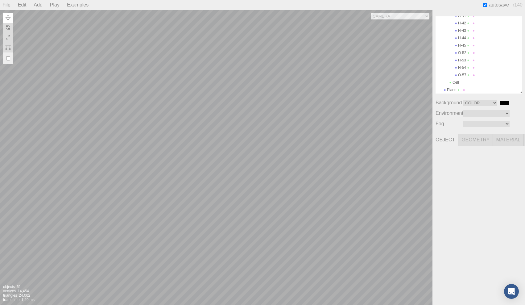
click at [263, 148] on div "Camera OrthographicCamera PerspectiveCamera OrthographicCamera OrthographicCame…" at bounding box center [216, 157] width 432 height 295
click at [273, 213] on div "Camera OrthographicCamera PerspectiveCamera OrthographicCamera OrthographicCame…" at bounding box center [216, 157] width 432 height 295
click at [242, 154] on div "Camera OrthographicCamera PerspectiveCamera OrthographicCamera OrthographicCame…" at bounding box center [216, 157] width 432 height 295
click at [241, 137] on div "Camera OrthographicCamera PerspectiveCamera OrthographicCamera OrthographicCame…" at bounding box center [216, 157] width 432 height 295
click at [262, 136] on div "Camera OrthographicCamera PerspectiveCamera OrthographicCamera OrthographicCame…" at bounding box center [216, 157] width 432 height 295
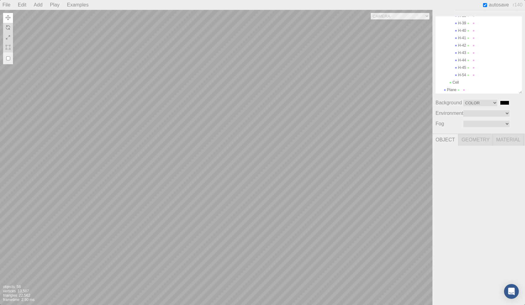
click at [279, 133] on div "Camera OrthographicCamera PerspectiveCamera OrthographicCamera OrthographicCame…" at bounding box center [216, 157] width 432 height 295
click at [312, 219] on div "Camera OrthographicCamera PerspectiveCamera OrthographicCamera OrthographicCame…" at bounding box center [216, 157] width 432 height 295
click at [261, 90] on div "Camera OrthographicCamera PerspectiveCamera OrthographicCamera OrthographicCame…" at bounding box center [216, 157] width 432 height 295
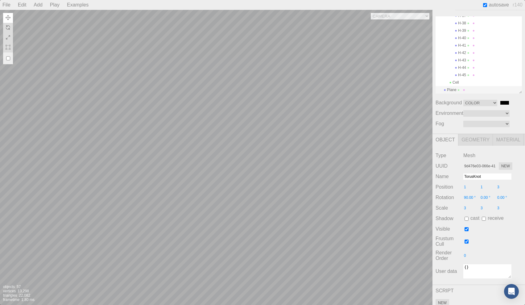
click at [501, 140] on span "Material" at bounding box center [508, 140] width 31 height 12
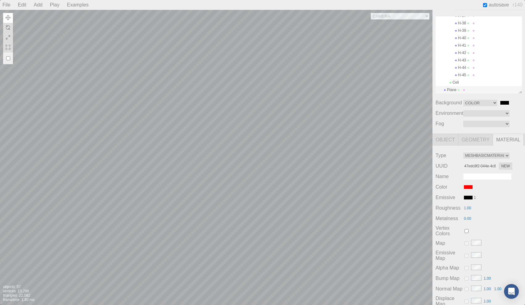
click at [481, 139] on span "Geometry" at bounding box center [475, 140] width 35 height 12
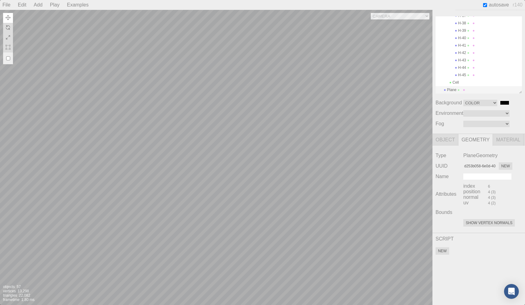
click at [450, 138] on span "Object" at bounding box center [445, 140] width 26 height 12
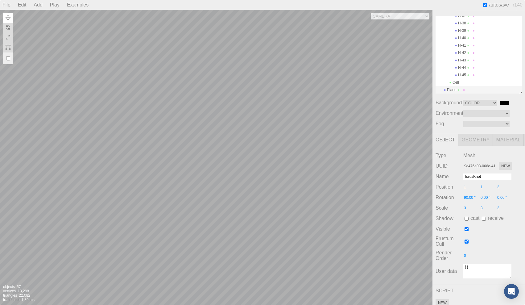
click at [467, 229] on input "checkbox" at bounding box center [466, 229] width 4 height 4
click at [360, 194] on div "Camera OrthographicCamera PerspectiveCamera OrthographicCamera OrthographicCame…" at bounding box center [216, 157] width 432 height 295
click at [466, 228] on input "checkbox" at bounding box center [466, 229] width 4 height 4
checkbox input "true"
click at [466, 218] on input "checkbox" at bounding box center [466, 218] width 4 height 4
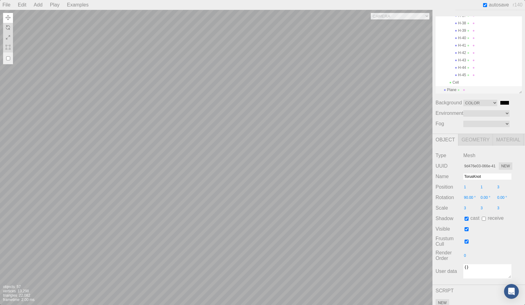
click at [466, 218] on input "checkbox" at bounding box center [466, 218] width 4 height 4
checkbox input "false"
click at [483, 218] on input "checkbox" at bounding box center [484, 218] width 4 height 4
checkbox input "true"
click at [467, 218] on input "checkbox" at bounding box center [466, 218] width 4 height 4
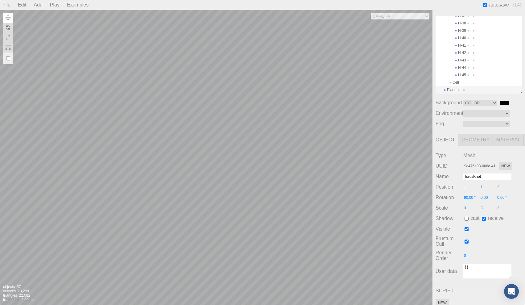
checkbox input "true"
click at [483, 217] on input "checkbox" at bounding box center [484, 218] width 4 height 4
checkbox input "false"
click at [465, 217] on input "checkbox" at bounding box center [466, 218] width 4 height 4
checkbox input "false"
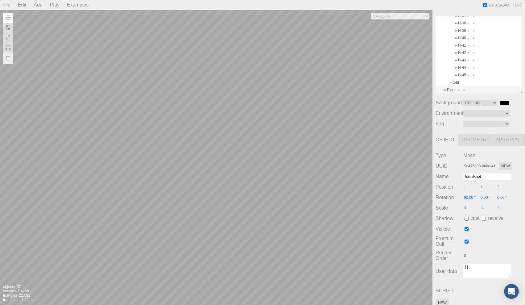
click at [410, 202] on div "Camera OrthographicCamera PerspectiveCamera OrthographicCamera OrthographicCame…" at bounding box center [216, 157] width 432 height 295
click at [467, 207] on input "3" at bounding box center [471, 208] width 17 height 6
type input "2"
click at [469, 188] on input "1" at bounding box center [471, 187] width 17 height 6
click at [352, 187] on div "Camera OrthographicCamera PerspectiveCamera OrthographicCamera OrthographicCame…" at bounding box center [216, 157] width 432 height 295
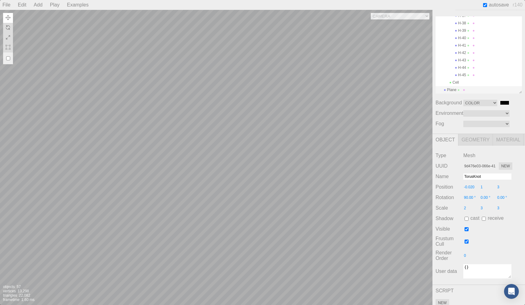
click at [467, 185] on input "-0.020" at bounding box center [471, 187] width 17 height 6
type input "0.5"
click at [282, 167] on div "Camera OrthographicCamera PerspectiveCamera OrthographicCamera OrthographicCame…" at bounding box center [216, 157] width 432 height 295
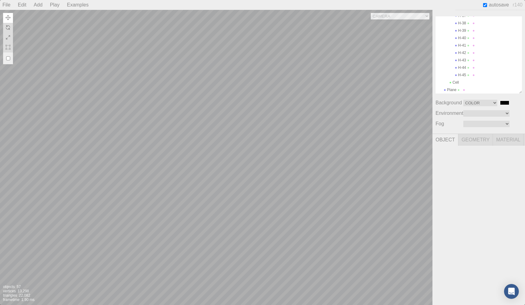
click at [214, 129] on div "Camera OrthographicCamera PerspectiveCamera OrthographicCamera OrthographicCame…" at bounding box center [216, 157] width 432 height 295
click at [268, 173] on div "Camera OrthographicCamera PerspectiveCamera OrthographicCamera OrthographicCame…" at bounding box center [216, 157] width 432 height 295
click at [167, 116] on div "Camera OrthographicCamera PerspectiveCamera OrthographicCamera OrthographicCame…" at bounding box center [216, 157] width 432 height 295
click at [234, 199] on div "Camera OrthographicCamera PerspectiveCamera OrthographicCamera OrthographicCame…" at bounding box center [216, 157] width 432 height 295
click at [263, 208] on div "Camera OrthographicCamera PerspectiveCamera OrthographicCamera OrthographicCame…" at bounding box center [216, 157] width 432 height 295
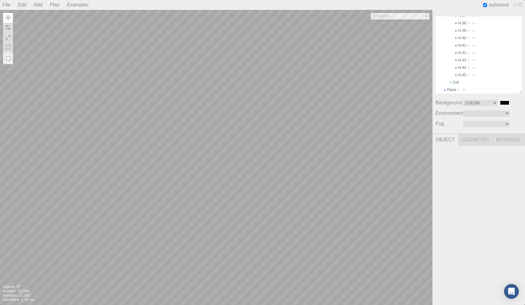
click at [235, 88] on div "Camera OrthographicCamera PerspectiveCamera OrthographicCamera OrthographicCame…" at bounding box center [216, 157] width 432 height 295
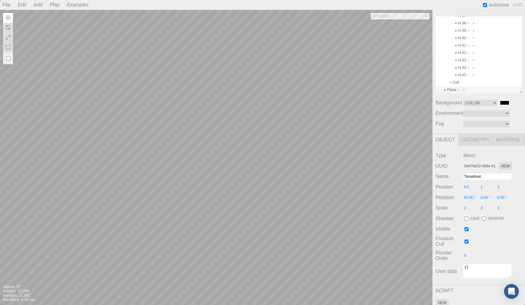
click at [469, 197] on input "90.00 °" at bounding box center [471, 198] width 17 height 6
type input "270"
click at [324, 192] on div "Camera OrthographicCamera PerspectiveCamera OrthographicCamera OrthographicCame…" at bounding box center [216, 157] width 432 height 295
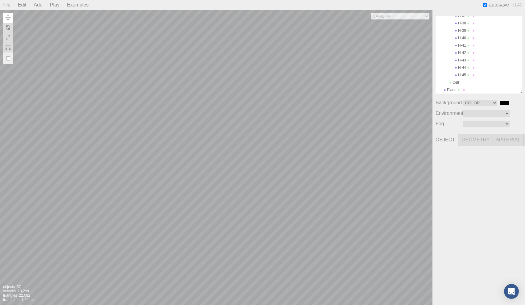
click at [298, 197] on div "Camera OrthographicCamera PerspectiveCamera OrthographicCamera OrthographicCame…" at bounding box center [216, 157] width 432 height 295
click at [345, 201] on div "Camera OrthographicCamera PerspectiveCamera OrthographicCamera OrthographicCame…" at bounding box center [216, 157] width 432 height 295
click at [11, 36] on button at bounding box center [8, 38] width 10 height 10
click at [188, 232] on div "Camera OrthographicCamera PerspectiveCamera OrthographicCamera OrthographicCame…" at bounding box center [216, 157] width 432 height 295
click at [8, 17] on img at bounding box center [8, 17] width 5 height 5
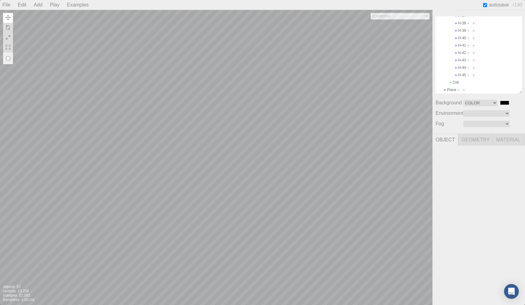
click at [117, 189] on div "Camera OrthographicCamera PerspectiveCamera OrthographicCamera OrthographicCame…" at bounding box center [216, 157] width 432 height 295
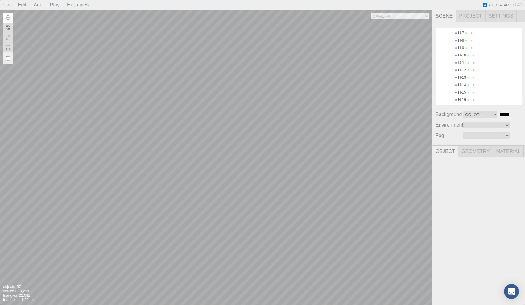
scroll to position [0, 0]
click at [445, 40] on span at bounding box center [444, 39] width 4 height 4
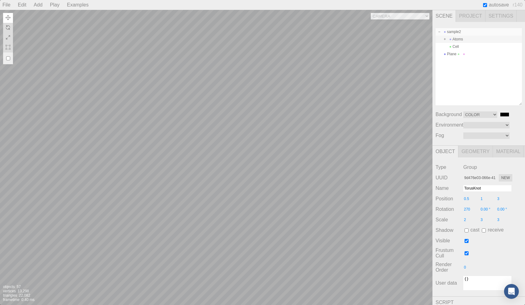
click at [438, 31] on span at bounding box center [439, 32] width 4 height 4
click at [454, 44] on div "Cell" at bounding box center [478, 46] width 86 height 7
click at [445, 39] on span at bounding box center [444, 39] width 4 height 4
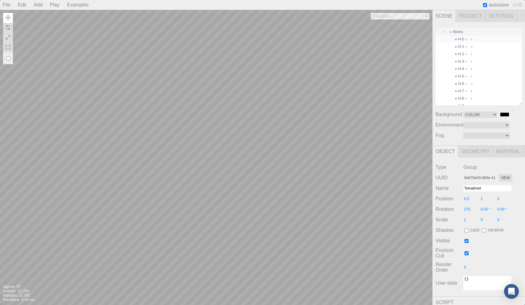
click at [462, 40] on div "H-0" at bounding box center [478, 38] width 86 height 7
click at [478, 47] on div "O-1" at bounding box center [478, 46] width 86 height 7
click at [480, 36] on div "H-0" at bounding box center [478, 38] width 86 height 7
click at [481, 50] on div "O-1" at bounding box center [478, 46] width 86 height 7
click at [480, 36] on div "H-0" at bounding box center [478, 38] width 86 height 7
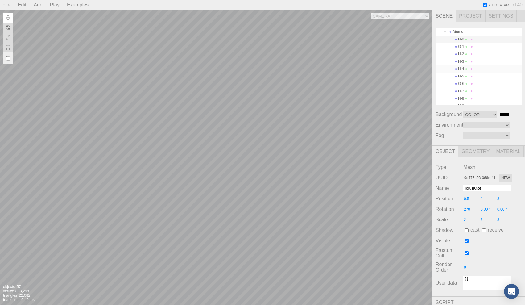
click at [487, 66] on div "H-4" at bounding box center [478, 68] width 86 height 7
click at [484, 41] on div "H-0" at bounding box center [478, 38] width 86 height 7
click at [482, 45] on div "O-1" at bounding box center [478, 46] width 86 height 7
click at [481, 39] on div "H-0" at bounding box center [478, 38] width 86 height 7
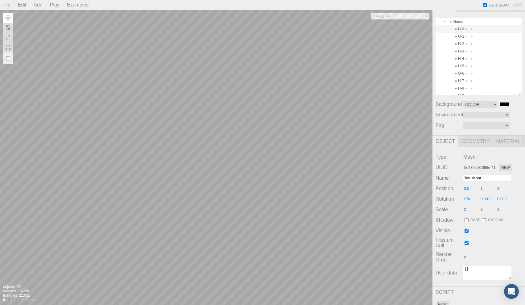
scroll to position [18, 0]
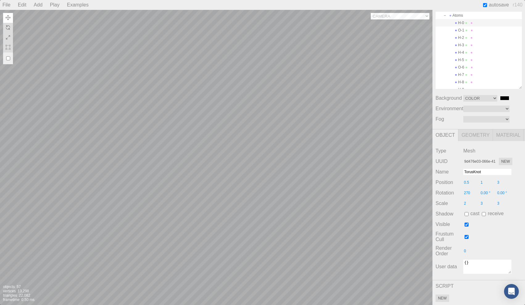
click at [383, 17] on div "Camera OrthographicCamera PerspectiveCamera OrthographicCamera OrthographicCame…" at bounding box center [216, 157] width 432 height 295
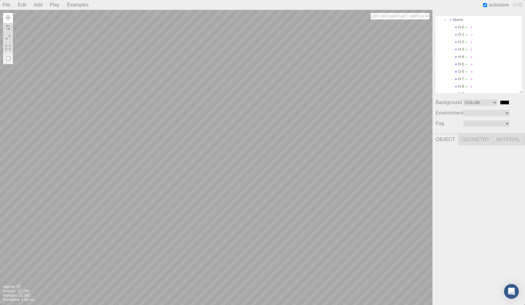
click at [386, 17] on div "Camera OrthographicCamera PerspectiveCamera OrthographicCamera OrthographicCame…" at bounding box center [216, 157] width 432 height 295
click at [388, 16] on div "Camera OrthographicCamera PerspectiveCamera OrthographicCamera OrthographicCame…" at bounding box center [216, 157] width 432 height 295
click at [383, 16] on div "Camera OrthographicCamera PerspectiveCamera OrthographicCamera OrthographicCame…" at bounding box center [216, 157] width 432 height 295
click at [384, 18] on div "Camera OrthographicCamera PerspectiveCamera OrthographicCamera OrthographicCame…" at bounding box center [216, 157] width 432 height 295
select select "f1e468bb-a7e2-4641-90f1-fb3299376abe"
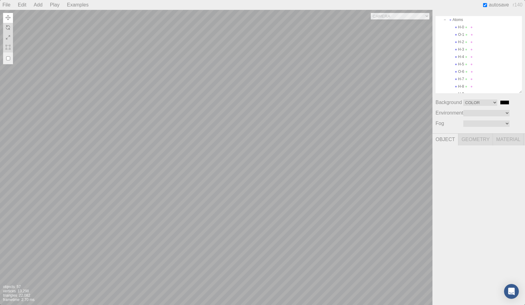
click at [448, 139] on span "Object" at bounding box center [445, 139] width 26 height 12
click at [466, 139] on span "Geometry" at bounding box center [475, 139] width 35 height 12
click at [504, 138] on span "Material" at bounding box center [508, 139] width 31 height 12
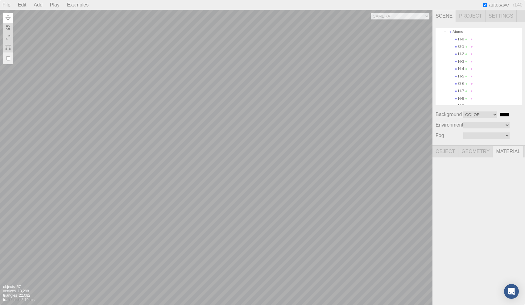
scroll to position [0, 0]
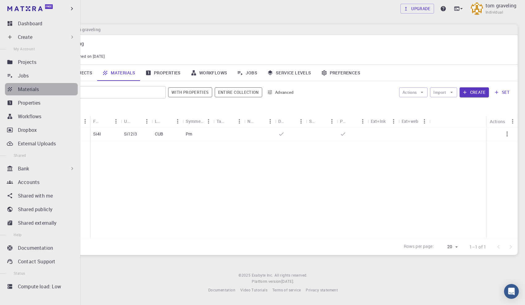
click at [18, 89] on p "Materials" at bounding box center [28, 88] width 21 height 7
click at [27, 89] on p "Materials" at bounding box center [28, 88] width 21 height 7
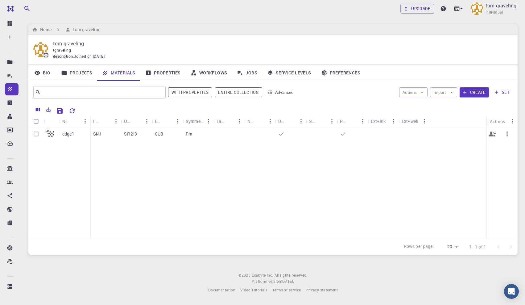
click at [178, 138] on div "CUB" at bounding box center [167, 134] width 31 height 14
